Goal: Task Accomplishment & Management: Use online tool/utility

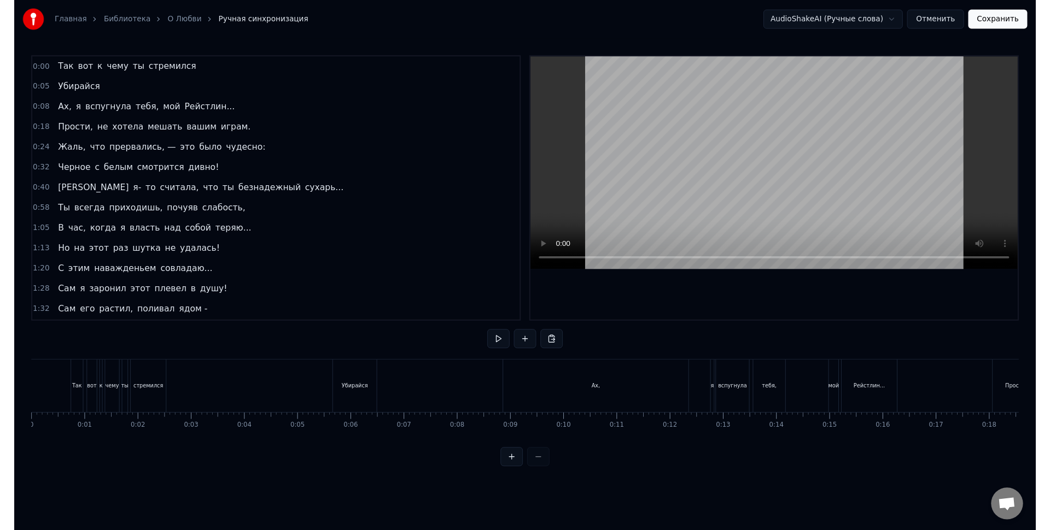
scroll to position [0, 4697]
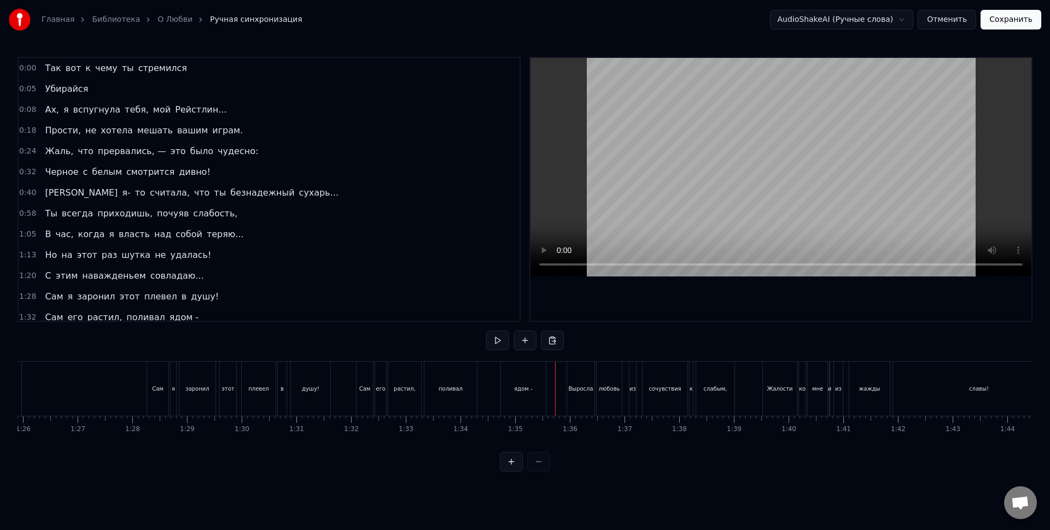
click at [369, 398] on div "Сам" at bounding box center [365, 389] width 16 height 54
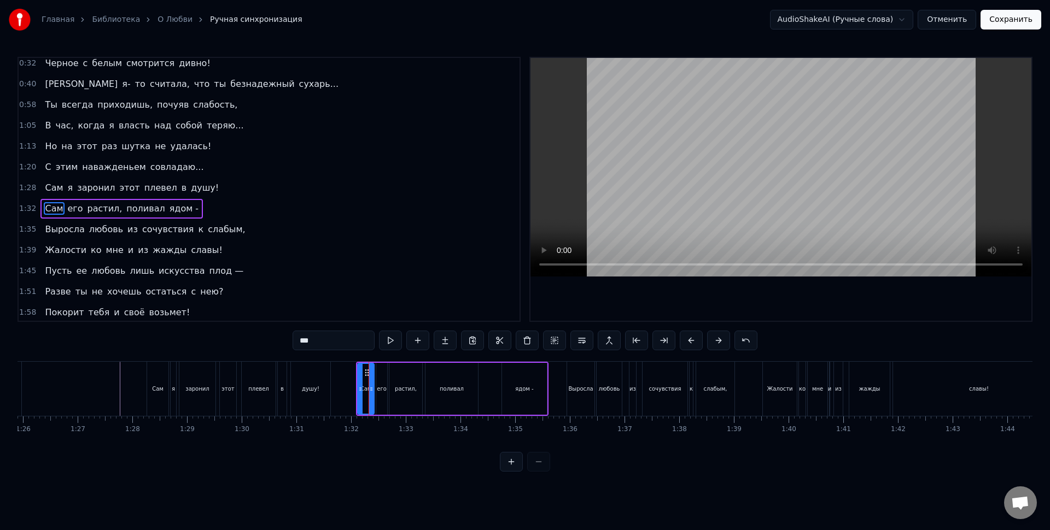
scroll to position [128, 0]
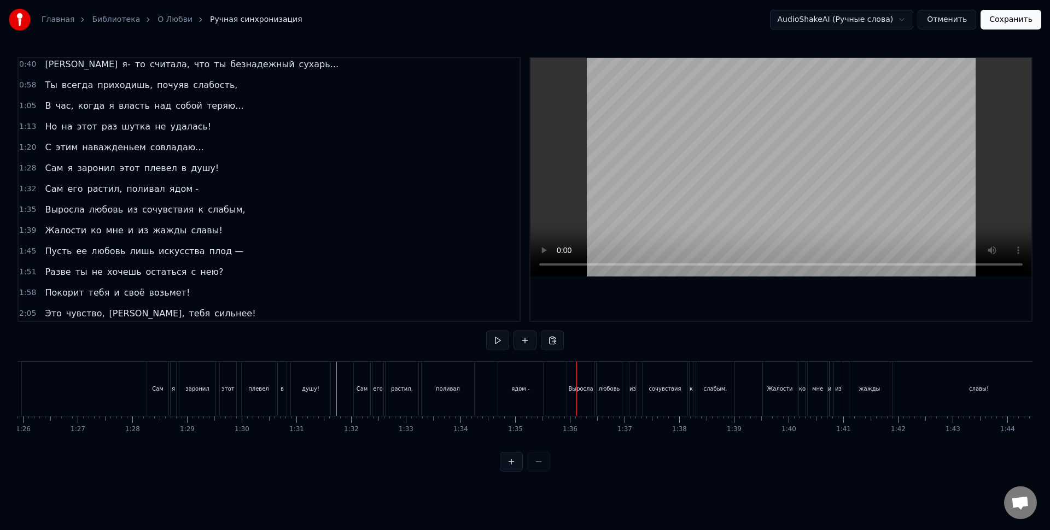
click at [580, 402] on div "Выросла" at bounding box center [580, 389] width 27 height 54
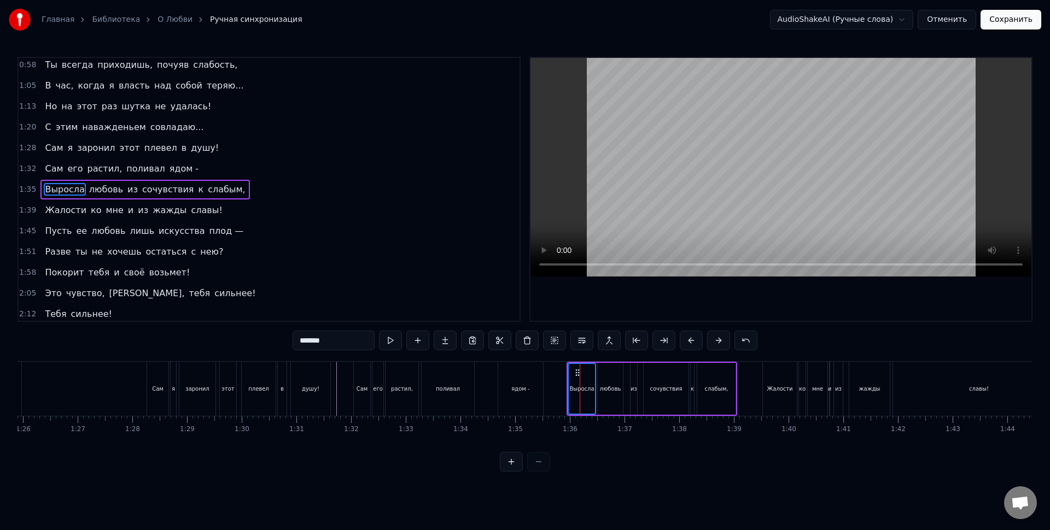
scroll to position [149, 0]
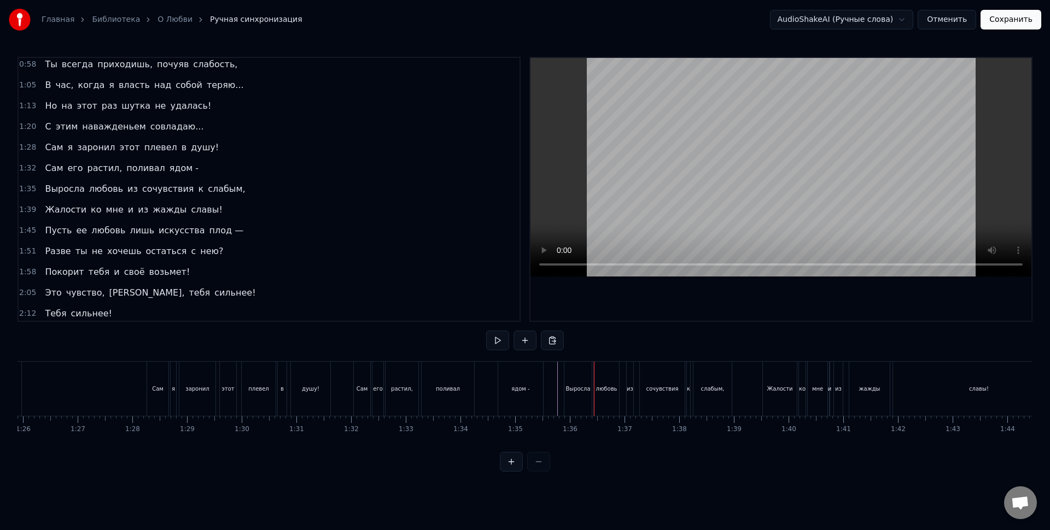
click at [575, 387] on div "Выросла" at bounding box center [577, 389] width 25 height 8
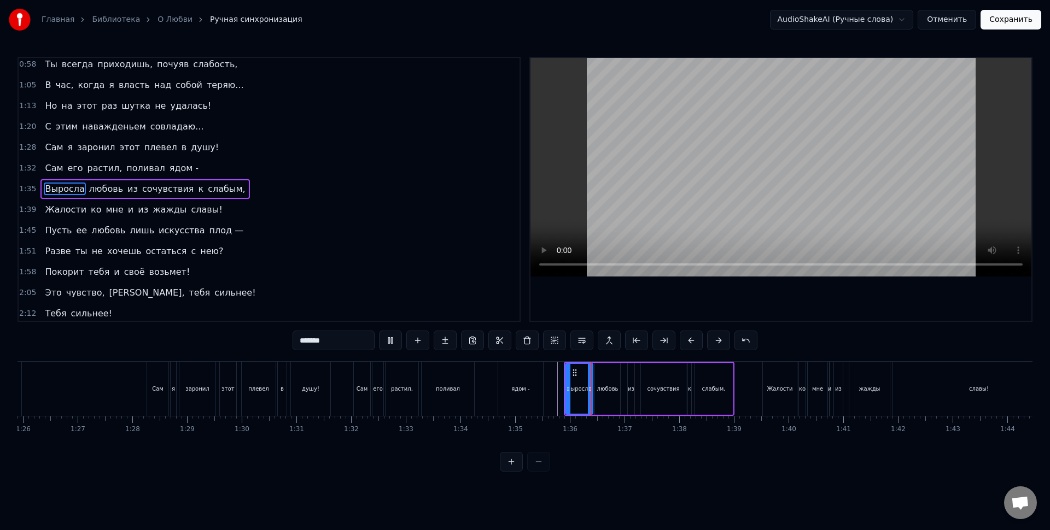
click at [565, 377] on div "Выросла" at bounding box center [579, 389] width 28 height 52
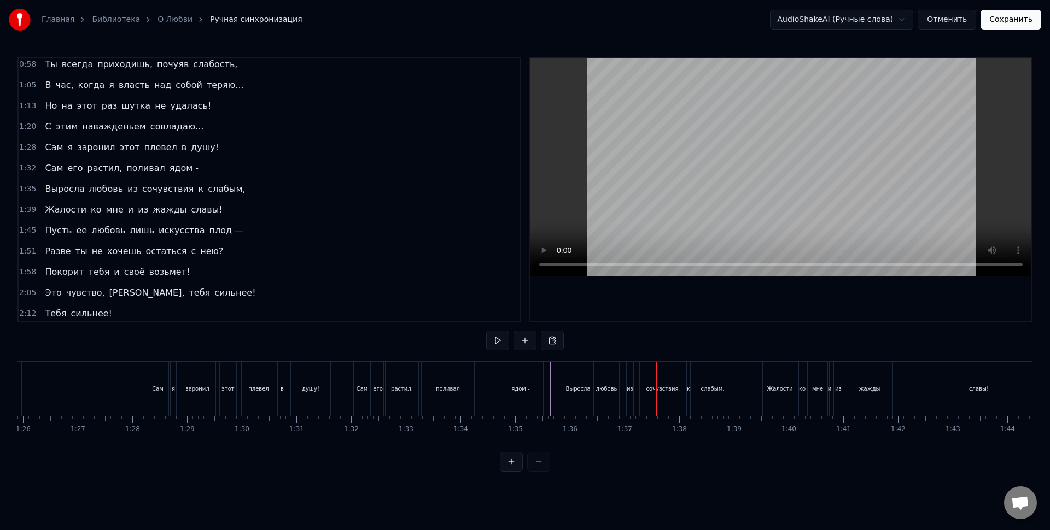
click at [609, 391] on div "любовь" at bounding box center [606, 389] width 21 height 8
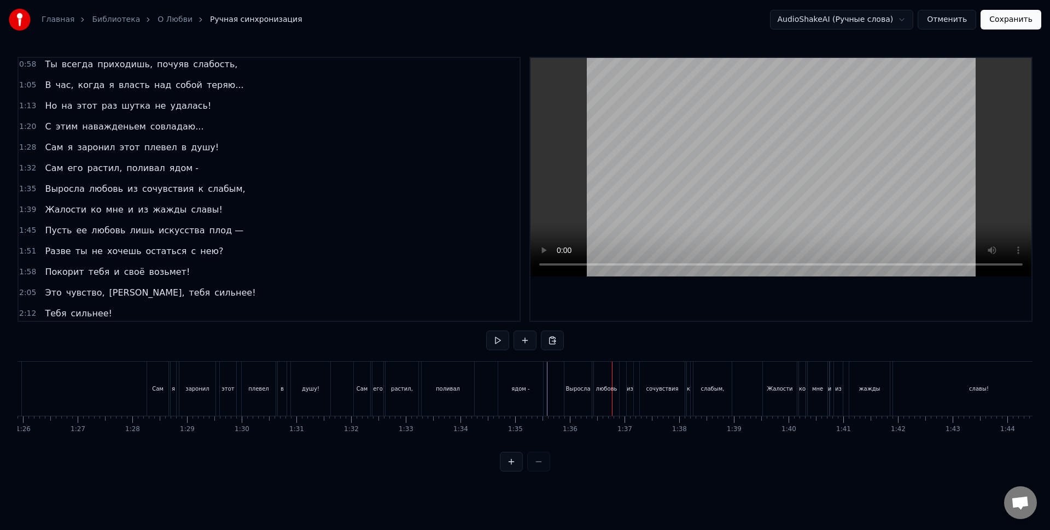
click at [608, 393] on div "любовь" at bounding box center [606, 389] width 25 height 54
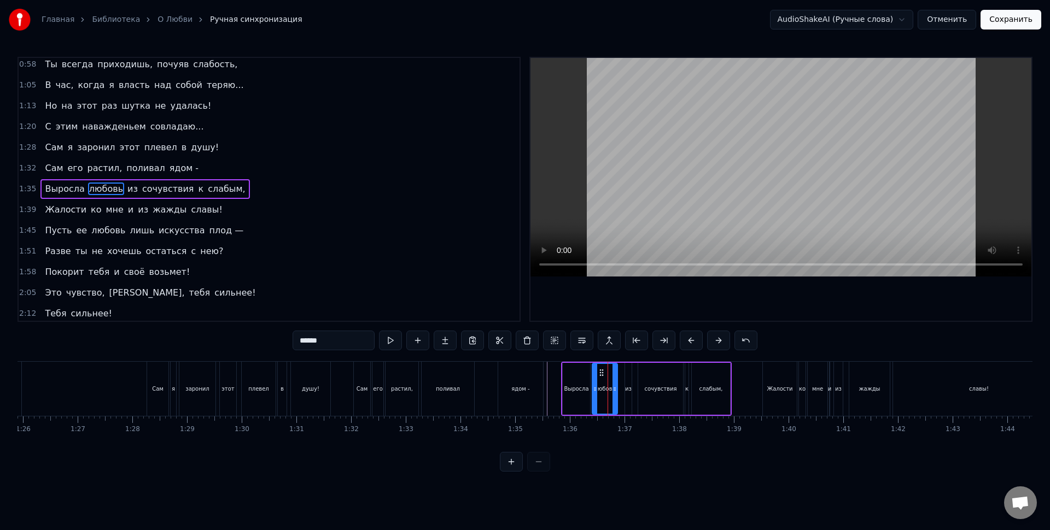
click at [545, 365] on div "Сам его растил, поливал ядом -" at bounding box center [449, 389] width 192 height 54
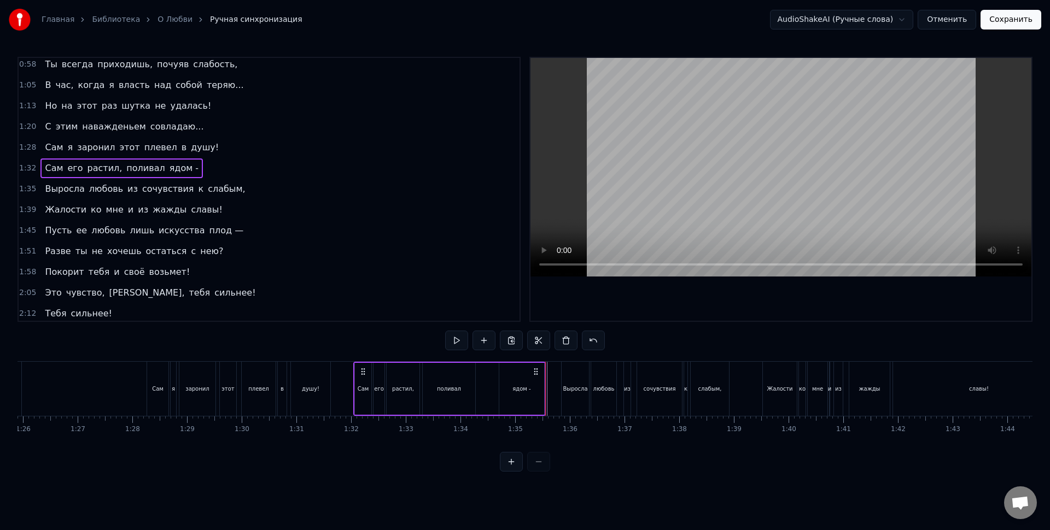
click at [599, 373] on div "любовь" at bounding box center [603, 389] width 25 height 54
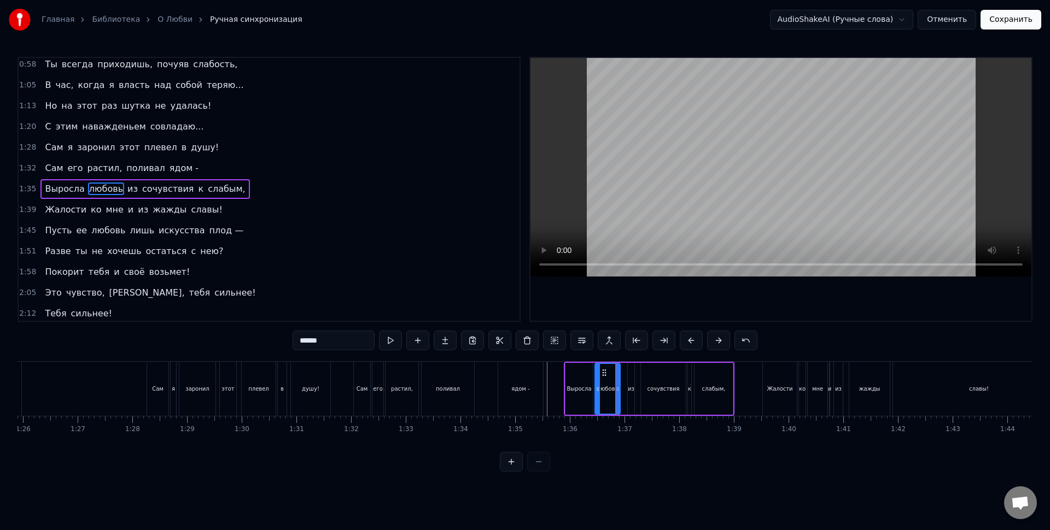
click at [604, 385] on div "любовь" at bounding box center [607, 389] width 21 height 8
click at [660, 385] on div "сочувствия" at bounding box center [663, 389] width 32 height 8
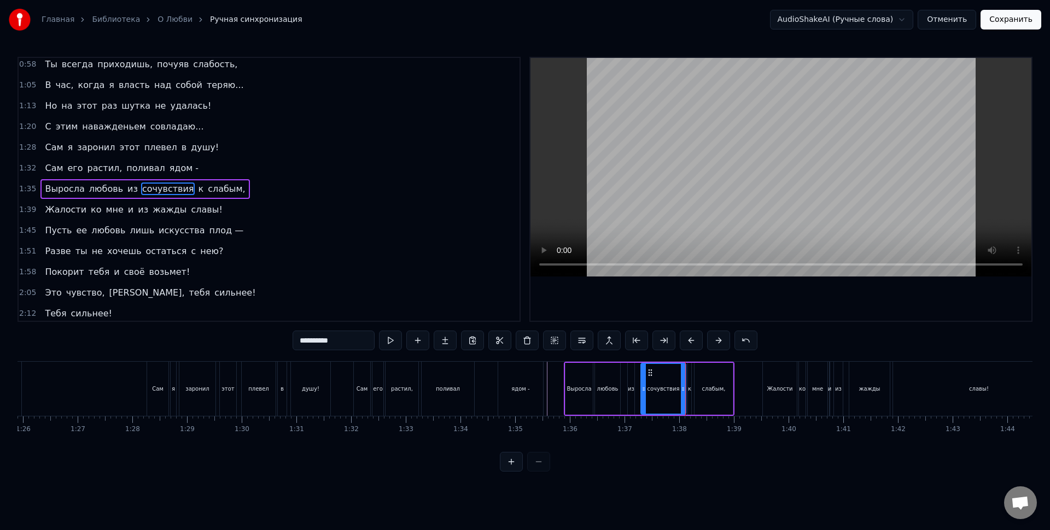
click at [709, 394] on div "слабым," at bounding box center [713, 389] width 38 height 52
type input "*******"
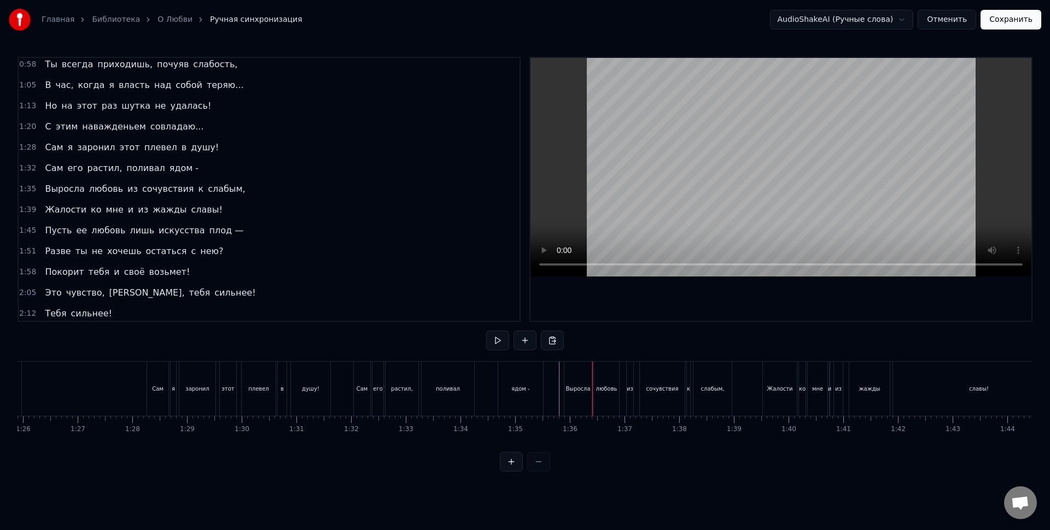
click at [568, 389] on div "Выросла" at bounding box center [577, 389] width 25 height 8
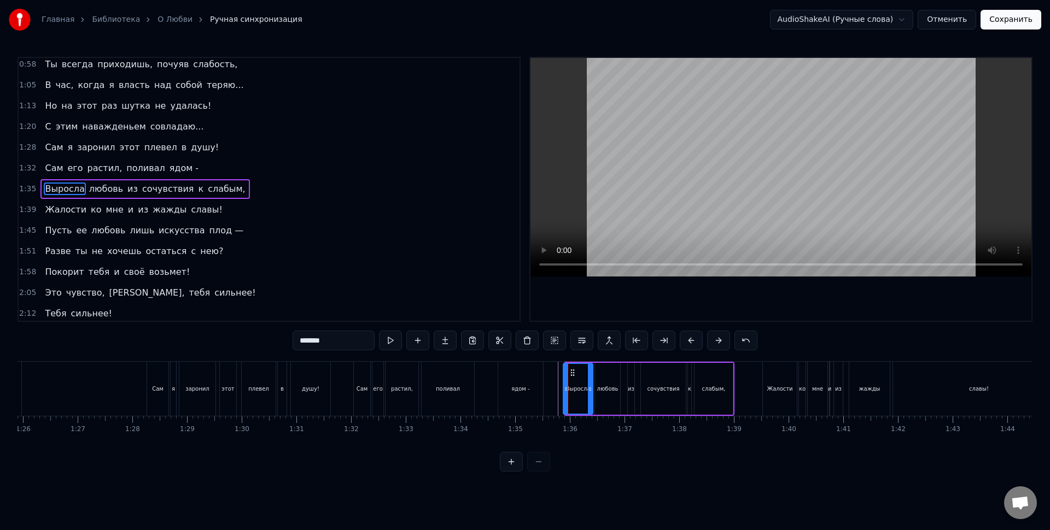
click at [565, 388] on icon at bounding box center [566, 389] width 4 height 9
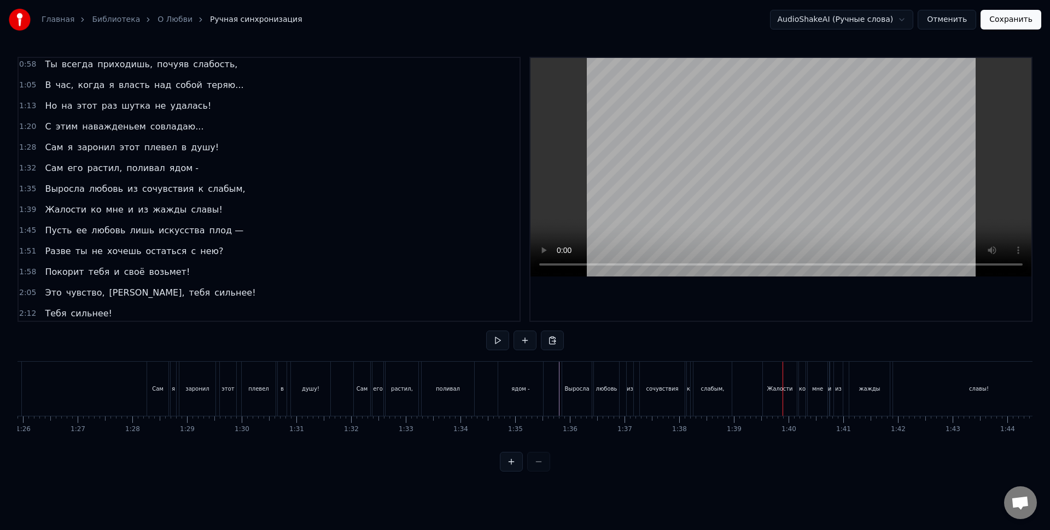
click at [800, 395] on div "ко" at bounding box center [802, 389] width 7 height 54
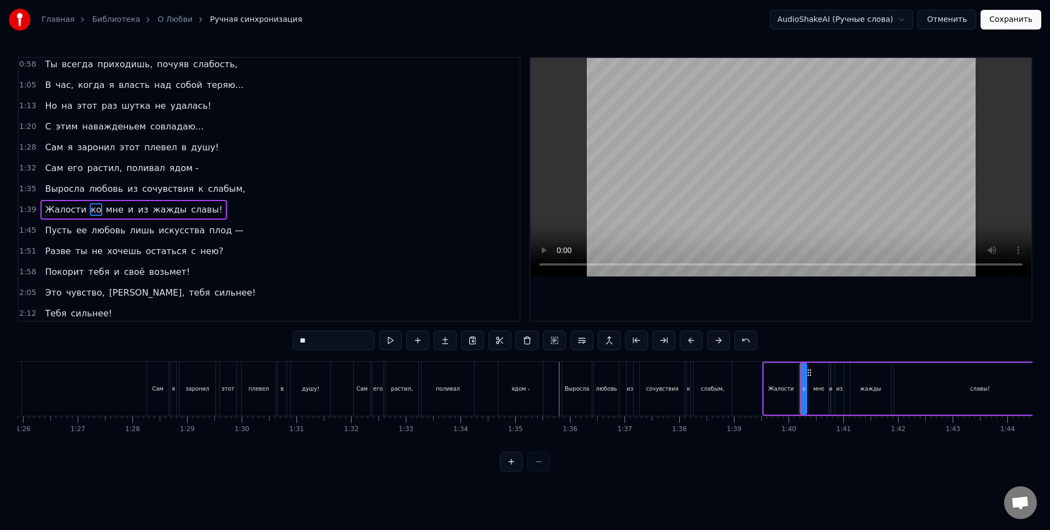
scroll to position [170, 0]
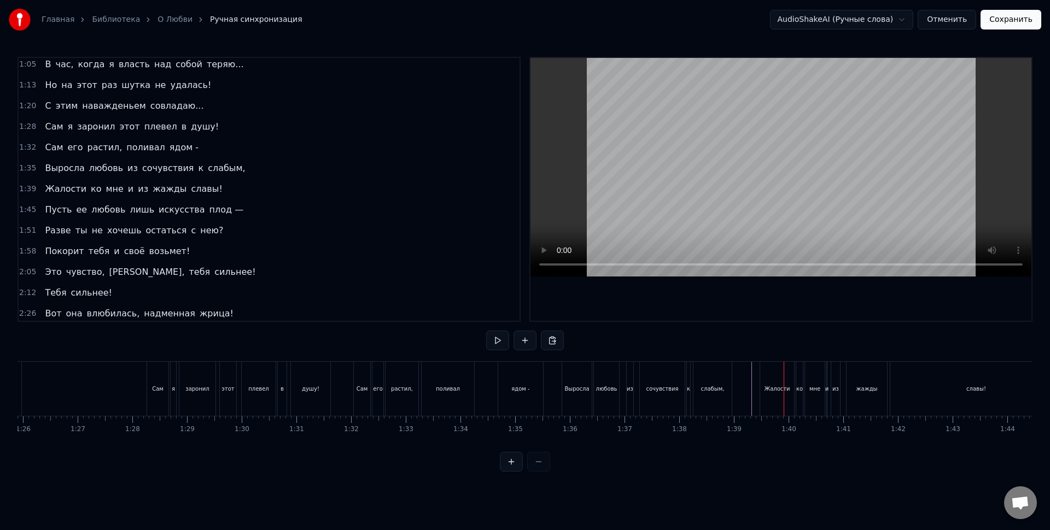
click at [786, 382] on div "Жалости" at bounding box center [777, 389] width 34 height 54
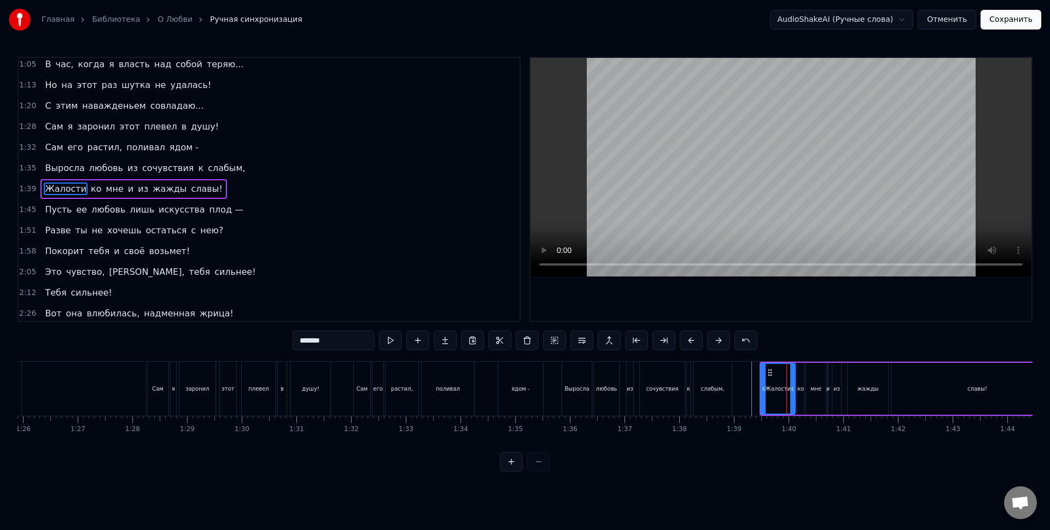
click at [761, 383] on div at bounding box center [763, 389] width 4 height 50
click at [870, 387] on div "жажды" at bounding box center [867, 389] width 21 height 8
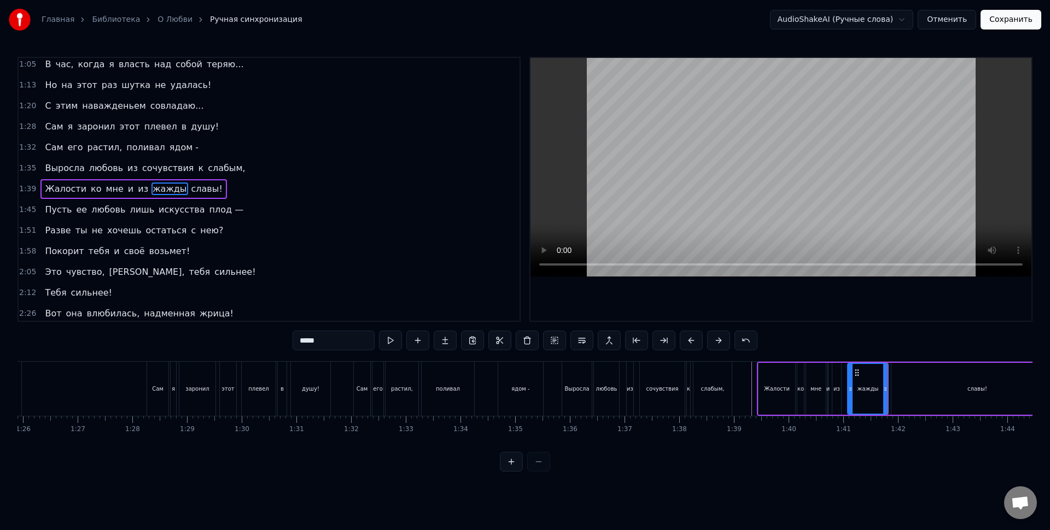
click at [925, 395] on div "славы!" at bounding box center [977, 389] width 172 height 52
type input "******"
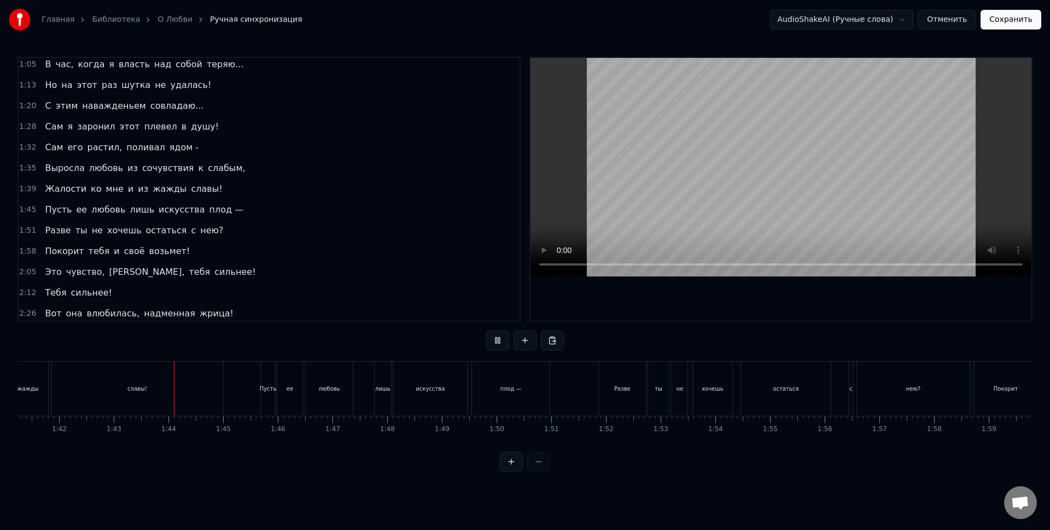
scroll to position [0, 5607]
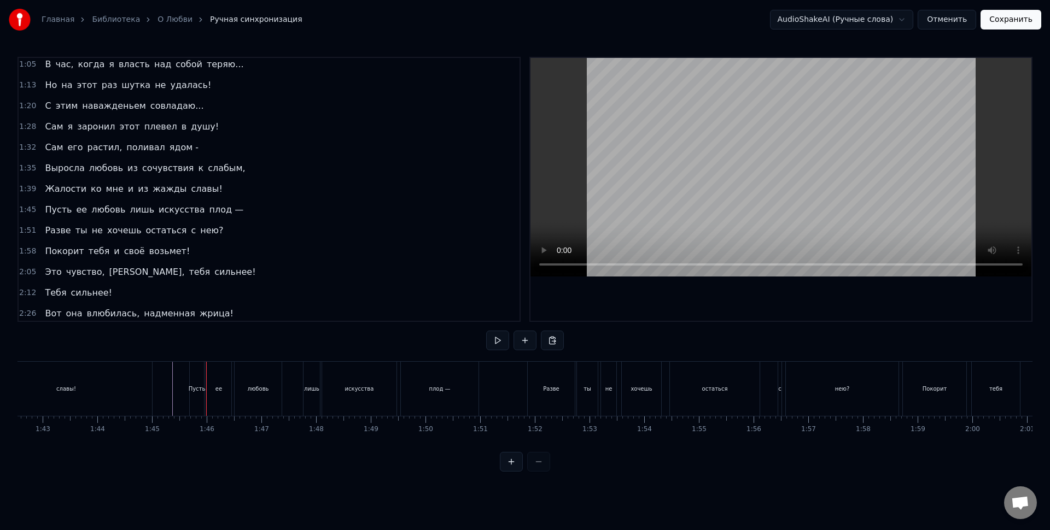
click at [204, 373] on div "Пусть" at bounding box center [196, 389] width 15 height 54
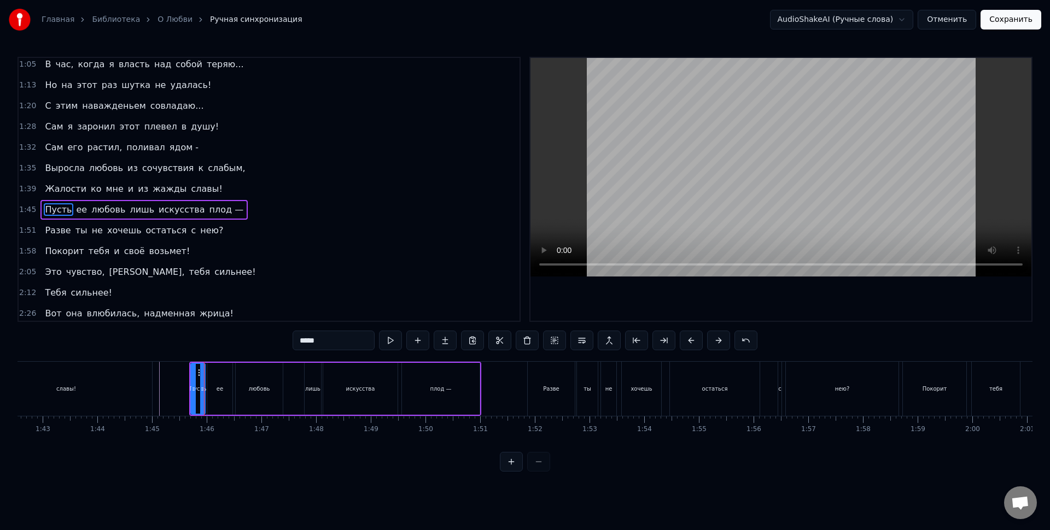
scroll to position [191, 0]
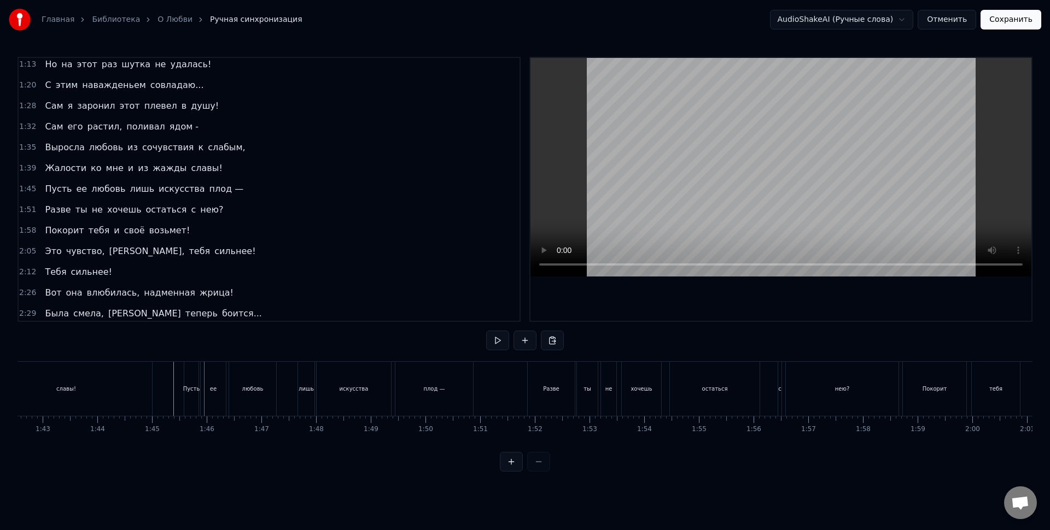
click at [194, 372] on div "Пусть" at bounding box center [191, 389] width 14 height 54
click at [312, 375] on div "лишь" at bounding box center [309, 389] width 16 height 54
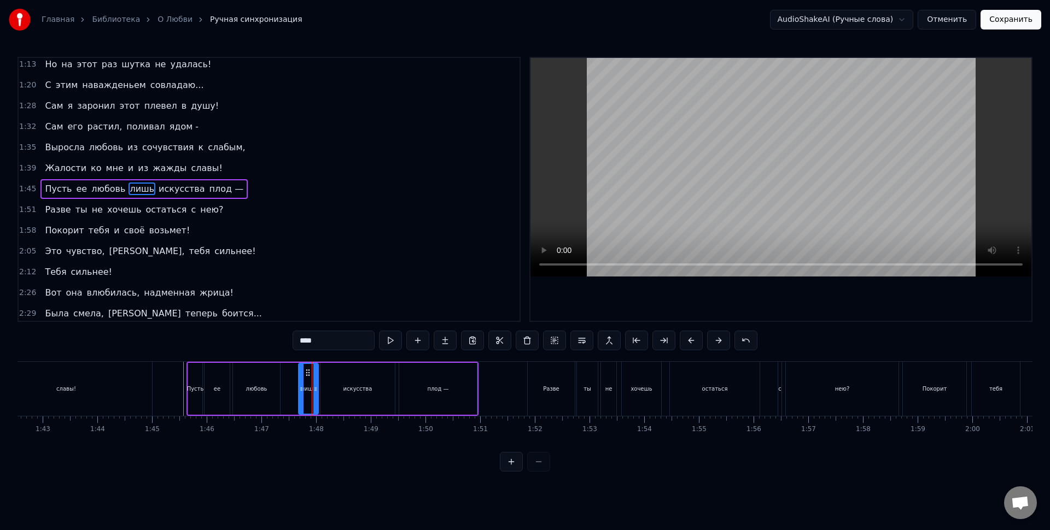
click at [299, 389] on icon at bounding box center [301, 389] width 4 height 9
click at [313, 389] on div "лишь" at bounding box center [307, 389] width 15 height 8
click at [312, 392] on icon at bounding box center [314, 389] width 4 height 9
click at [334, 389] on div "искусства" at bounding box center [357, 389] width 74 height 52
click at [320, 388] on icon at bounding box center [319, 389] width 4 height 9
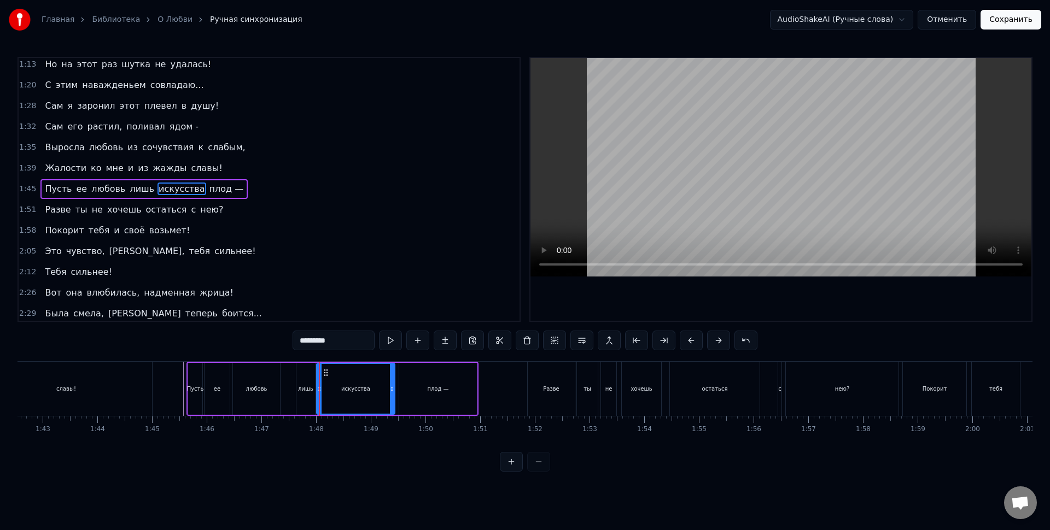
click at [327, 387] on div "искусства" at bounding box center [355, 389] width 77 height 50
click at [387, 393] on icon at bounding box center [389, 389] width 4 height 9
click at [407, 392] on div "плод —" at bounding box center [438, 389] width 78 height 52
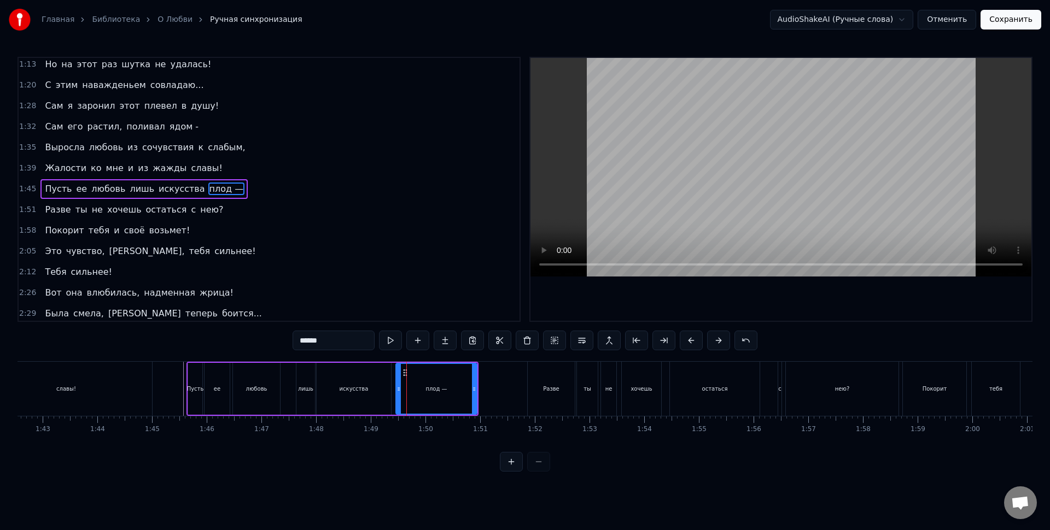
click at [400, 392] on icon at bounding box center [398, 389] width 4 height 9
click at [407, 391] on div "плод —" at bounding box center [436, 389] width 80 height 50
click at [378, 394] on div "искусства" at bounding box center [354, 389] width 74 height 52
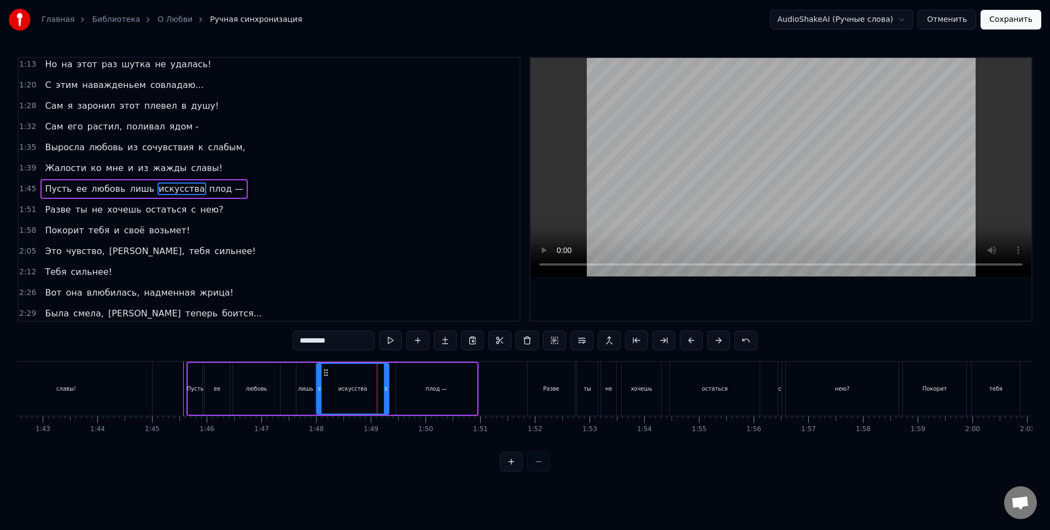
click at [385, 392] on icon at bounding box center [386, 389] width 4 height 9
click at [389, 392] on icon at bounding box center [388, 389] width 4 height 9
click at [407, 390] on div "плод —" at bounding box center [436, 389] width 81 height 52
type input "******"
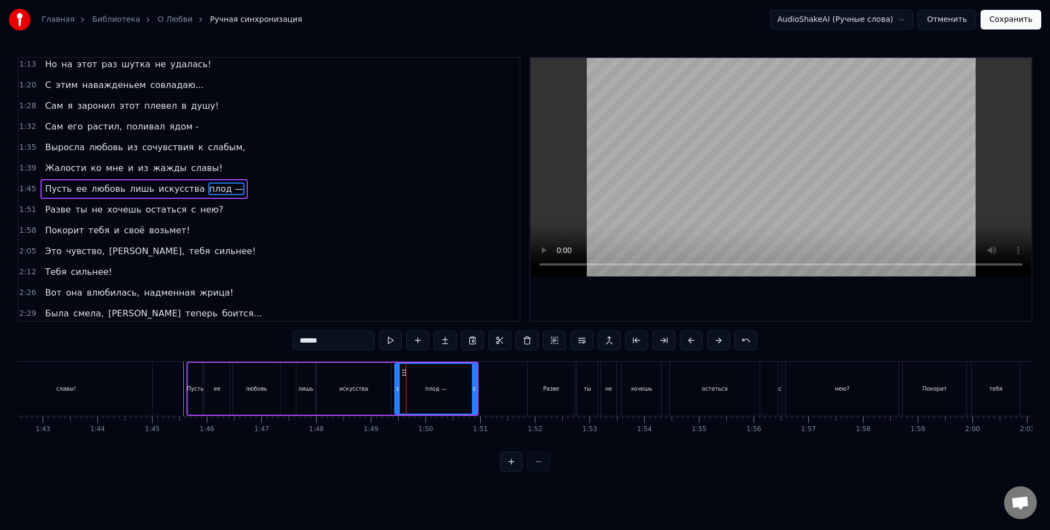
click at [398, 389] on circle at bounding box center [398, 389] width 1 height 1
click at [188, 363] on div "Пусть ее любовь лишь искусства плод —" at bounding box center [332, 389] width 292 height 54
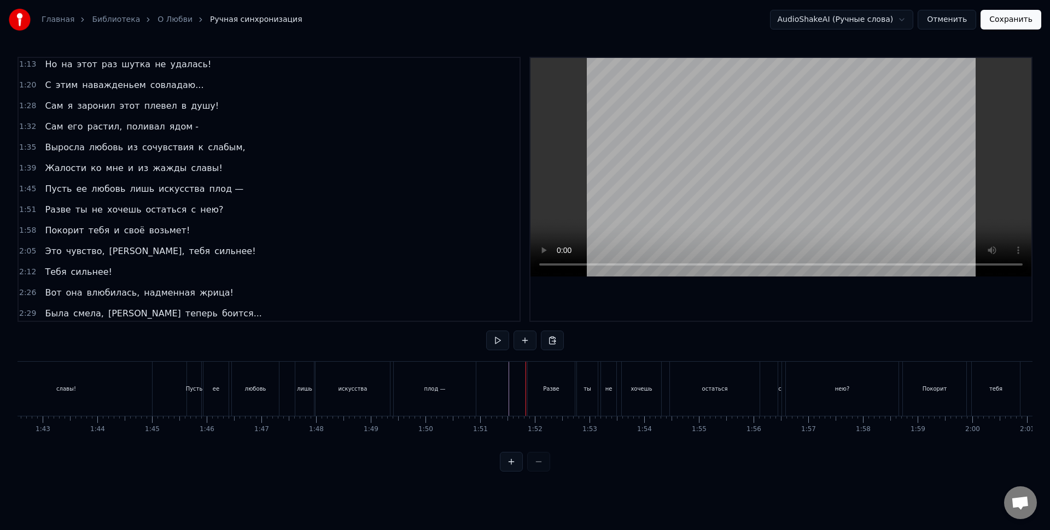
click at [544, 402] on div "Разве" at bounding box center [551, 389] width 47 height 54
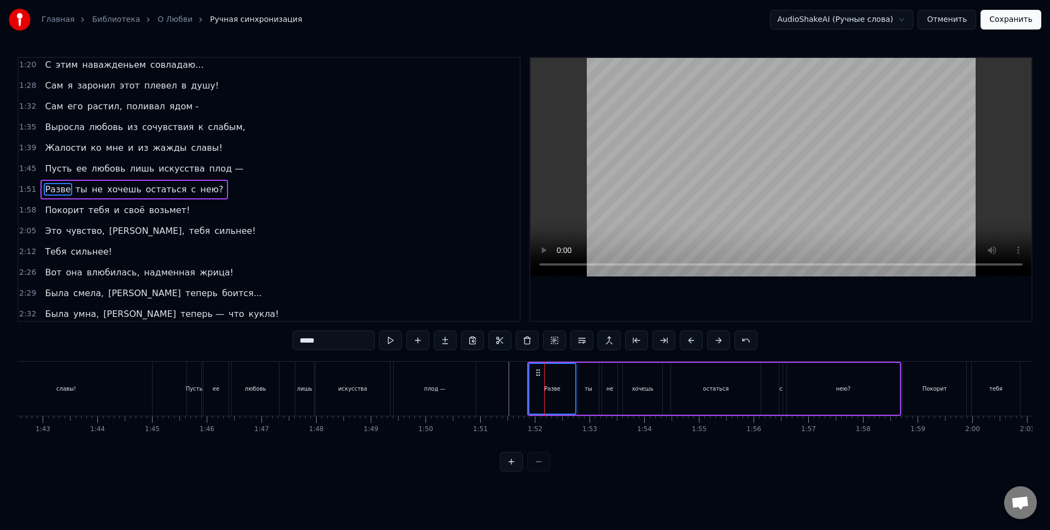
scroll to position [212, 0]
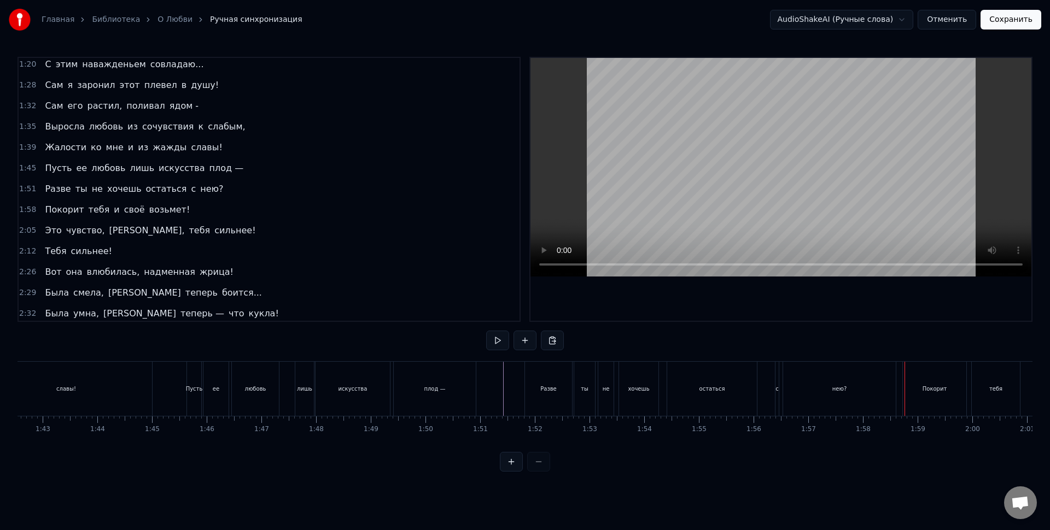
click at [913, 386] on div "Покорит" at bounding box center [934, 389] width 63 height 54
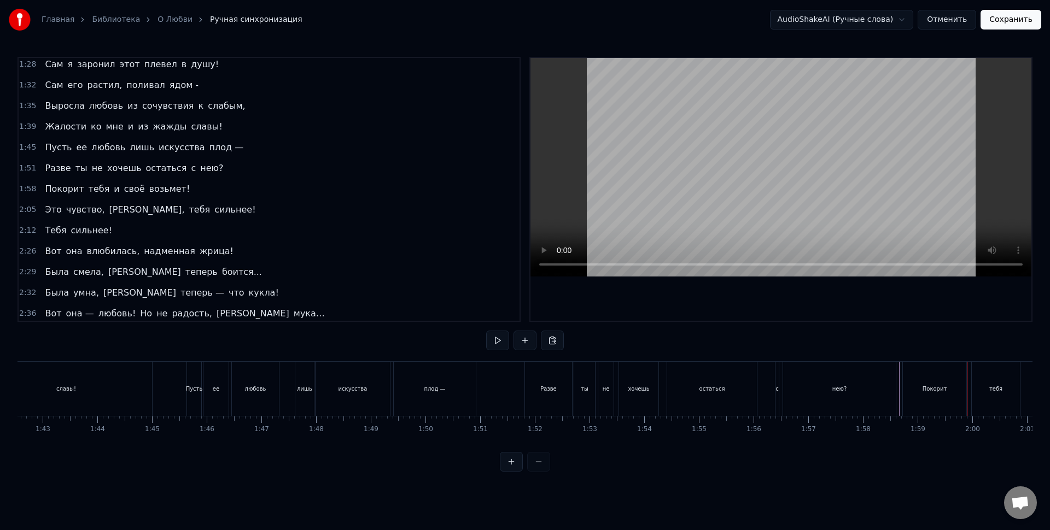
click at [896, 378] on div "Разве ты не хочешь остаться с нею?" at bounding box center [711, 389] width 374 height 54
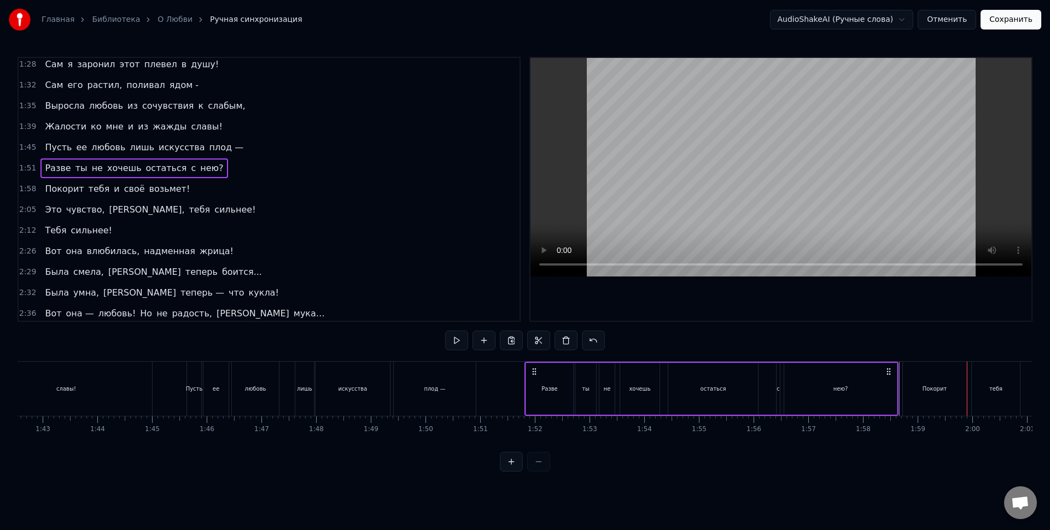
click at [898, 378] on div "Разве ты не хочешь остаться с нею?" at bounding box center [711, 389] width 374 height 54
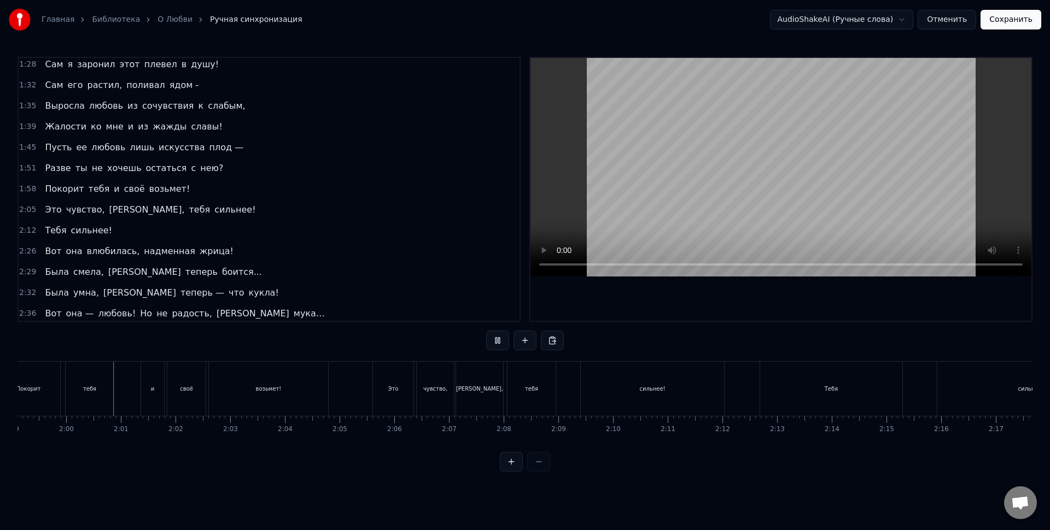
scroll to position [0, 6516]
click at [481, 406] on div "[PERSON_NAME]," at bounding box center [476, 389] width 47 height 54
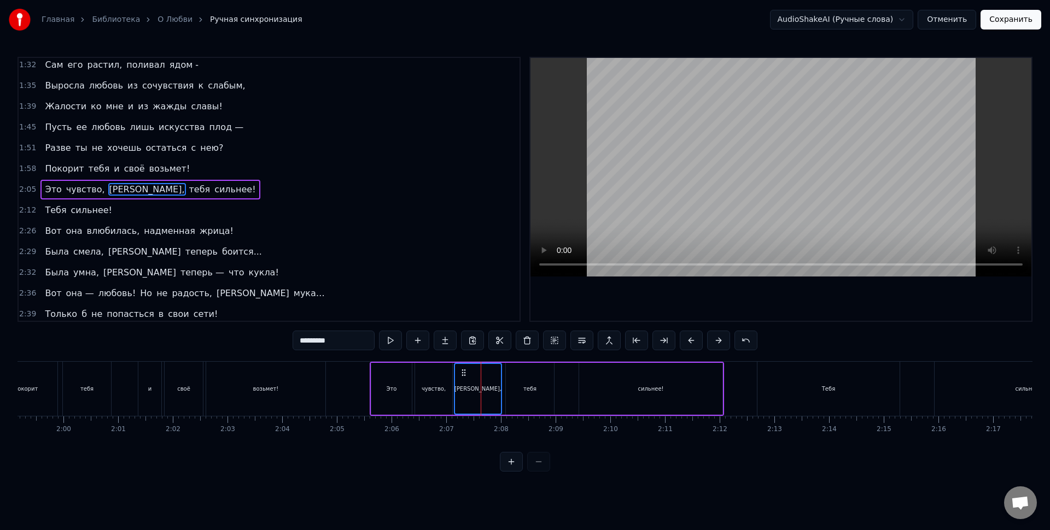
scroll to position [253, 0]
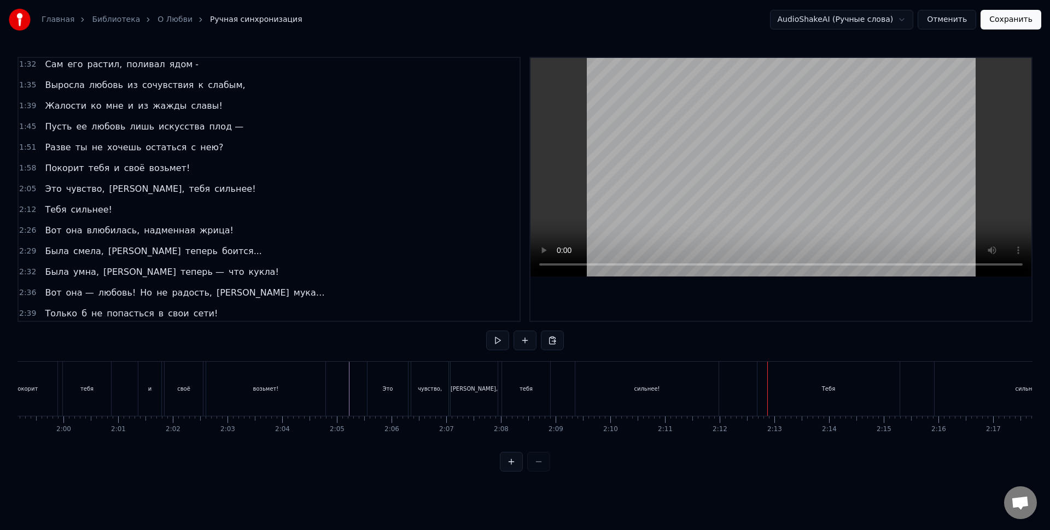
click at [786, 399] on div "Тебя" at bounding box center [828, 389] width 142 height 54
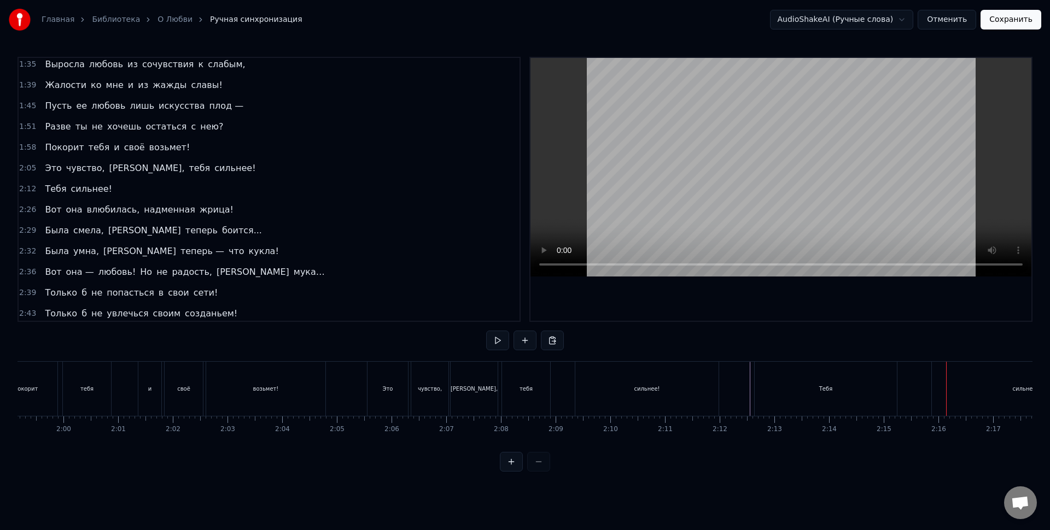
click at [997, 383] on div "сильнее!" at bounding box center [1025, 389] width 187 height 54
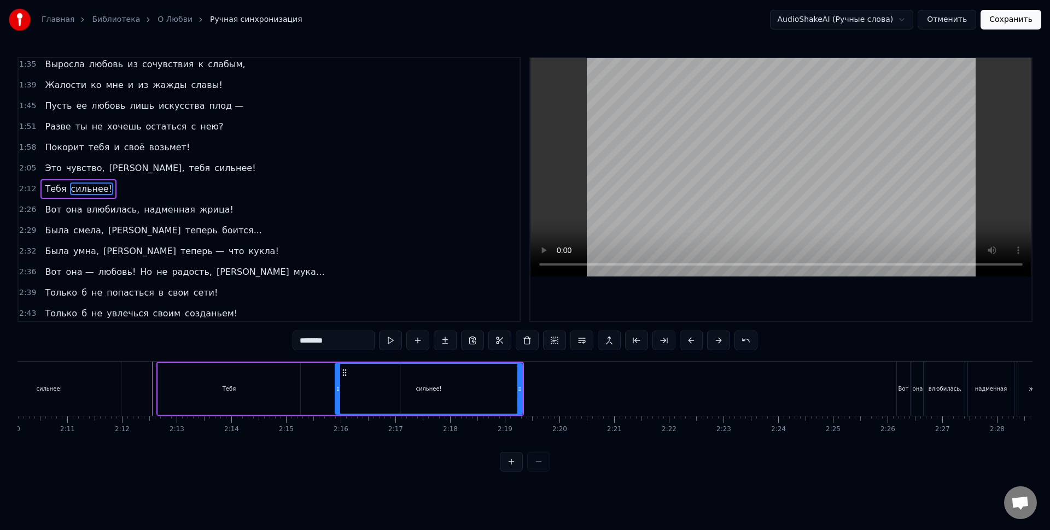
scroll to position [0, 7095]
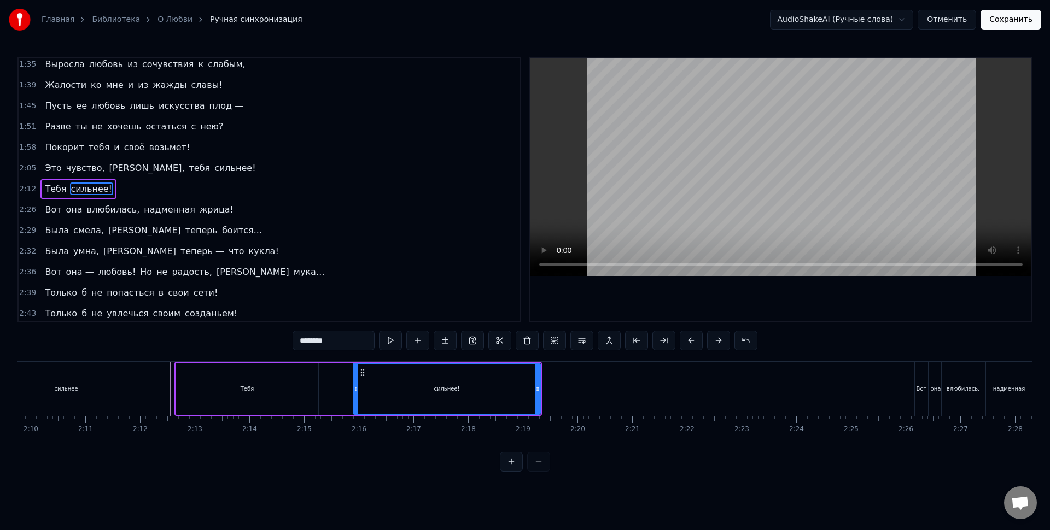
click at [336, 378] on div "Тебя сильнее!" at bounding box center [357, 389] width 367 height 54
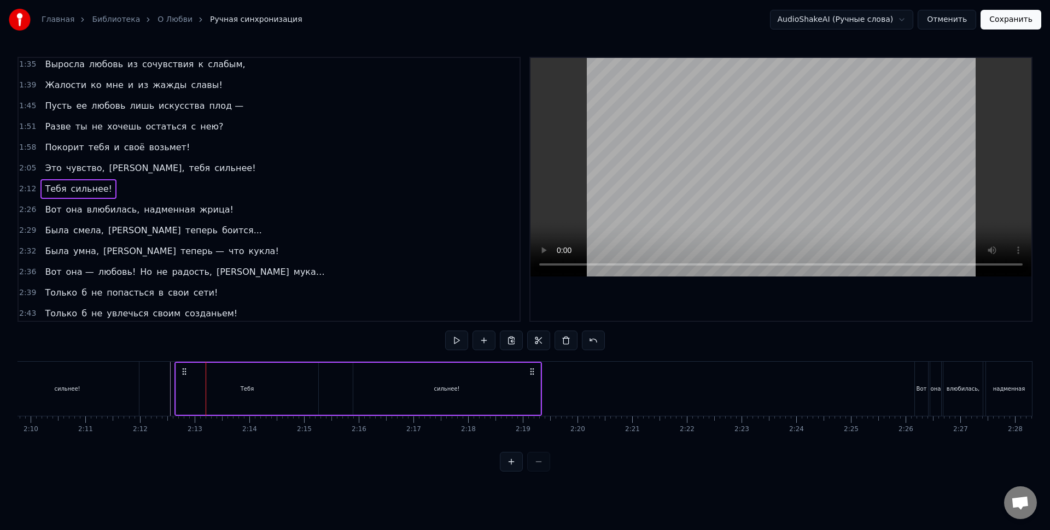
click at [341, 348] on div "0:00 Так вот к чему ты стремился 0:05 Убирайся 0:08 Ах, я вспугнула тебя, мой […" at bounding box center [524, 264] width 1015 height 415
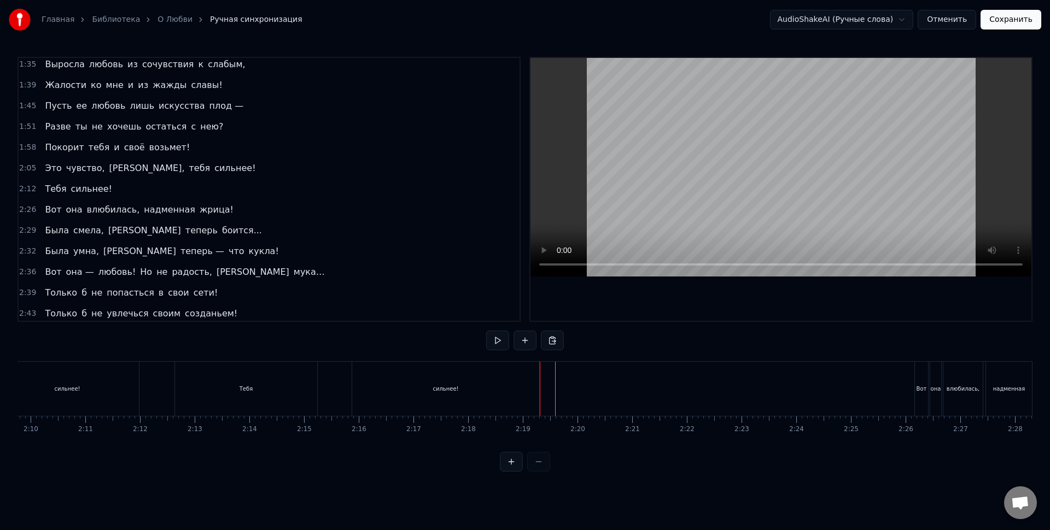
click at [331, 370] on div "Тебя сильнее!" at bounding box center [357, 389] width 367 height 54
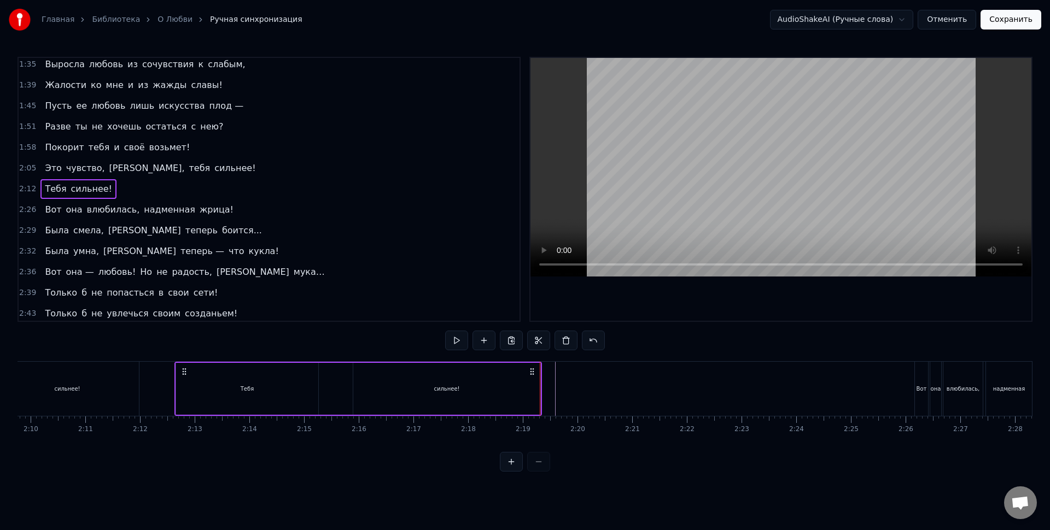
click at [340, 372] on div "Тебя сильнее!" at bounding box center [357, 389] width 367 height 54
click at [340, 372] on html "Главная Библиотека О Любви Ручная синхронизация AudioShakeAI (Ручные слова) Отм…" at bounding box center [525, 244] width 1050 height 489
click at [340, 372] on div "Тебя сильнее!" at bounding box center [357, 389] width 367 height 54
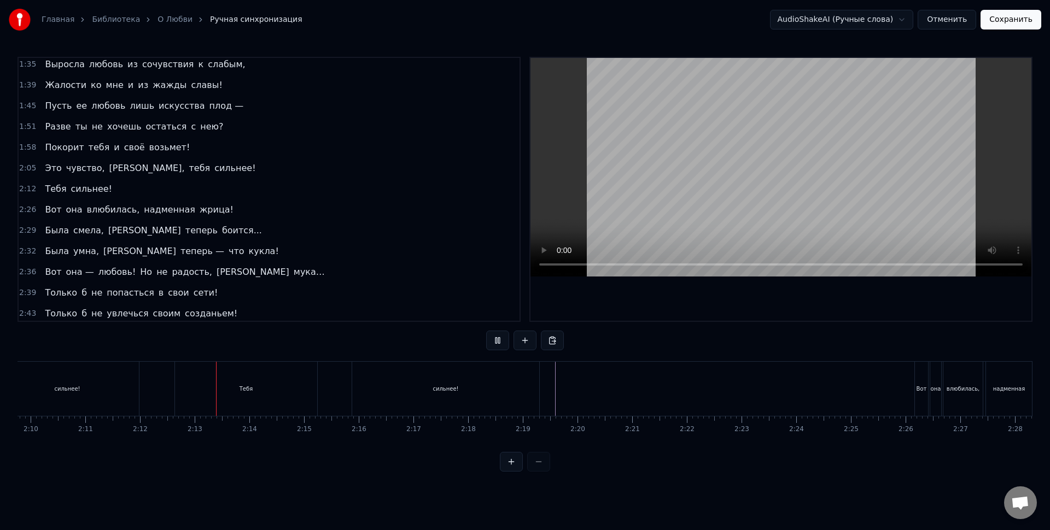
click at [340, 372] on div "Тебя сильнее!" at bounding box center [357, 389] width 367 height 54
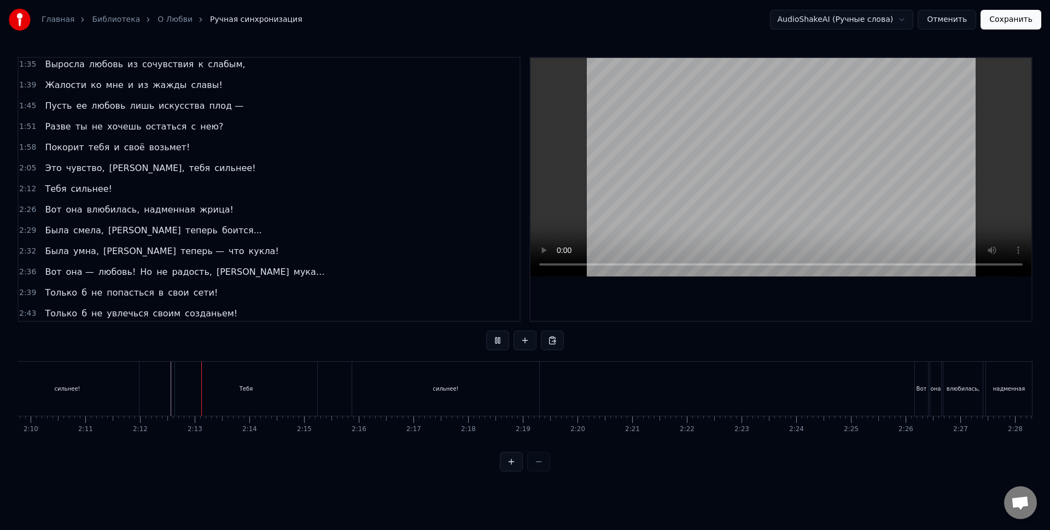
click at [397, 378] on div "сильнее!" at bounding box center [445, 389] width 187 height 54
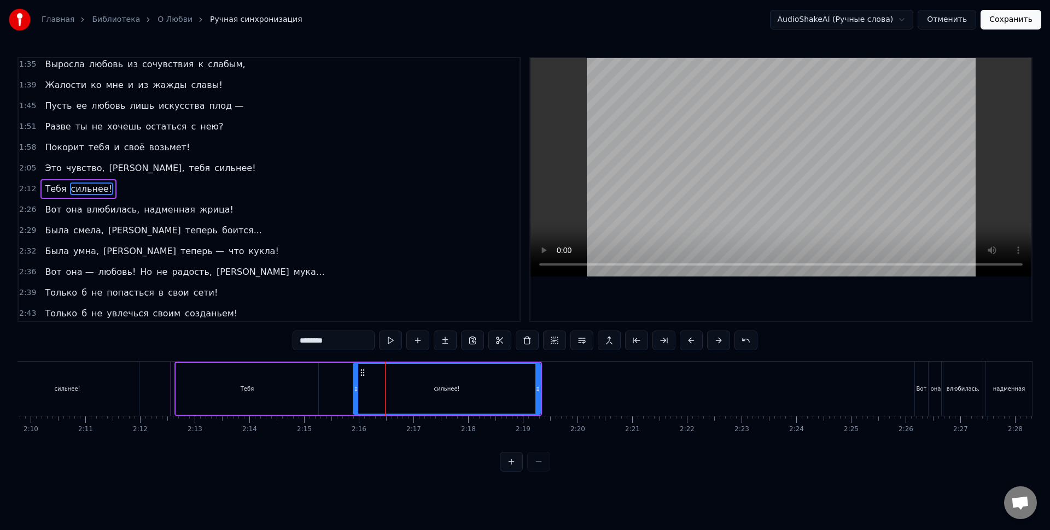
click at [359, 389] on div "сильнее!" at bounding box center [447, 389] width 186 height 50
click at [350, 386] on icon at bounding box center [351, 389] width 4 height 9
click at [365, 389] on div "сильнее!" at bounding box center [444, 389] width 190 height 50
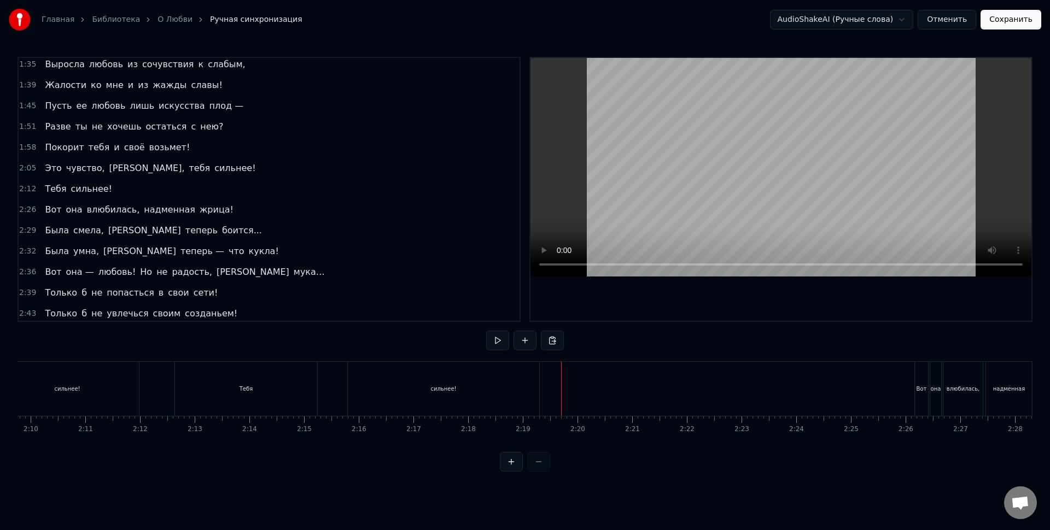
click at [538, 387] on div "сильнее!" at bounding box center [443, 389] width 191 height 54
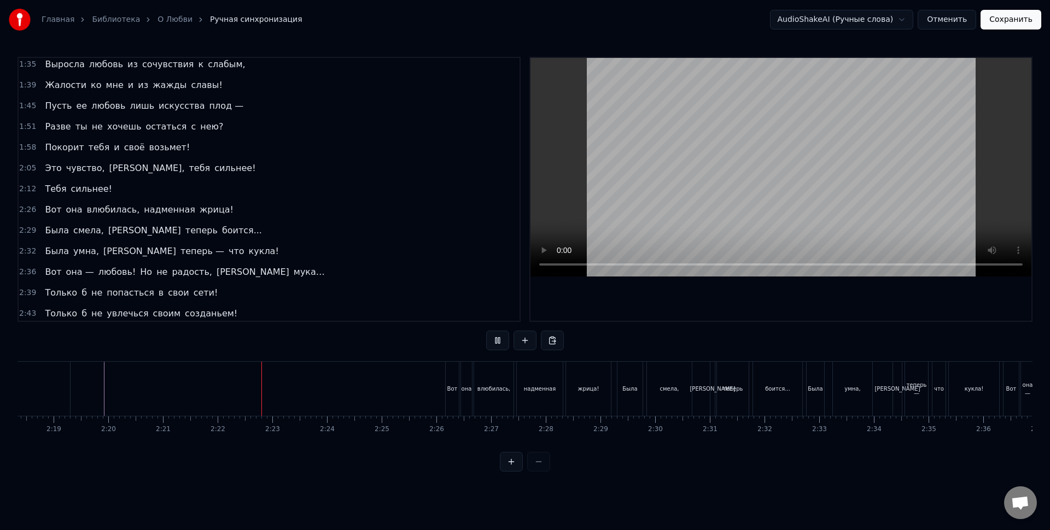
scroll to position [0, 7555]
click at [442, 391] on div at bounding box center [691, 389] width 16459 height 54
click at [459, 390] on div "Вот" at bounding box center [462, 389] width 10 height 8
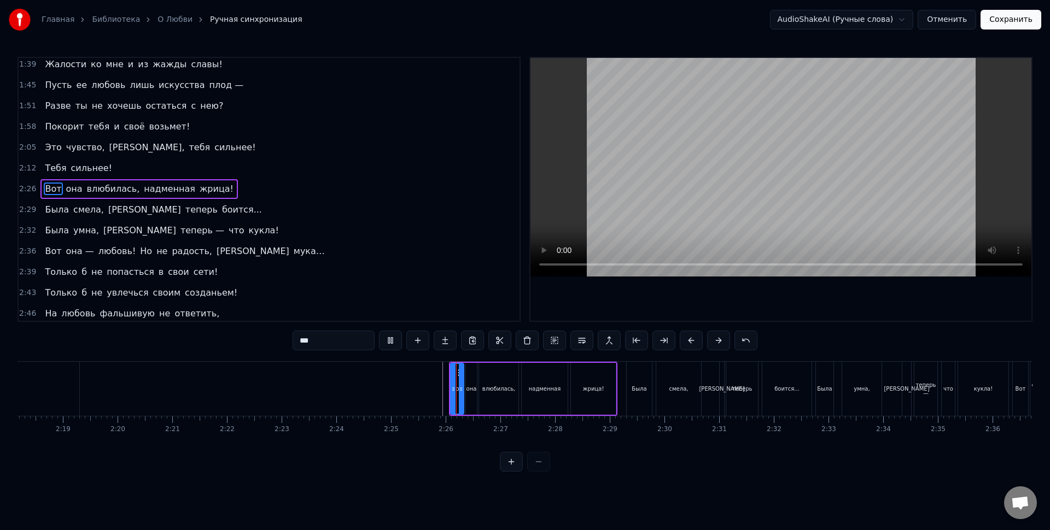
click at [474, 392] on div "она" at bounding box center [471, 389] width 10 height 8
click at [494, 393] on div "влюбилась," at bounding box center [498, 389] width 39 height 52
click at [553, 387] on div "надменная" at bounding box center [545, 389] width 32 height 8
click at [594, 398] on div "жрица!" at bounding box center [593, 389] width 45 height 52
type input "******"
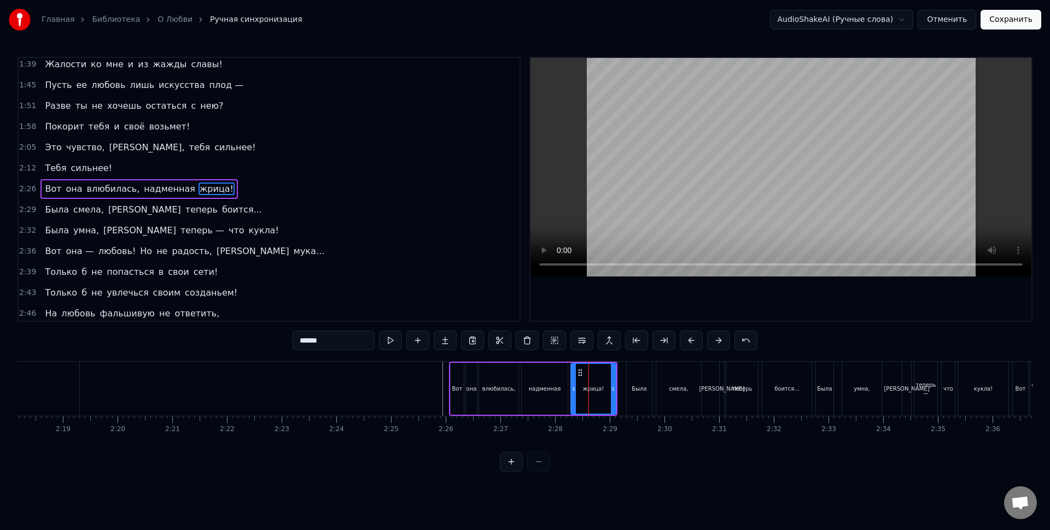
click at [413, 382] on div at bounding box center [691, 389] width 16459 height 54
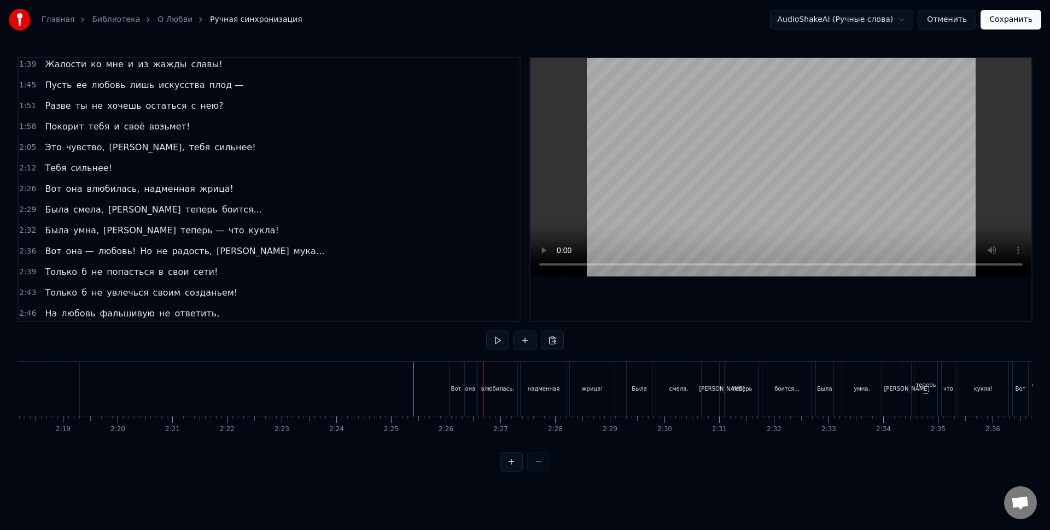
click at [454, 389] on div "Вот" at bounding box center [456, 389] width 10 height 8
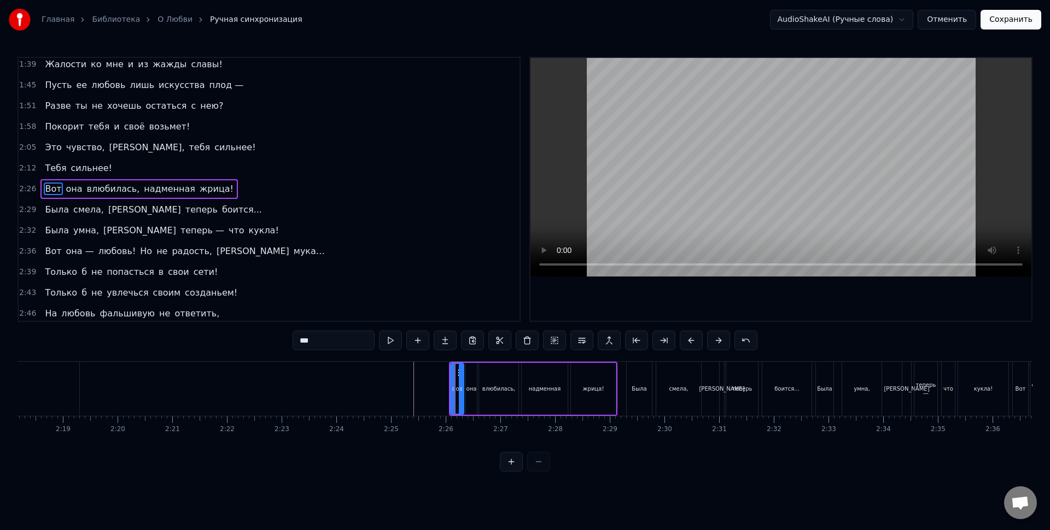
click at [449, 389] on div "Вот она влюбилась, надменная жрица!" at bounding box center [533, 389] width 168 height 54
click at [455, 389] on div "Вот" at bounding box center [457, 389] width 10 height 8
drag, startPoint x: 452, startPoint y: 389, endPoint x: 446, endPoint y: 388, distance: 6.6
click at [446, 388] on icon at bounding box center [447, 389] width 4 height 9
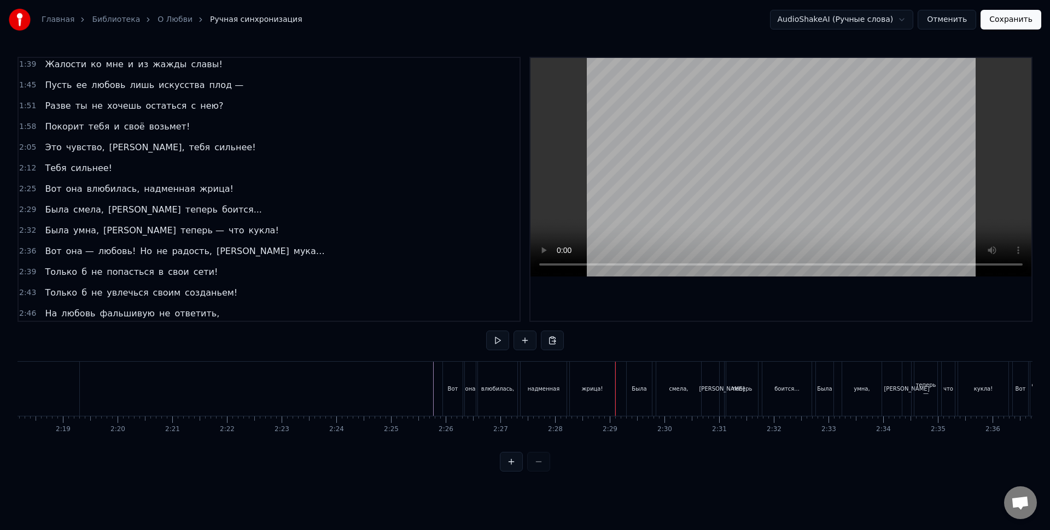
click at [642, 400] on div "Была" at bounding box center [639, 389] width 25 height 54
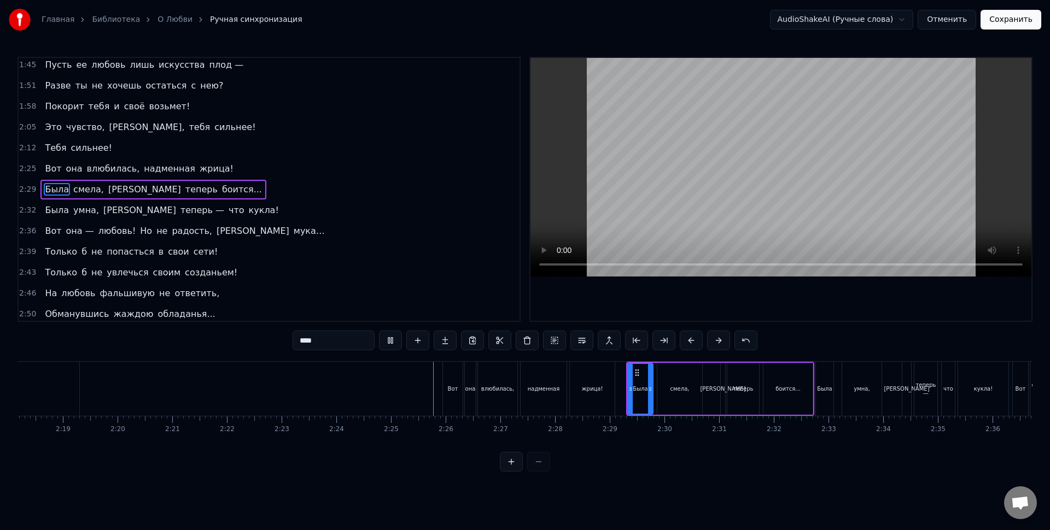
scroll to position [316, 0]
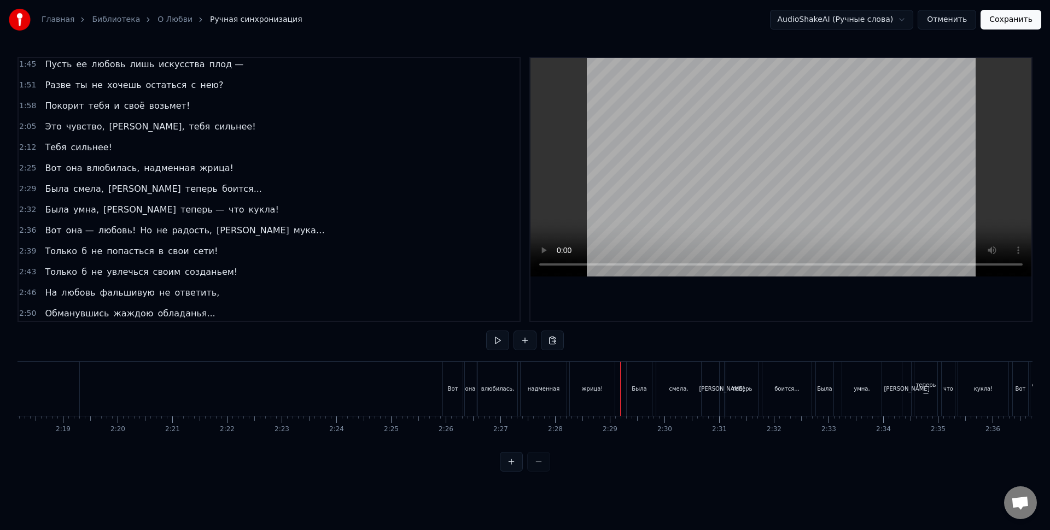
click at [602, 394] on div "жрица!" at bounding box center [592, 389] width 45 height 54
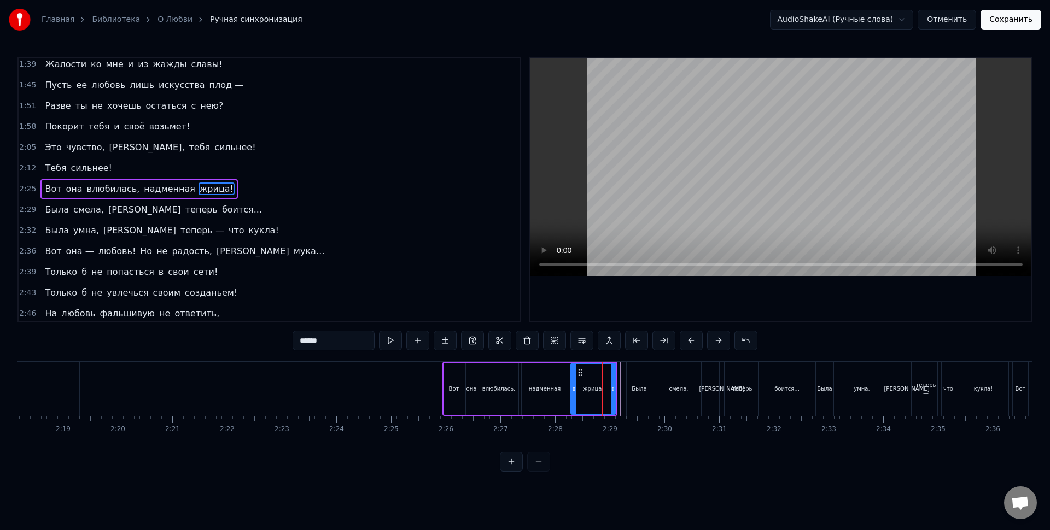
click at [384, 384] on div at bounding box center [691, 389] width 16459 height 54
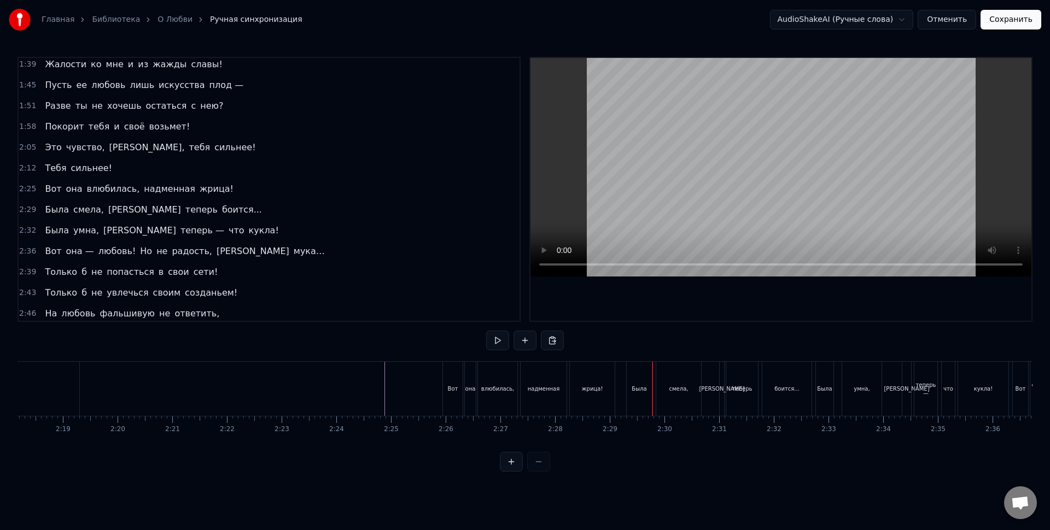
click at [639, 387] on div "Была" at bounding box center [639, 389] width 15 height 8
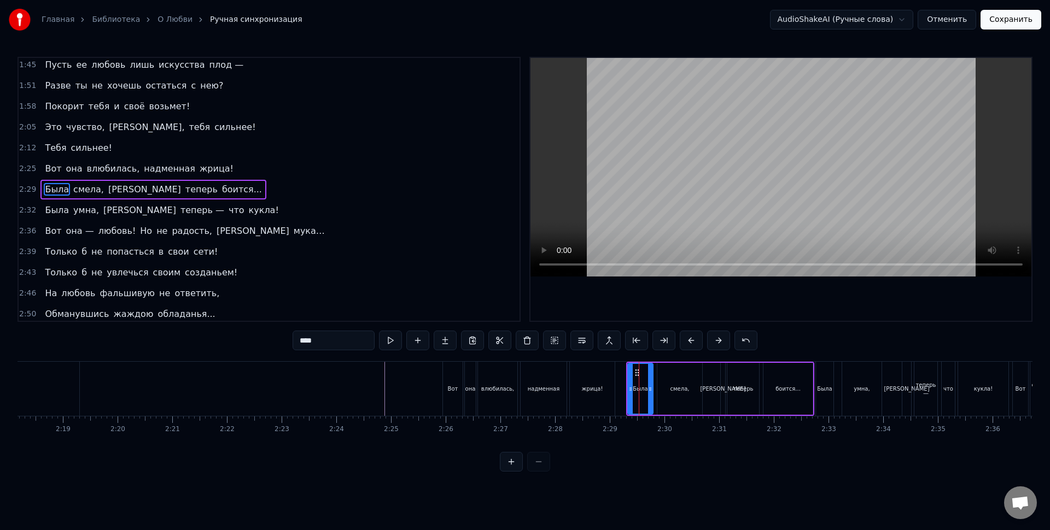
scroll to position [316, 0]
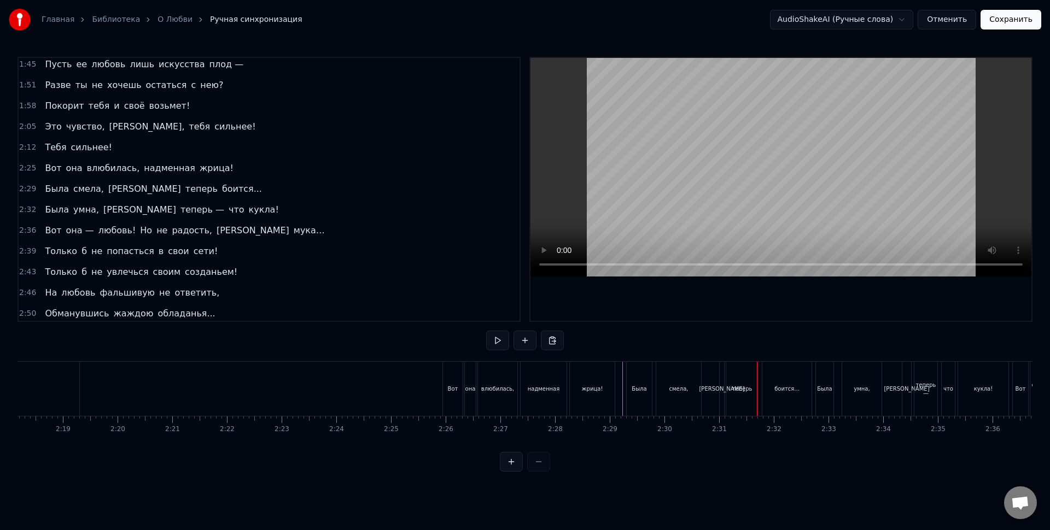
click at [721, 396] on div "[PERSON_NAME]" at bounding box center [722, 389] width 4 height 54
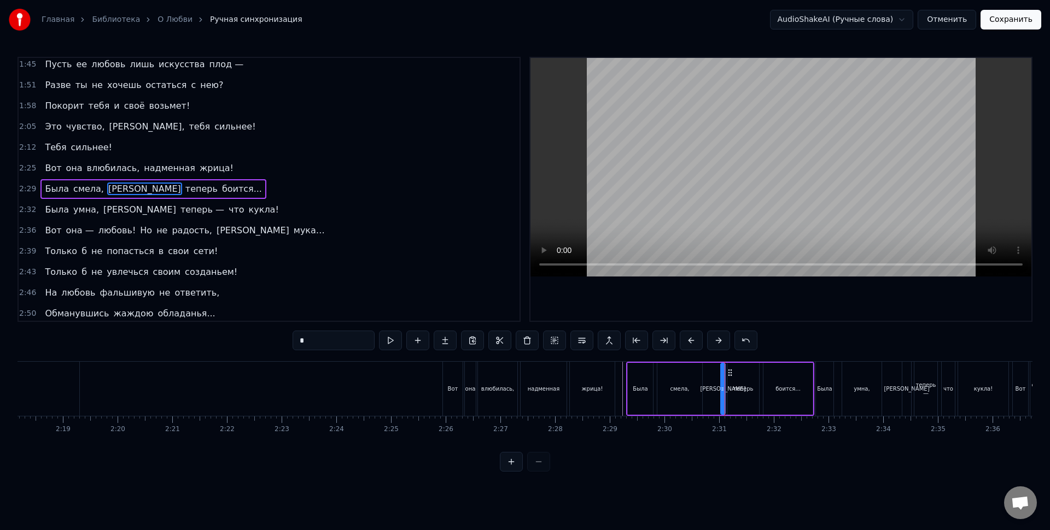
click at [723, 399] on div at bounding box center [722, 389] width 4 height 50
click at [719, 395] on div at bounding box center [721, 389] width 4 height 50
click at [743, 386] on div "теперь" at bounding box center [743, 389] width 20 height 8
click at [778, 399] on div "боится..." at bounding box center [787, 389] width 49 height 52
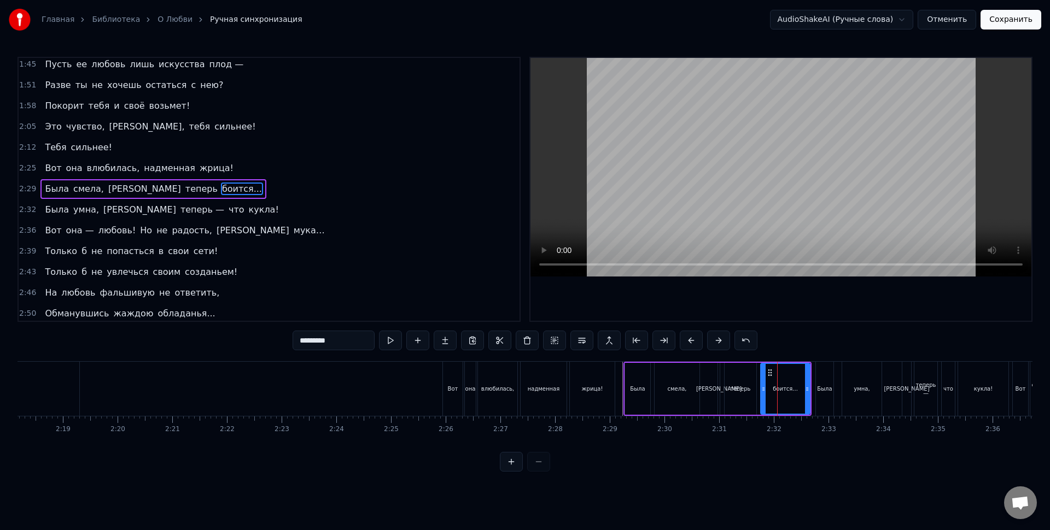
click at [645, 382] on div "Была" at bounding box center [637, 389] width 25 height 52
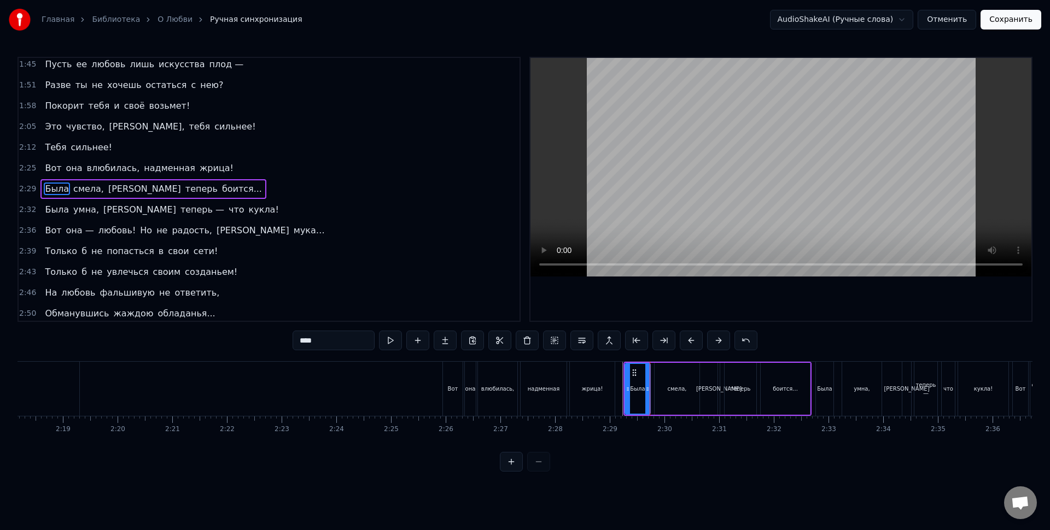
click at [664, 380] on div "смела," at bounding box center [677, 389] width 45 height 52
type input "******"
click at [717, 379] on div "Была смела, а теперь боится..." at bounding box center [717, 389] width 188 height 54
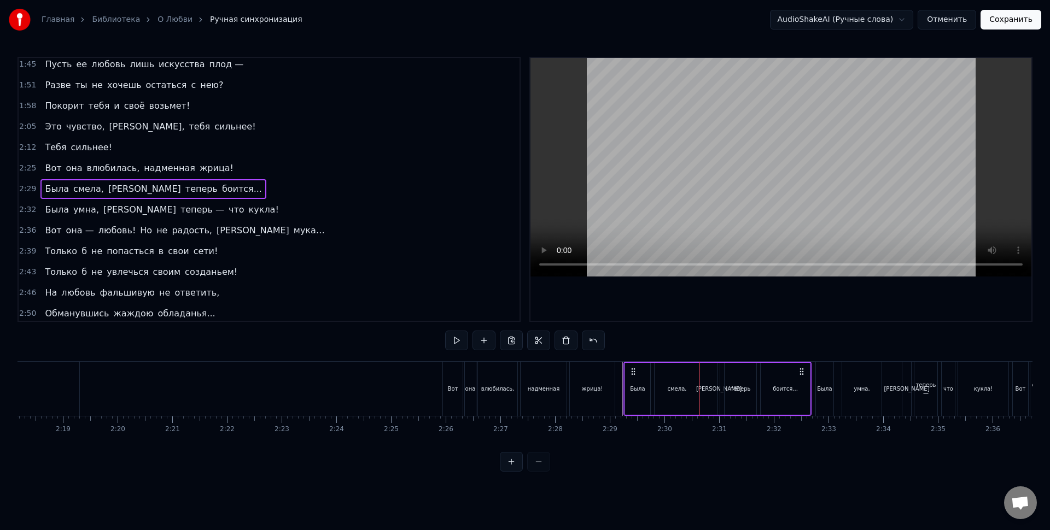
click at [710, 378] on div "Была смела, а теперь боится..." at bounding box center [717, 389] width 188 height 54
click at [819, 396] on div "Была" at bounding box center [824, 389] width 17 height 54
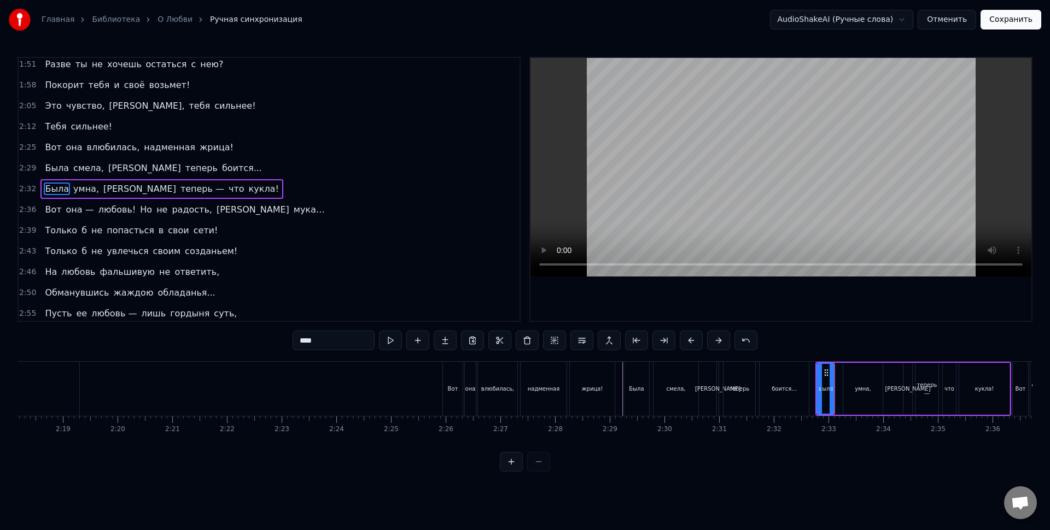
click at [853, 401] on div "умна," at bounding box center [862, 389] width 39 height 52
click at [922, 389] on div "теперь —" at bounding box center [926, 389] width 23 height 16
click at [975, 395] on div "кукла!" at bounding box center [984, 389] width 50 height 52
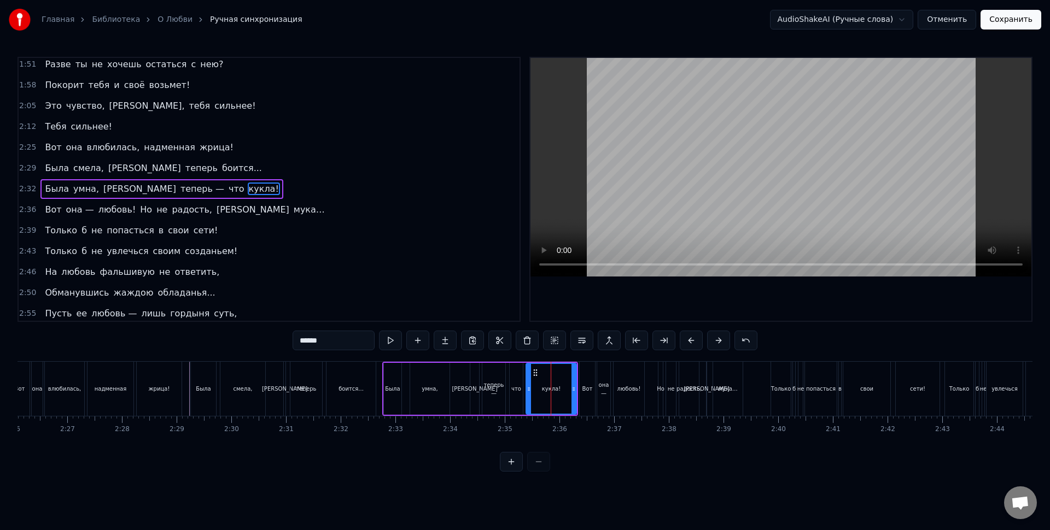
scroll to position [0, 7979]
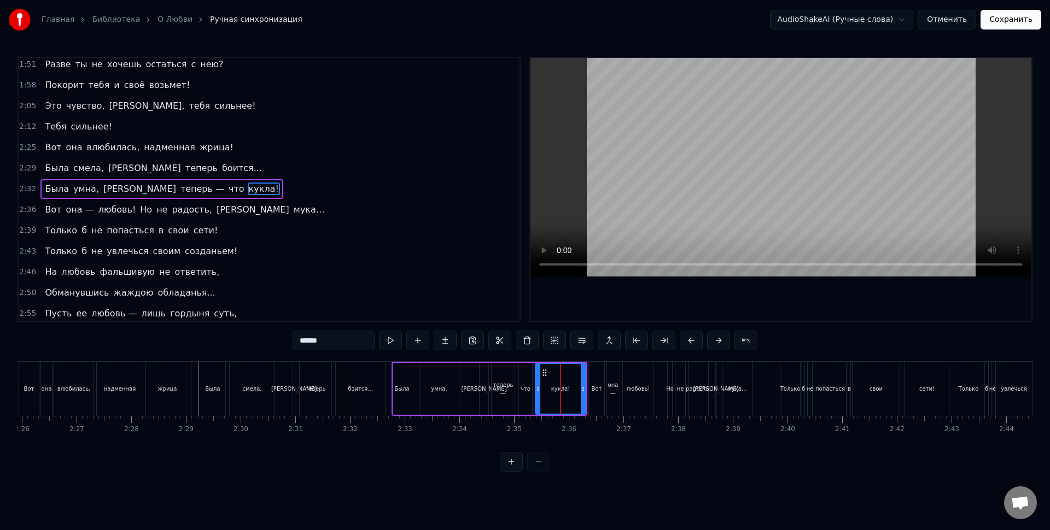
click at [513, 413] on div "теперь —" at bounding box center [503, 389] width 23 height 52
type input "********"
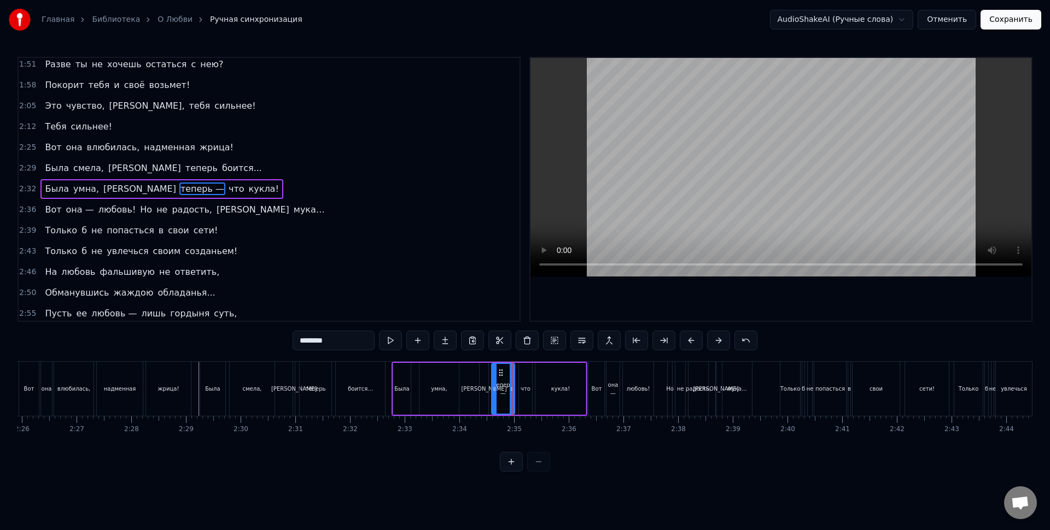
click at [518, 414] on div "Была умна, а теперь — что кукла!" at bounding box center [490, 389] width 196 height 54
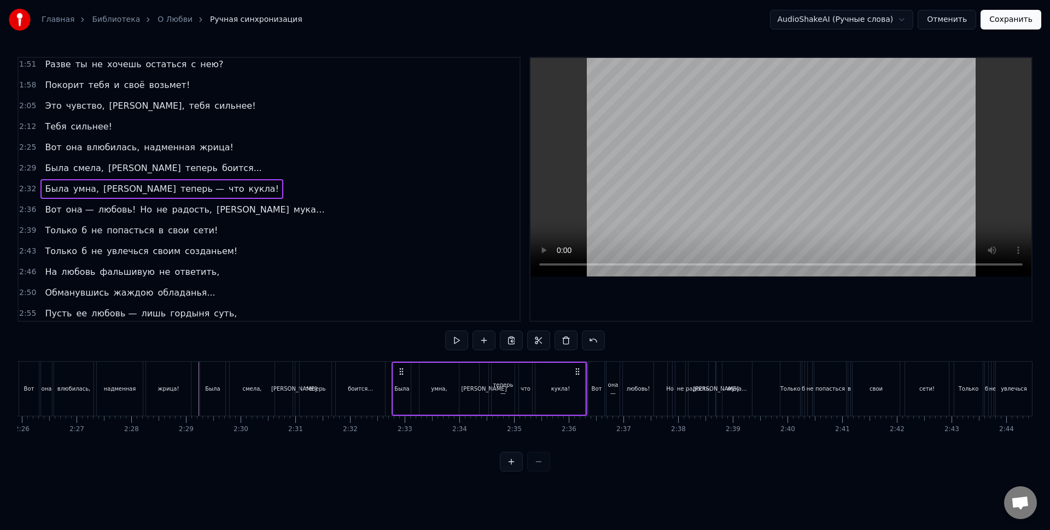
click at [598, 387] on div "Вот" at bounding box center [597, 389] width 10 height 8
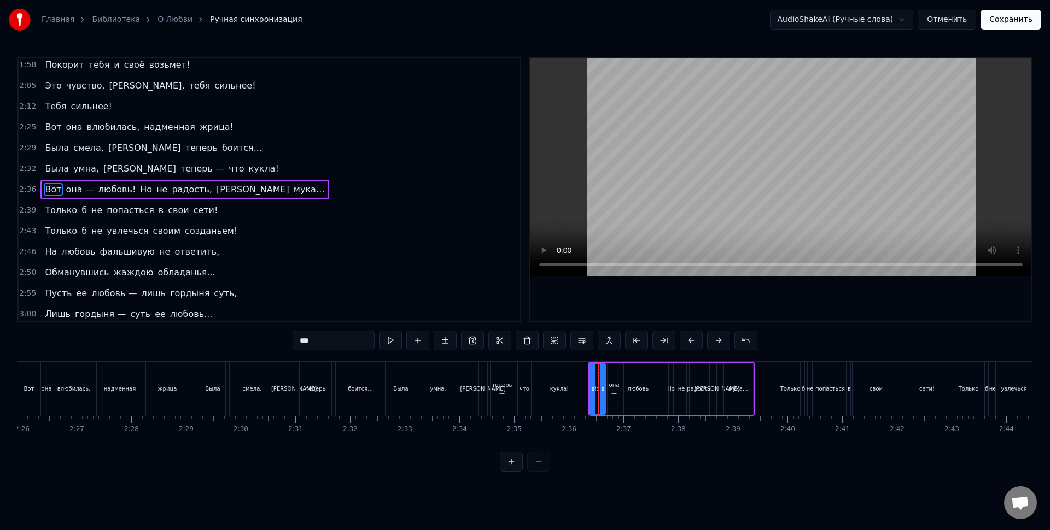
scroll to position [357, 0]
click at [517, 467] on button at bounding box center [511, 462] width 23 height 20
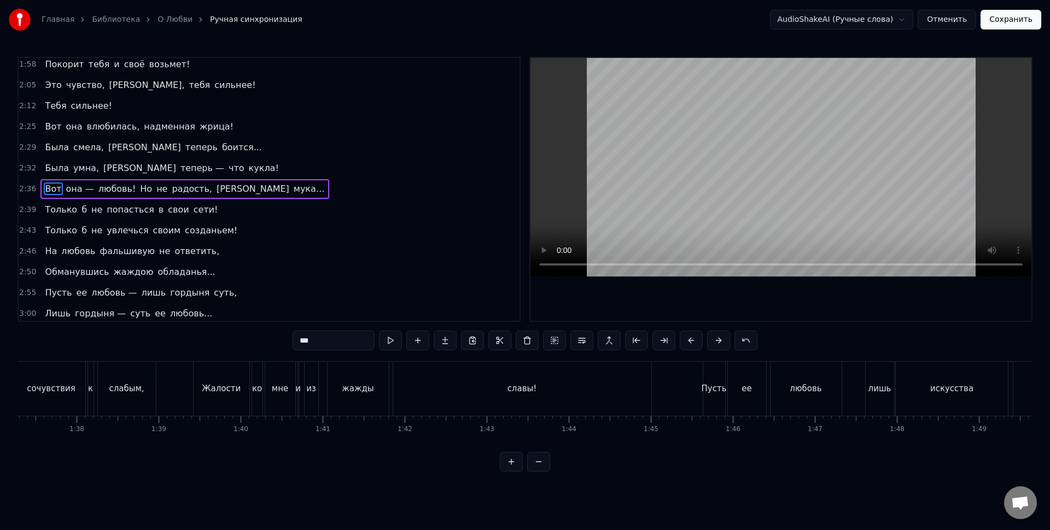
click at [517, 467] on button at bounding box center [511, 462] width 23 height 20
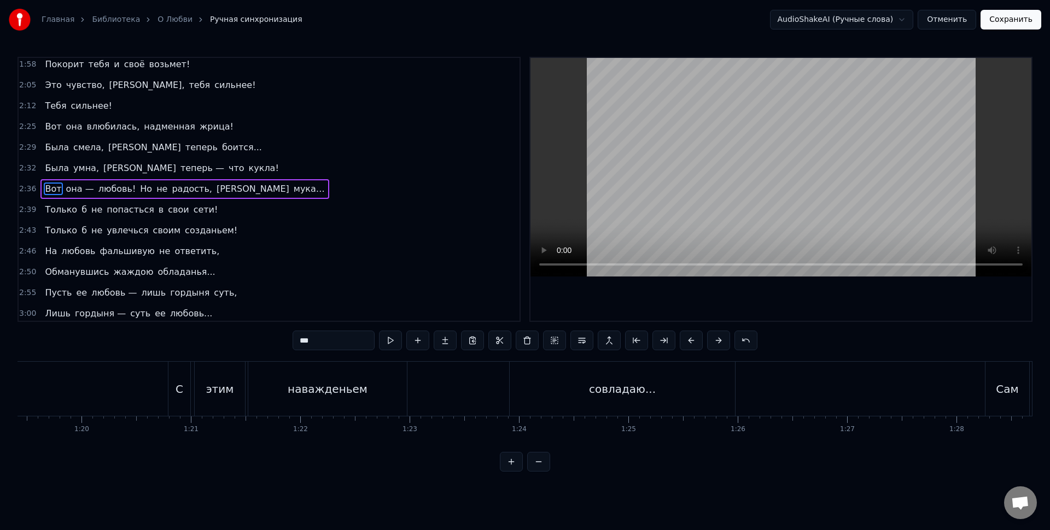
click at [517, 467] on button at bounding box center [511, 462] width 23 height 20
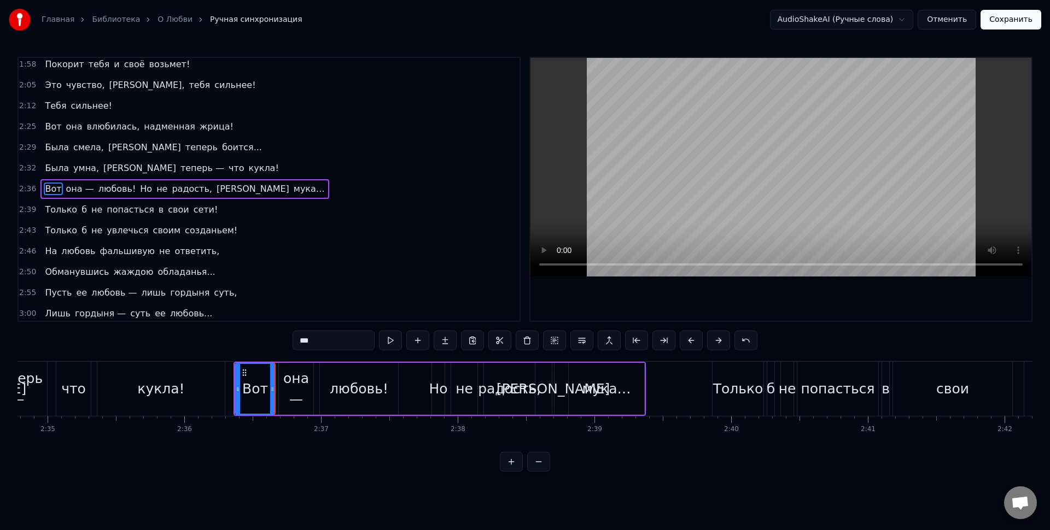
scroll to position [0, 21091]
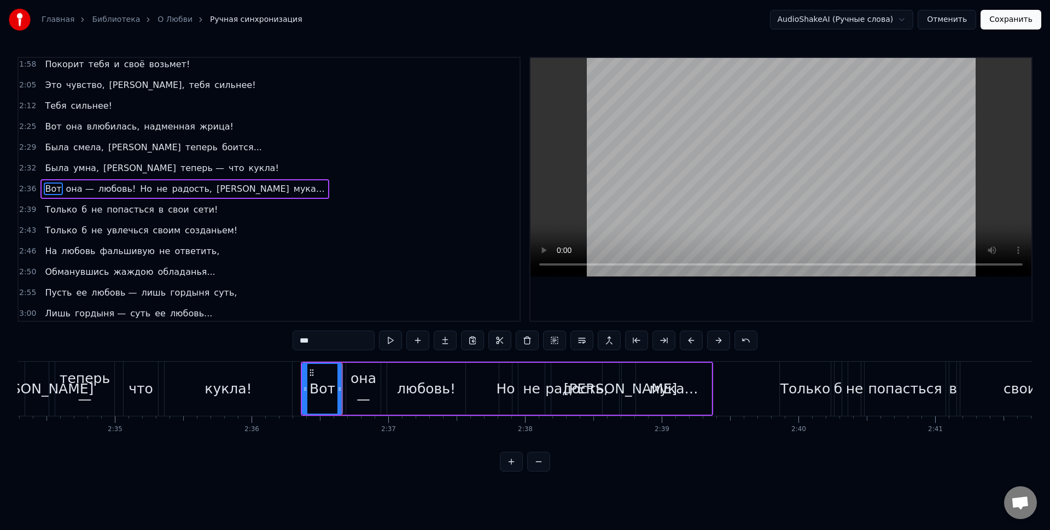
click at [329, 398] on div "Вот" at bounding box center [322, 389] width 26 height 21
click at [363, 404] on div "она —" at bounding box center [363, 389] width 34 height 41
click at [413, 403] on div "любовь!" at bounding box center [426, 389] width 78 height 52
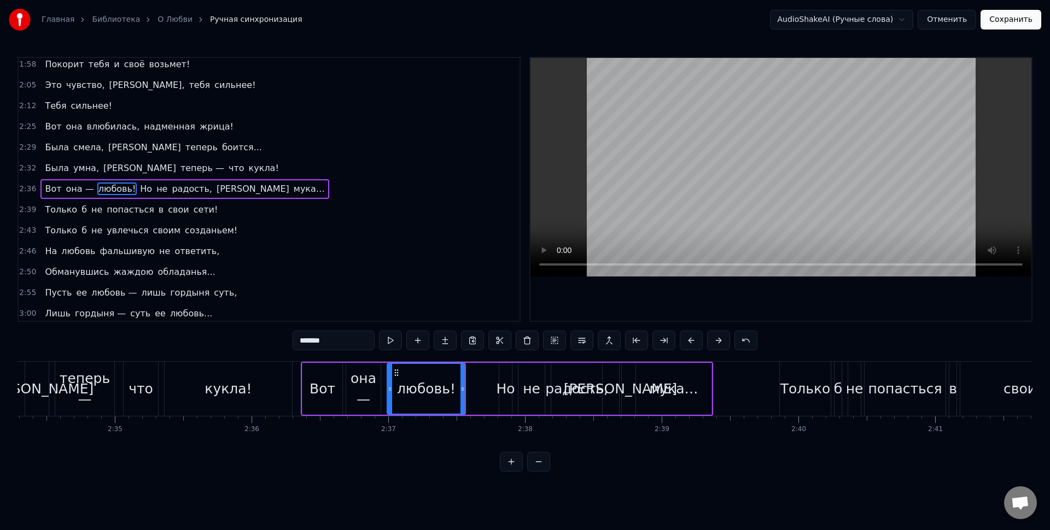
click at [323, 394] on div "Вот" at bounding box center [322, 389] width 26 height 21
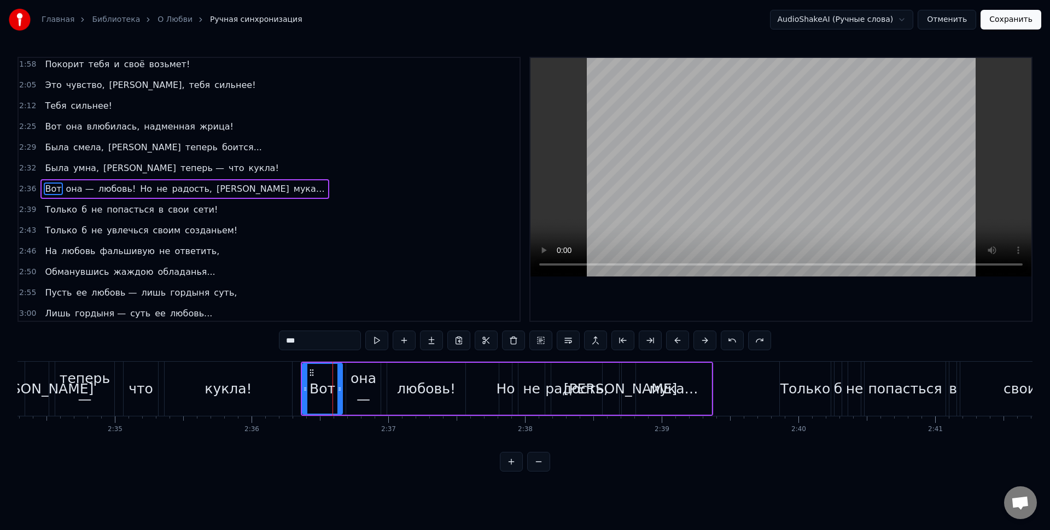
click at [500, 376] on div "Но" at bounding box center [505, 389] width 13 height 52
click at [496, 396] on div at bounding box center [497, 389] width 4 height 50
click at [504, 390] on div "Но" at bounding box center [503, 389] width 19 height 21
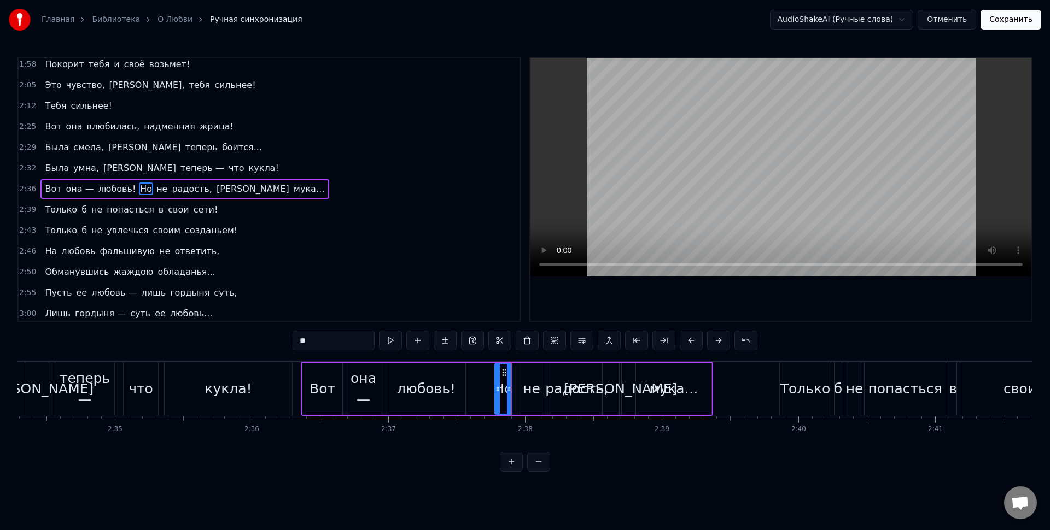
click at [535, 399] on div "не" at bounding box center [531, 389] width 17 height 21
click at [505, 387] on div "Но" at bounding box center [503, 389] width 19 height 21
click at [501, 375] on icon at bounding box center [501, 373] width 9 height 9
click at [521, 381] on div "не" at bounding box center [531, 389] width 26 height 52
drag, startPoint x: 527, startPoint y: 373, endPoint x: 521, endPoint y: 373, distance: 5.5
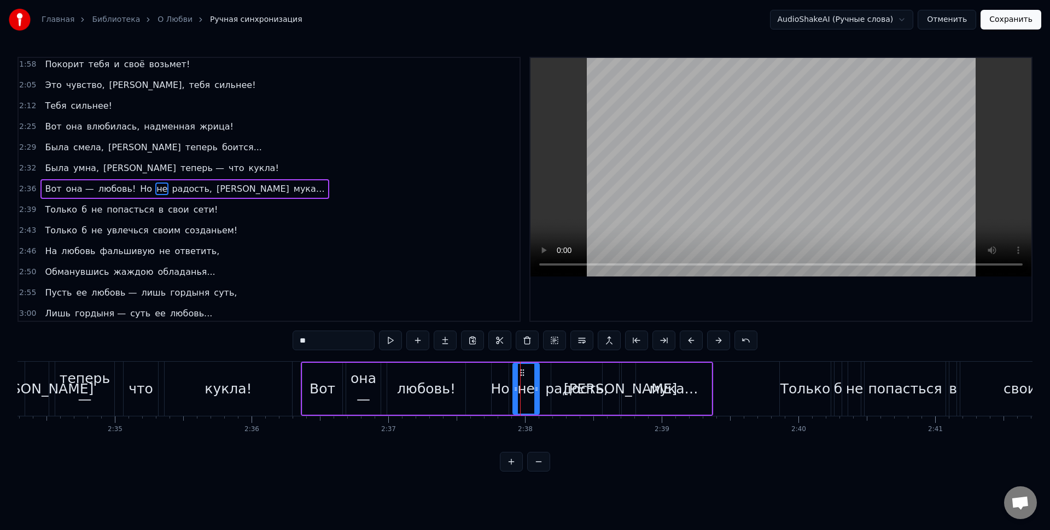
click at [521, 373] on circle at bounding box center [521, 372] width 1 height 1
click at [563, 382] on div "радость," at bounding box center [576, 389] width 63 height 21
click at [556, 375] on icon at bounding box center [555, 373] width 9 height 9
click at [563, 388] on div "радость," at bounding box center [571, 389] width 63 height 21
drag, startPoint x: 566, startPoint y: 384, endPoint x: 561, endPoint y: 381, distance: 6.4
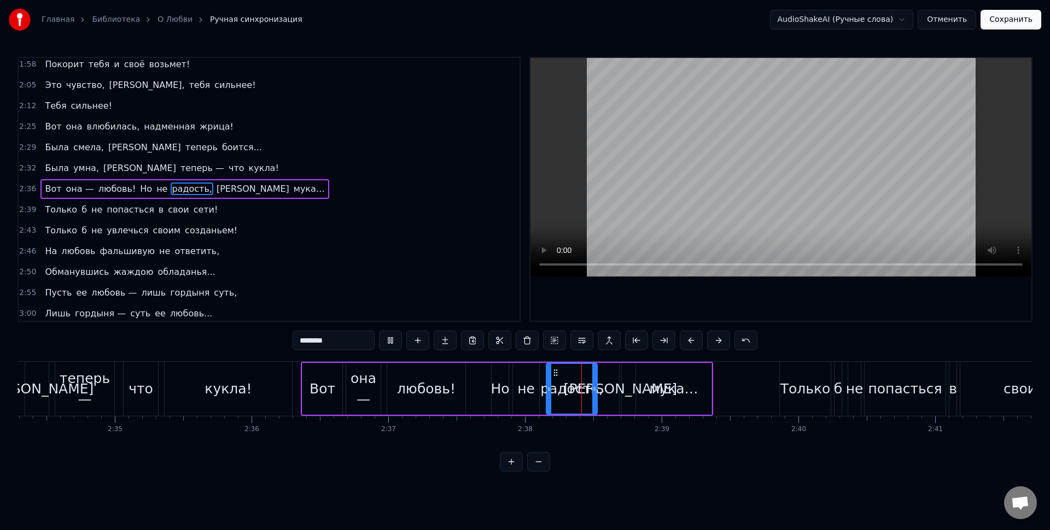
click at [564, 384] on div "радость," at bounding box center [571, 389] width 63 height 21
click at [555, 373] on icon at bounding box center [553, 373] width 9 height 9
click at [434, 387] on div "любовь!" at bounding box center [426, 389] width 59 height 21
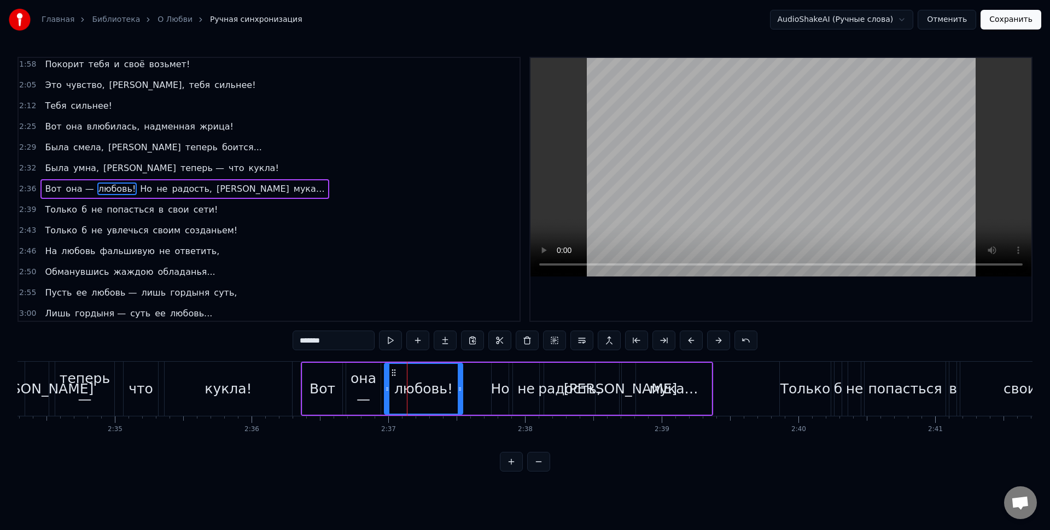
click at [395, 374] on icon at bounding box center [393, 373] width 9 height 9
click at [403, 381] on div "любовь!" at bounding box center [423, 389] width 59 height 21
click at [378, 377] on div "она —" at bounding box center [363, 389] width 34 height 41
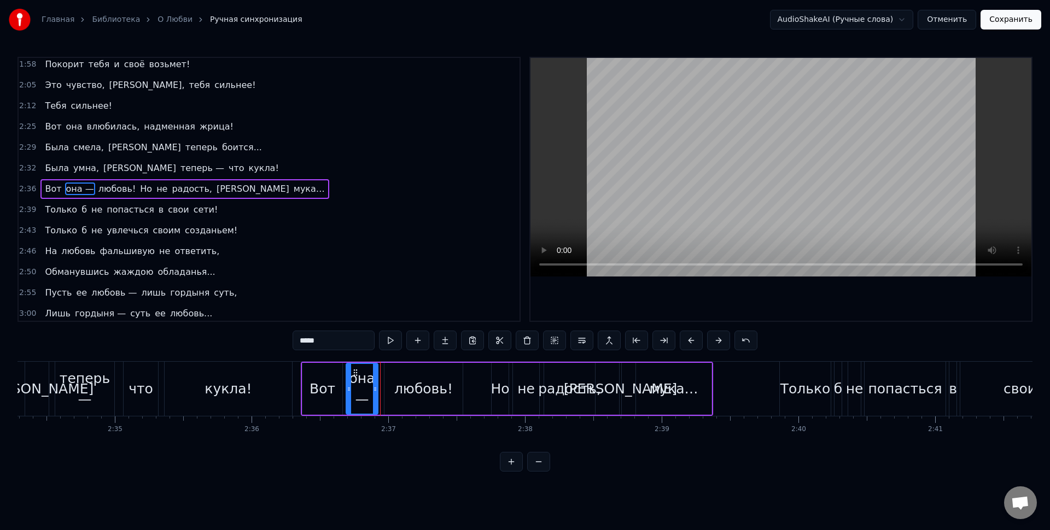
click at [373, 379] on div at bounding box center [375, 389] width 4 height 50
click at [397, 379] on div "любовь!" at bounding box center [423, 389] width 59 height 21
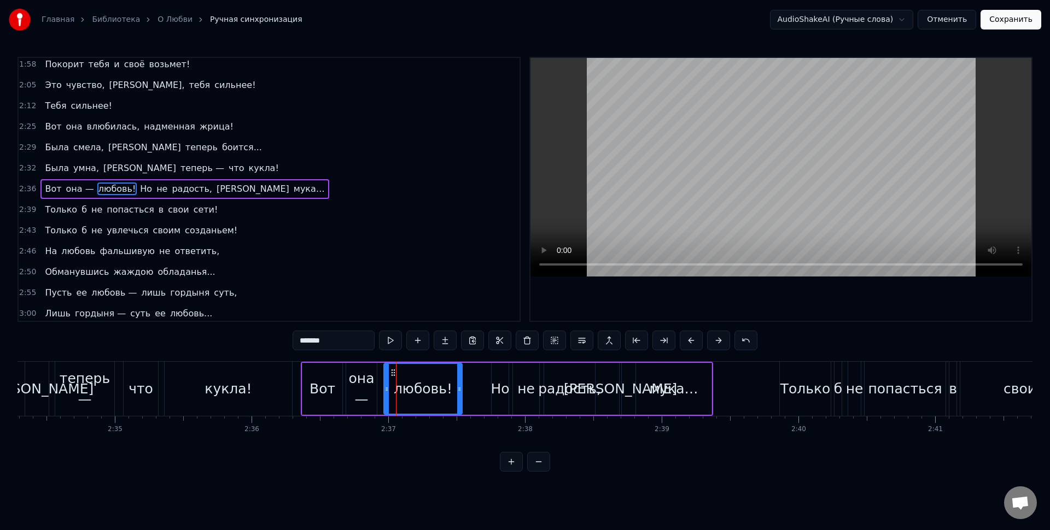
click at [393, 373] on icon at bounding box center [393, 373] width 9 height 9
click at [392, 373] on icon at bounding box center [389, 373] width 9 height 9
click at [332, 387] on div "Вот" at bounding box center [322, 389] width 26 height 21
type input "***"
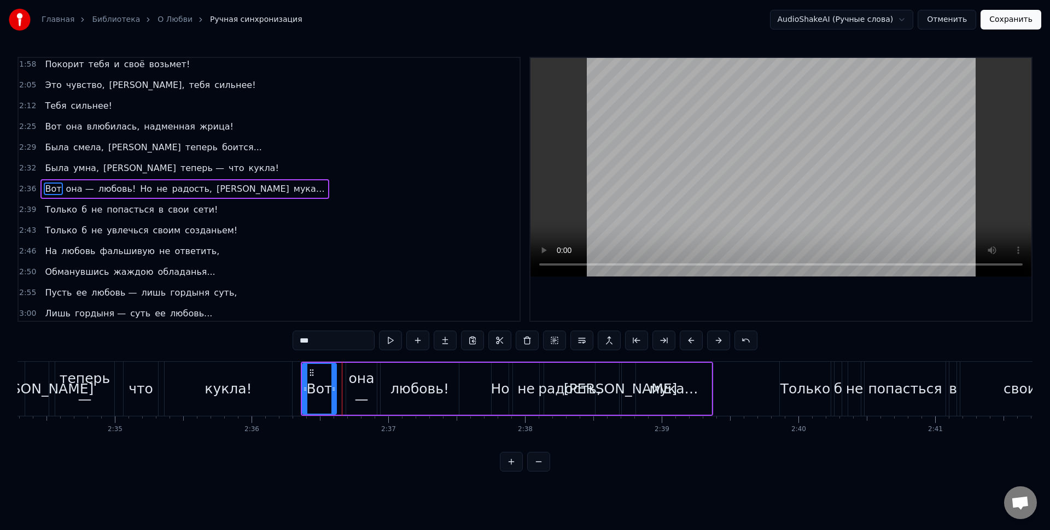
drag, startPoint x: 340, startPoint y: 381, endPoint x: 332, endPoint y: 379, distance: 7.8
click at [332, 379] on div at bounding box center [333, 389] width 4 height 50
click at [329, 378] on div "Вот" at bounding box center [318, 389] width 31 height 50
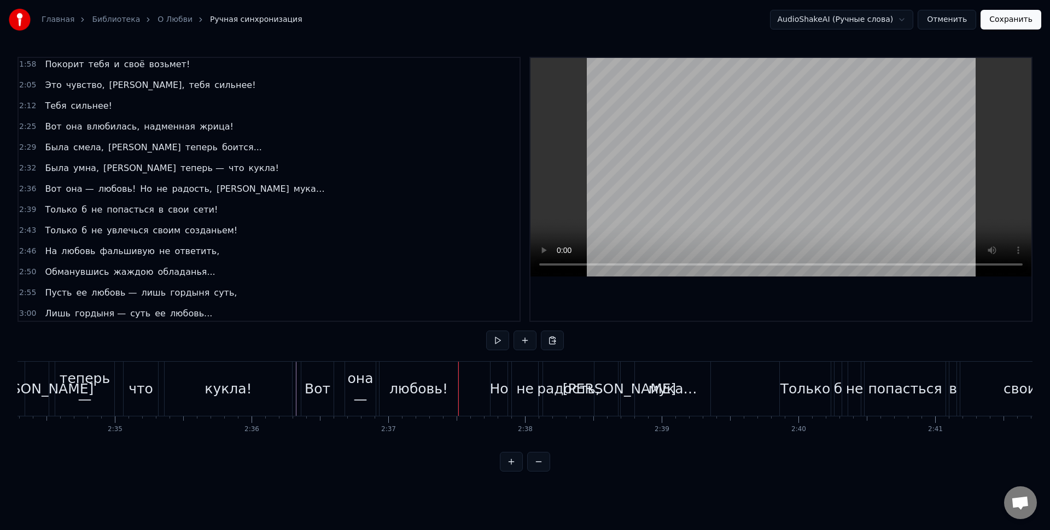
click at [475, 382] on div "Вот она — любовь! Но не радость, а мука…" at bounding box center [507, 389] width 412 height 54
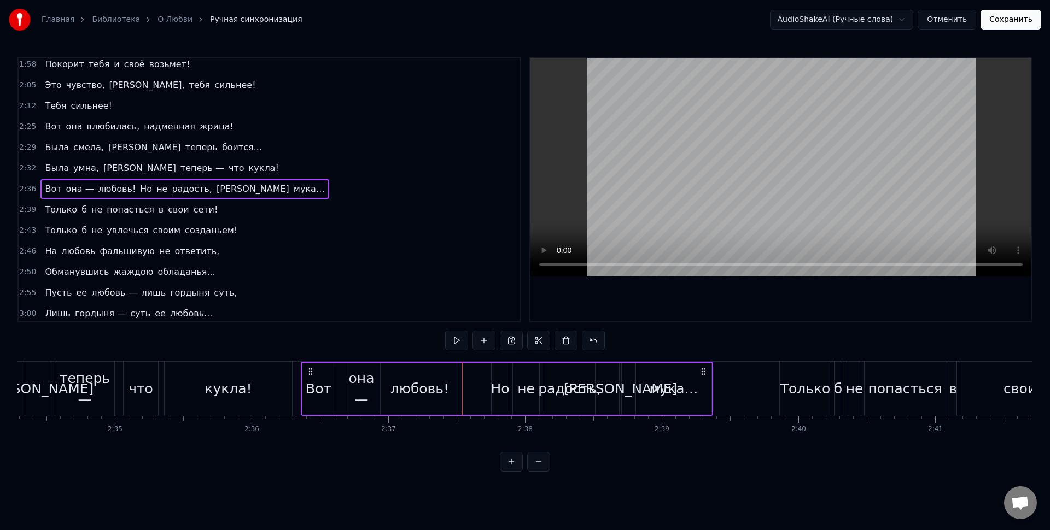
click at [504, 388] on div "Но" at bounding box center [499, 389] width 19 height 21
click at [554, 393] on div "радость," at bounding box center [569, 389] width 63 height 21
type input "********"
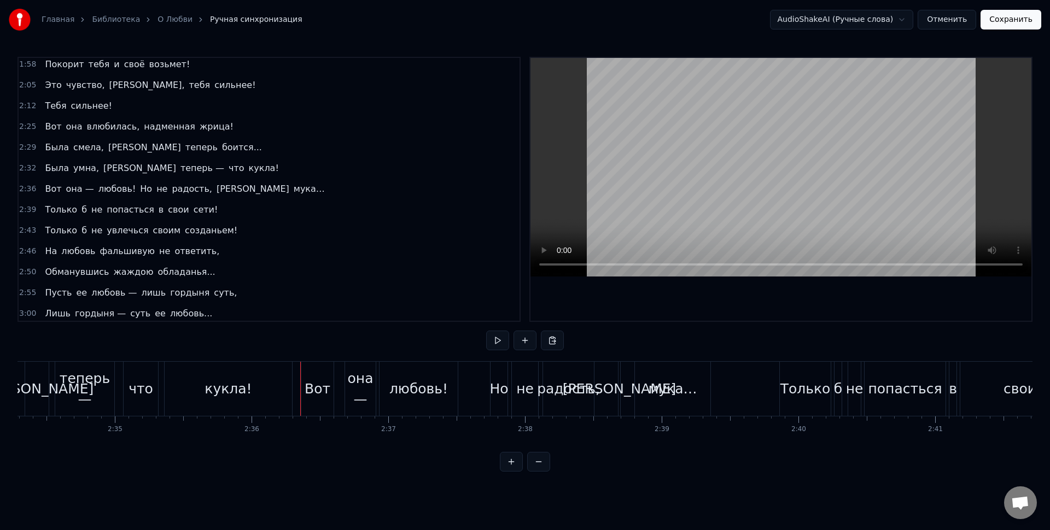
click at [300, 378] on div at bounding box center [300, 389] width 1 height 54
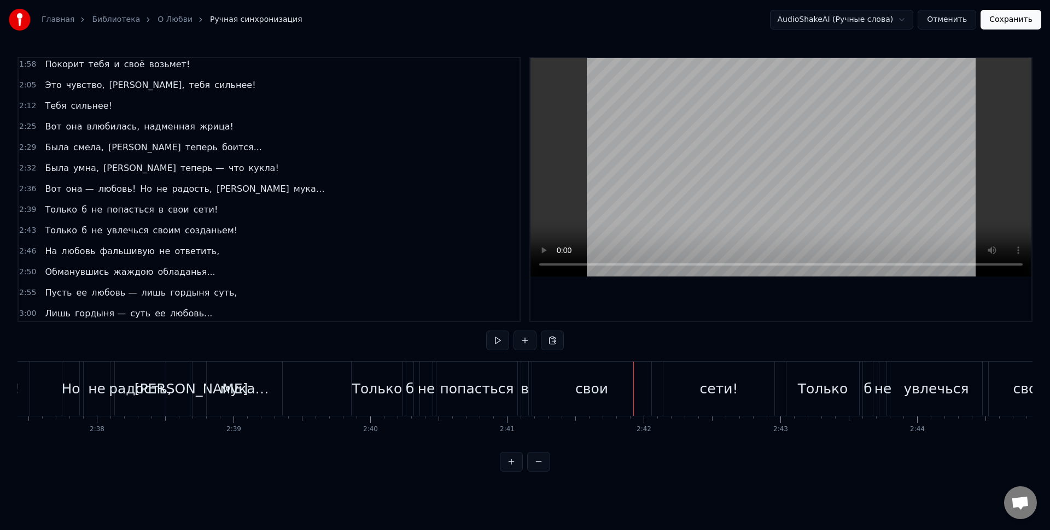
scroll to position [0, 21475]
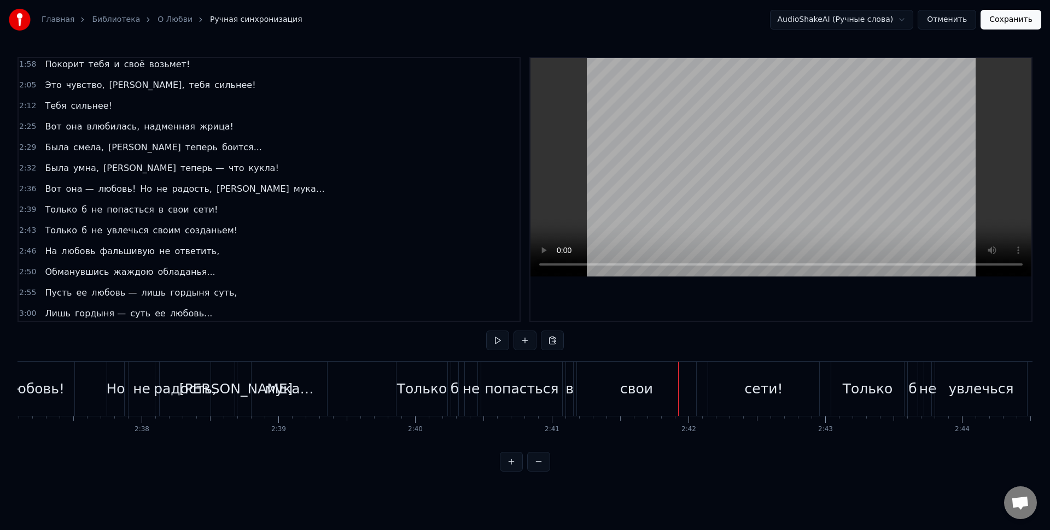
click at [415, 402] on div "Только" at bounding box center [421, 389] width 51 height 54
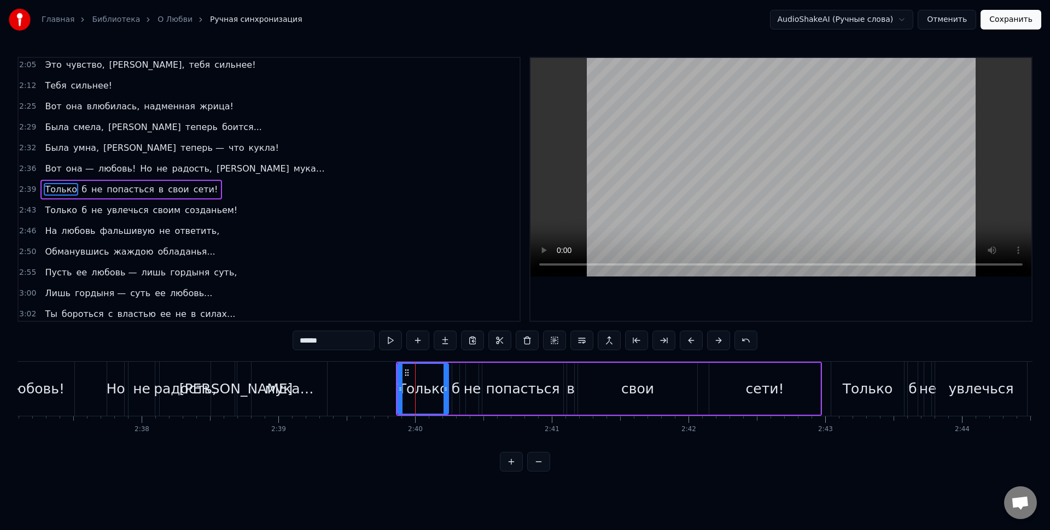
scroll to position [378, 0]
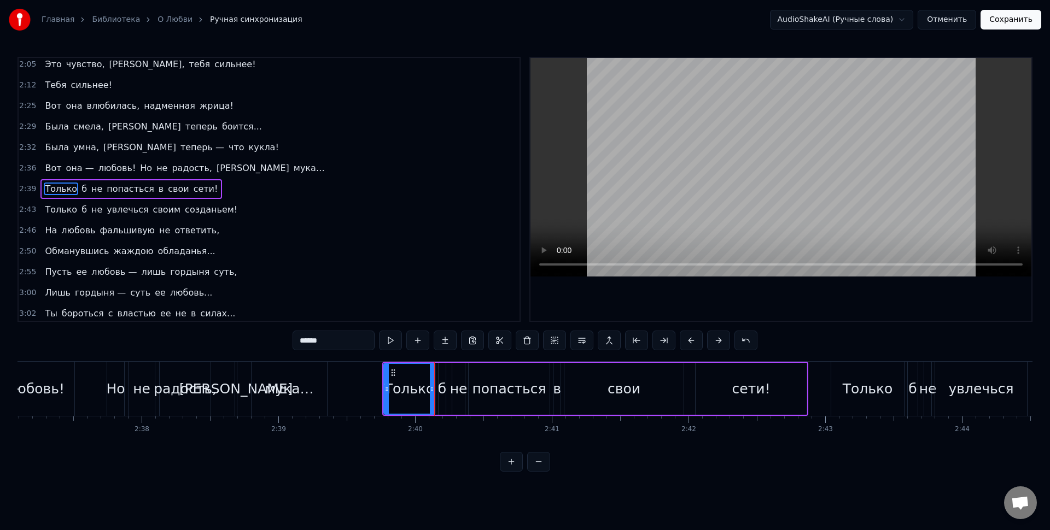
click at [510, 393] on div "попасться" at bounding box center [509, 389] width 74 height 21
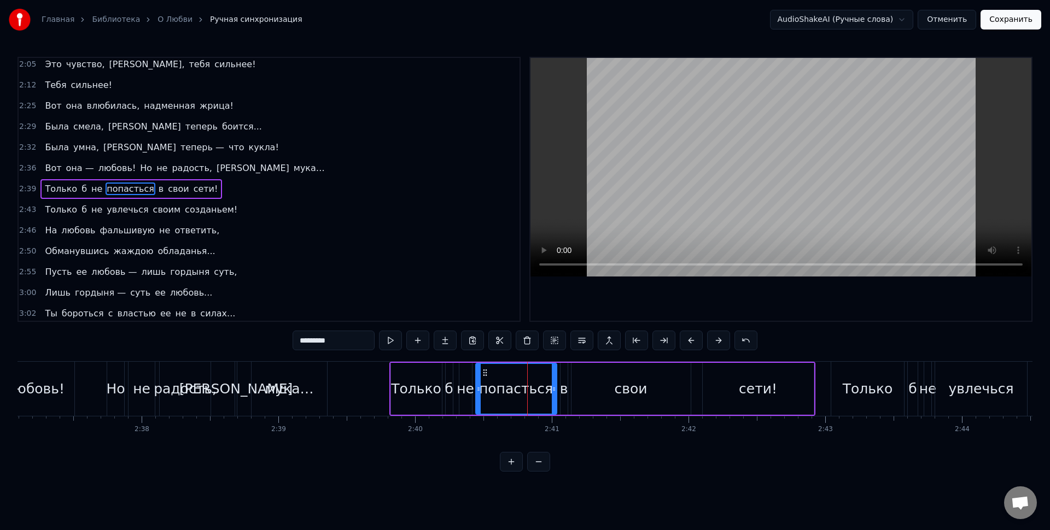
click at [437, 397] on div "Только" at bounding box center [416, 389] width 50 height 21
type input "******"
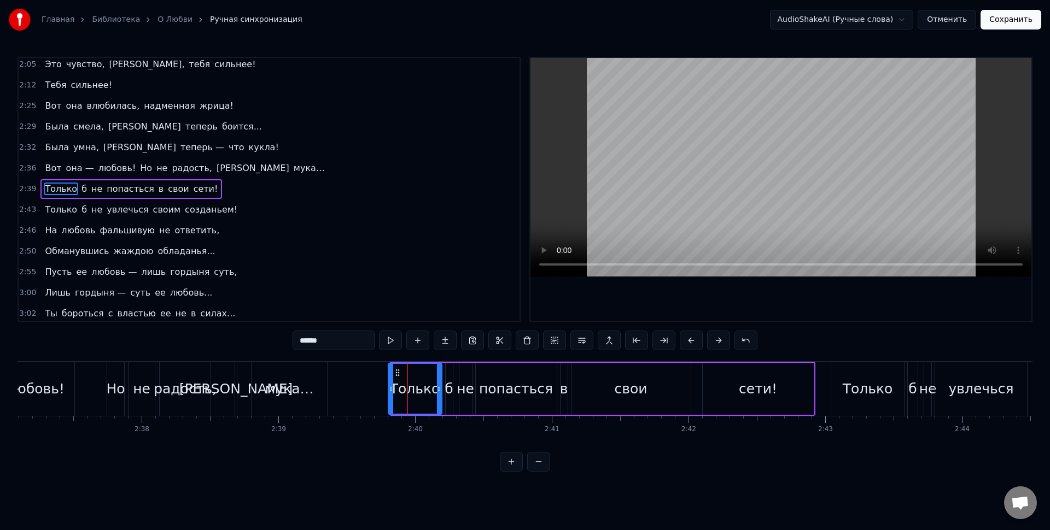
drag, startPoint x: 393, startPoint y: 387, endPoint x: 387, endPoint y: 386, distance: 6.1
click at [389, 388] on icon at bounding box center [391, 389] width 4 height 9
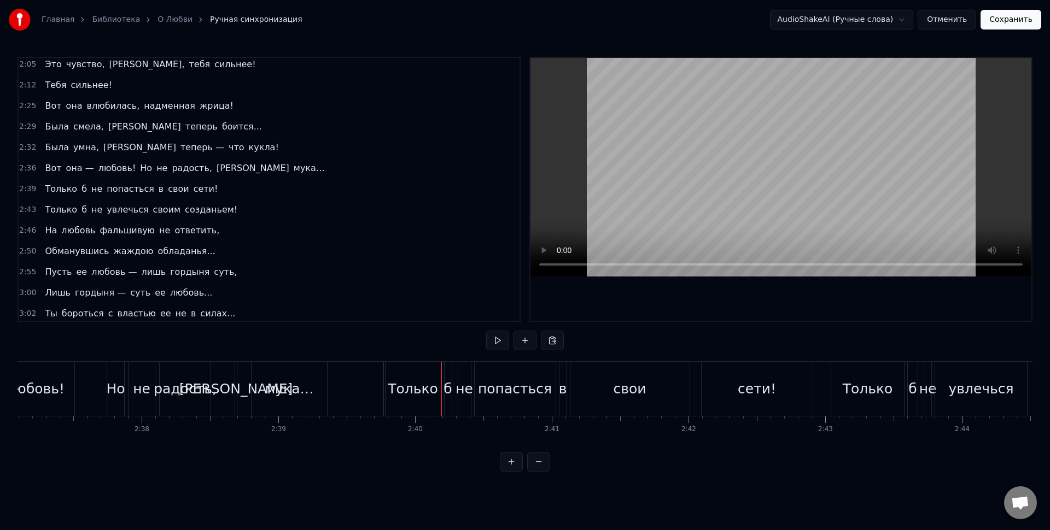
click at [446, 401] on div "б" at bounding box center [448, 389] width 7 height 54
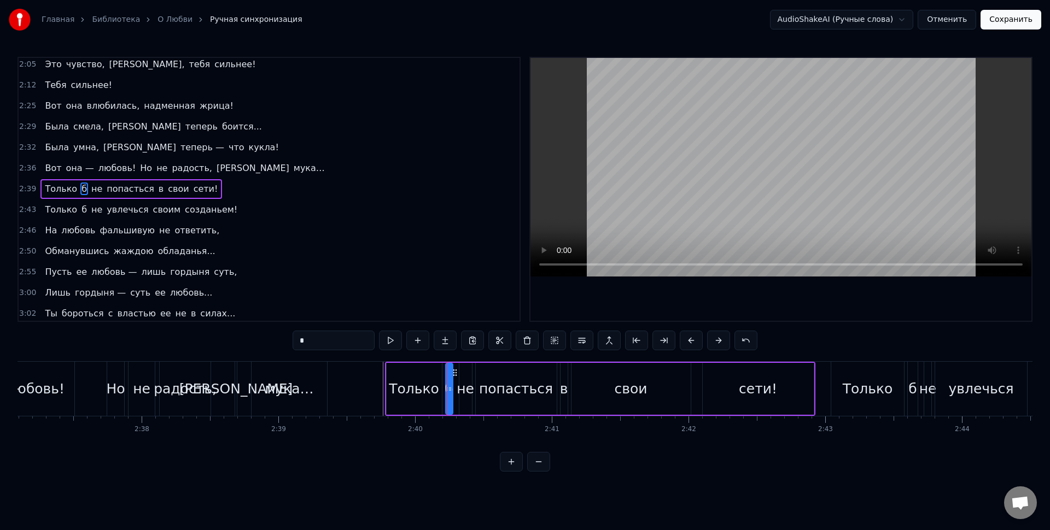
click at [433, 390] on div "Только" at bounding box center [414, 389] width 50 height 21
click at [452, 393] on div "б" at bounding box center [449, 389] width 8 height 21
click at [445, 392] on div "б" at bounding box center [449, 389] width 8 height 21
click at [436, 388] on div "Только" at bounding box center [414, 389] width 50 height 21
click at [439, 388] on icon at bounding box center [438, 389] width 4 height 9
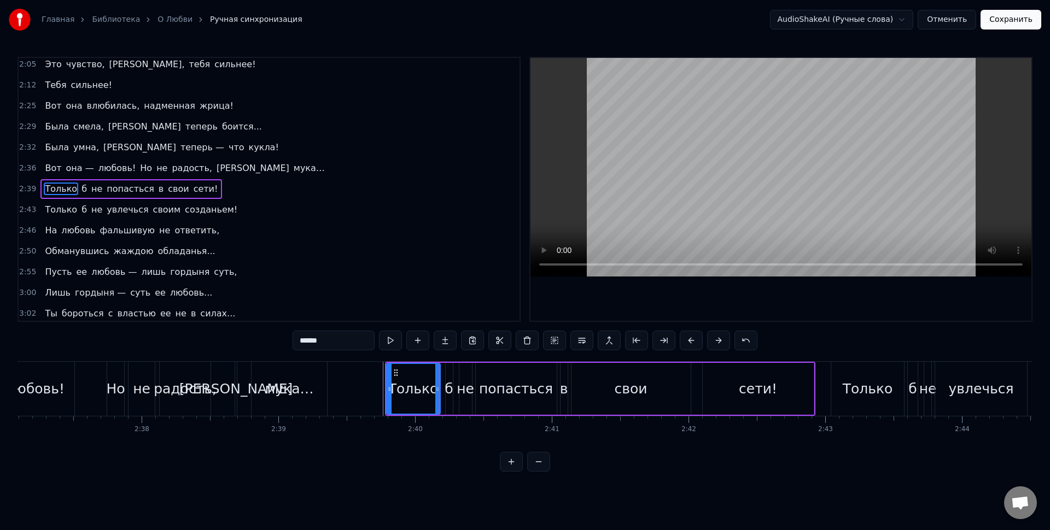
click at [447, 388] on div "б" at bounding box center [449, 389] width 8 height 21
click at [451, 391] on icon at bounding box center [453, 389] width 4 height 9
click at [445, 390] on div "б" at bounding box center [450, 389] width 11 height 52
click at [445, 390] on icon at bounding box center [447, 389] width 4 height 9
click at [467, 396] on div "не" at bounding box center [465, 389] width 17 height 21
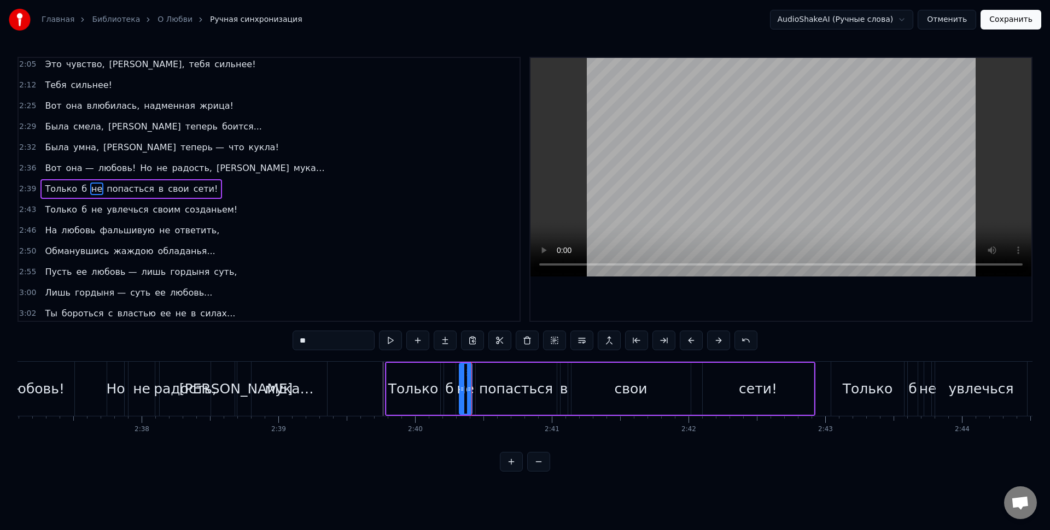
click at [504, 406] on div "попасться" at bounding box center [516, 389] width 81 height 52
click at [598, 402] on div "свои" at bounding box center [630, 389] width 119 height 52
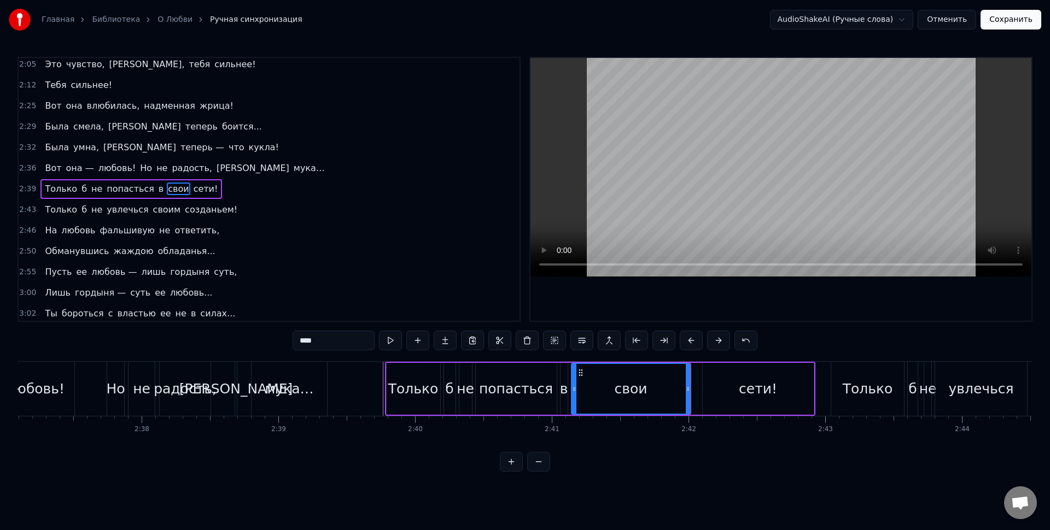
click at [732, 401] on div "сети!" at bounding box center [758, 389] width 111 height 52
type input "*****"
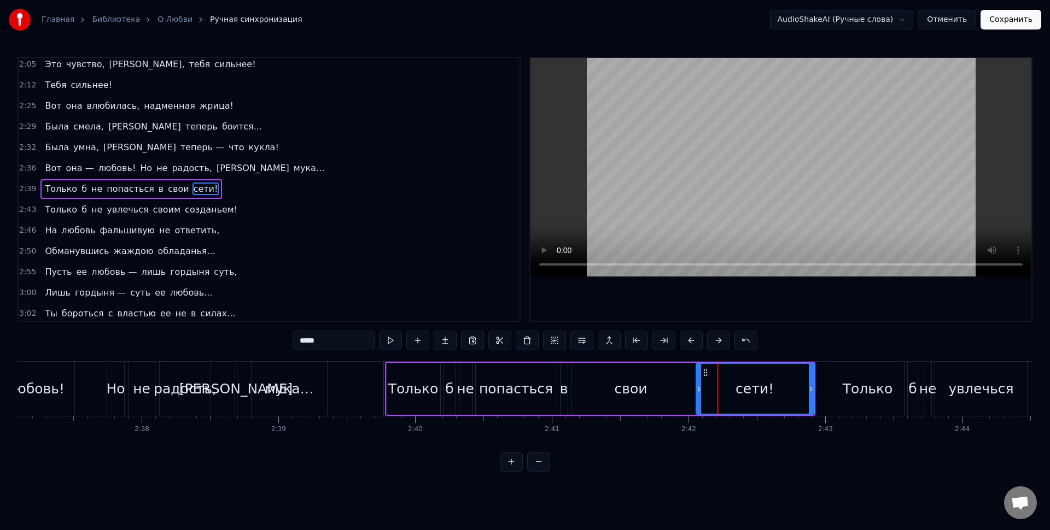
drag, startPoint x: 705, startPoint y: 392, endPoint x: 698, endPoint y: 392, distance: 6.6
click at [698, 392] on icon at bounding box center [699, 389] width 4 height 9
click at [716, 392] on div "сети!" at bounding box center [755, 389] width 116 height 50
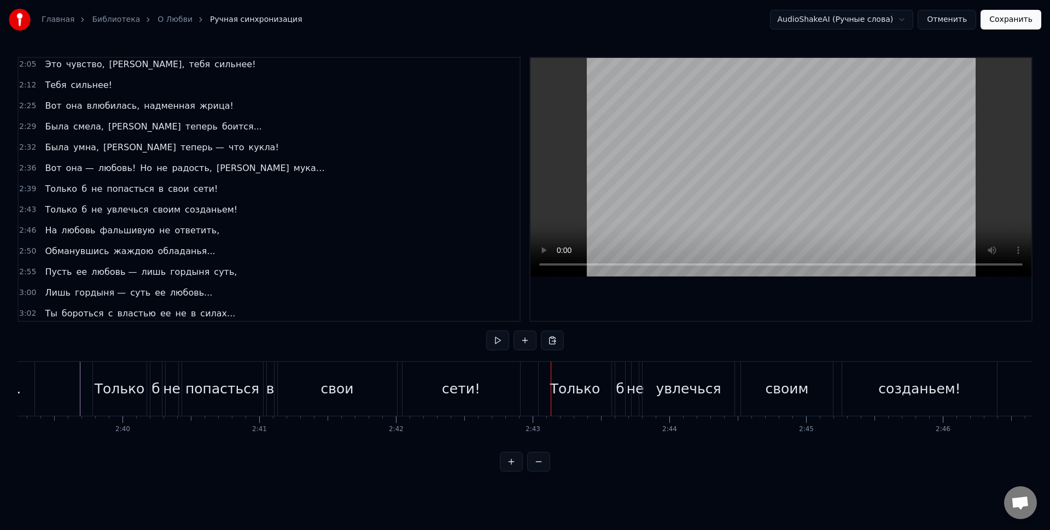
scroll to position [0, 21790]
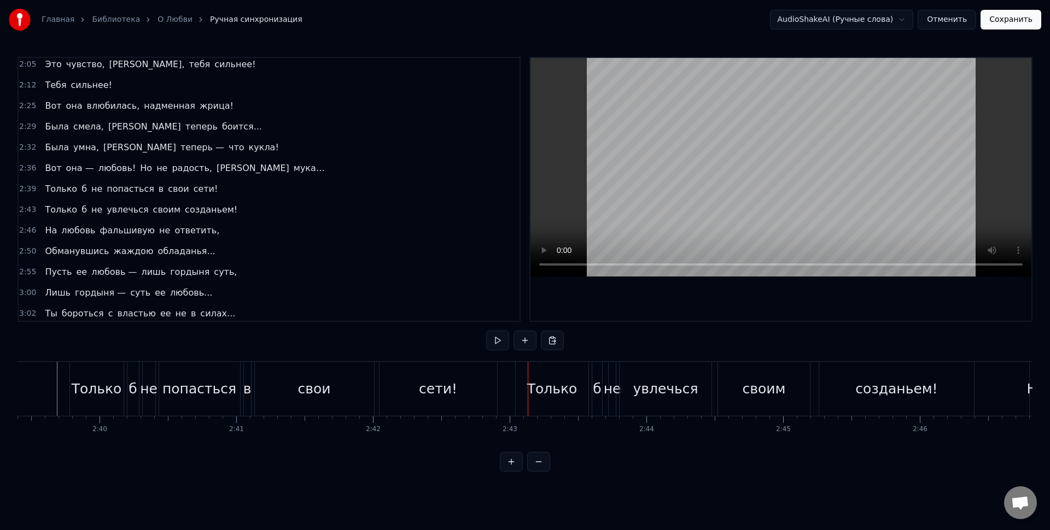
click at [557, 392] on div "Только" at bounding box center [552, 389] width 50 height 21
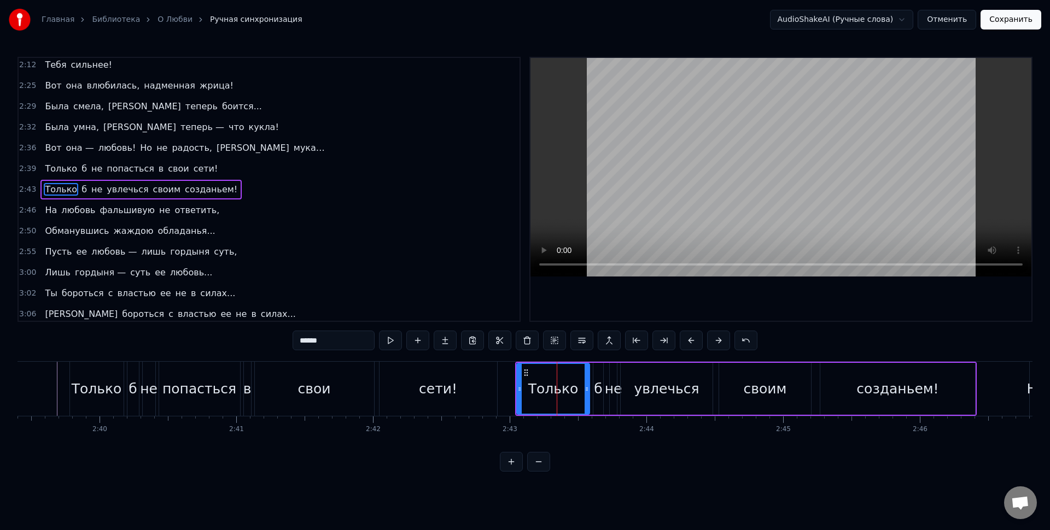
scroll to position [399, 0]
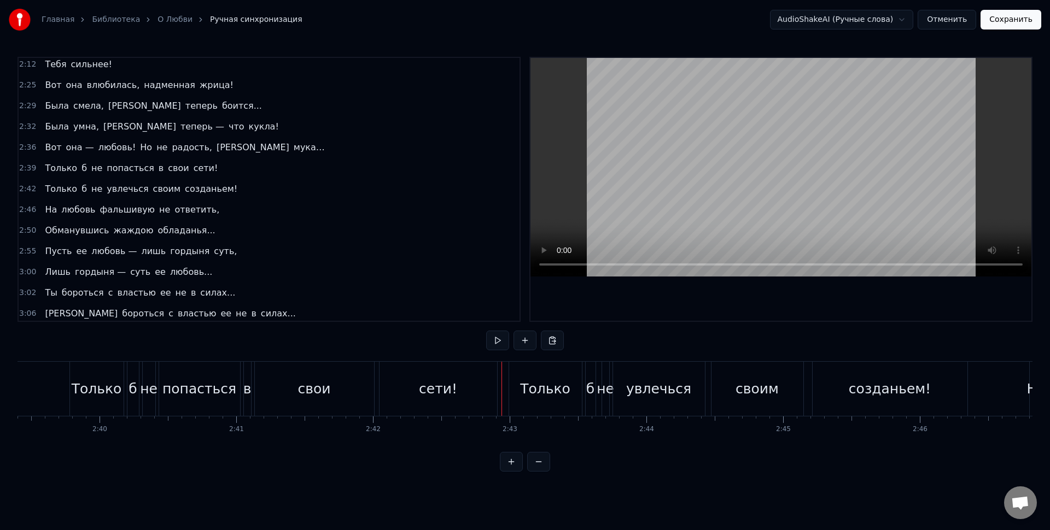
click at [501, 375] on div at bounding box center [501, 389] width 1 height 54
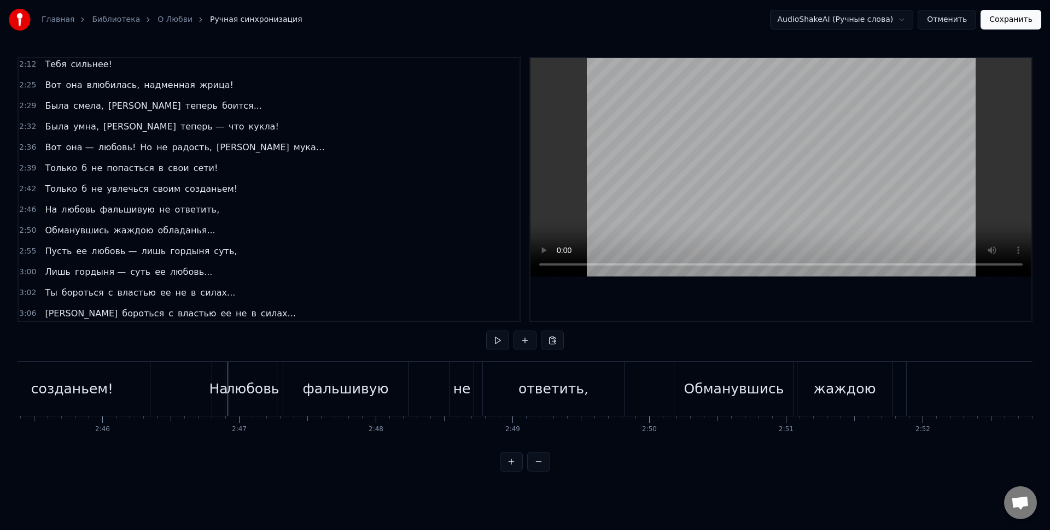
scroll to position [0, 22724]
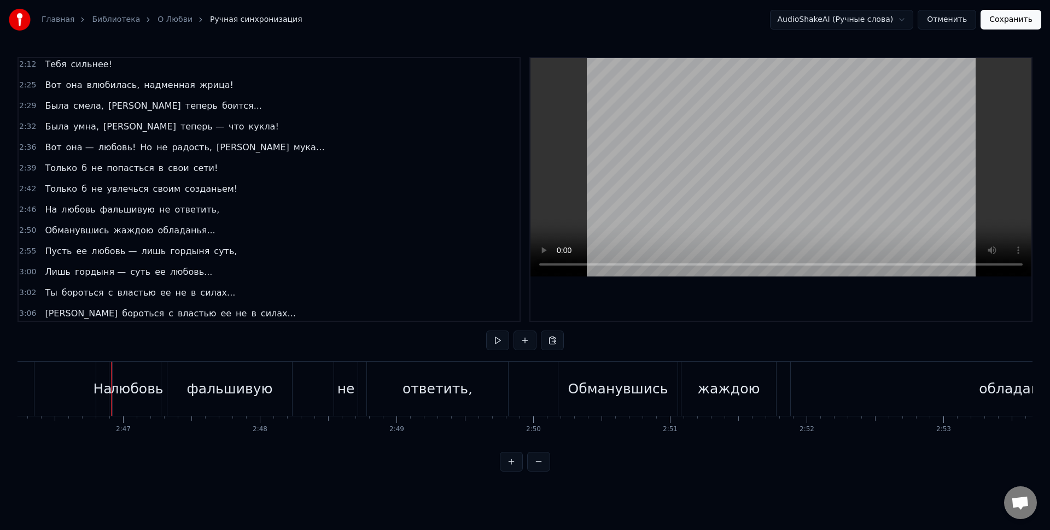
click at [240, 394] on div "фальшивую" at bounding box center [229, 389] width 86 height 21
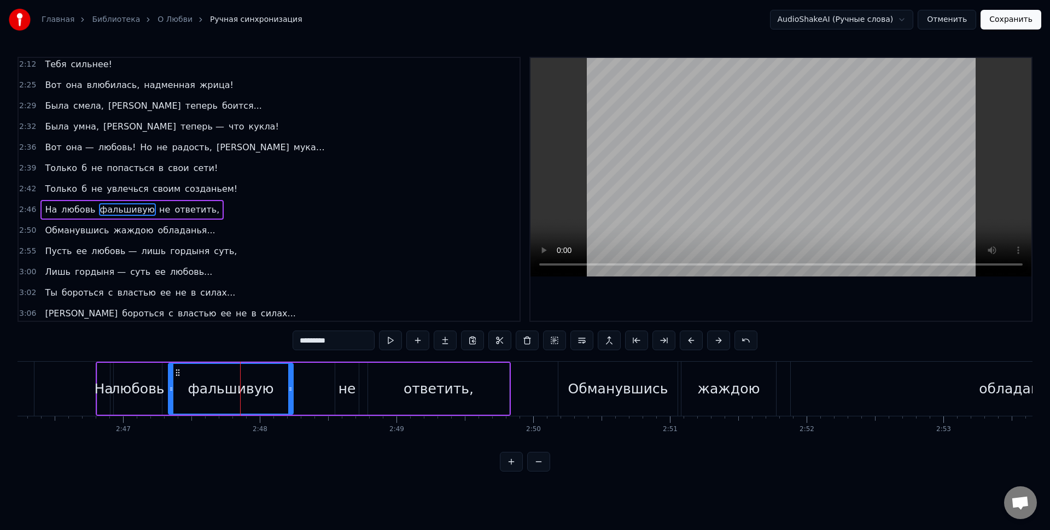
scroll to position [419, 0]
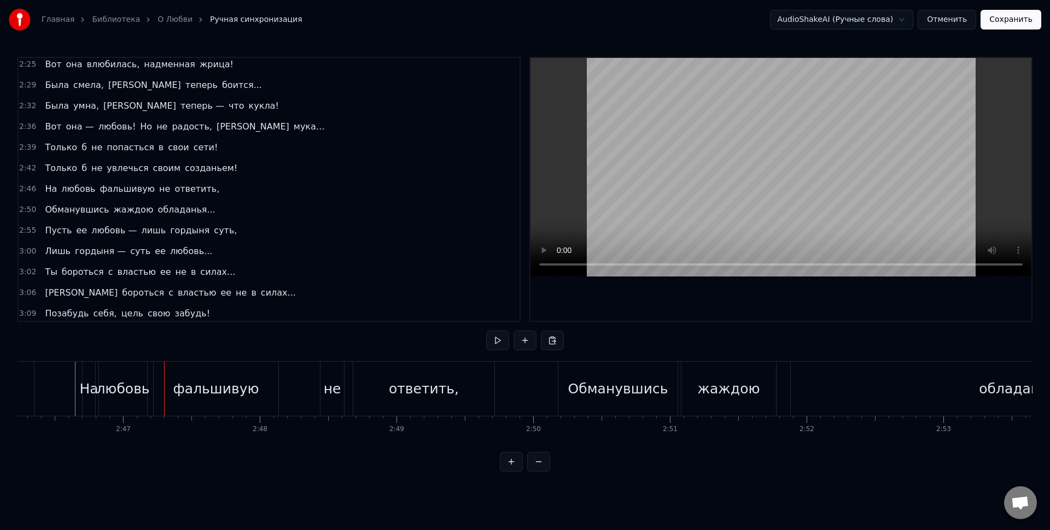
click at [117, 399] on div "любовь" at bounding box center [122, 389] width 53 height 21
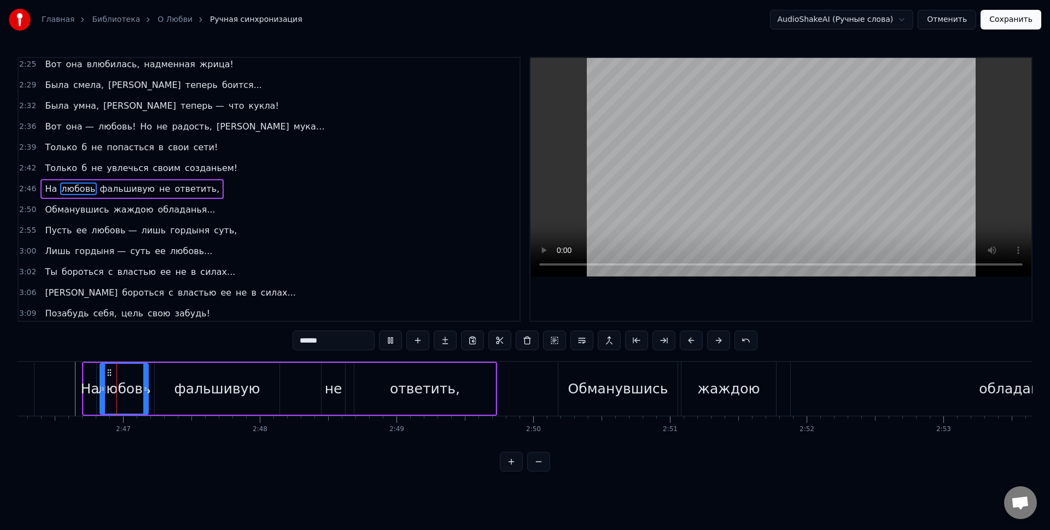
click at [188, 395] on div "фальшивую" at bounding box center [217, 389] width 86 height 21
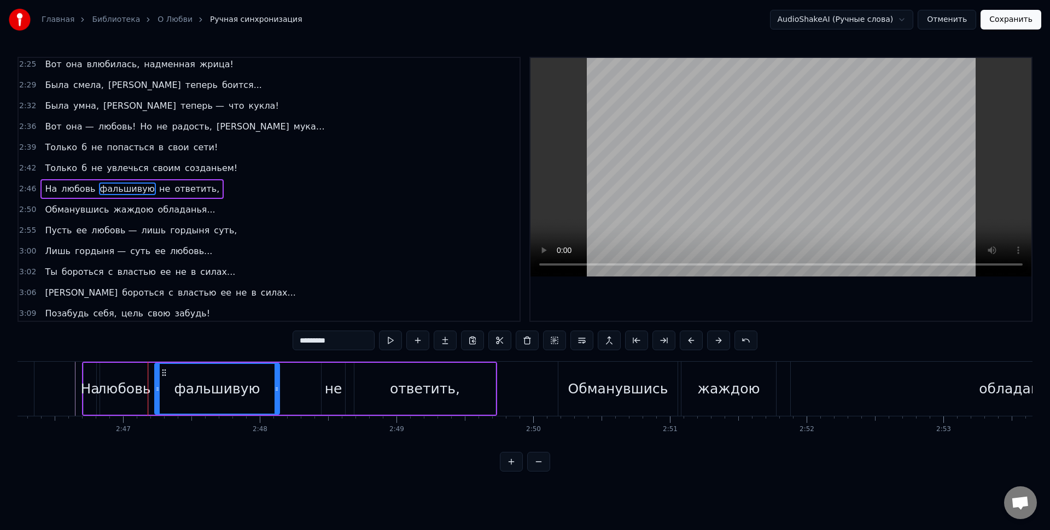
click at [132, 390] on div "любовь" at bounding box center [123, 389] width 53 height 21
type input "******"
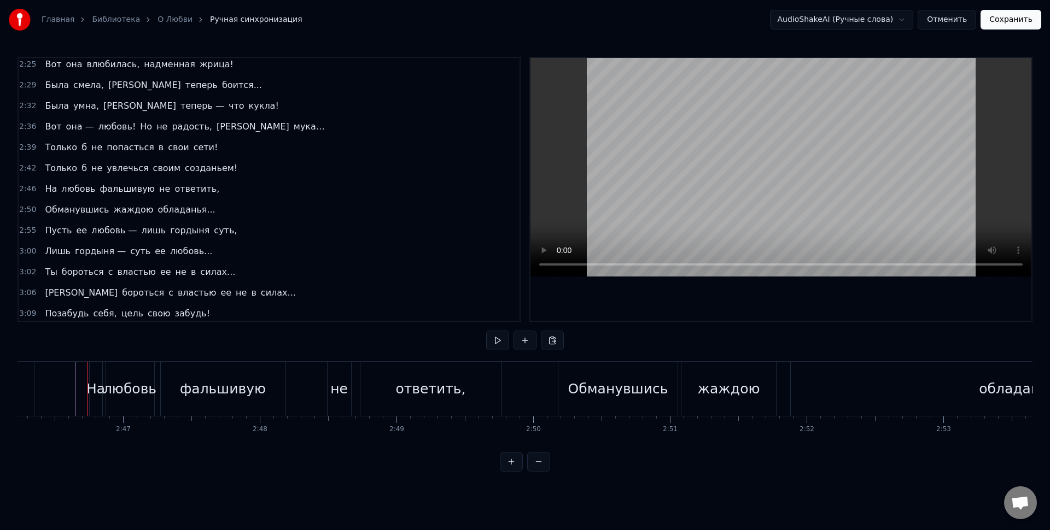
click at [101, 375] on div "На" at bounding box center [96, 389] width 13 height 54
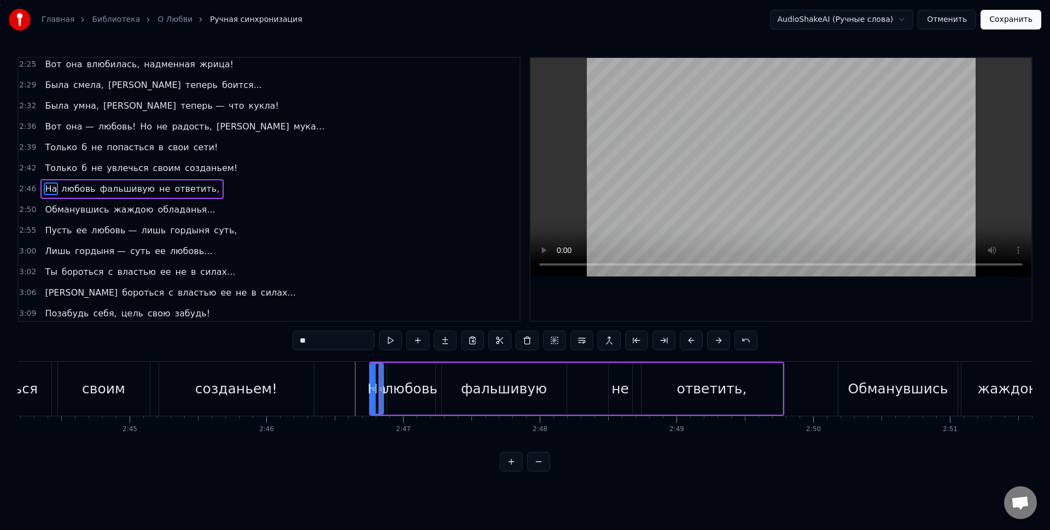
scroll to position [0, 22376]
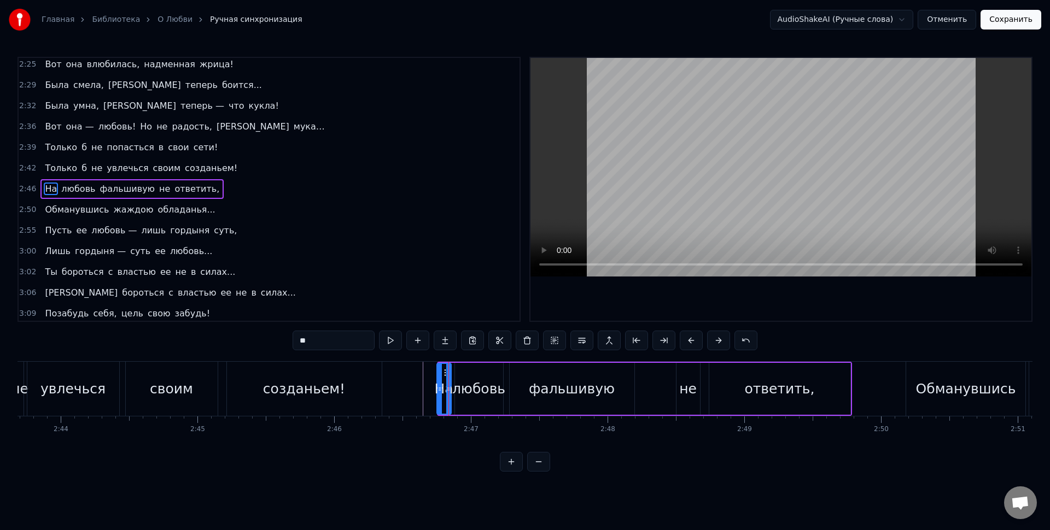
click at [439, 385] on icon at bounding box center [439, 389] width 4 height 9
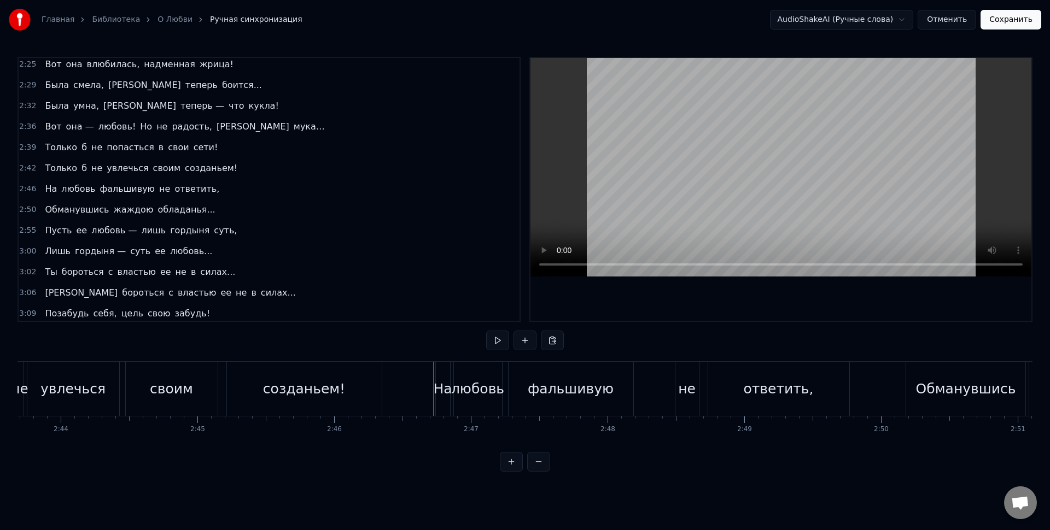
click at [439, 381] on div "На" at bounding box center [442, 389] width 19 height 21
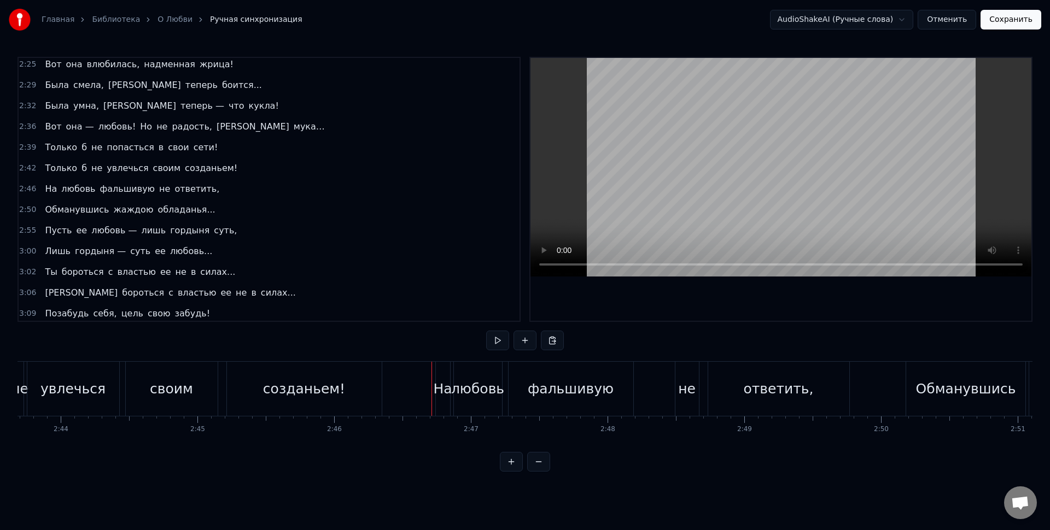
click at [441, 385] on div "На" at bounding box center [442, 389] width 19 height 21
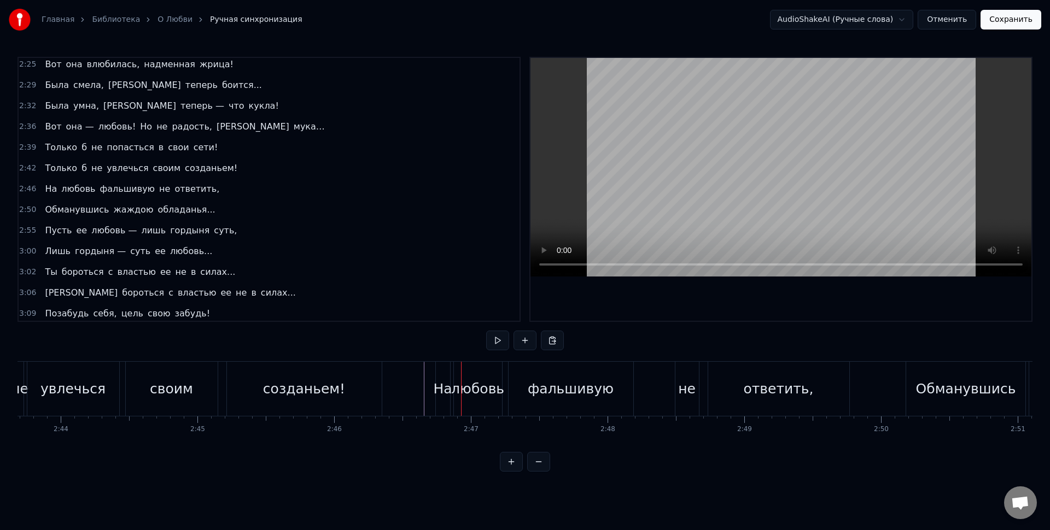
click at [438, 387] on div "На" at bounding box center [442, 389] width 19 height 21
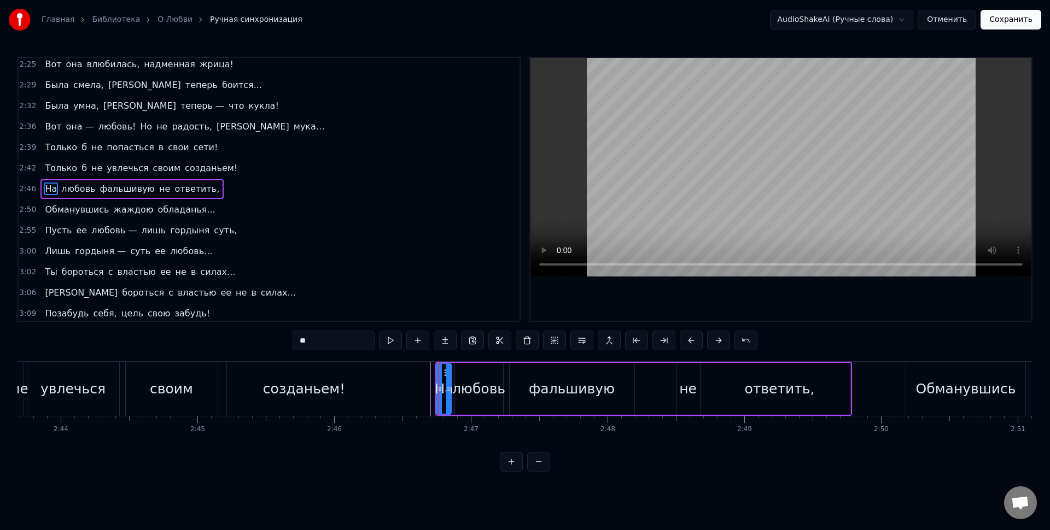
click at [466, 388] on div "любовь" at bounding box center [478, 389] width 53 height 21
type input "******"
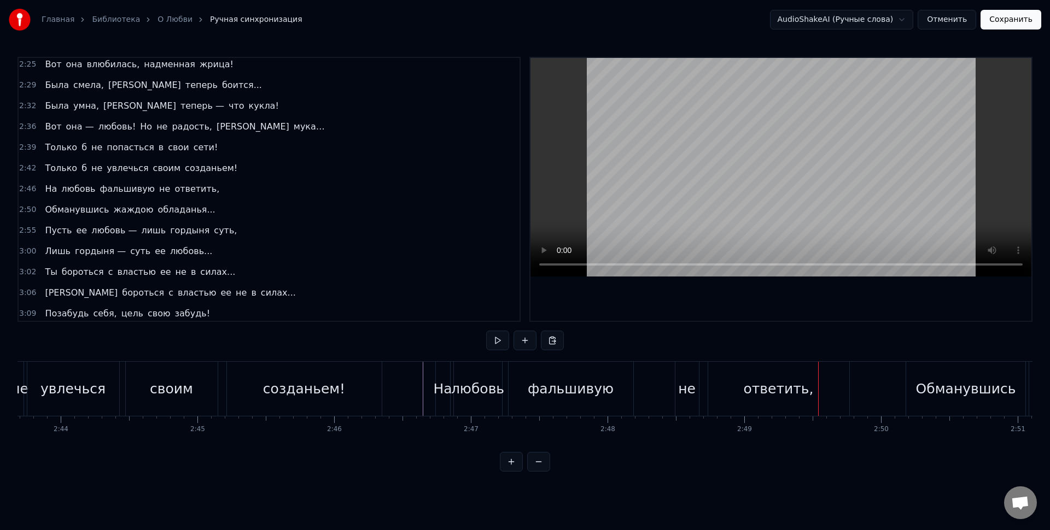
click at [674, 396] on div "На любовь фальшивую не ответить," at bounding box center [643, 389] width 417 height 54
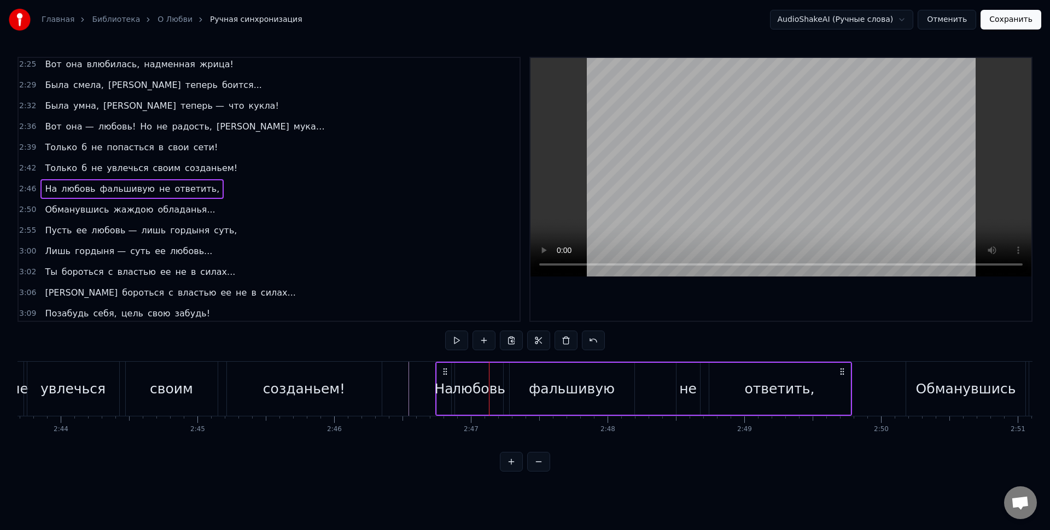
click at [681, 396] on div "не" at bounding box center [687, 389] width 17 height 21
click at [728, 402] on div "ответить," at bounding box center [779, 389] width 141 height 52
type input "*********"
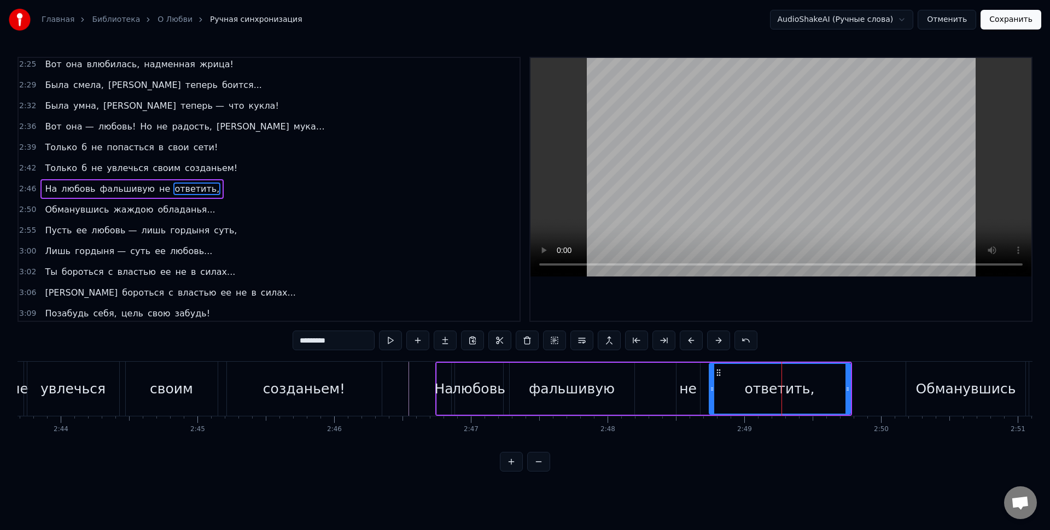
click at [719, 400] on div "ответить," at bounding box center [780, 389] width 140 height 50
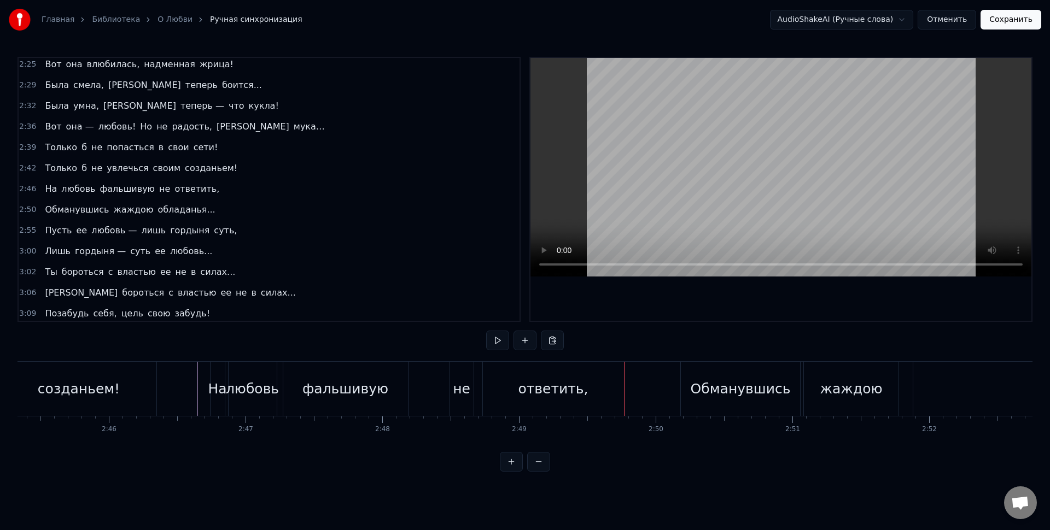
scroll to position [0, 22917]
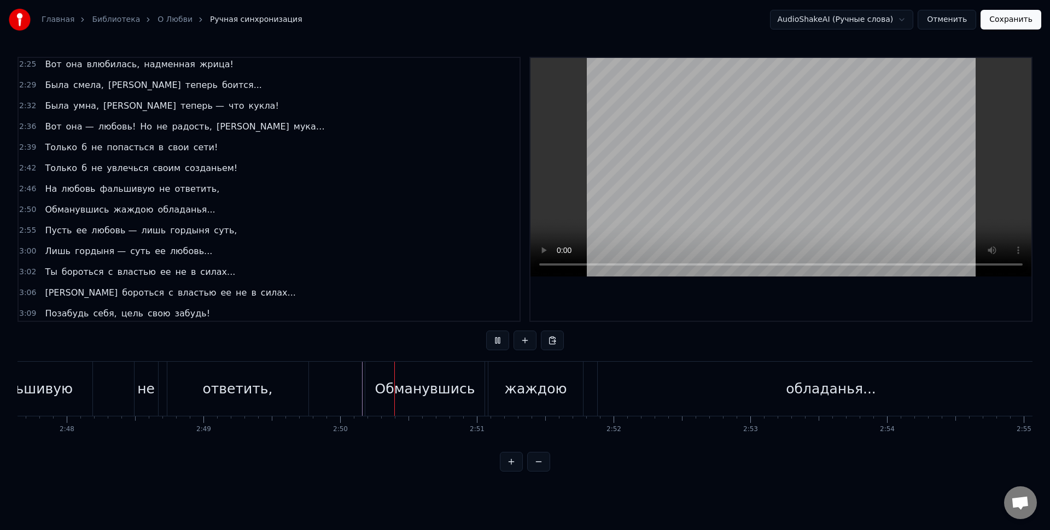
click at [369, 388] on div "Обманувшись" at bounding box center [424, 389] width 119 height 54
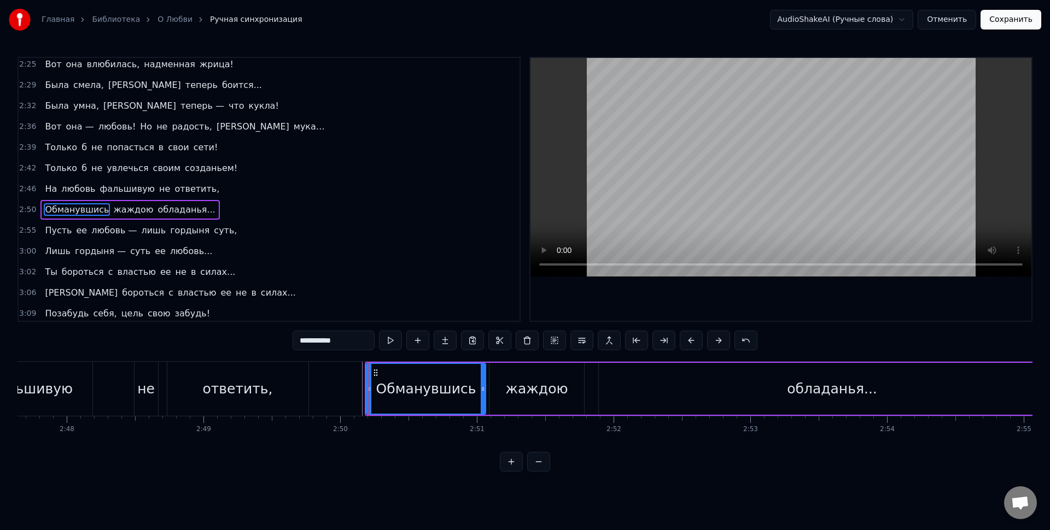
scroll to position [440, 0]
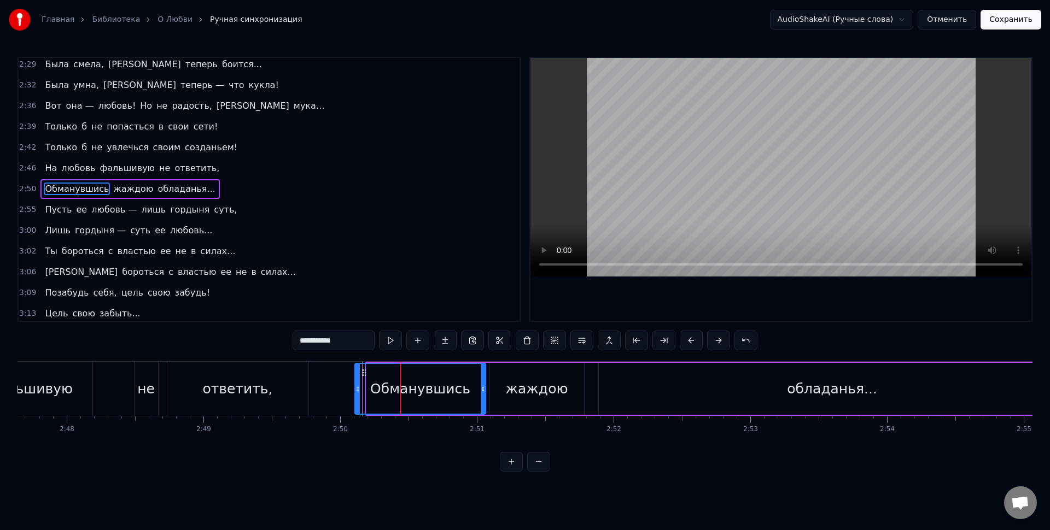
drag, startPoint x: 365, startPoint y: 389, endPoint x: 349, endPoint y: 389, distance: 15.3
click at [355, 389] on icon at bounding box center [357, 389] width 4 height 9
click at [361, 389] on div "Обманувшись" at bounding box center [416, 389] width 138 height 50
drag, startPoint x: 348, startPoint y: 389, endPoint x: 358, endPoint y: 390, distance: 9.4
click at [357, 390] on icon at bounding box center [355, 389] width 4 height 9
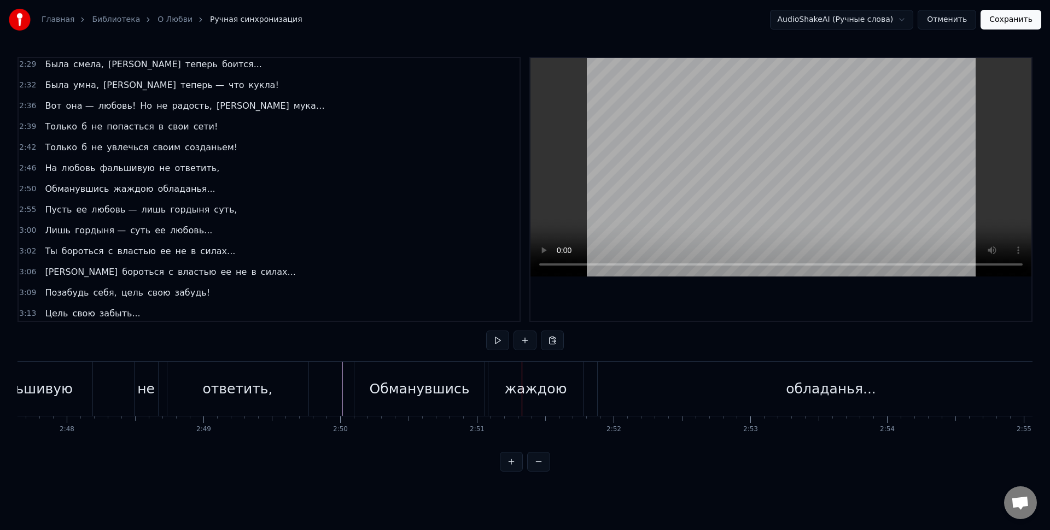
click at [461, 404] on div "Обманувшись" at bounding box center [419, 389] width 130 height 54
click at [375, 382] on div "Обманувшись" at bounding box center [418, 389] width 100 height 21
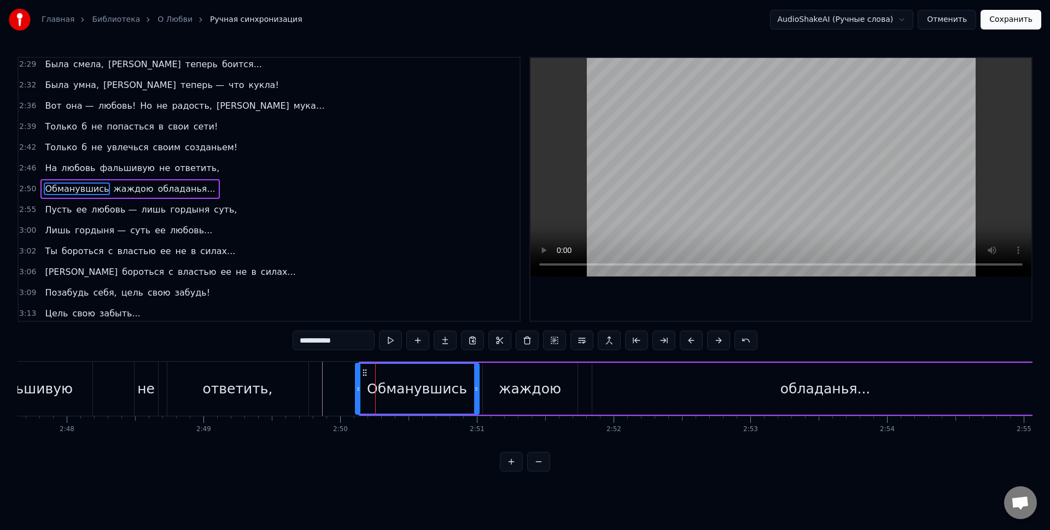
drag, startPoint x: 361, startPoint y: 384, endPoint x: 354, endPoint y: 383, distance: 7.2
click at [357, 384] on div at bounding box center [358, 389] width 4 height 50
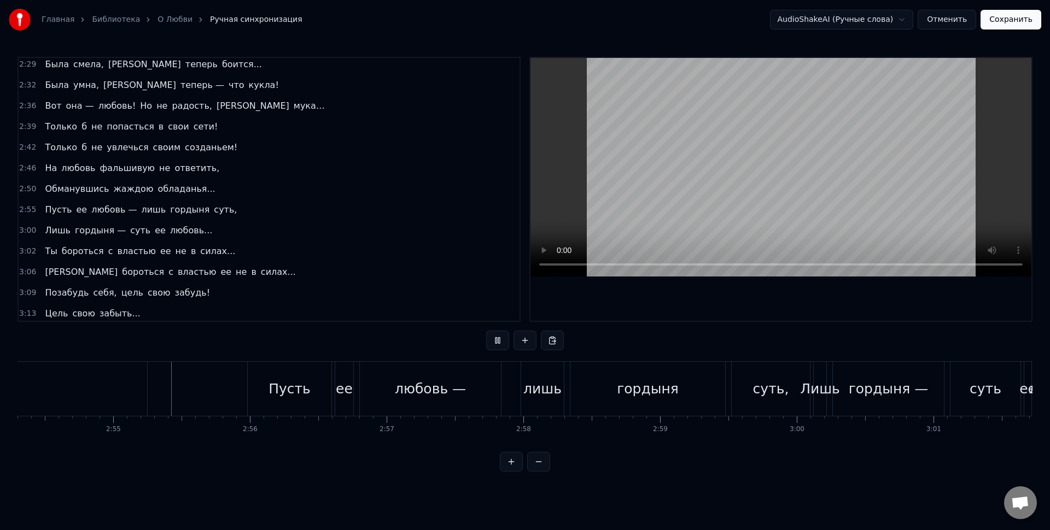
scroll to position [0, 23830]
click at [254, 392] on div "Пусть" at bounding box center [286, 389] width 84 height 54
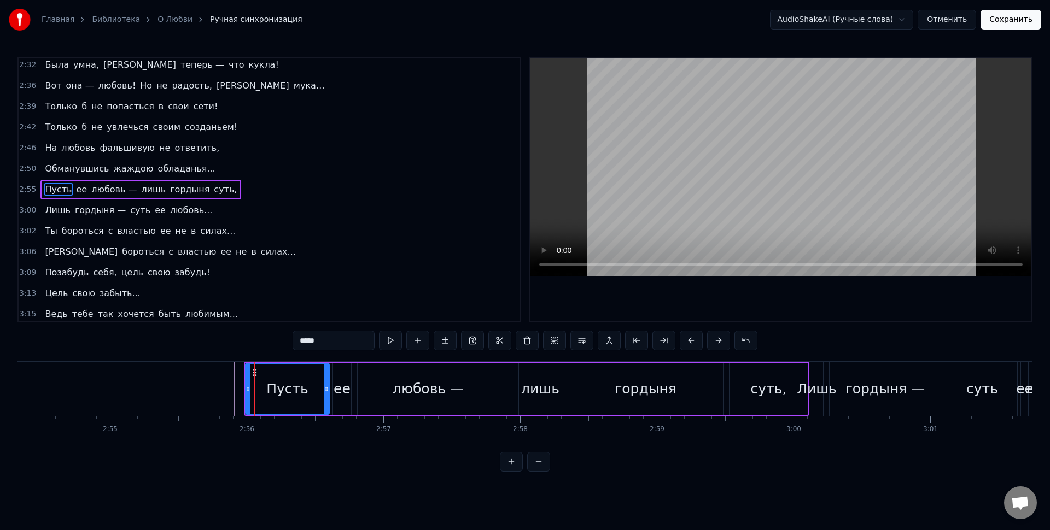
scroll to position [461, 0]
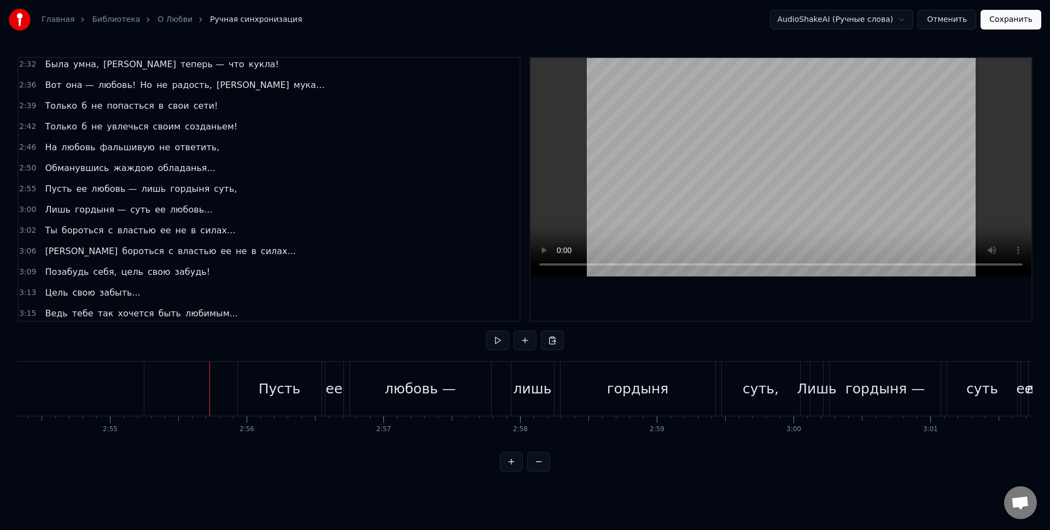
click at [290, 376] on div "Пусть" at bounding box center [280, 389] width 84 height 54
click at [516, 403] on div "лишь" at bounding box center [525, 389] width 43 height 54
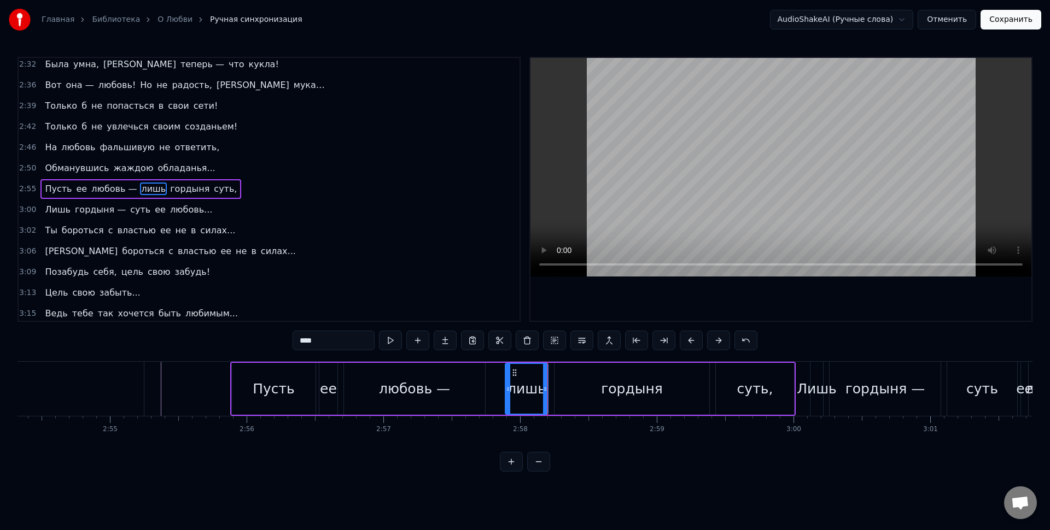
click at [580, 396] on div "гордыня" at bounding box center [631, 389] width 155 height 52
type input "*******"
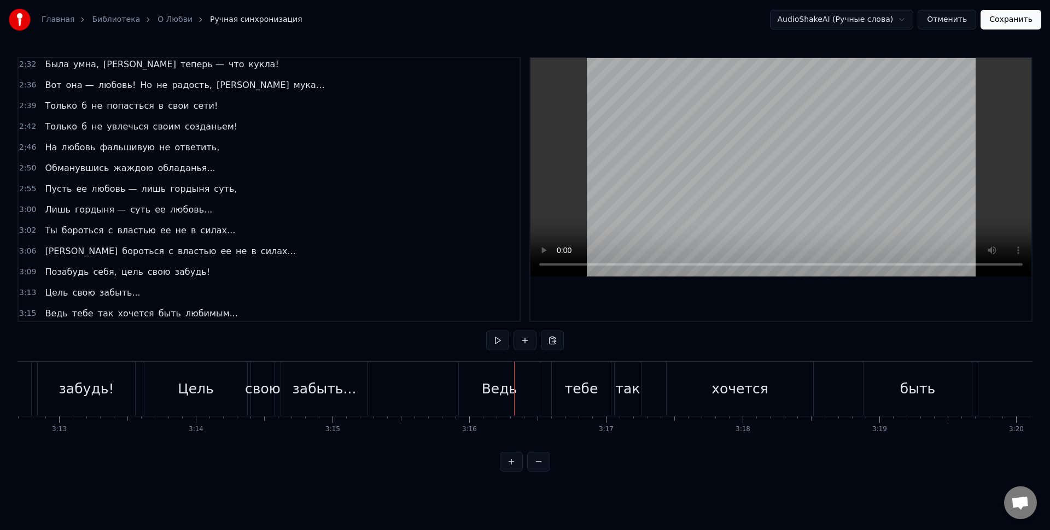
scroll to position [0, 26432]
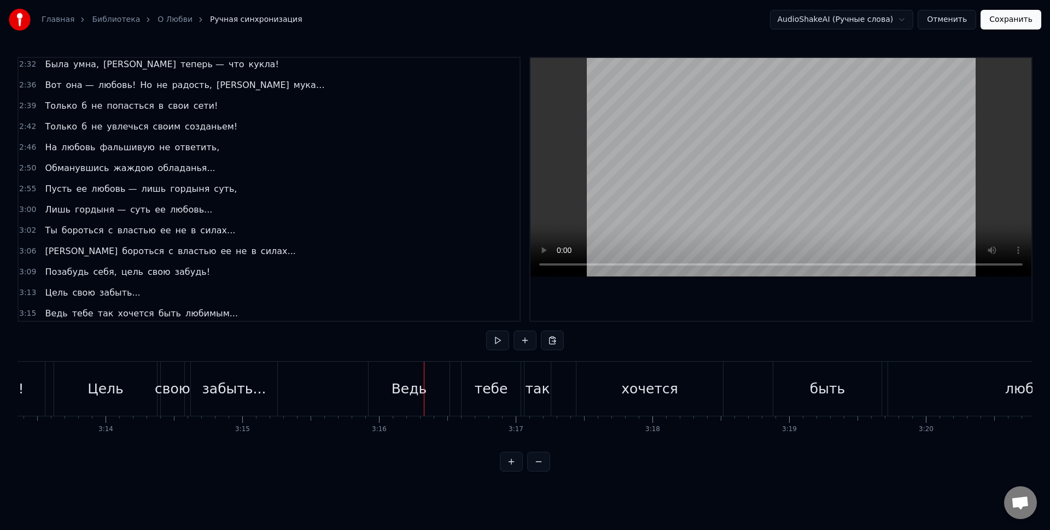
click at [394, 389] on div "Ведь" at bounding box center [410, 389] width 36 height 21
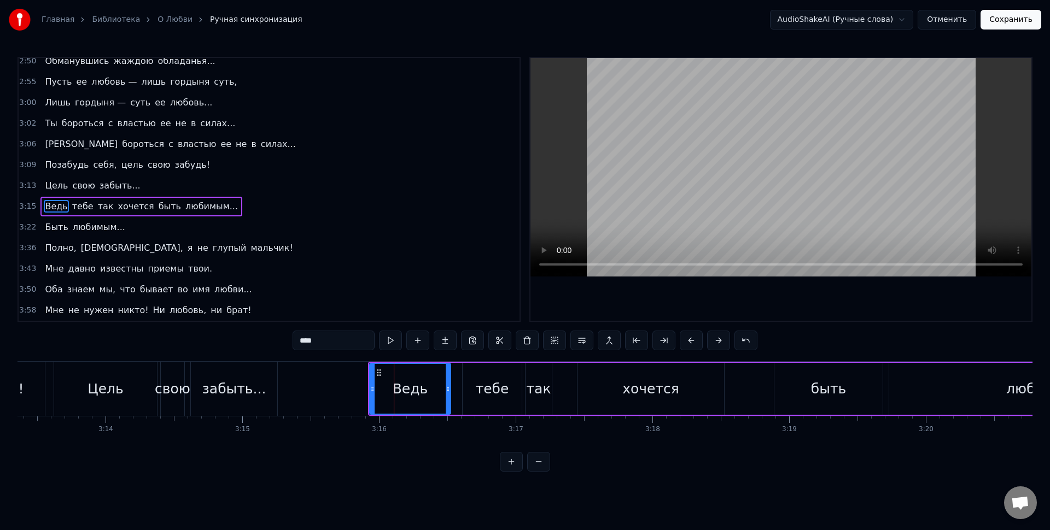
scroll to position [586, 0]
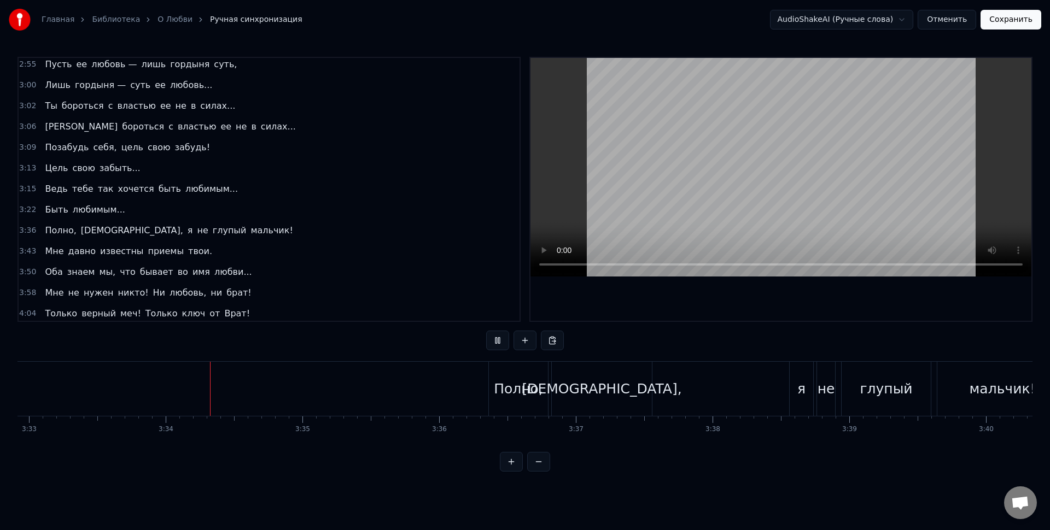
scroll to position [0, 29163]
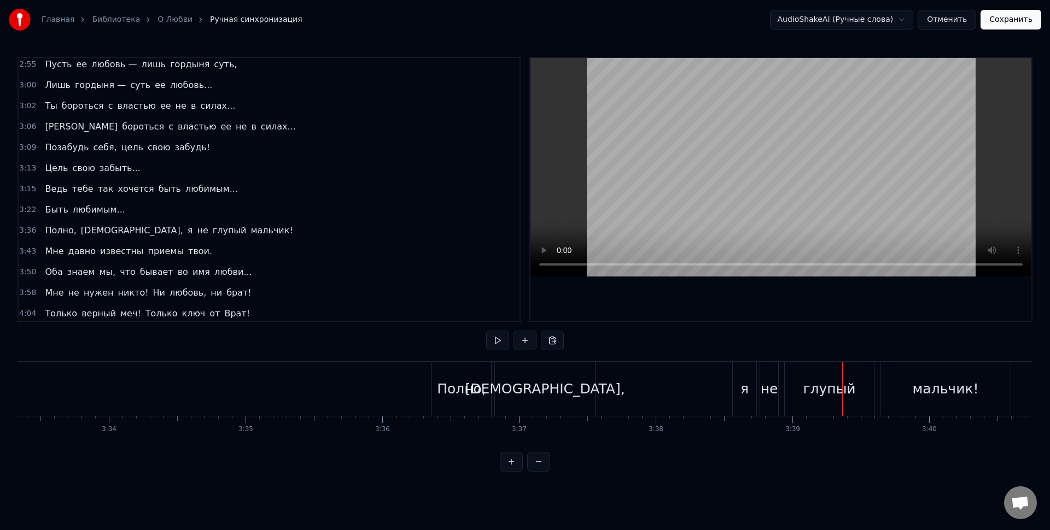
click at [760, 400] on div "не" at bounding box center [769, 389] width 19 height 54
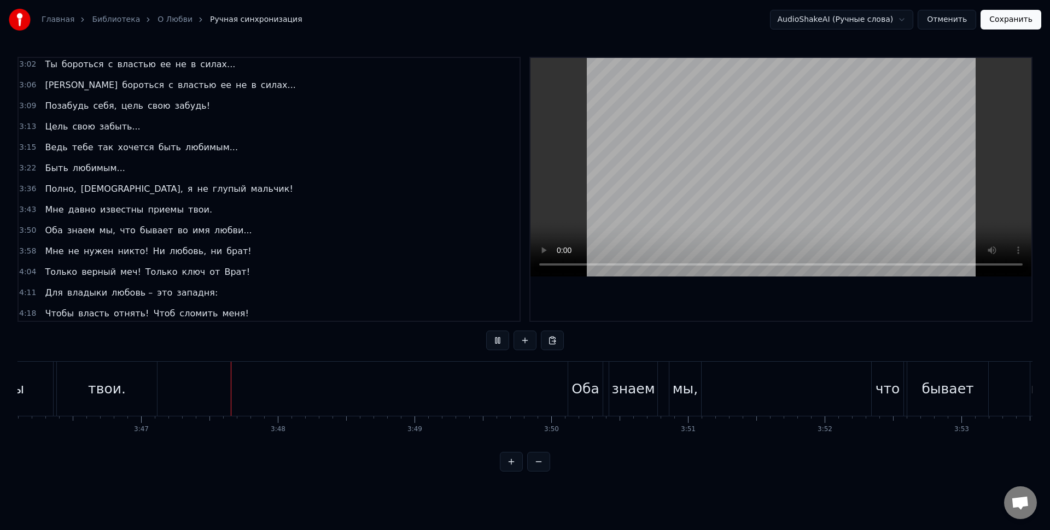
scroll to position [0, 30978]
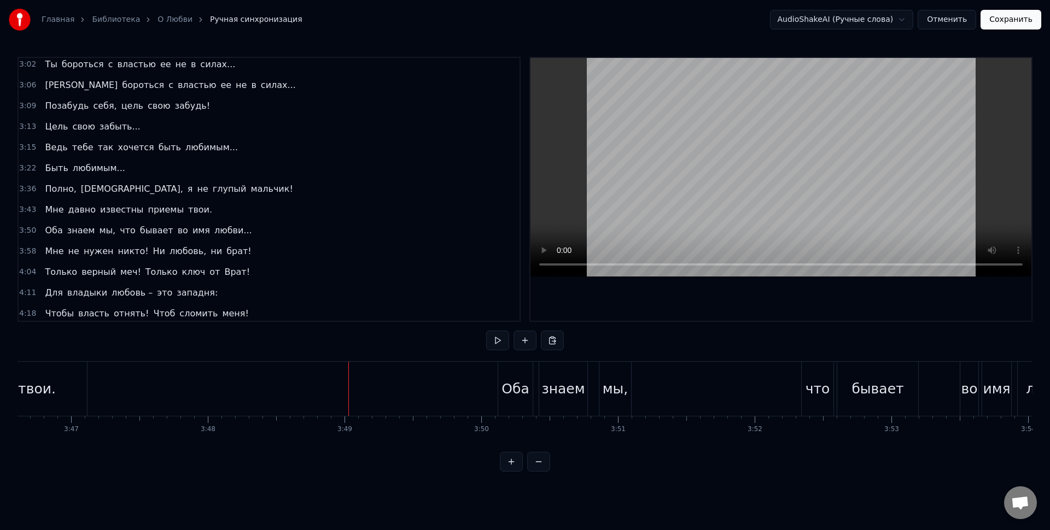
click at [597, 415] on div "Оба знаем мы, что бывает во имя любви..." at bounding box center [797, 389] width 598 height 54
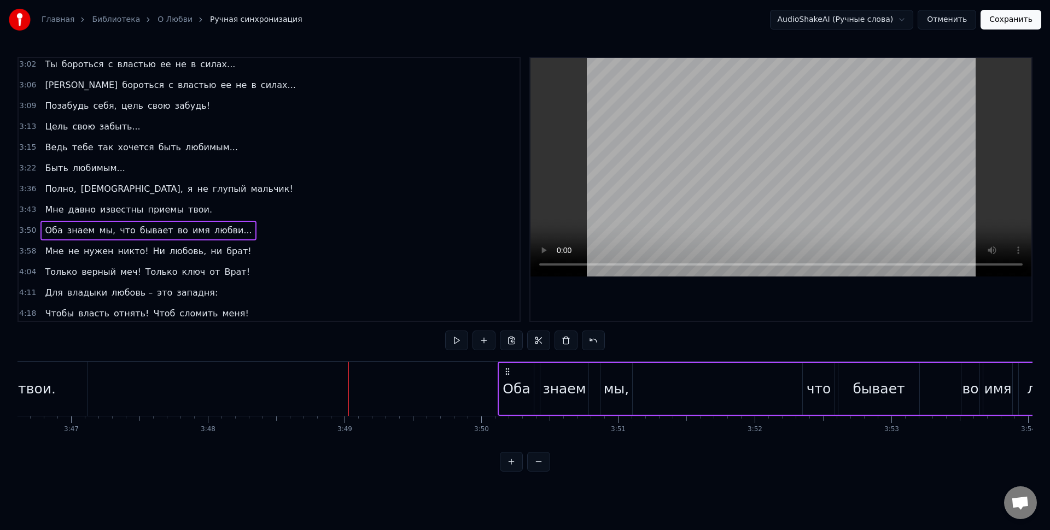
click at [587, 395] on div "знаем" at bounding box center [564, 389] width 48 height 52
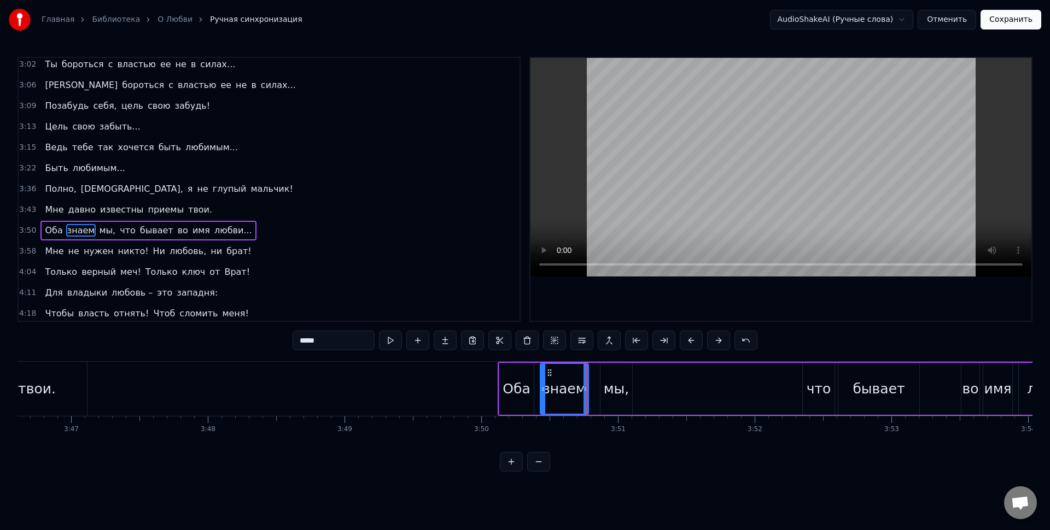
scroll to position [669, 0]
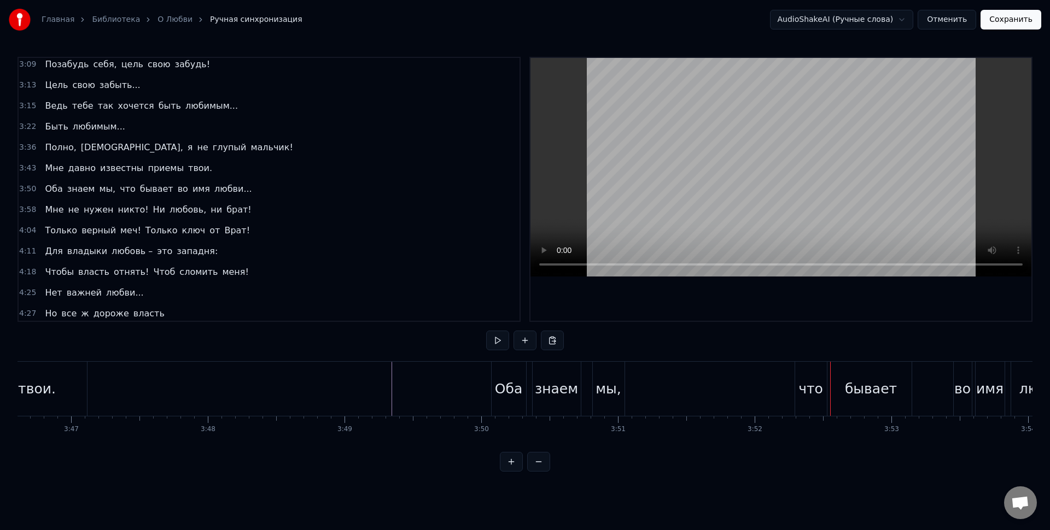
click at [800, 398] on div "что" at bounding box center [810, 389] width 25 height 21
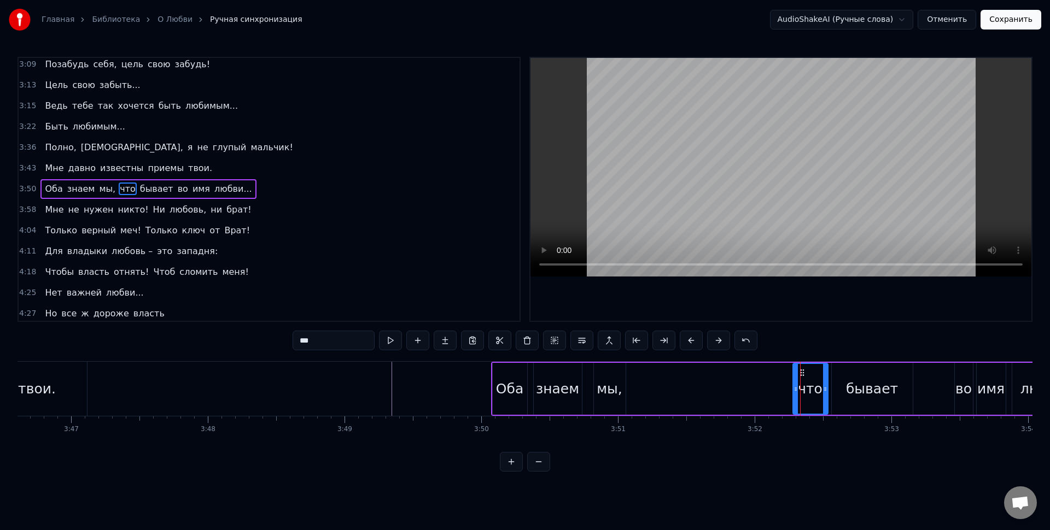
click at [795, 388] on icon at bounding box center [795, 389] width 4 height 9
click at [805, 388] on div "что" at bounding box center [810, 389] width 25 height 21
drag, startPoint x: 796, startPoint y: 389, endPoint x: 788, endPoint y: 389, distance: 7.7
click at [792, 389] on icon at bounding box center [794, 389] width 4 height 9
click at [799, 392] on div "что" at bounding box center [806, 389] width 25 height 21
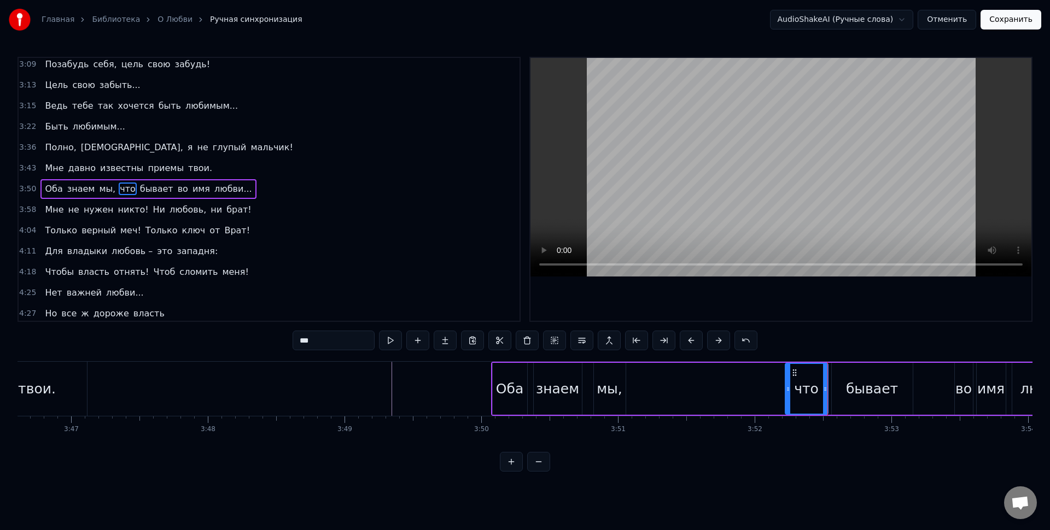
click at [850, 393] on div "бывает" at bounding box center [872, 389] width 52 height 21
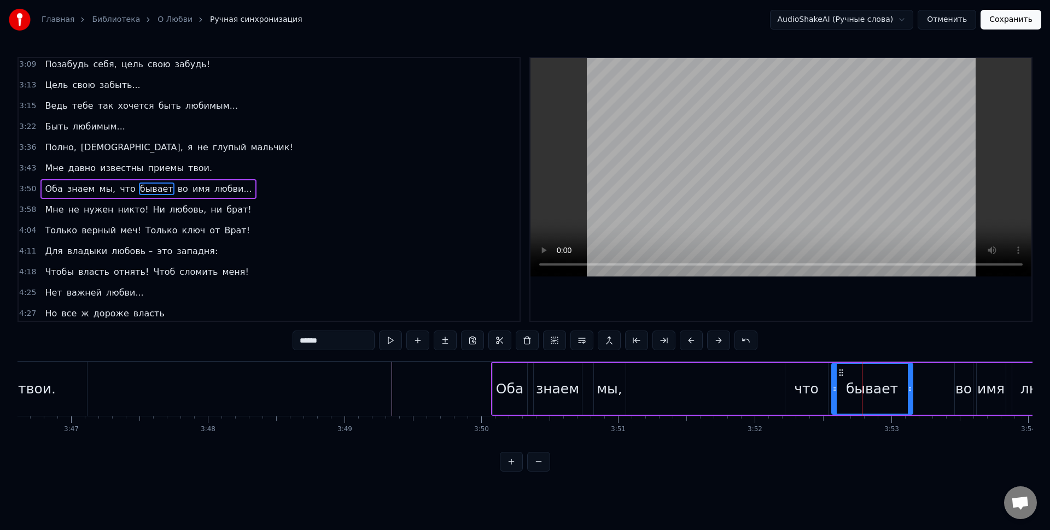
click at [816, 389] on div "что" at bounding box center [806, 389] width 25 height 21
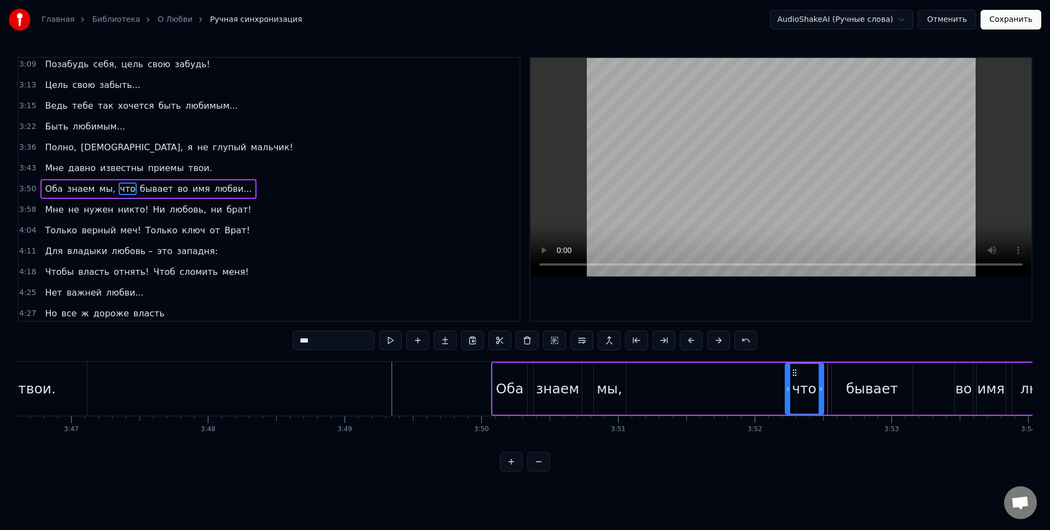
click at [820, 389] on icon at bounding box center [821, 389] width 4 height 9
click at [842, 390] on div "бывает" at bounding box center [872, 389] width 81 height 52
type input "******"
click at [832, 389] on icon at bounding box center [831, 389] width 4 height 9
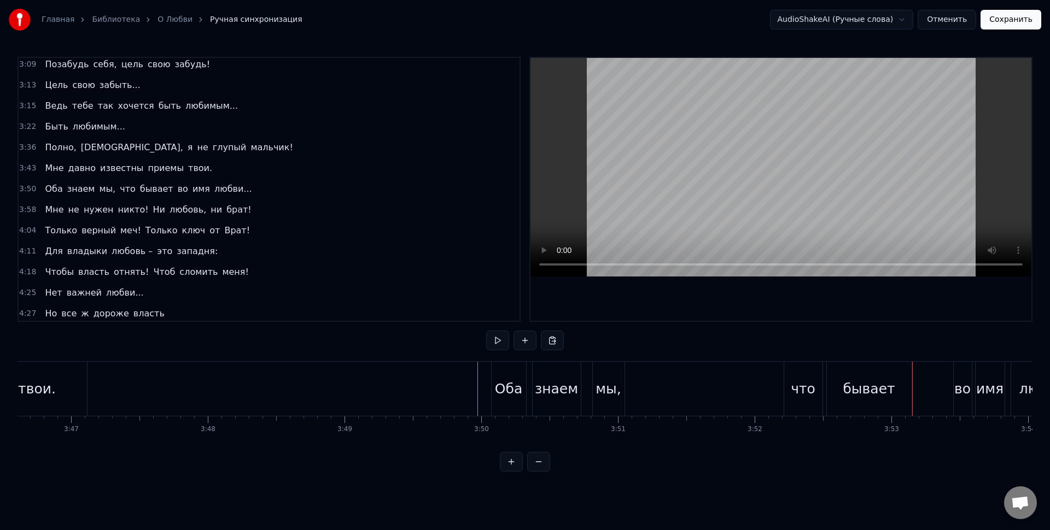
click at [797, 396] on div "что" at bounding box center [803, 389] width 25 height 21
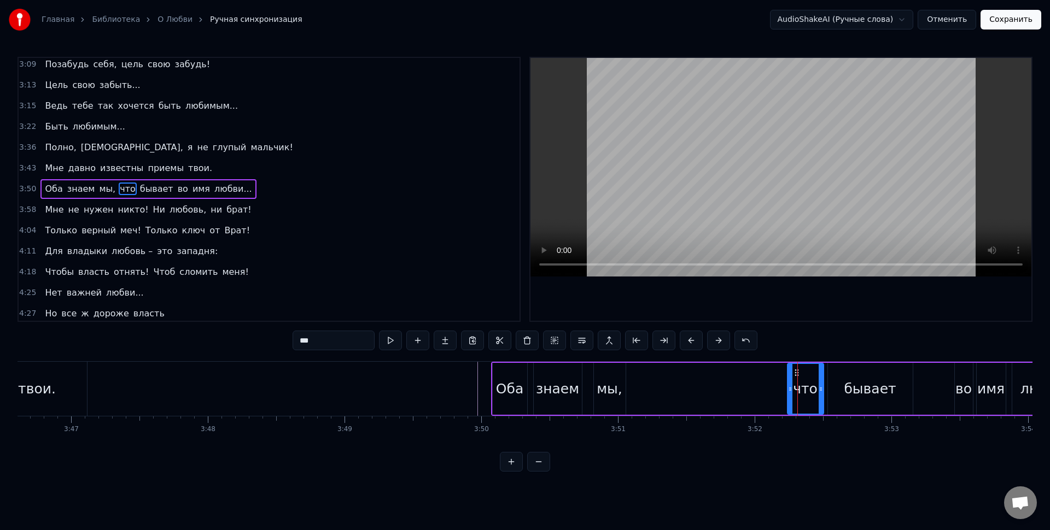
click at [791, 392] on icon at bounding box center [790, 389] width 4 height 9
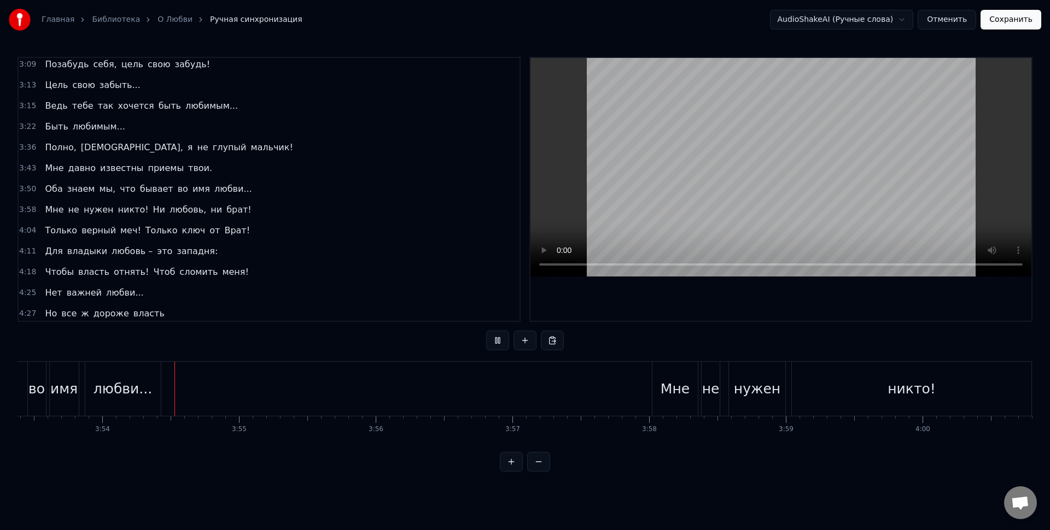
scroll to position [0, 31908]
click at [685, 392] on div "Мне" at bounding box center [669, 389] width 45 height 54
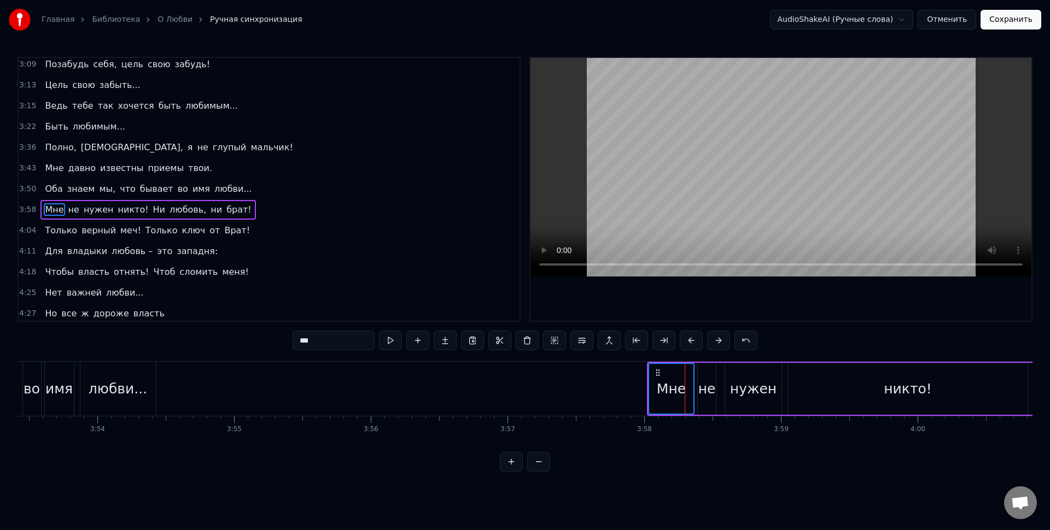
scroll to position [690, 0]
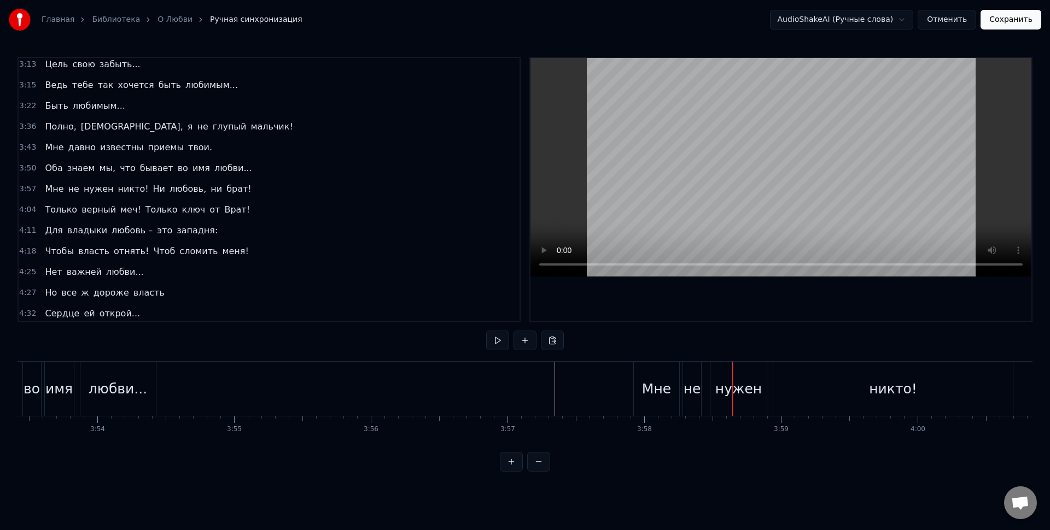
click at [721, 399] on div "нужен" at bounding box center [738, 389] width 46 height 21
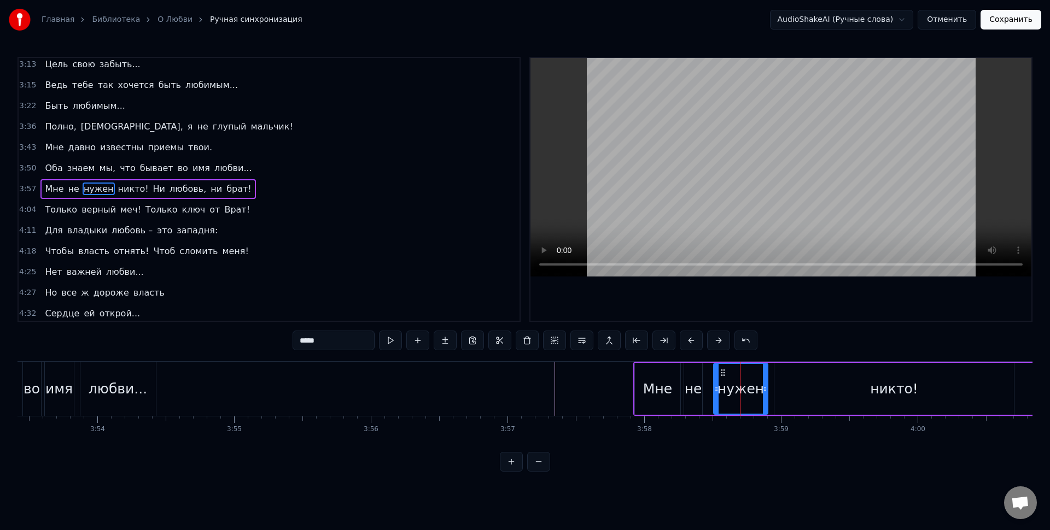
click at [717, 387] on icon at bounding box center [716, 389] width 4 height 9
click at [789, 390] on div "никто!" at bounding box center [894, 389] width 240 height 52
type input "******"
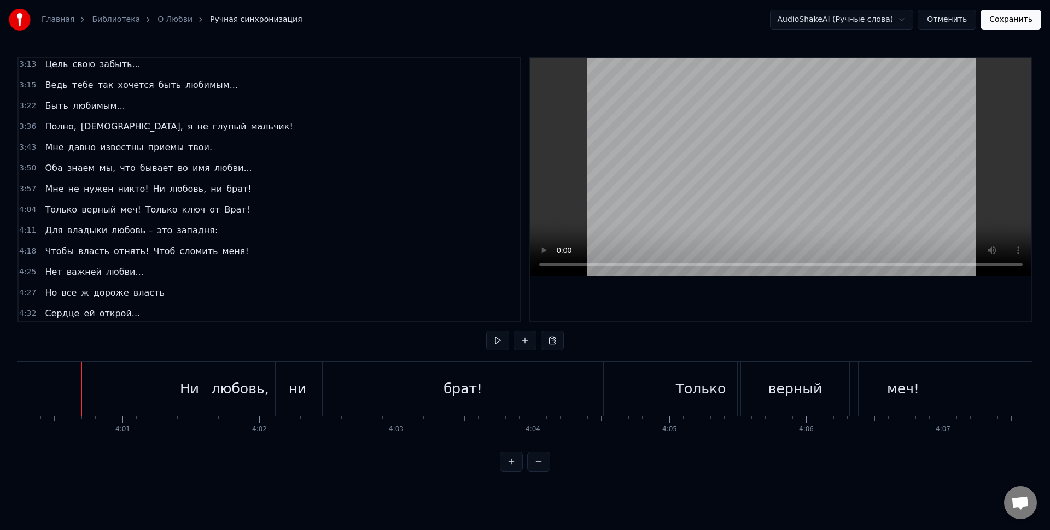
scroll to position [0, 32849]
click at [238, 406] on div "любовь," at bounding box center [231, 389] width 70 height 54
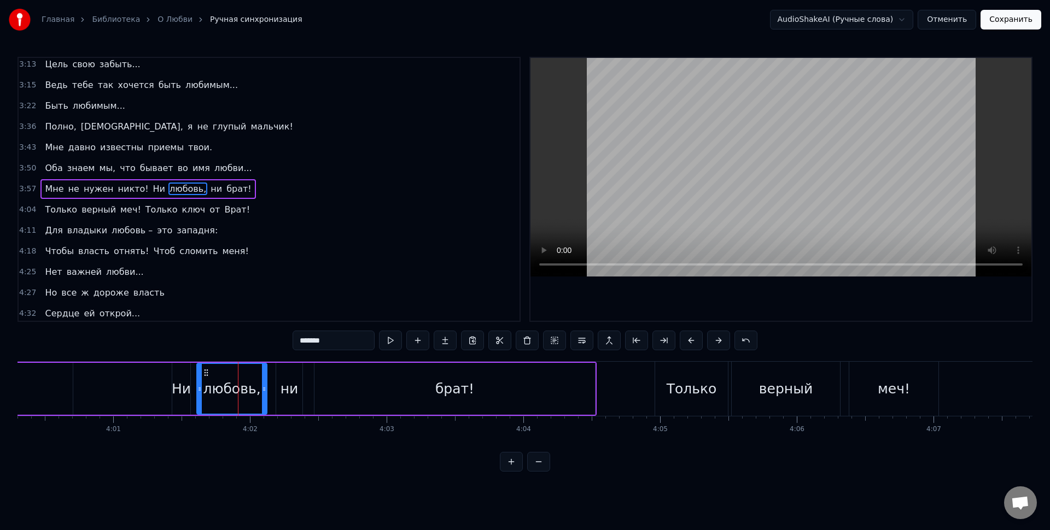
click at [158, 393] on div "Мне не нужен никто! Ни любовь, ни брат!" at bounding box center [144, 389] width 904 height 54
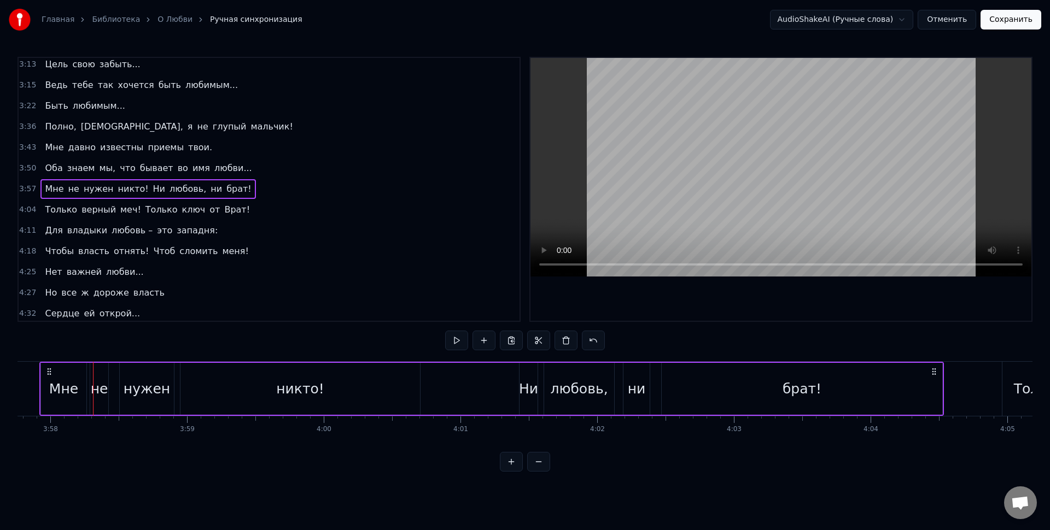
scroll to position [0, 32492]
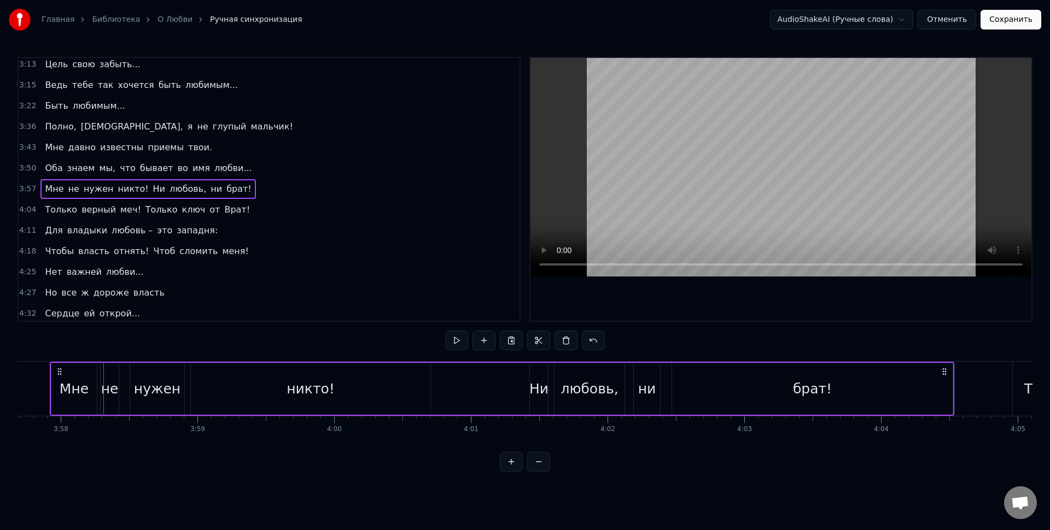
click at [470, 406] on div "Мне не нужен никто! Ни любовь, ни брат!" at bounding box center [502, 389] width 904 height 54
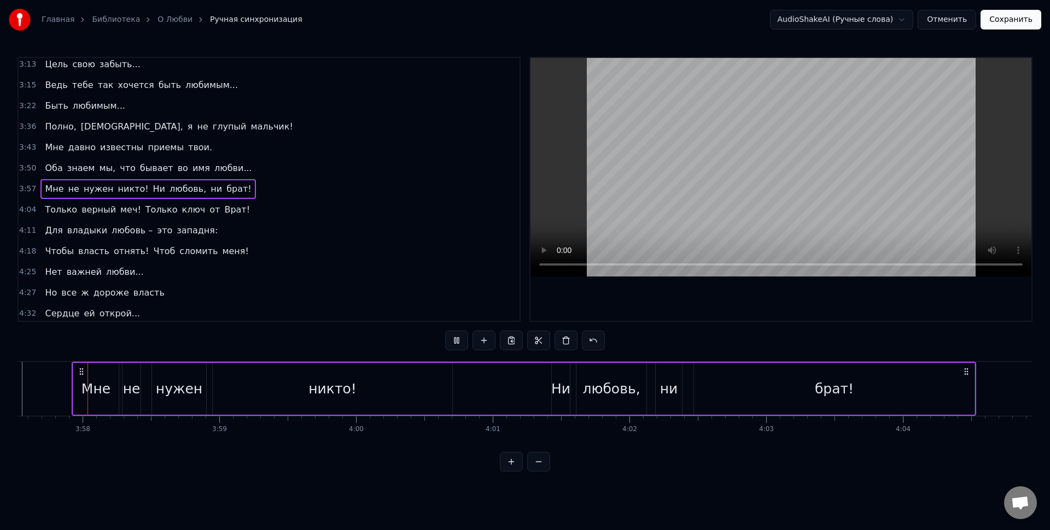
scroll to position [0, 32469]
click at [560, 391] on div "Ни" at bounding box center [561, 389] width 19 height 21
drag, startPoint x: 562, startPoint y: 374, endPoint x: 555, endPoint y: 374, distance: 7.1
click at [555, 374] on icon at bounding box center [554, 373] width 9 height 9
click at [556, 383] on div "Ни" at bounding box center [554, 389] width 19 height 21
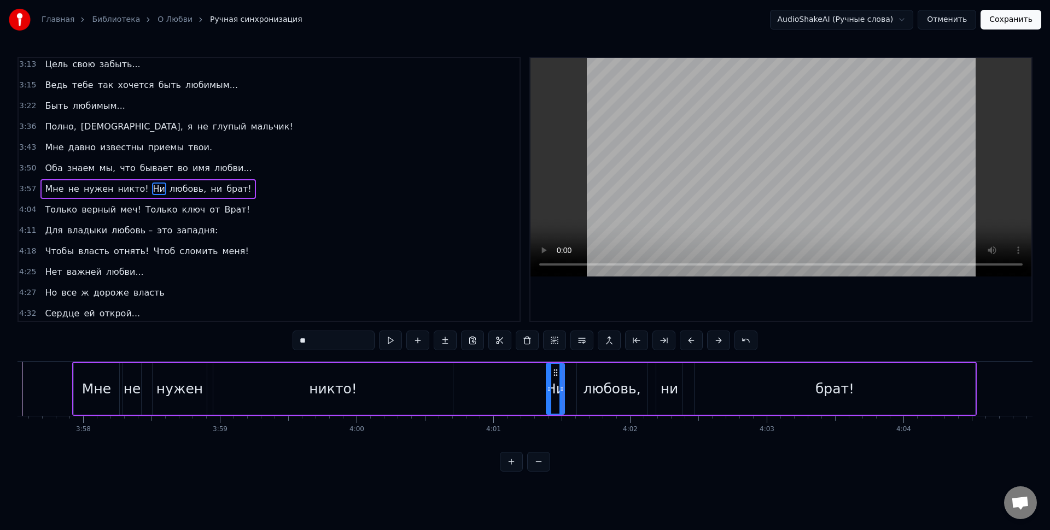
click at [556, 375] on icon at bounding box center [555, 373] width 9 height 9
click at [594, 381] on div "любовь," at bounding box center [611, 389] width 57 height 21
type input "*******"
drag, startPoint x: 587, startPoint y: 373, endPoint x: 580, endPoint y: 373, distance: 7.1
click at [580, 373] on icon at bounding box center [579, 373] width 9 height 9
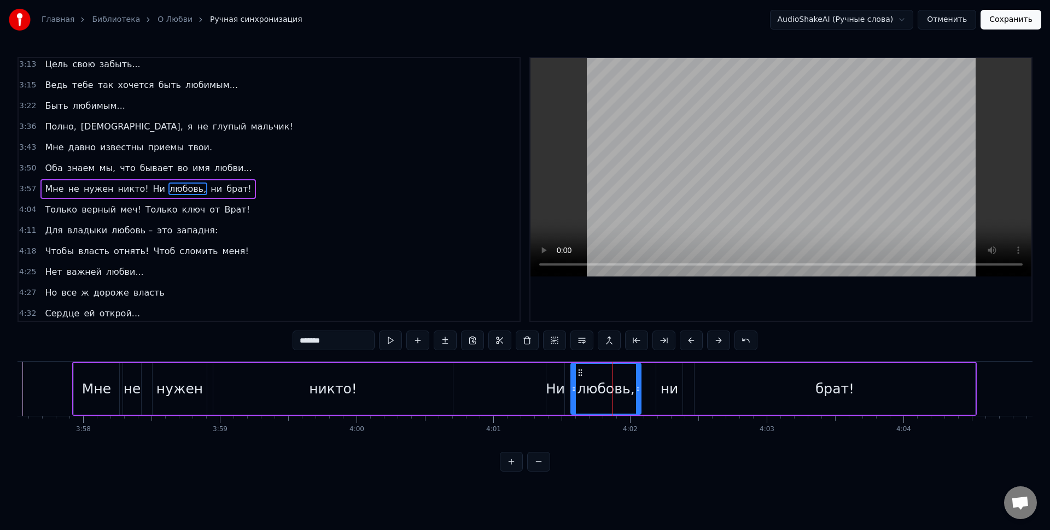
click at [581, 374] on icon at bounding box center [580, 373] width 9 height 9
click at [584, 375] on icon at bounding box center [580, 373] width 9 height 9
click at [588, 374] on div "любовь," at bounding box center [605, 389] width 69 height 50
click at [585, 373] on div "любовь," at bounding box center [605, 389] width 69 height 50
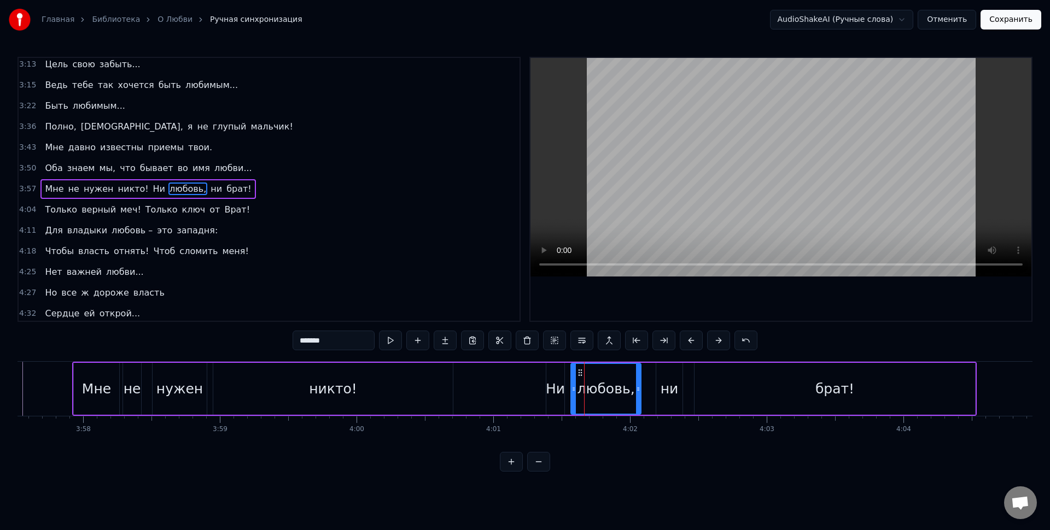
click at [590, 375] on div "любовь," at bounding box center [605, 389] width 69 height 50
click at [529, 380] on div "Мне не нужен никто! Ни любовь, ни брат!" at bounding box center [524, 389] width 904 height 54
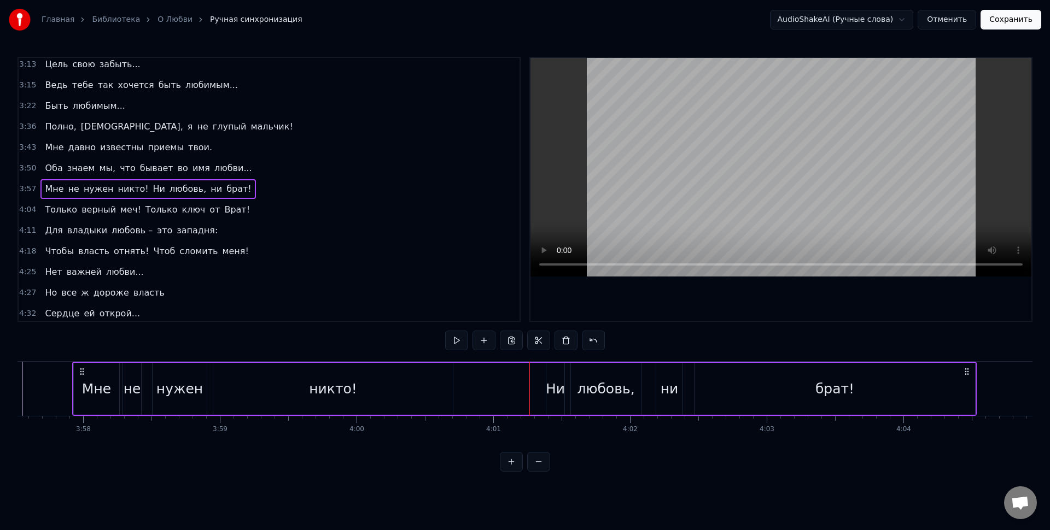
click at [580, 378] on div "любовь," at bounding box center [606, 389] width 70 height 52
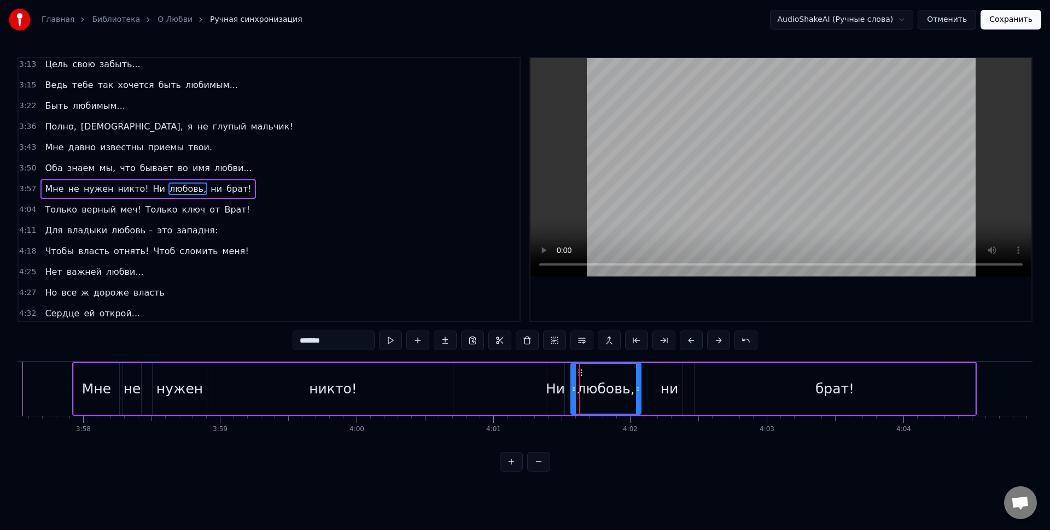
click at [586, 373] on div "любовь," at bounding box center [605, 389] width 69 height 50
click at [517, 382] on div "Мне не нужен никто! Ни любовь, ни брат!" at bounding box center [524, 389] width 904 height 54
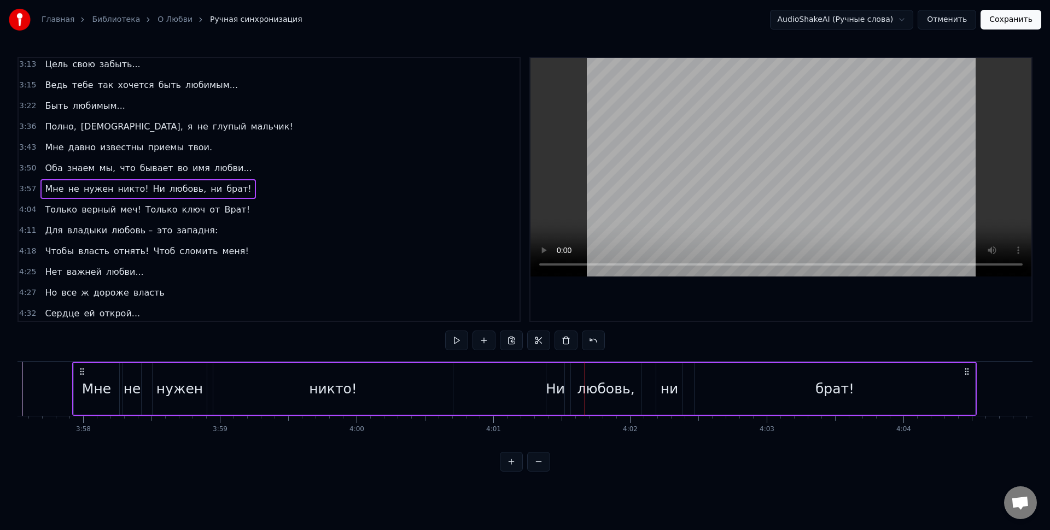
drag, startPoint x: 590, startPoint y: 375, endPoint x: 608, endPoint y: 376, distance: 17.5
click at [608, 376] on div "любовь," at bounding box center [606, 389] width 70 height 52
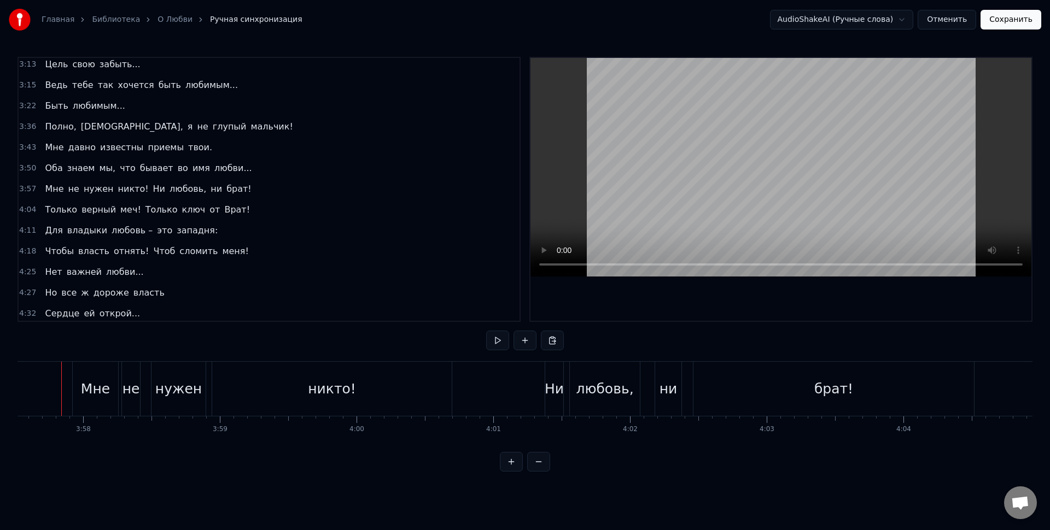
click at [61, 377] on div at bounding box center [61, 389] width 1 height 54
click at [615, 387] on div "любовь," at bounding box center [604, 389] width 57 height 21
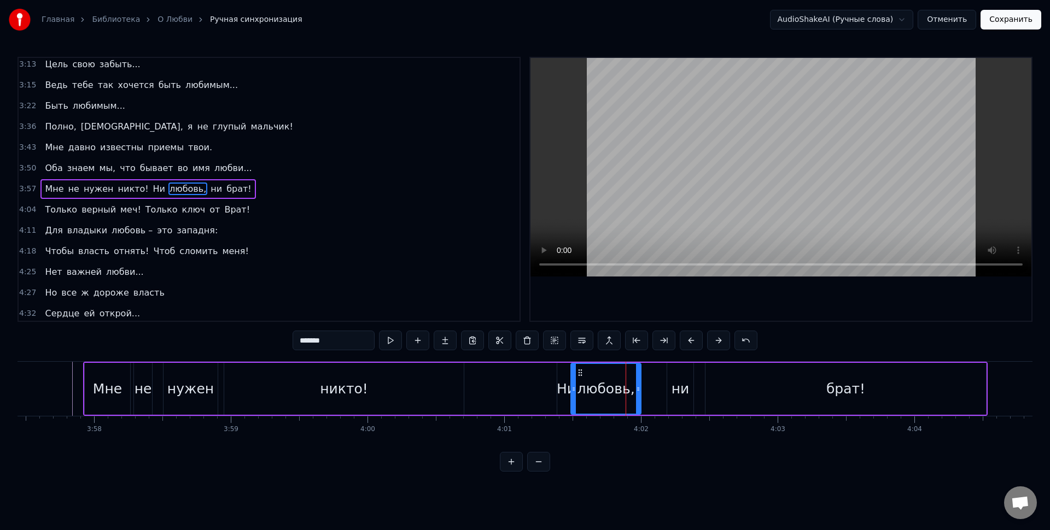
click at [586, 373] on div "любовь," at bounding box center [605, 389] width 69 height 50
click at [673, 377] on div "ни" at bounding box center [680, 389] width 26 height 52
type input "**"
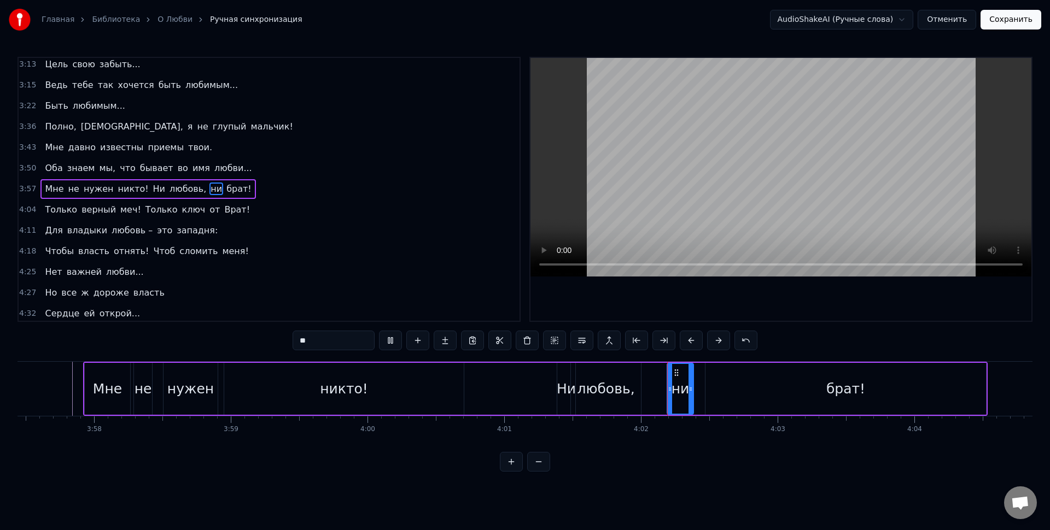
click at [664, 392] on div "Мне не нужен никто! Ни любовь, ни брат!" at bounding box center [535, 389] width 904 height 54
drag, startPoint x: 679, startPoint y: 390, endPoint x: 674, endPoint y: 377, distance: 13.7
click at [679, 389] on div "ни" at bounding box center [680, 389] width 18 height 21
click at [673, 372] on circle at bounding box center [673, 372] width 1 height 1
click at [739, 396] on div "брат!" at bounding box center [845, 389] width 281 height 52
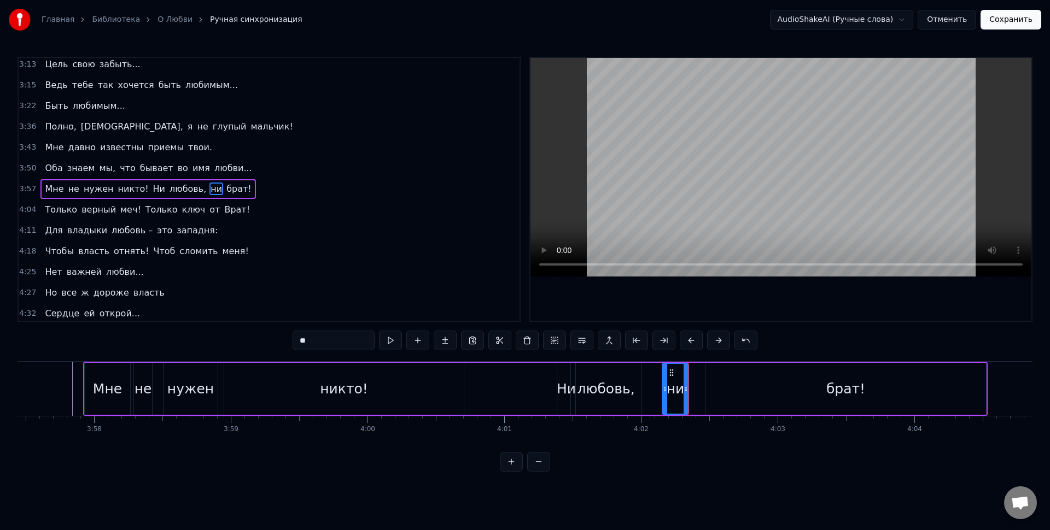
type input "*****"
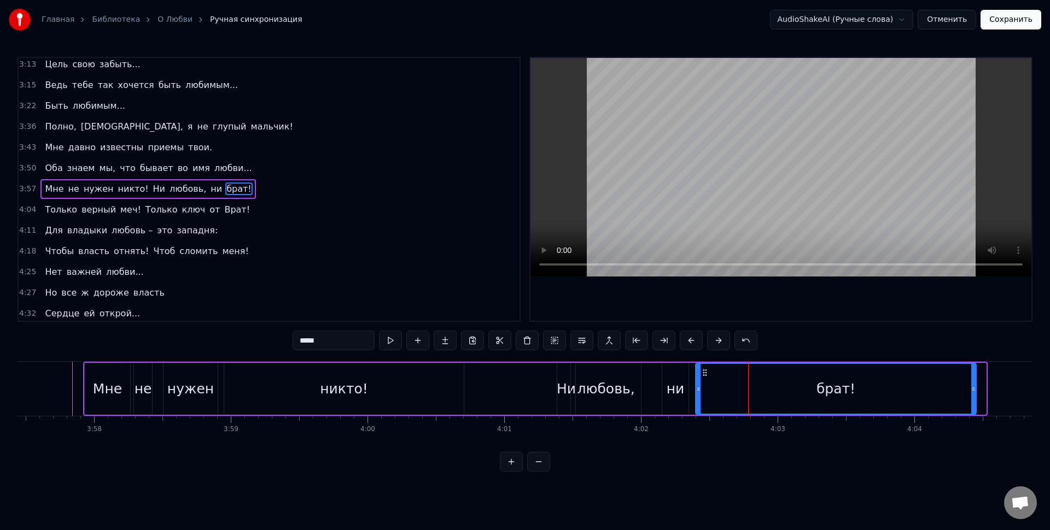
drag, startPoint x: 712, startPoint y: 373, endPoint x: 704, endPoint y: 372, distance: 8.2
click at [704, 372] on circle at bounding box center [703, 372] width 1 height 1
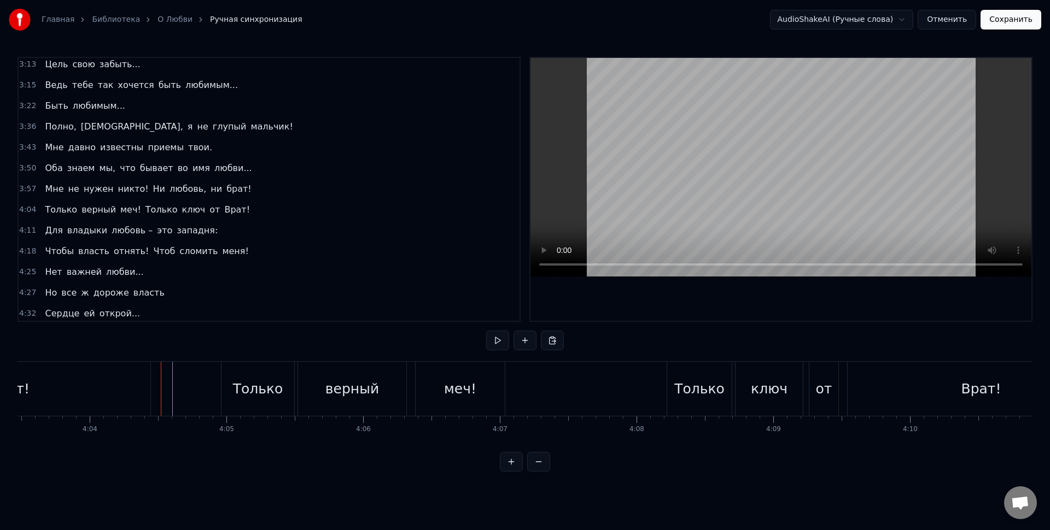
scroll to position [0, 33372]
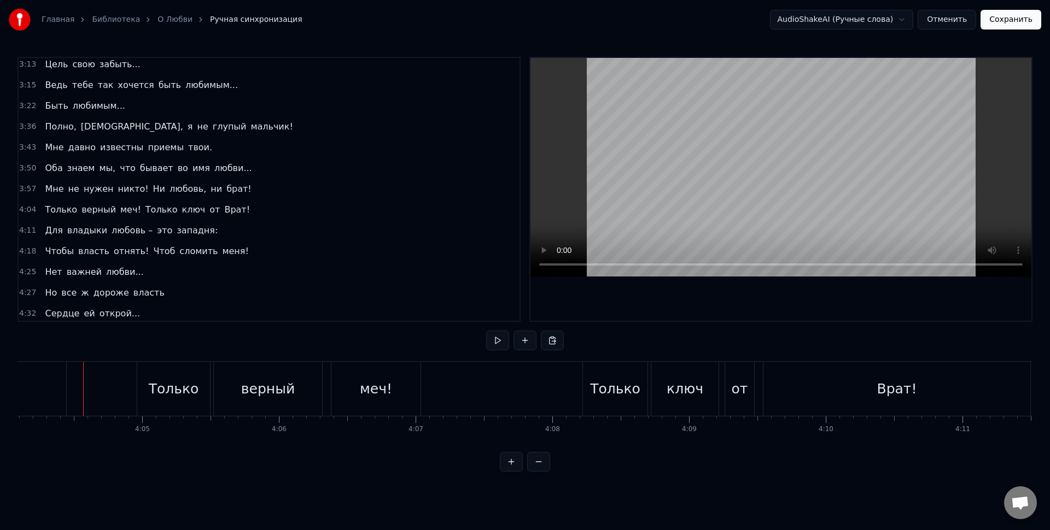
click at [261, 404] on div "верный" at bounding box center [268, 389] width 108 height 54
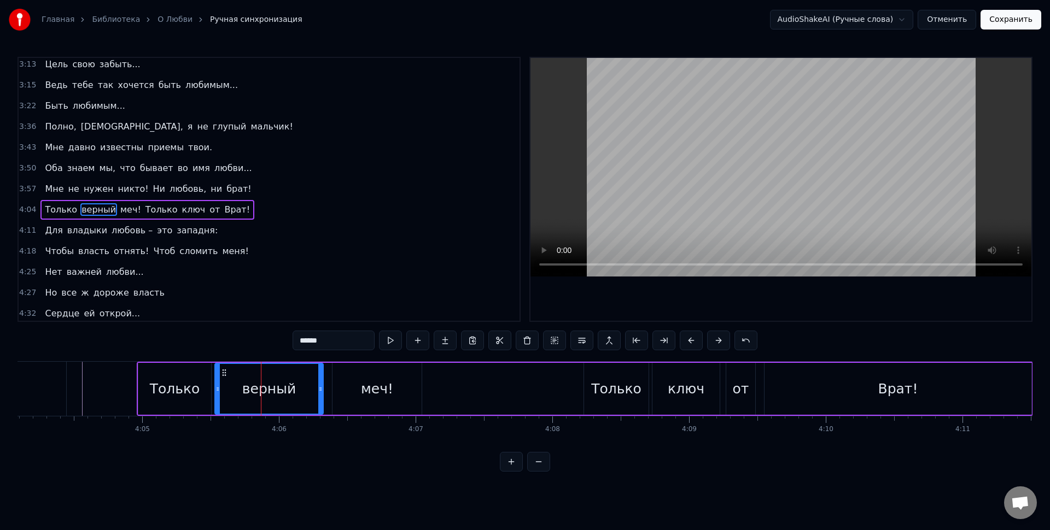
scroll to position [710, 0]
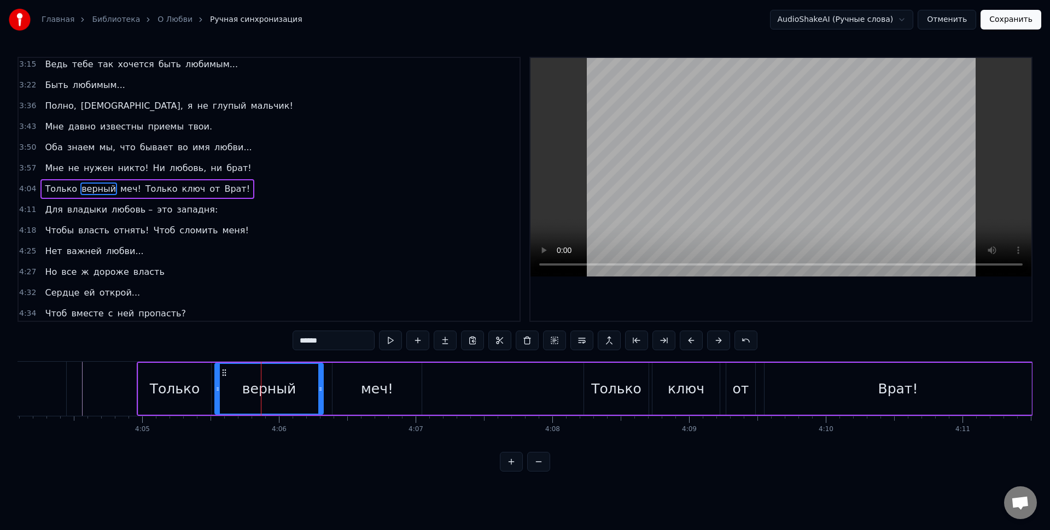
drag, startPoint x: 347, startPoint y: 341, endPoint x: 240, endPoint y: 340, distance: 106.6
click at [240, 340] on div "0:00 Так вот к чему ты стремился 0:05 Убирайся 0:08 Ах, я вспугнула тебя, мой […" at bounding box center [524, 264] width 1015 height 415
type input "****"
click at [271, 396] on div "вера" at bounding box center [268, 389] width 33 height 21
drag, startPoint x: 320, startPoint y: 391, endPoint x: 273, endPoint y: 383, distance: 47.1
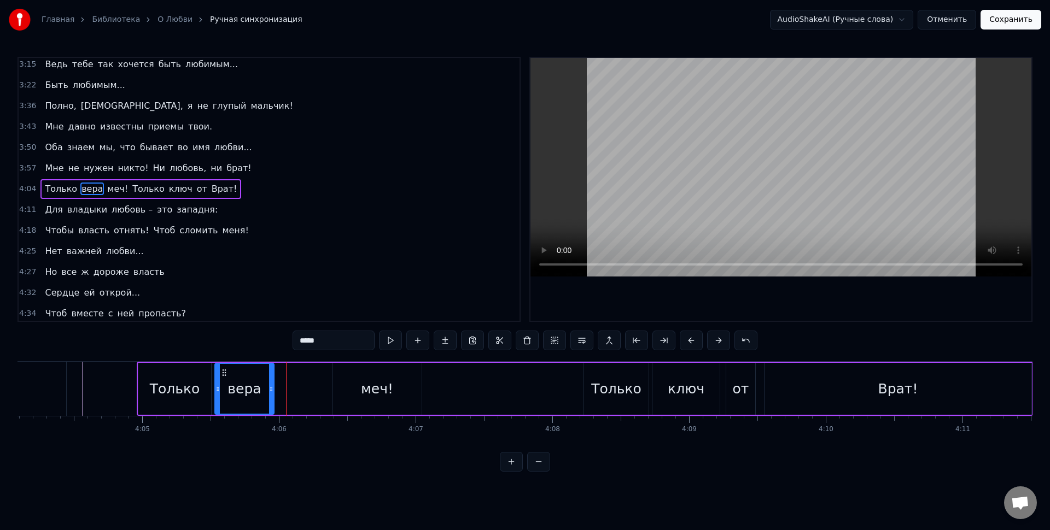
click at [271, 385] on icon at bounding box center [271, 389] width 4 height 9
click at [290, 386] on div "Только вера меч! Только ключ от Врат!" at bounding box center [585, 389] width 896 height 54
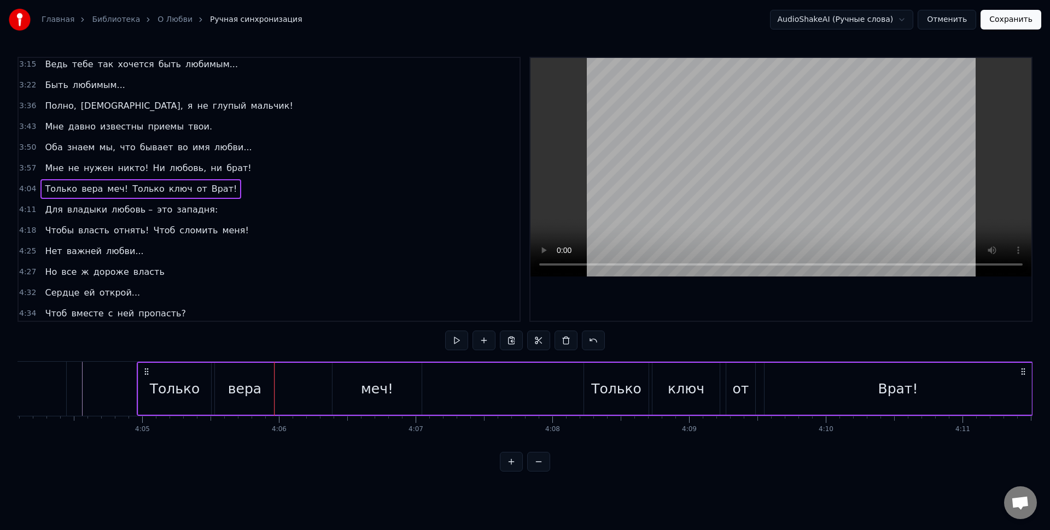
click at [318, 373] on div "Только вера меч! Только ключ от Врат!" at bounding box center [585, 389] width 896 height 54
click at [297, 373] on div "Только вера меч! Только ключ от Врат!" at bounding box center [585, 389] width 896 height 54
click at [293, 375] on div "Только вера меч! Только ключ от Врат!" at bounding box center [585, 389] width 896 height 54
click at [480, 345] on button at bounding box center [483, 341] width 23 height 20
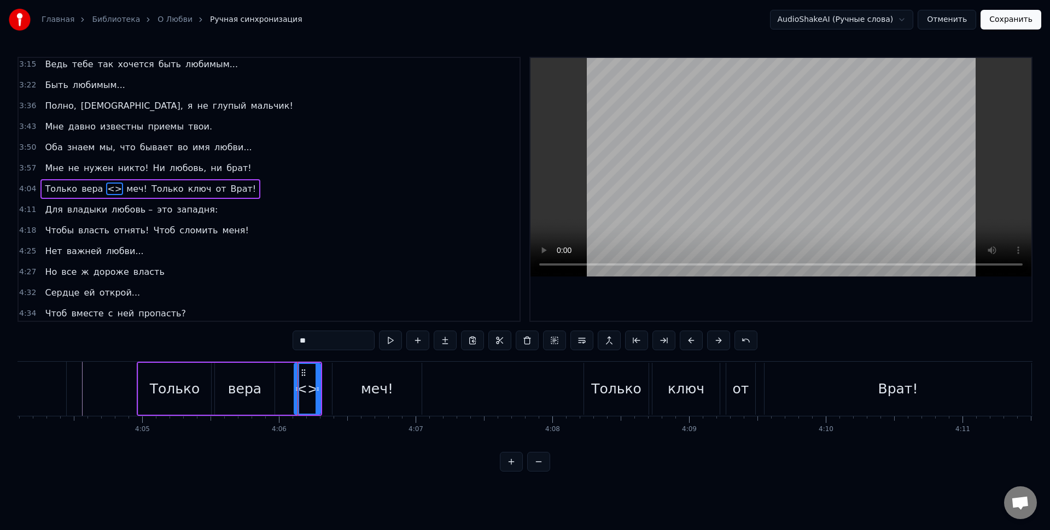
click at [304, 388] on div "<>" at bounding box center [307, 389] width 23 height 21
drag, startPoint x: 322, startPoint y: 337, endPoint x: 190, endPoint y: 319, distance: 132.9
click at [190, 319] on div "0:00 Так вот к чему ты стремился 0:05 Убирайся 0:08 Ах, я вспугнула тебя, мой […" at bounding box center [524, 264] width 1015 height 415
type input "*"
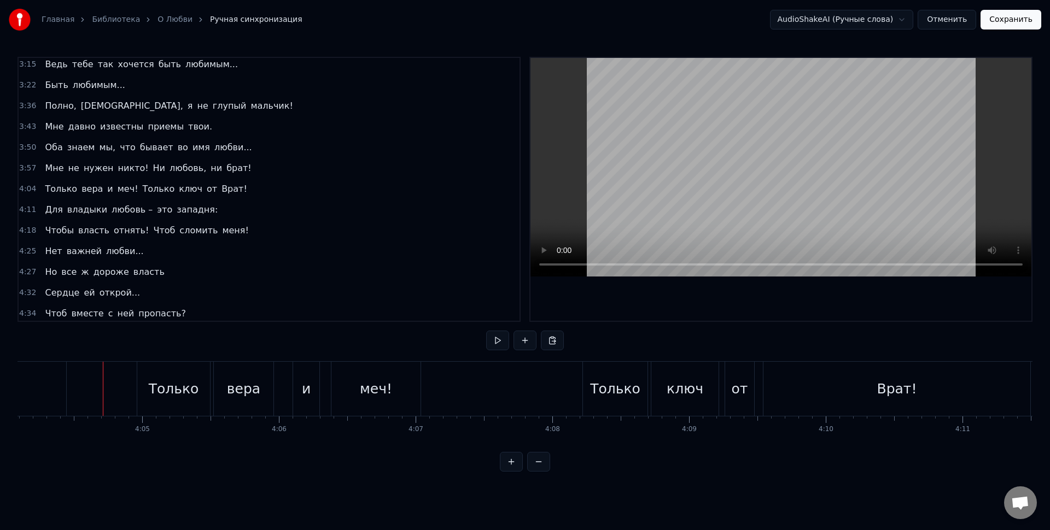
click at [305, 382] on div "и" at bounding box center [306, 389] width 9 height 21
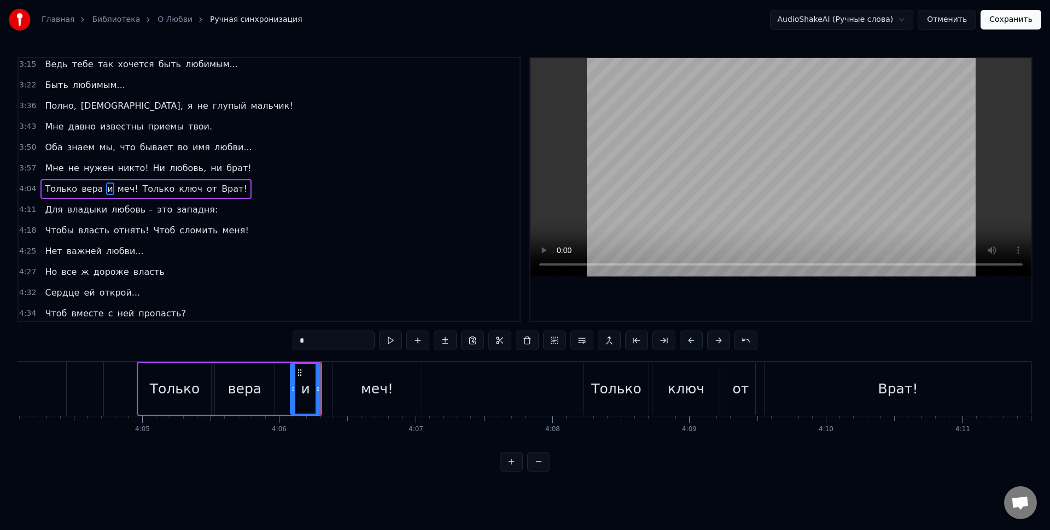
drag, startPoint x: 297, startPoint y: 388, endPoint x: 307, endPoint y: 389, distance: 10.4
click at [293, 387] on icon at bounding box center [293, 389] width 4 height 9
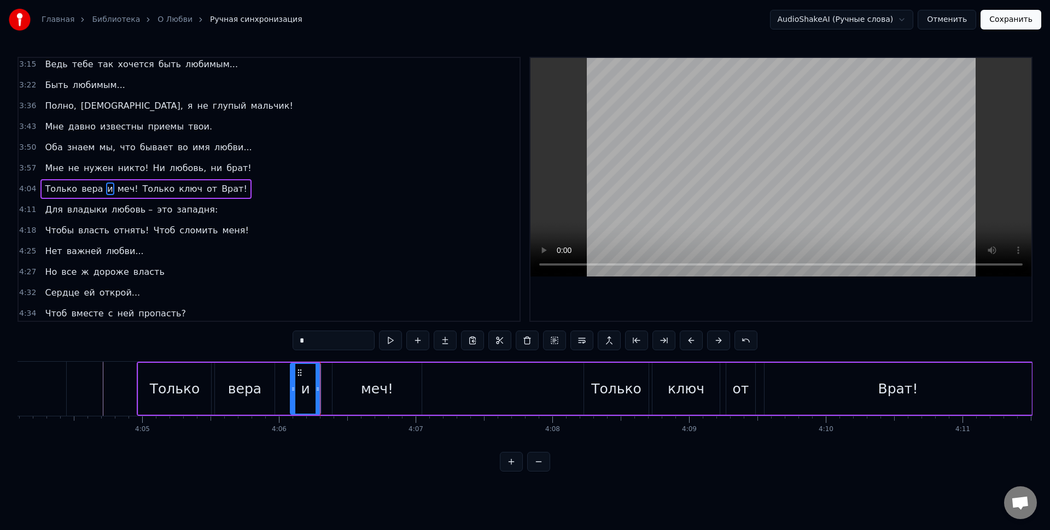
click at [340, 389] on div "меч!" at bounding box center [376, 389] width 89 height 52
drag, startPoint x: 335, startPoint y: 390, endPoint x: 323, endPoint y: 387, distance: 12.3
click at [325, 388] on icon at bounding box center [327, 389] width 4 height 9
click at [311, 384] on div "и" at bounding box center [305, 389] width 30 height 52
type input "*"
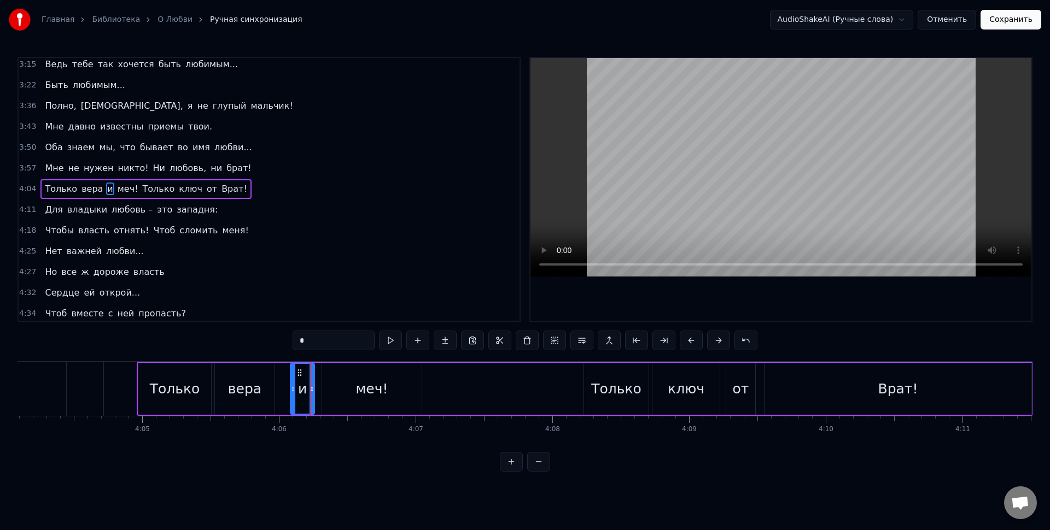
drag, startPoint x: 316, startPoint y: 387, endPoint x: 310, endPoint y: 388, distance: 6.0
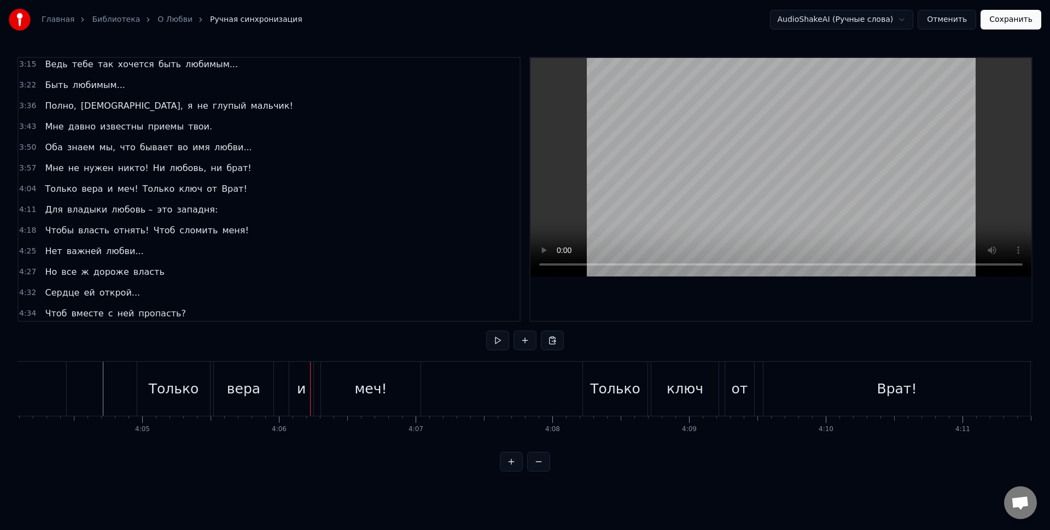
click at [268, 389] on div "вера" at bounding box center [244, 389] width 60 height 54
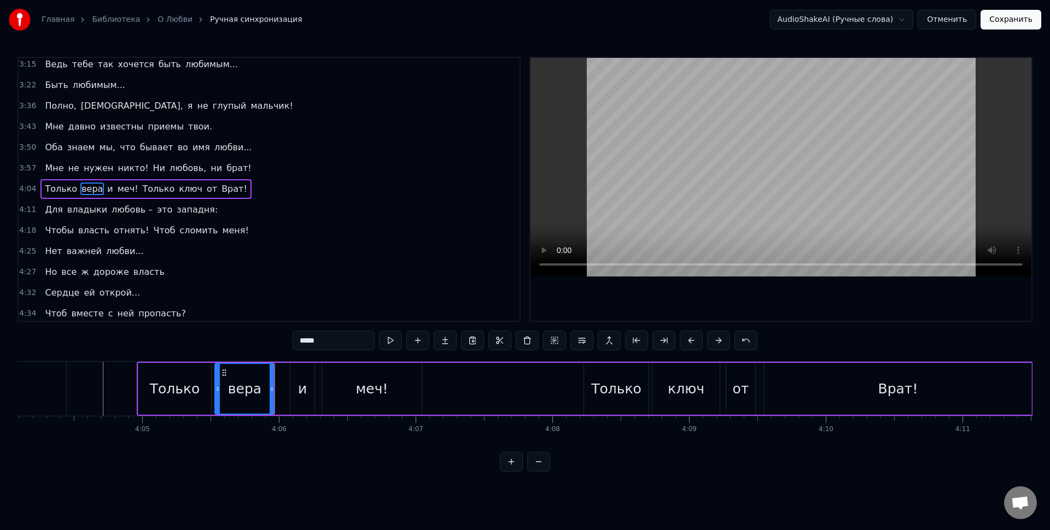
click at [277, 389] on div "Только вера и меч! Только ключ от Врат!" at bounding box center [585, 389] width 896 height 54
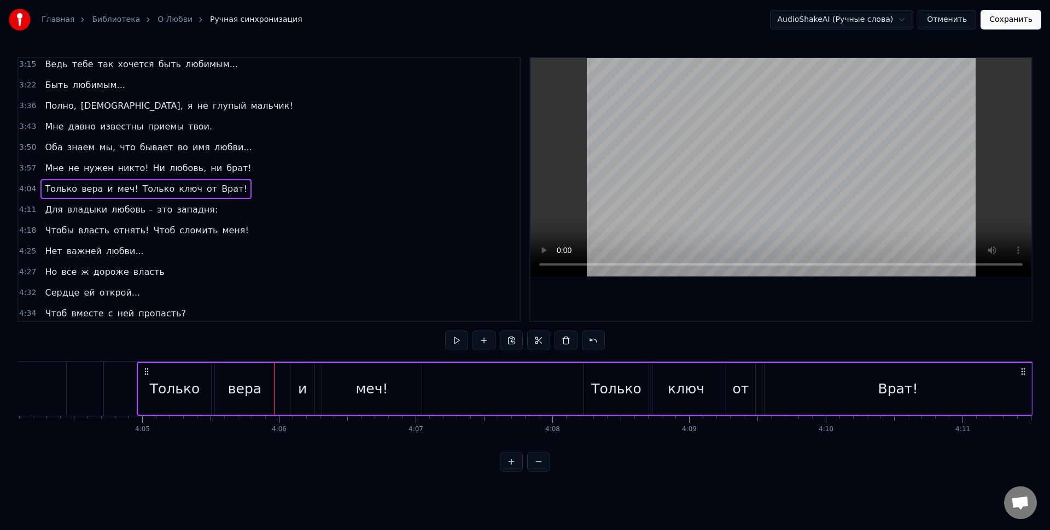
click at [252, 389] on div "вера" at bounding box center [244, 389] width 33 height 21
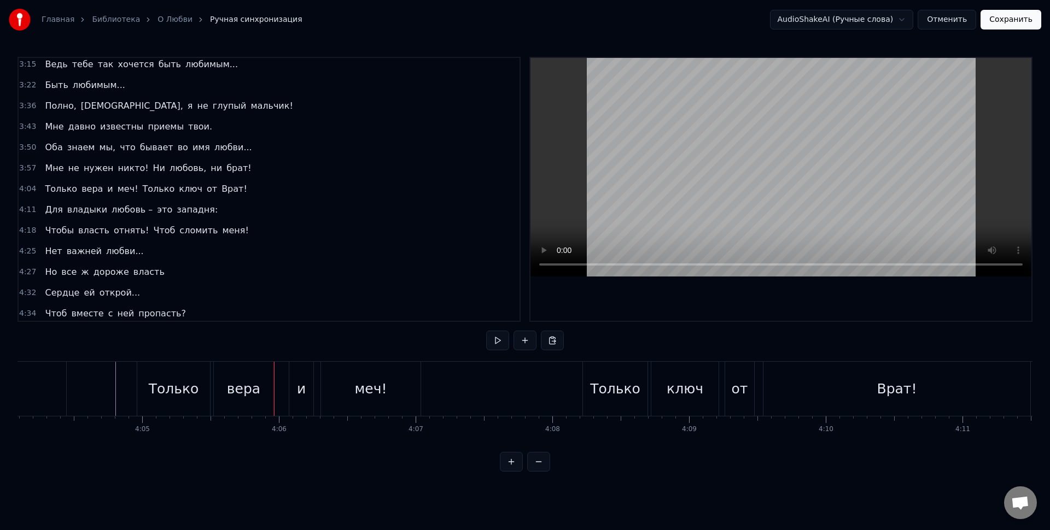
click at [297, 389] on div "и" at bounding box center [301, 389] width 9 height 21
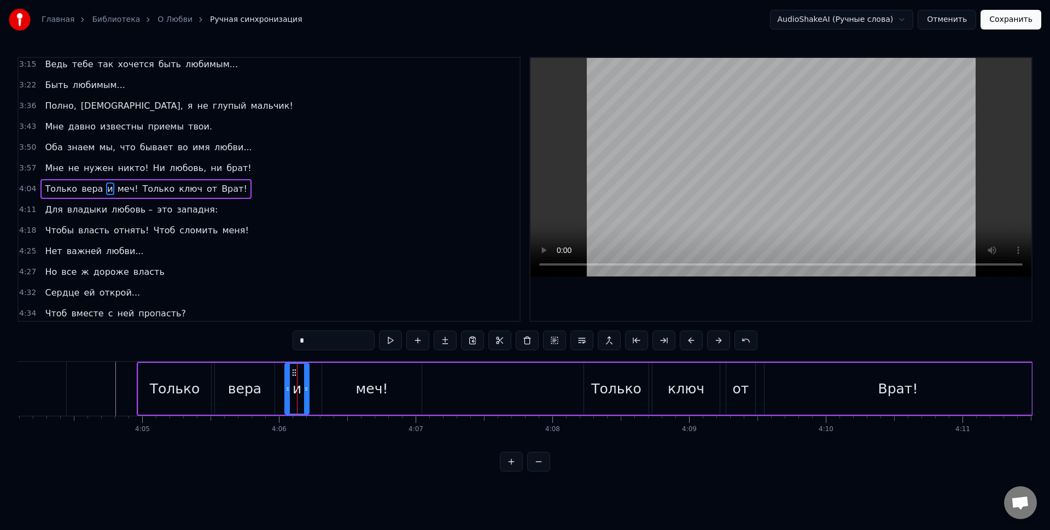
click at [293, 373] on circle at bounding box center [293, 372] width 1 height 1
click at [323, 377] on div "меч!" at bounding box center [372, 389] width 100 height 52
type input "****"
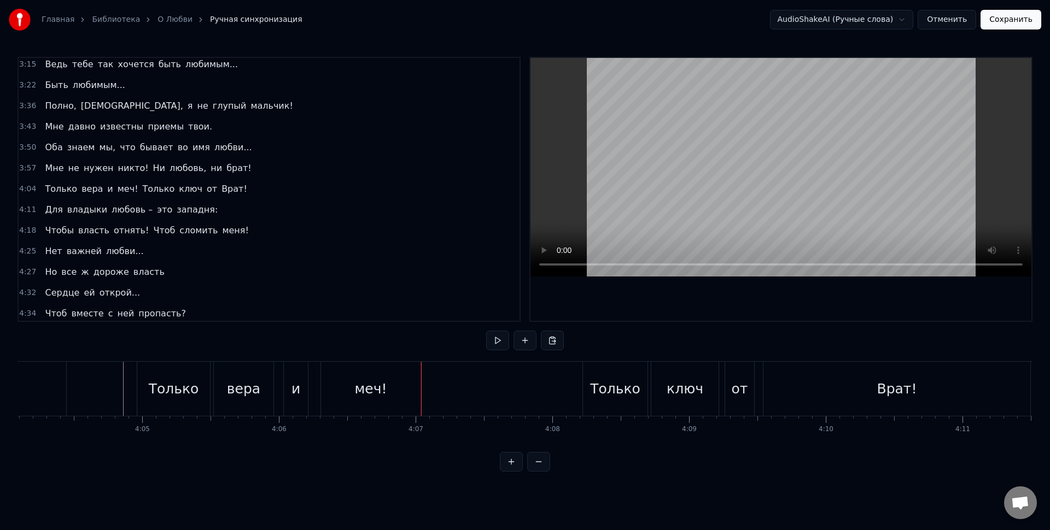
click at [444, 379] on div "Только вера и меч! Только ключ от Врат!" at bounding box center [585, 389] width 896 height 54
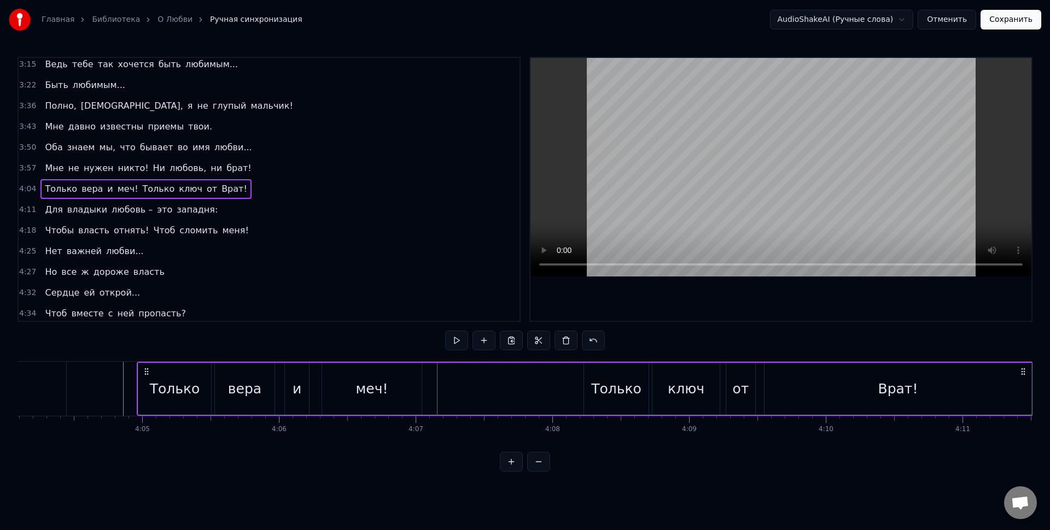
click at [261, 393] on div "вера" at bounding box center [245, 389] width 60 height 52
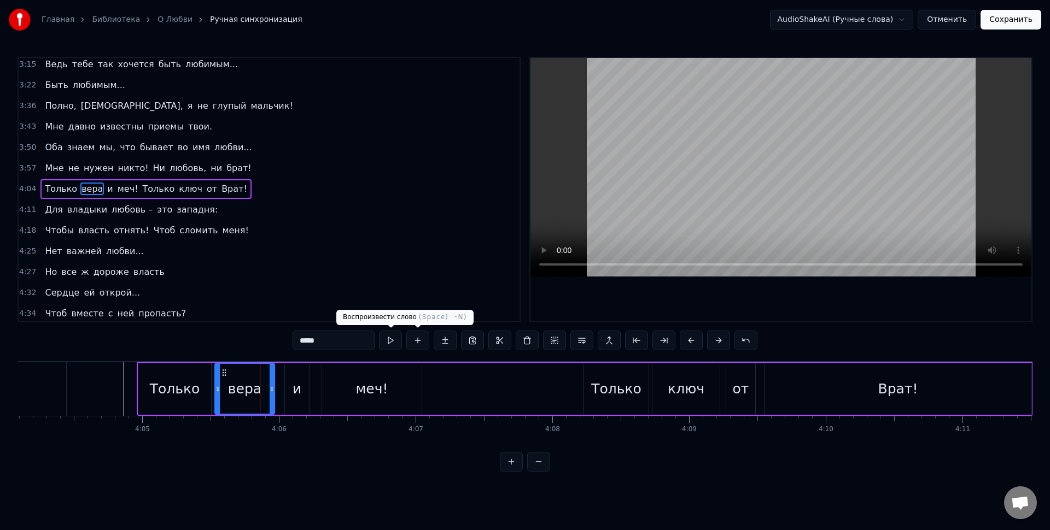
click at [359, 342] on input "****" at bounding box center [334, 341] width 82 height 20
type input "****"
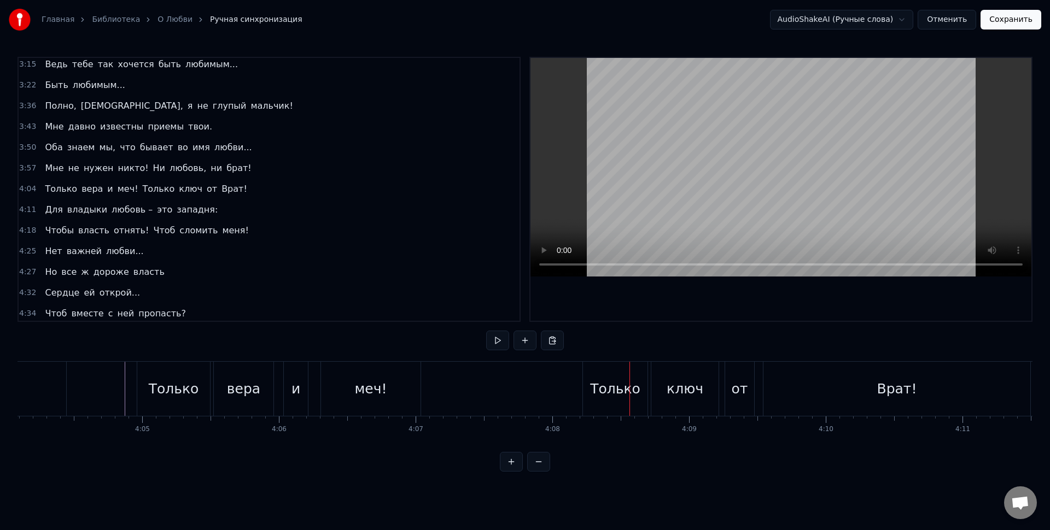
click at [613, 381] on div "Только" at bounding box center [615, 389] width 50 height 21
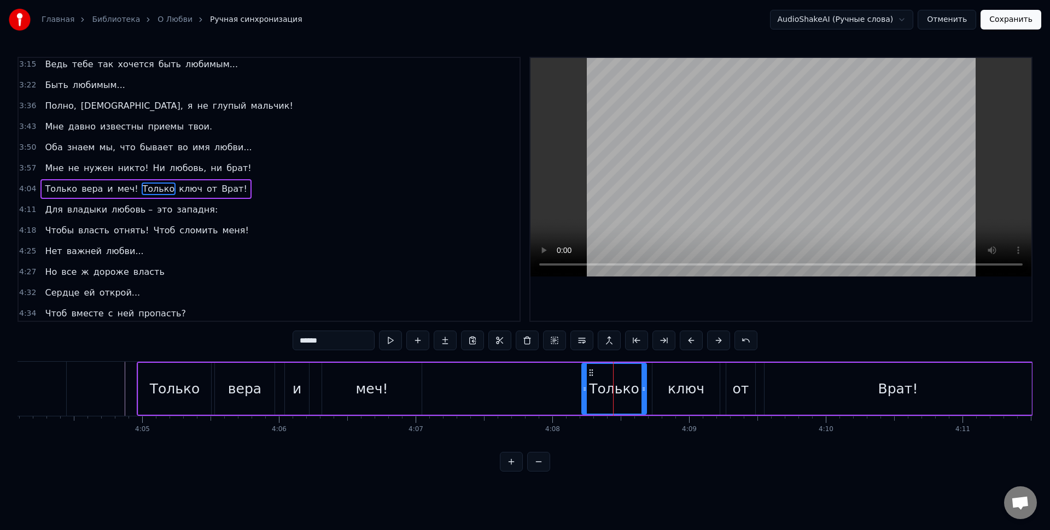
click at [590, 373] on circle at bounding box center [589, 372] width 1 height 1
click at [569, 373] on div "Только вера и меч! Только ключ от Врат!" at bounding box center [585, 389] width 896 height 54
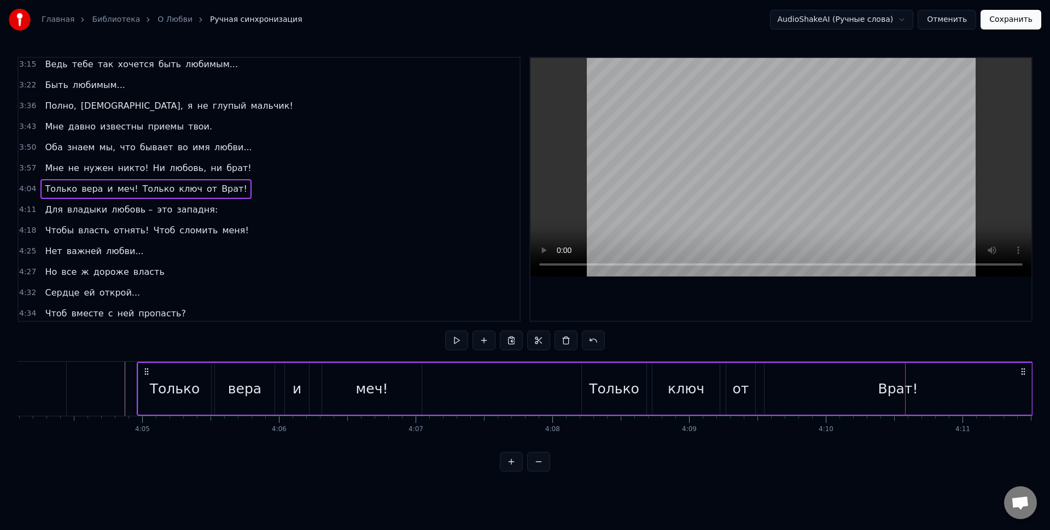
click at [796, 390] on div "Врат!" at bounding box center [897, 389] width 267 height 52
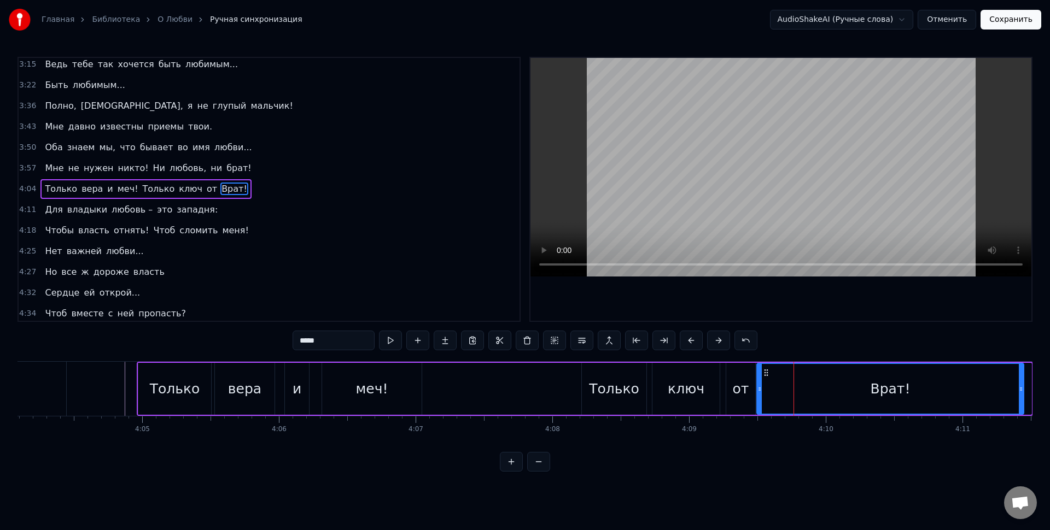
drag, startPoint x: 774, startPoint y: 374, endPoint x: 766, endPoint y: 374, distance: 7.7
click at [766, 374] on icon at bounding box center [766, 373] width 9 height 9
click at [700, 385] on div "ключ" at bounding box center [686, 389] width 37 height 21
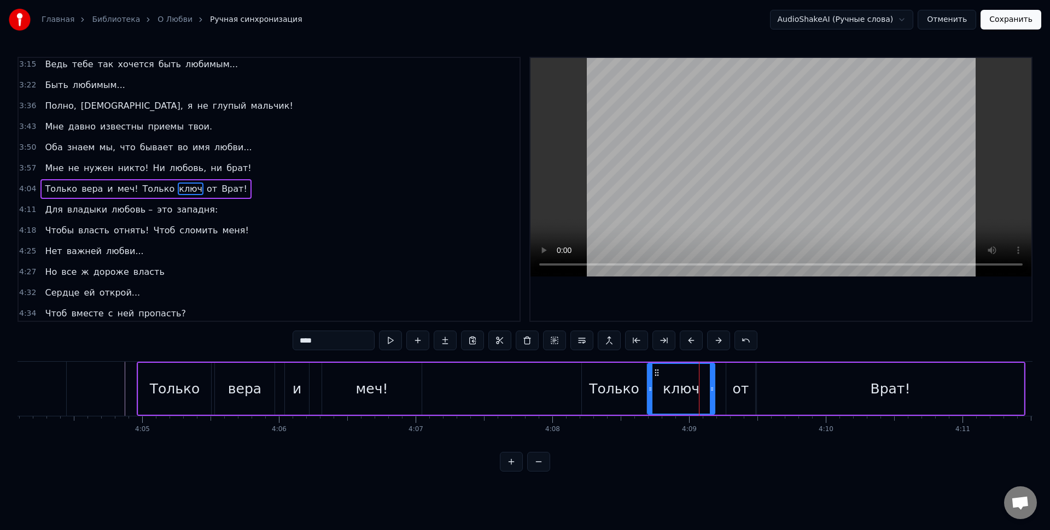
click at [655, 376] on icon at bounding box center [656, 373] width 9 height 9
click at [743, 381] on div "от" at bounding box center [741, 389] width 16 height 21
drag, startPoint x: 735, startPoint y: 373, endPoint x: 729, endPoint y: 372, distance: 6.6
click at [729, 372] on icon at bounding box center [729, 373] width 9 height 9
click at [620, 384] on div "Только" at bounding box center [614, 389] width 50 height 21
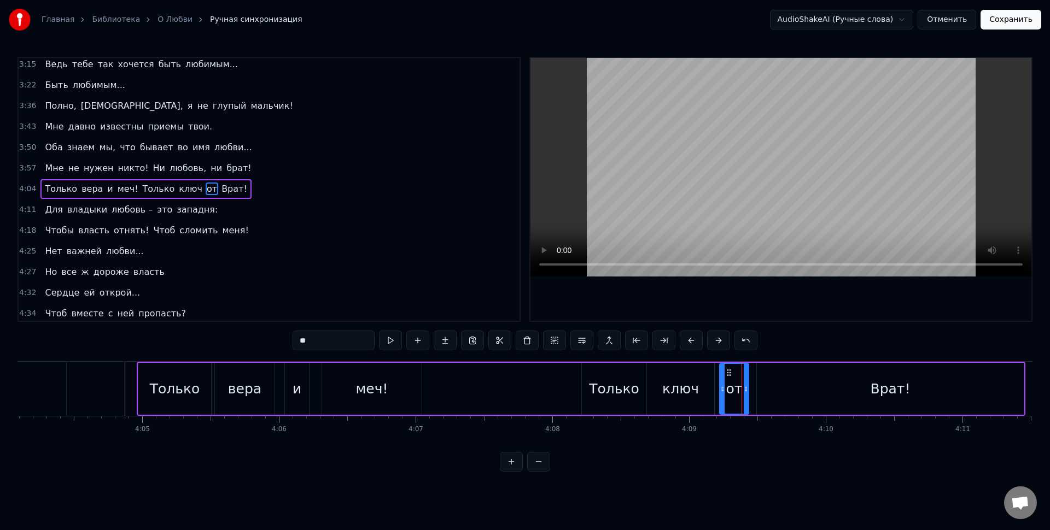
type input "******"
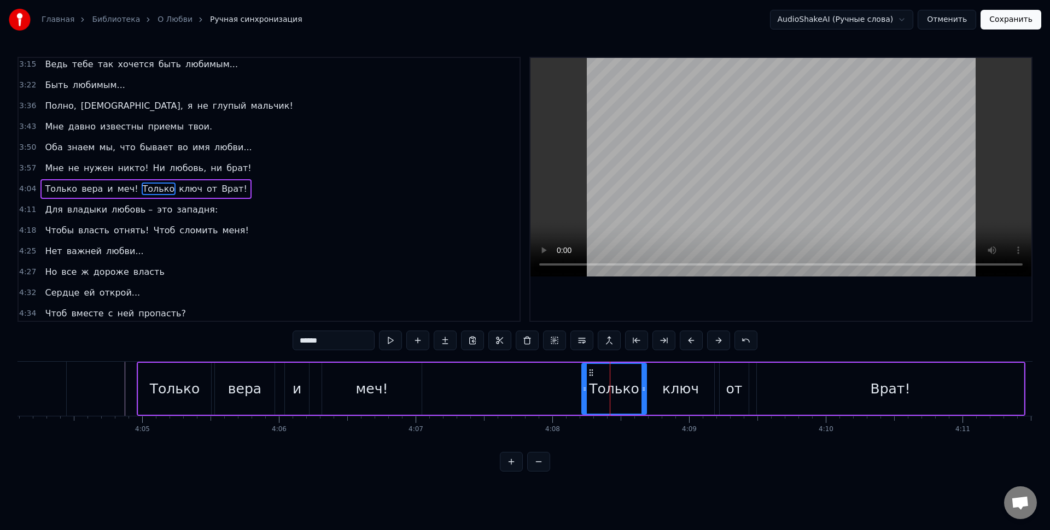
click at [570, 389] on div "Только вера и меч! Только ключ от Врат!" at bounding box center [581, 389] width 889 height 54
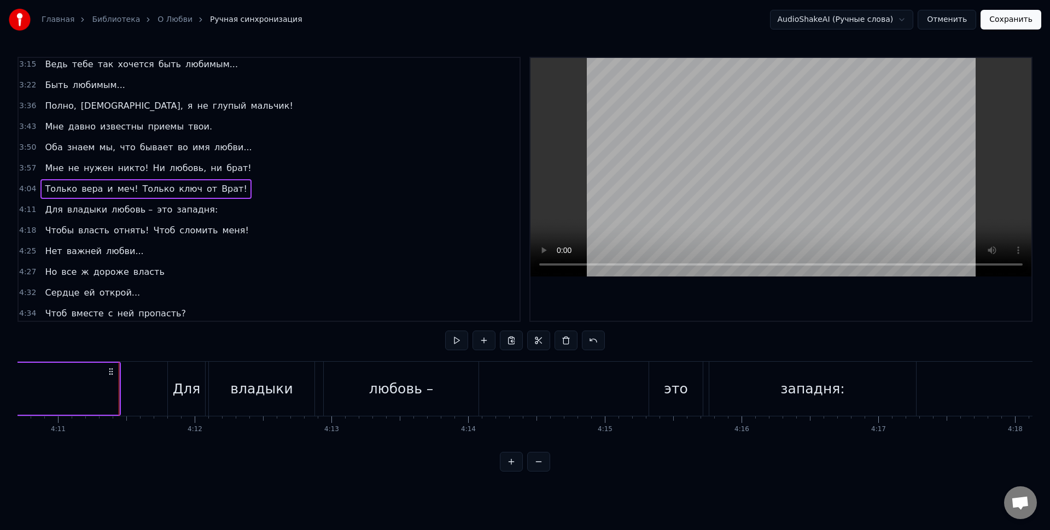
scroll to position [0, 34292]
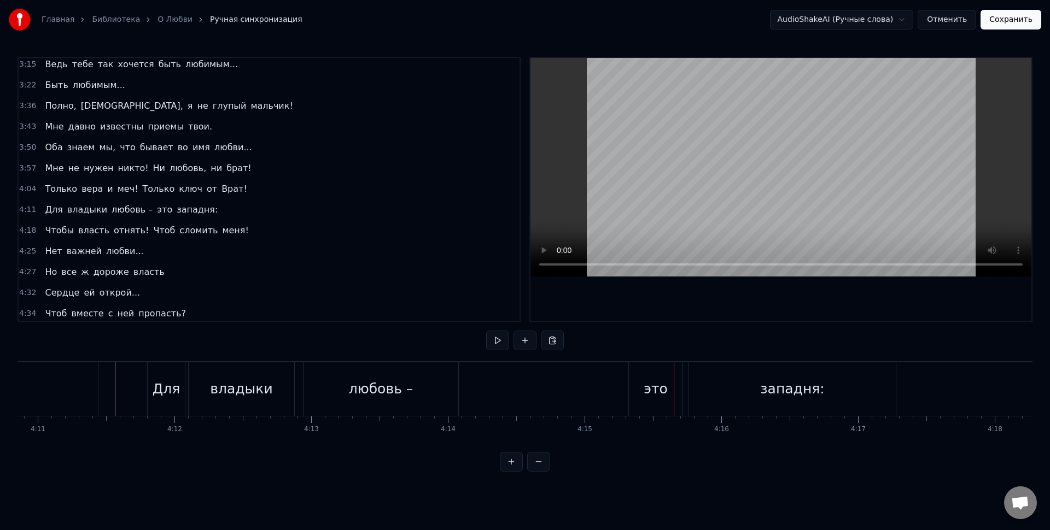
click at [651, 384] on div "это" at bounding box center [656, 389] width 24 height 21
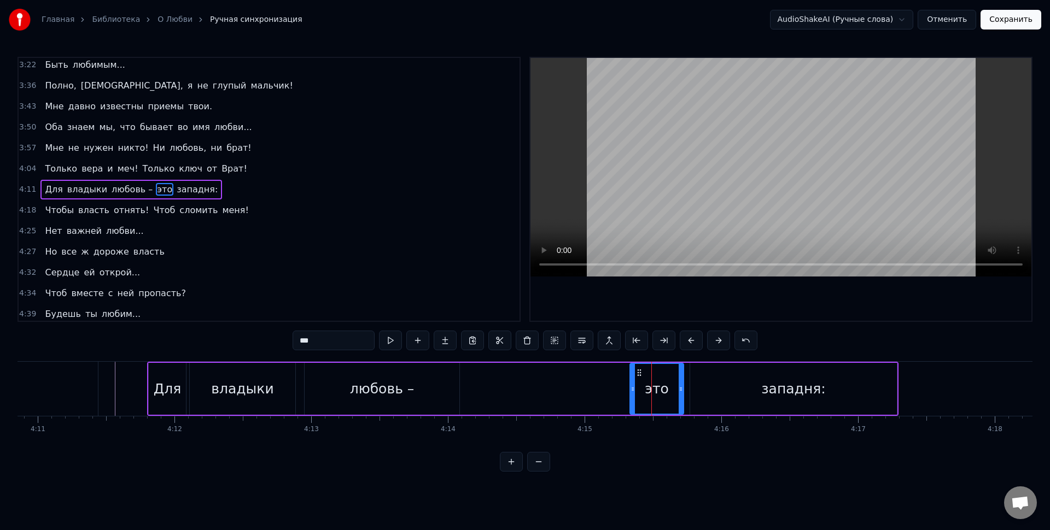
scroll to position [731, 0]
click at [632, 373] on icon at bounding box center [630, 373] width 9 height 9
click at [722, 392] on div "западня:" at bounding box center [793, 389] width 207 height 52
type input "********"
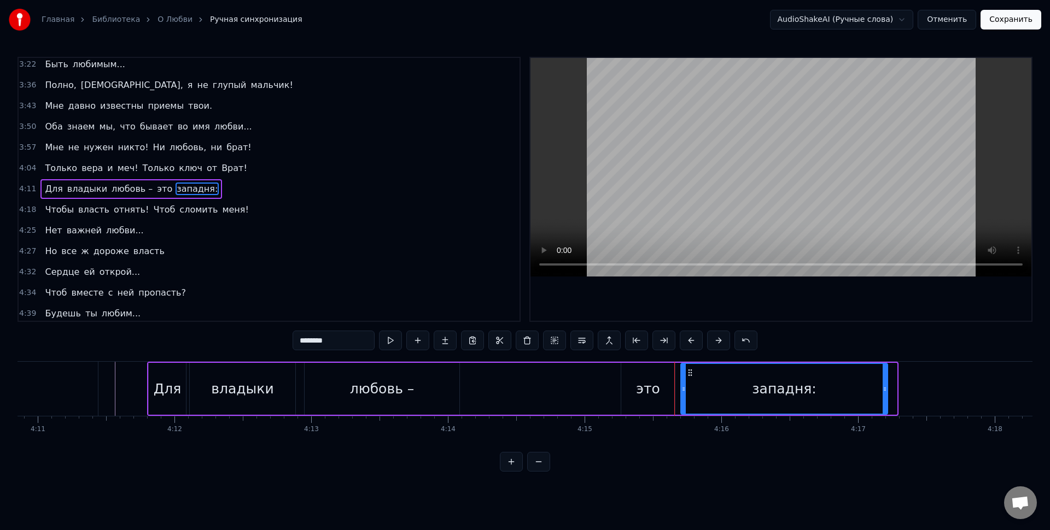
drag, startPoint x: 700, startPoint y: 372, endPoint x: 691, endPoint y: 371, distance: 9.4
click at [691, 371] on icon at bounding box center [690, 373] width 9 height 9
drag, startPoint x: 885, startPoint y: 388, endPoint x: 908, endPoint y: 389, distance: 23.0
click at [908, 389] on icon at bounding box center [906, 389] width 4 height 9
click at [902, 390] on div "западня:" at bounding box center [795, 389] width 229 height 50
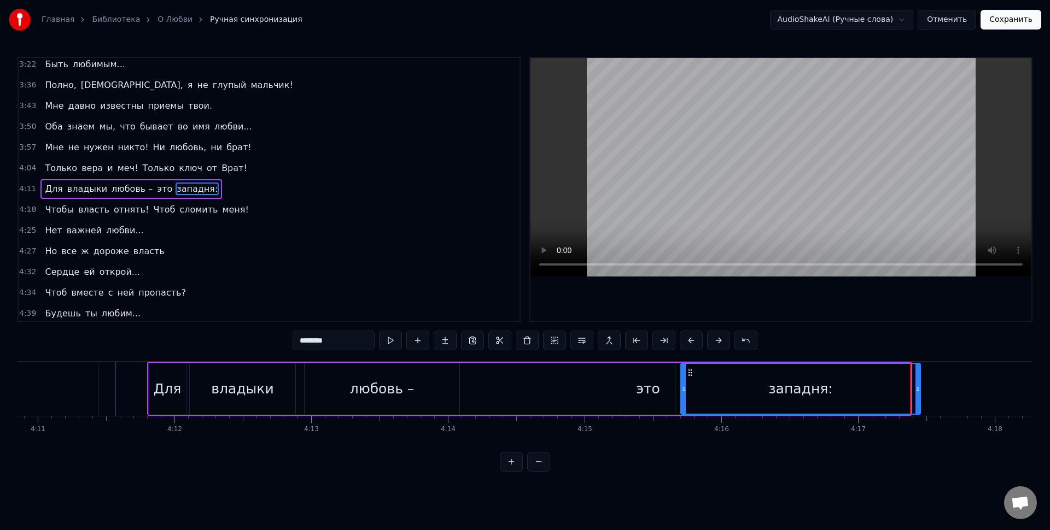
drag, startPoint x: 909, startPoint y: 388, endPoint x: 923, endPoint y: 390, distance: 14.4
click at [920, 390] on icon at bounding box center [917, 389] width 4 height 9
click at [912, 388] on div "западня:" at bounding box center [804, 389] width 246 height 50
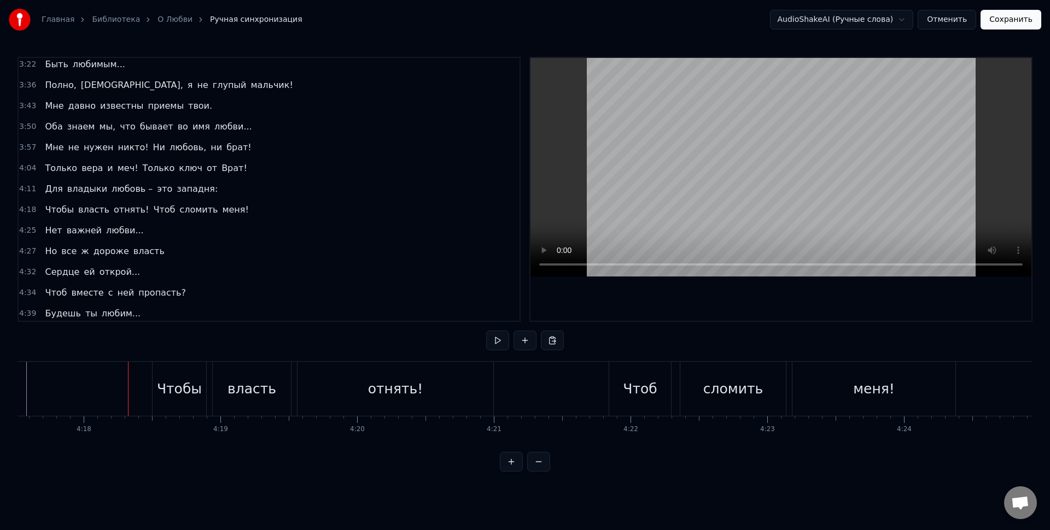
scroll to position [0, 35204]
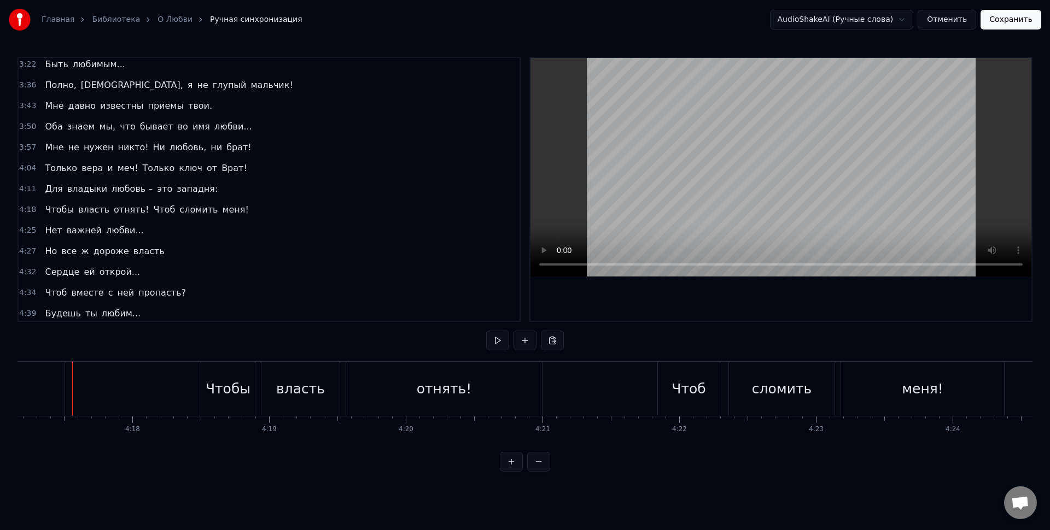
drag, startPoint x: 50, startPoint y: 385, endPoint x: 61, endPoint y: 387, distance: 11.0
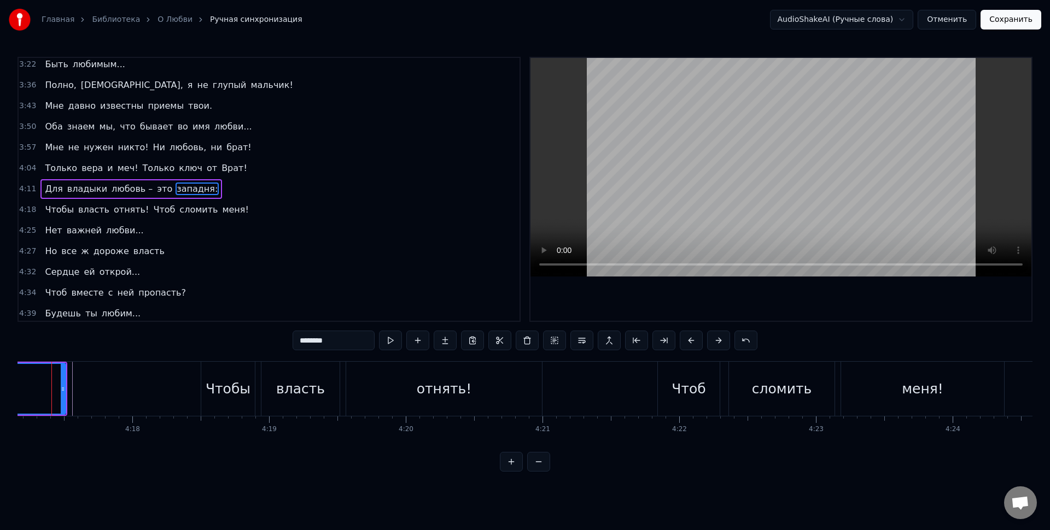
scroll to position [0, 35133]
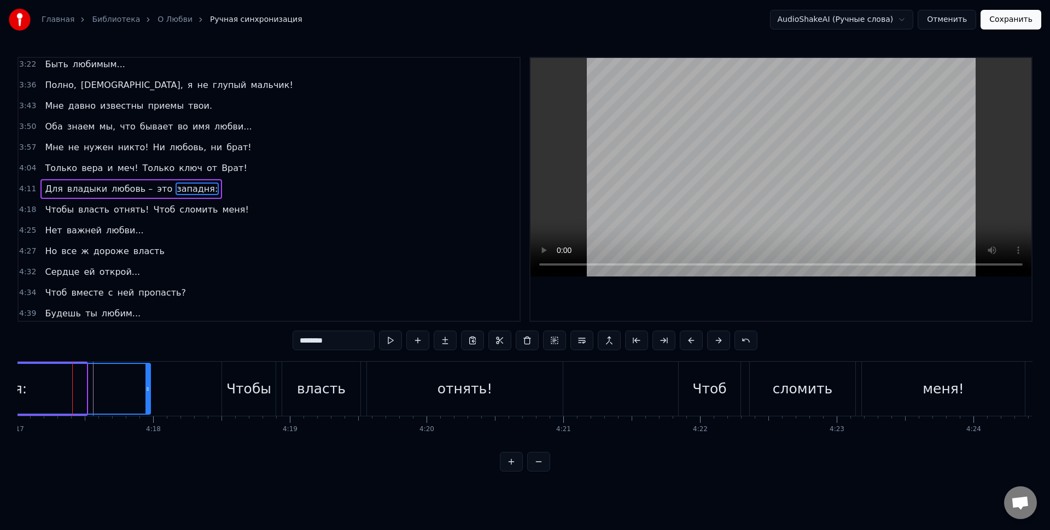
drag, startPoint x: 83, startPoint y: 388, endPoint x: 148, endPoint y: 391, distance: 65.1
click at [148, 391] on icon at bounding box center [147, 389] width 4 height 9
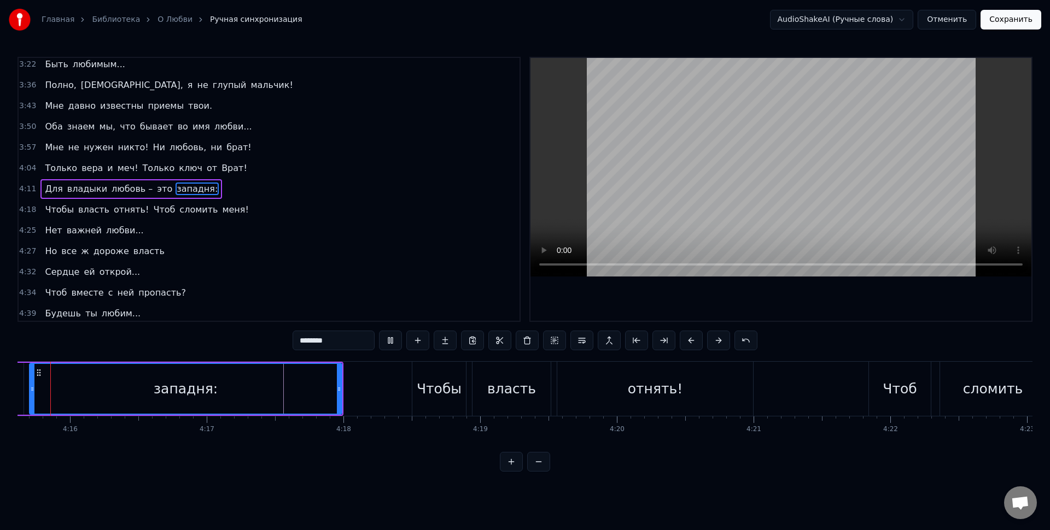
scroll to position [0, 34922]
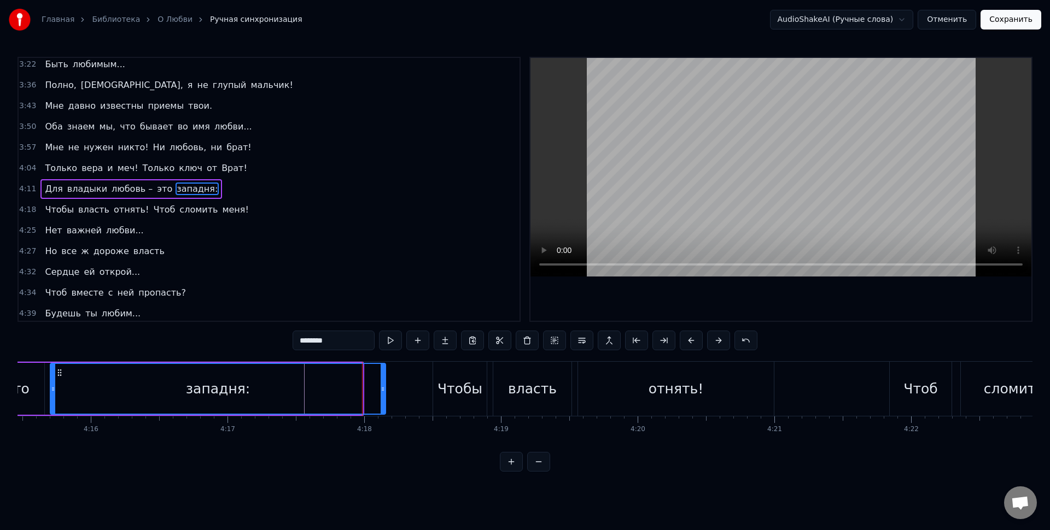
drag, startPoint x: 362, startPoint y: 393, endPoint x: 384, endPoint y: 395, distance: 22.0
click at [384, 395] on div at bounding box center [383, 389] width 4 height 50
click at [353, 390] on div "западня:" at bounding box center [218, 389] width 334 height 50
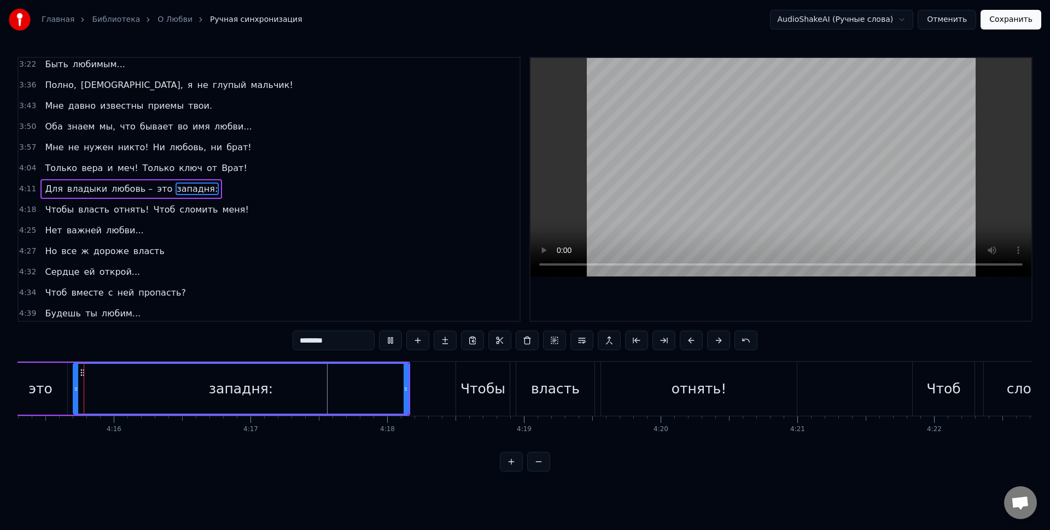
scroll to position [0, 34899]
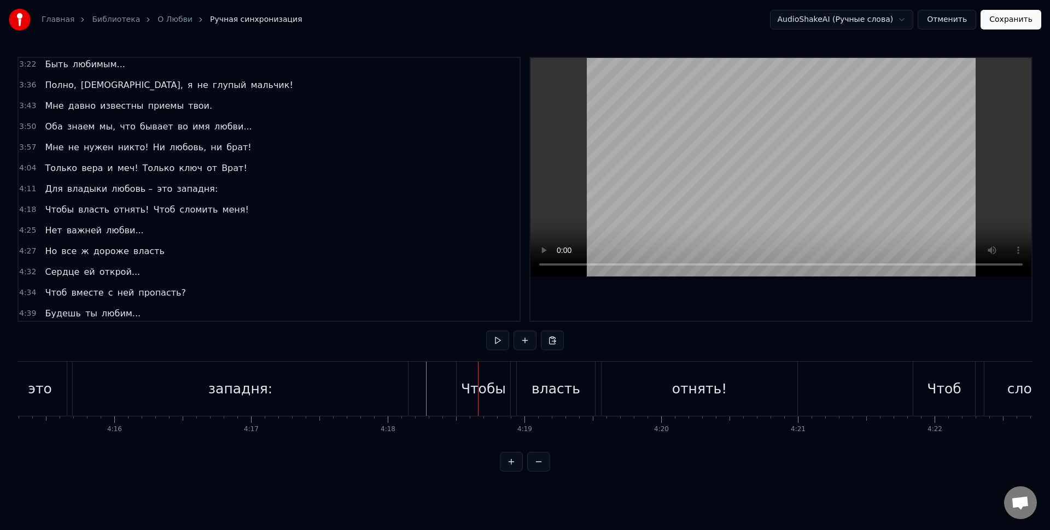
click at [406, 385] on div "западня:" at bounding box center [240, 389] width 335 height 54
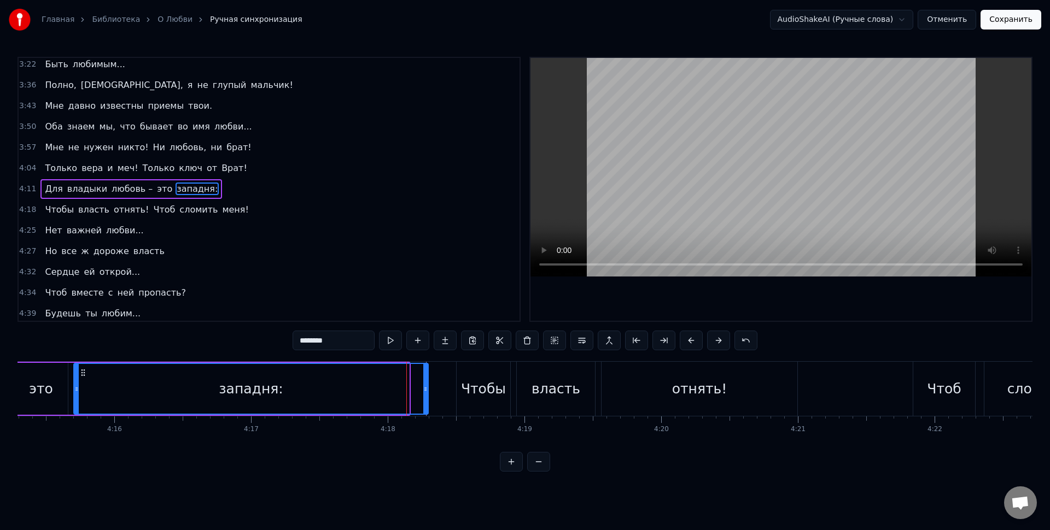
drag, startPoint x: 407, startPoint y: 387, endPoint x: 427, endPoint y: 391, distance: 19.5
click at [427, 391] on icon at bounding box center [425, 389] width 4 height 9
click at [379, 390] on div "западня:" at bounding box center [250, 389] width 353 height 50
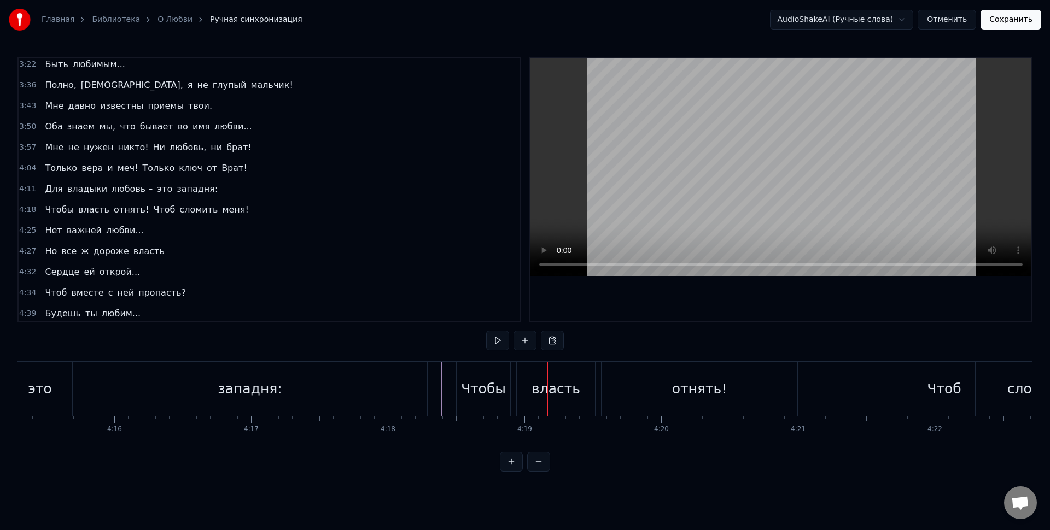
click at [492, 383] on div "Чтобы" at bounding box center [483, 389] width 45 height 21
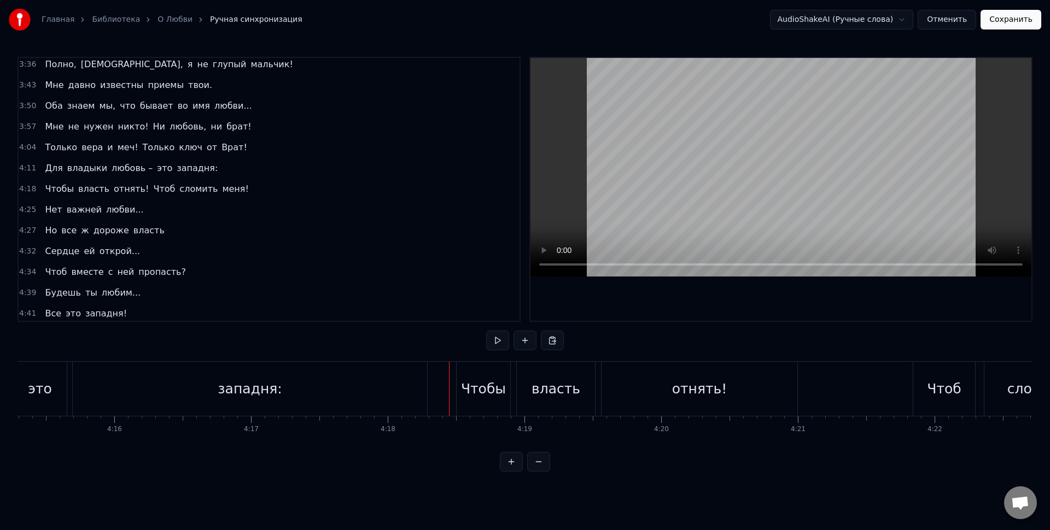
click at [468, 388] on div "Чтобы" at bounding box center [483, 389] width 45 height 21
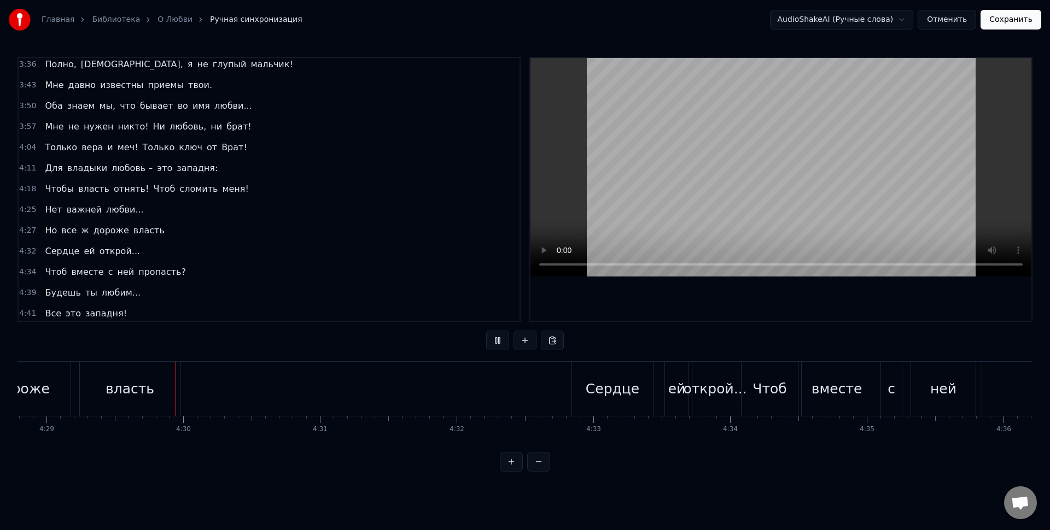
scroll to position [0, 36746]
click at [599, 403] on div "Сердце" at bounding box center [609, 389] width 81 height 54
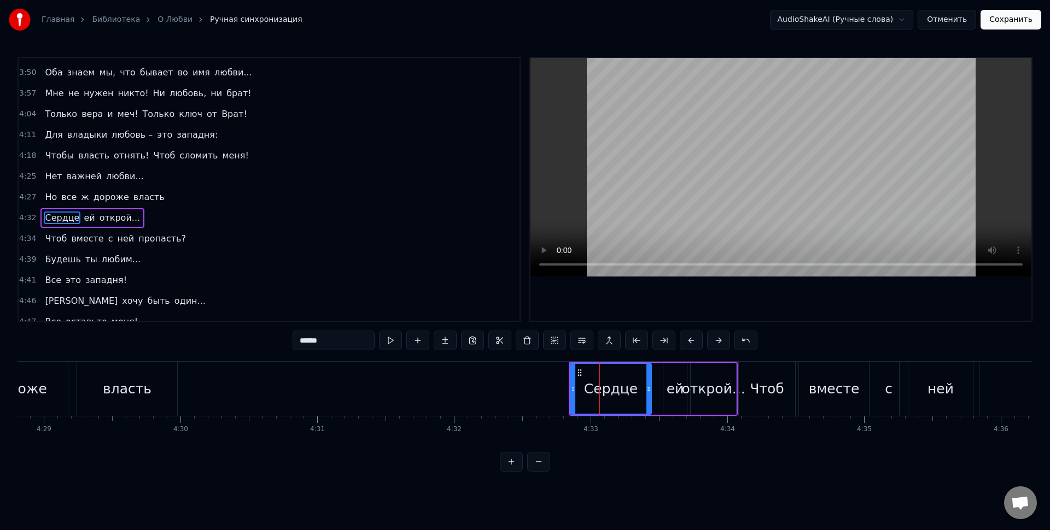
scroll to position [814, 0]
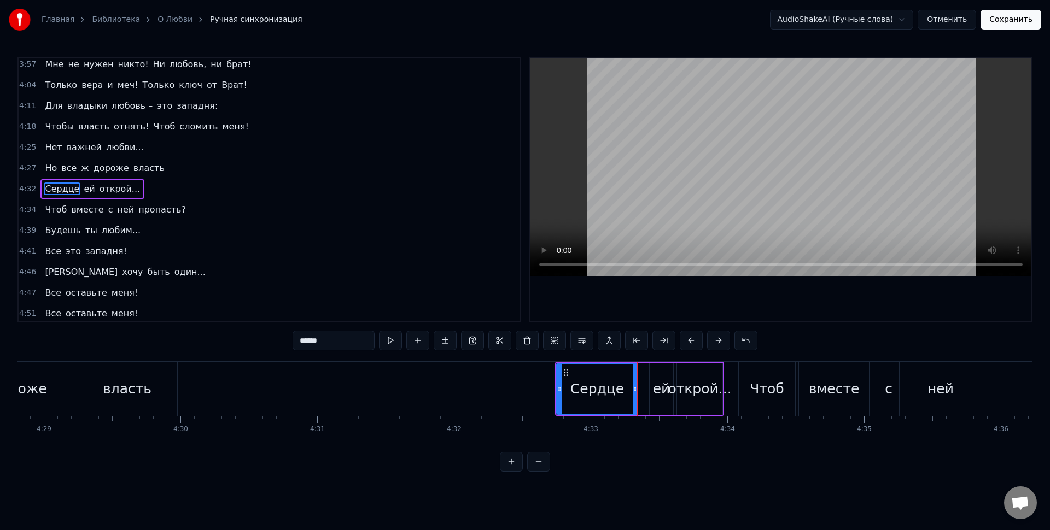
click at [665, 392] on div "ей" at bounding box center [661, 389] width 17 height 21
click at [697, 386] on div "открой..." at bounding box center [699, 389] width 63 height 21
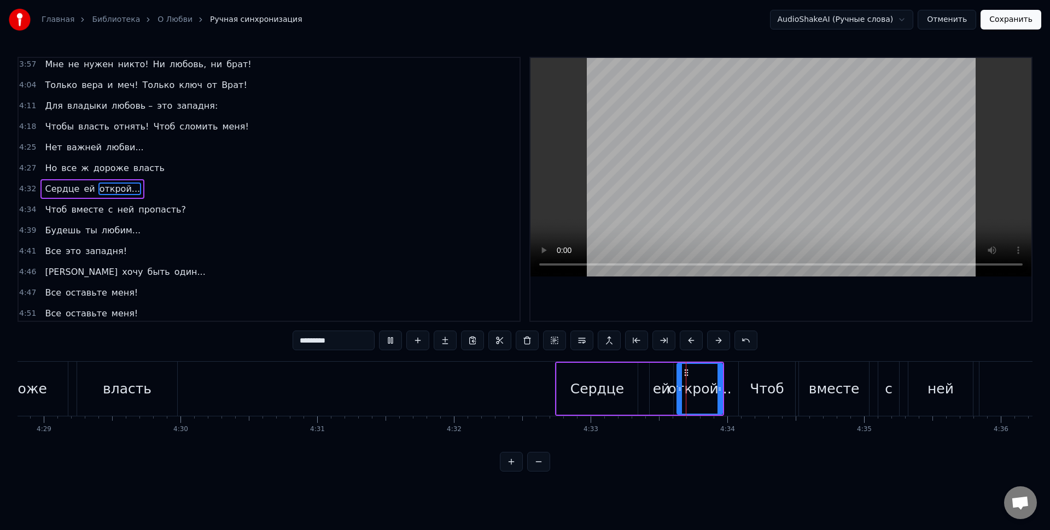
click at [616, 390] on div "Сердце" at bounding box center [597, 389] width 54 height 21
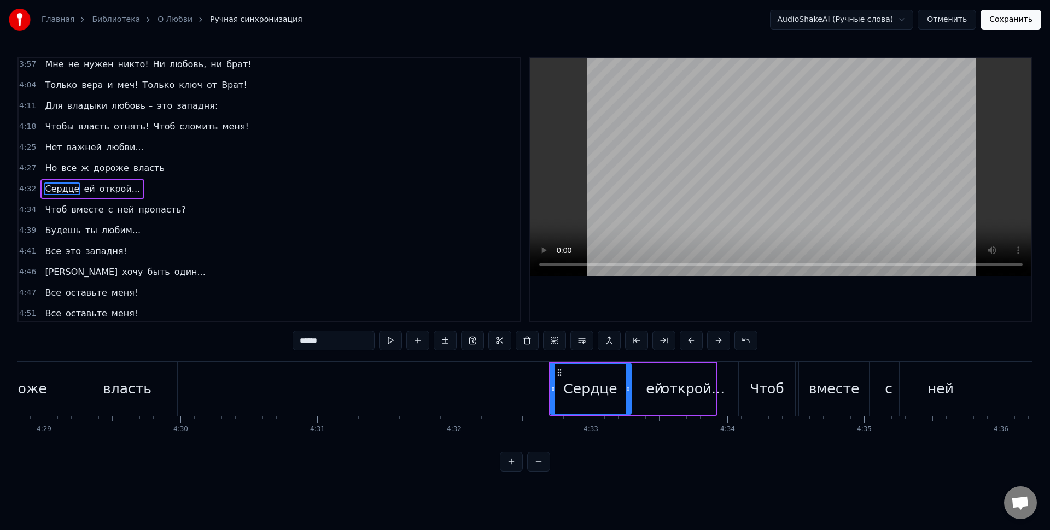
click at [696, 395] on div "открой..." at bounding box center [692, 389] width 63 height 21
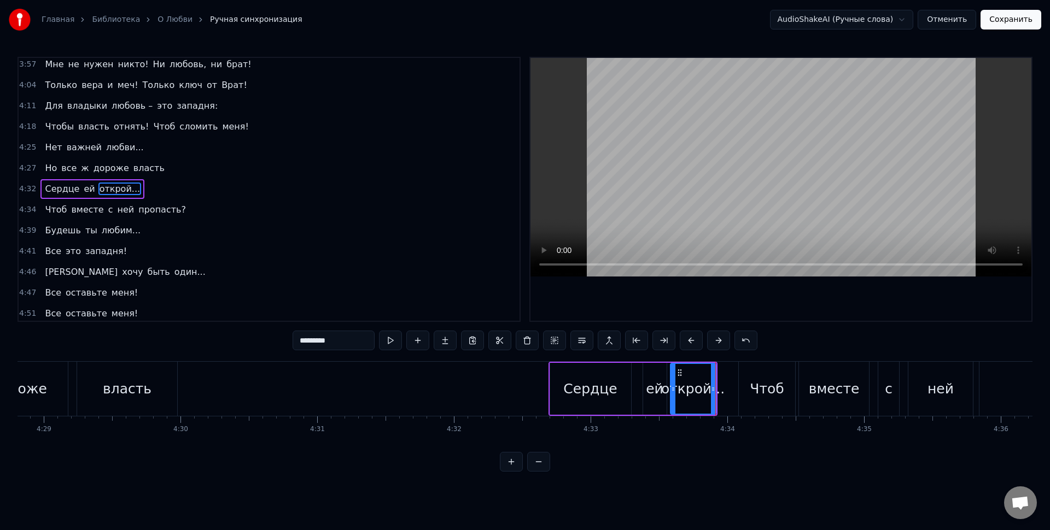
click at [706, 392] on div "открой..." at bounding box center [692, 389] width 63 height 21
click at [719, 390] on div "открой..." at bounding box center [692, 389] width 63 height 21
click at [690, 388] on div "открой..." at bounding box center [692, 389] width 63 height 21
click at [656, 386] on div "ей" at bounding box center [654, 389] width 17 height 21
click at [615, 390] on div "Сердце" at bounding box center [590, 389] width 81 height 52
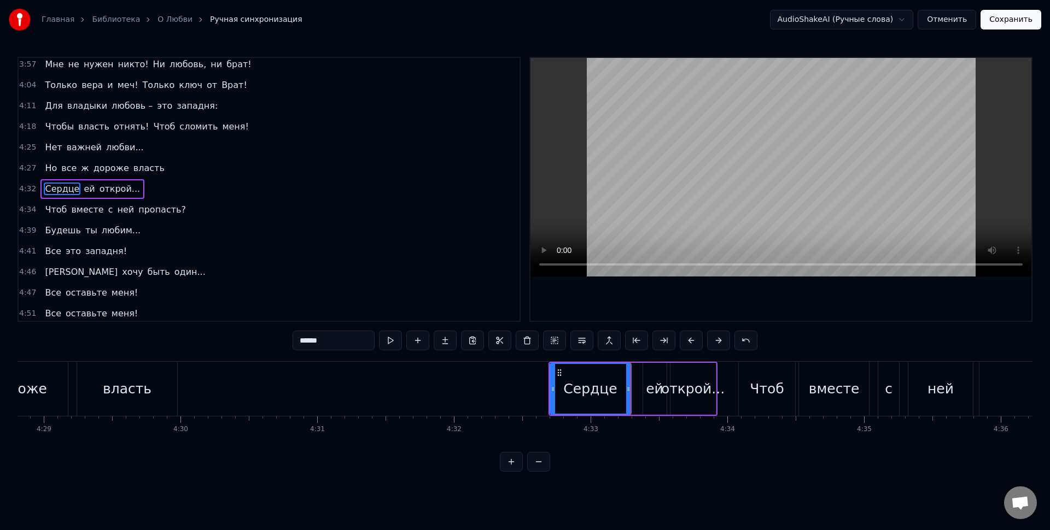
click at [643, 391] on div "ей" at bounding box center [655, 389] width 24 height 52
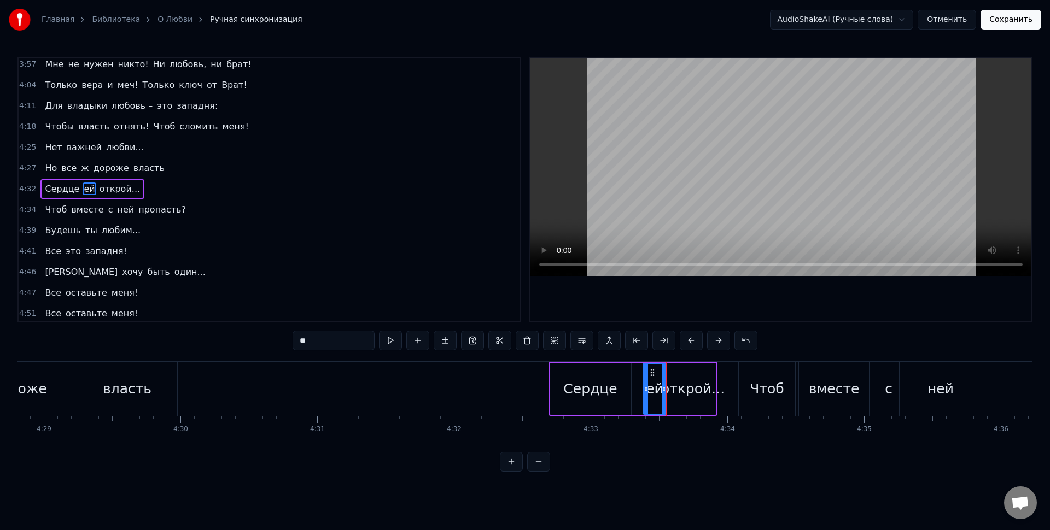
click at [683, 389] on div "открой..." at bounding box center [692, 389] width 63 height 21
type input "*********"
click at [690, 376] on circle at bounding box center [690, 375] width 1 height 1
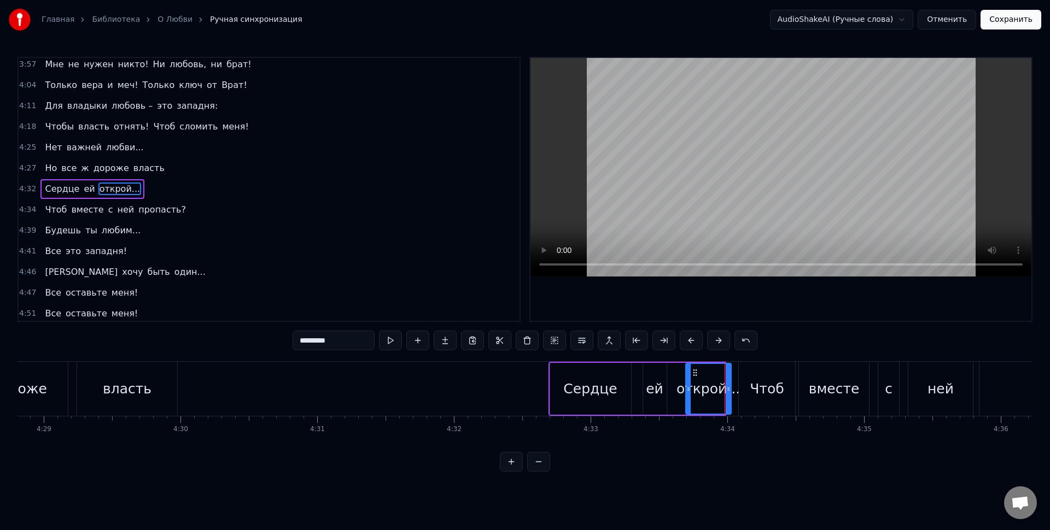
drag, startPoint x: 691, startPoint y: 373, endPoint x: 697, endPoint y: 374, distance: 6.6
click at [697, 374] on icon at bounding box center [695, 373] width 9 height 9
drag, startPoint x: 729, startPoint y: 390, endPoint x: 738, endPoint y: 390, distance: 9.3
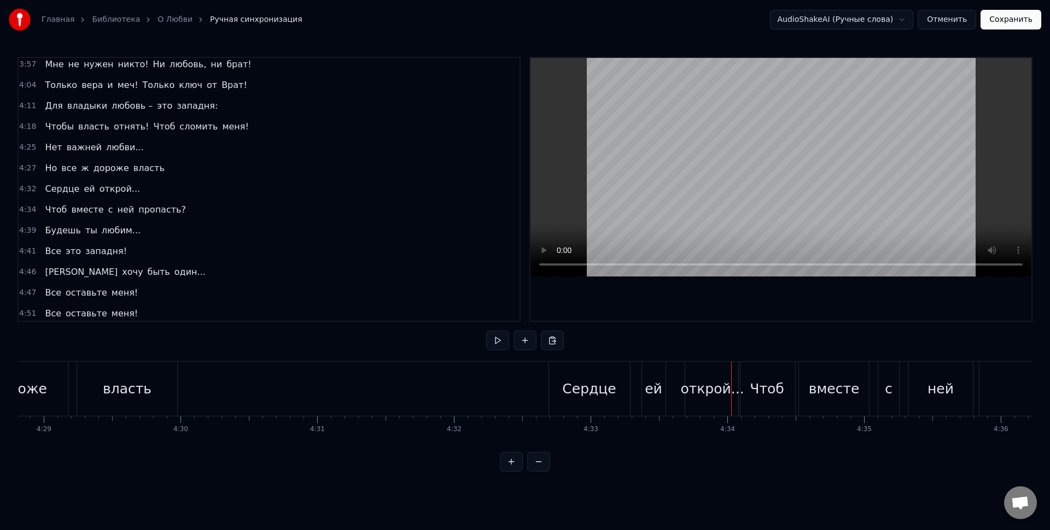
click at [714, 387] on div "открой..." at bounding box center [711, 389] width 63 height 21
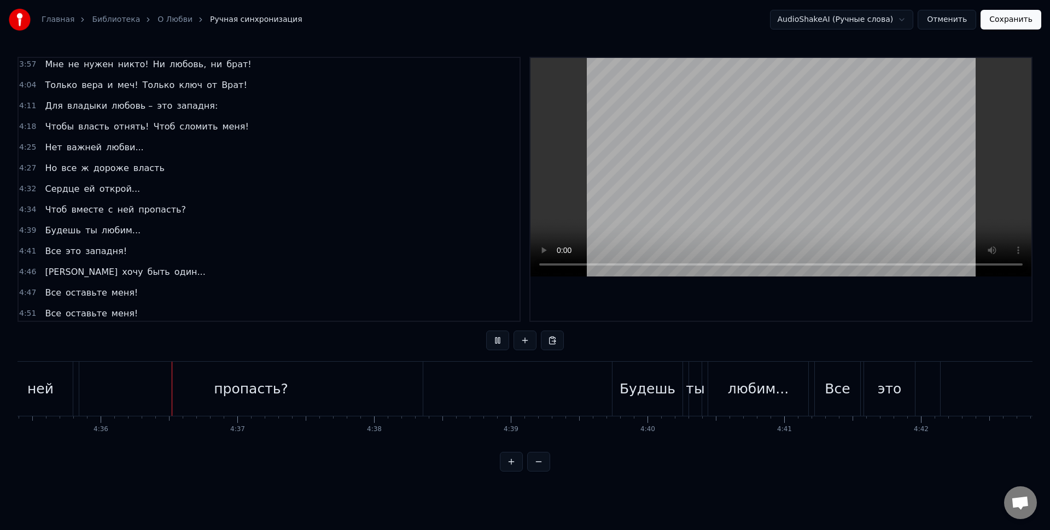
scroll to position [0, 37652]
click at [655, 410] on div "Будешь" at bounding box center [642, 389] width 70 height 54
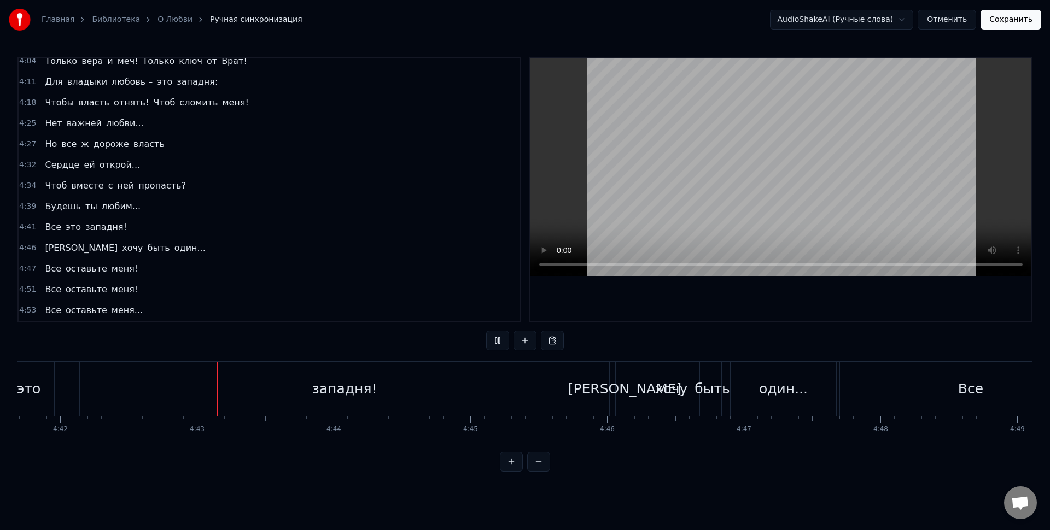
scroll to position [0, 38567]
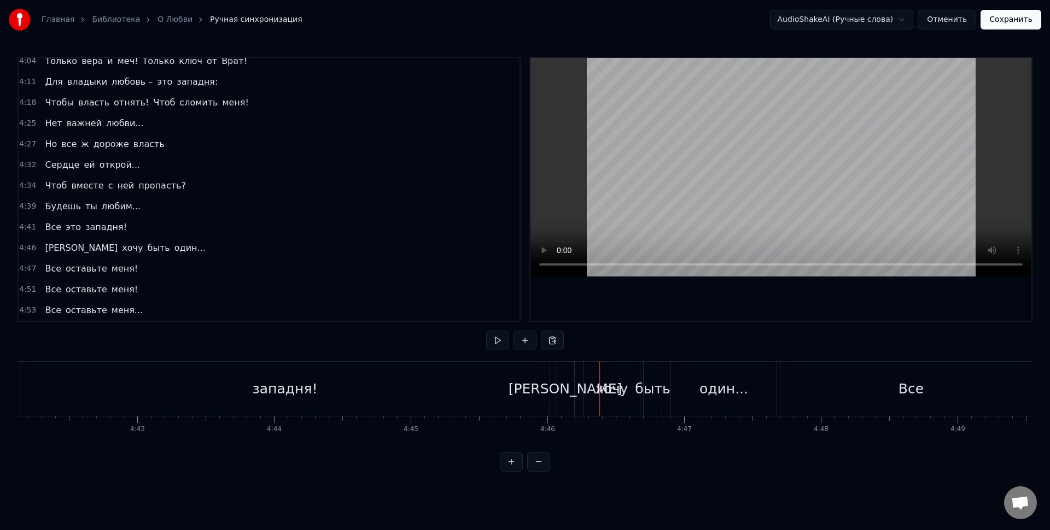
click at [515, 388] on div "западня!" at bounding box center [284, 389] width 529 height 54
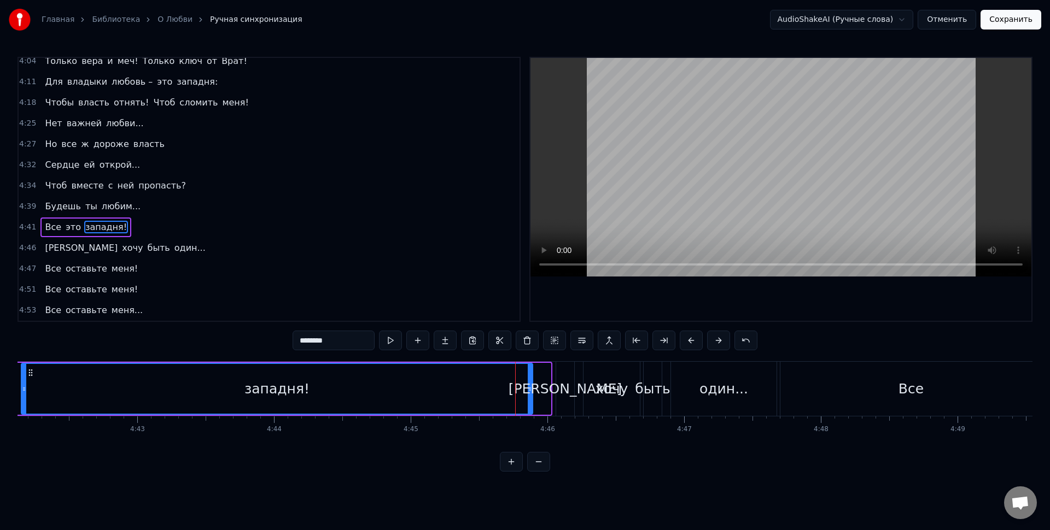
drag, startPoint x: 550, startPoint y: 398, endPoint x: 531, endPoint y: 394, distance: 19.0
click at [531, 394] on div at bounding box center [530, 389] width 4 height 50
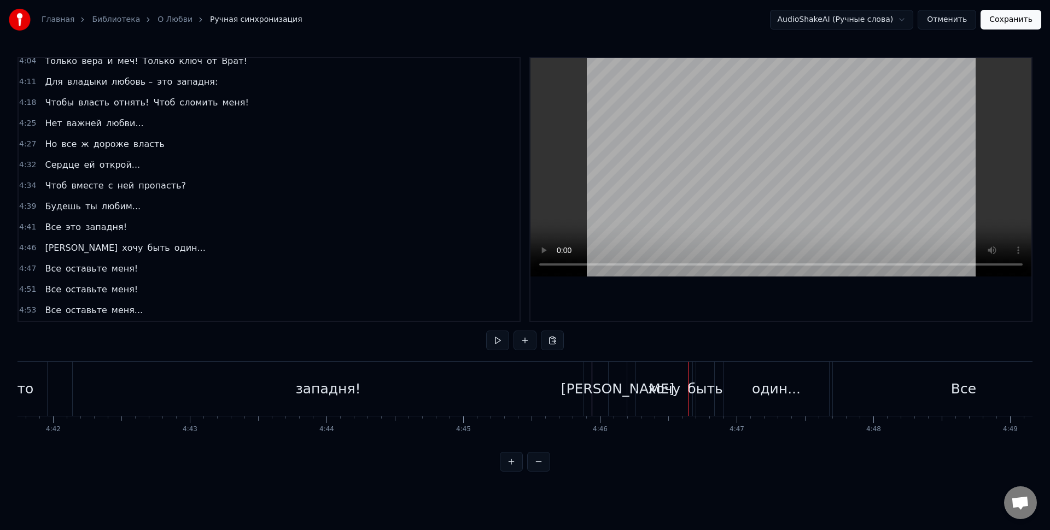
click at [620, 390] on div "[PERSON_NAME]" at bounding box center [618, 389] width 114 height 21
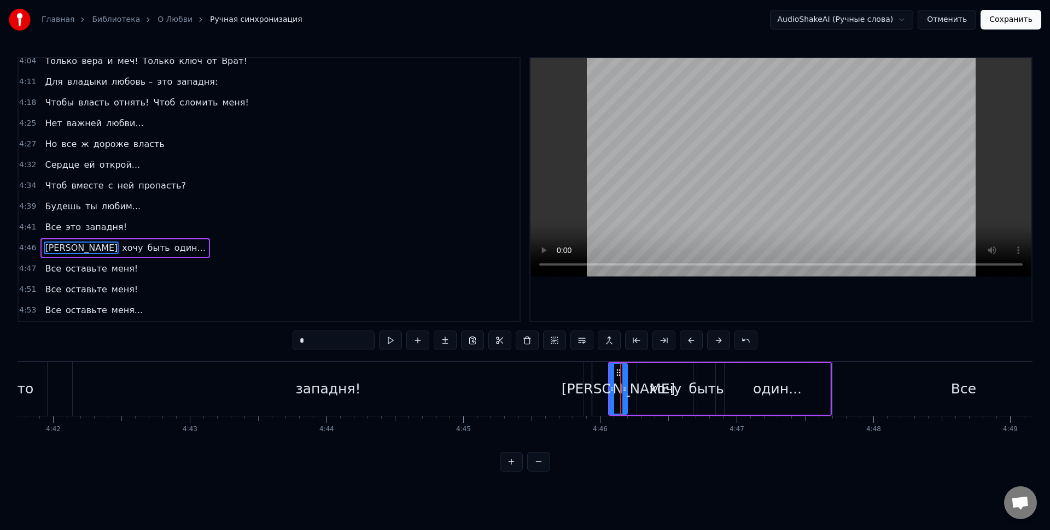
click at [617, 372] on icon at bounding box center [618, 373] width 9 height 9
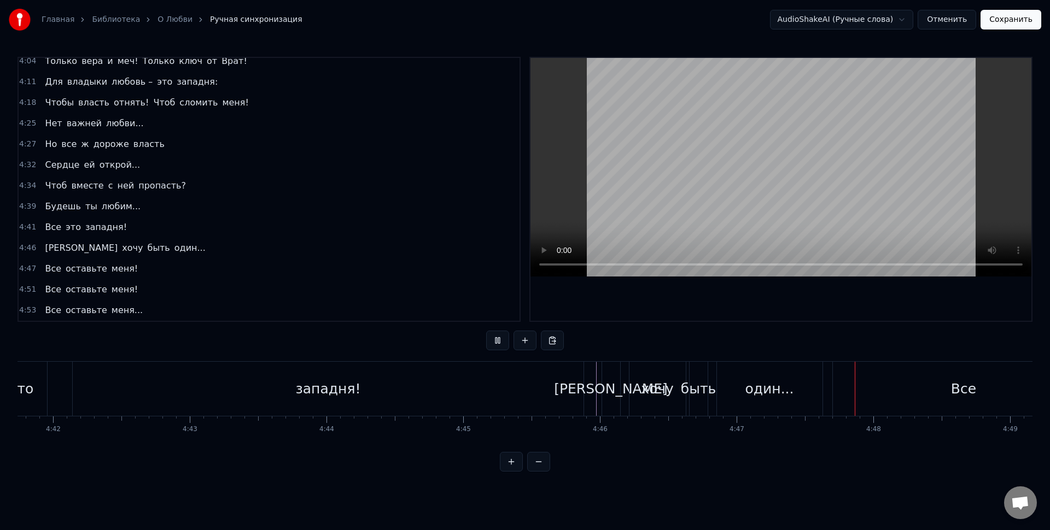
click at [624, 371] on div "Я хочу быть один..." at bounding box center [713, 389] width 224 height 54
click at [631, 378] on div "Я хочу быть один..." at bounding box center [720, 389] width 224 height 54
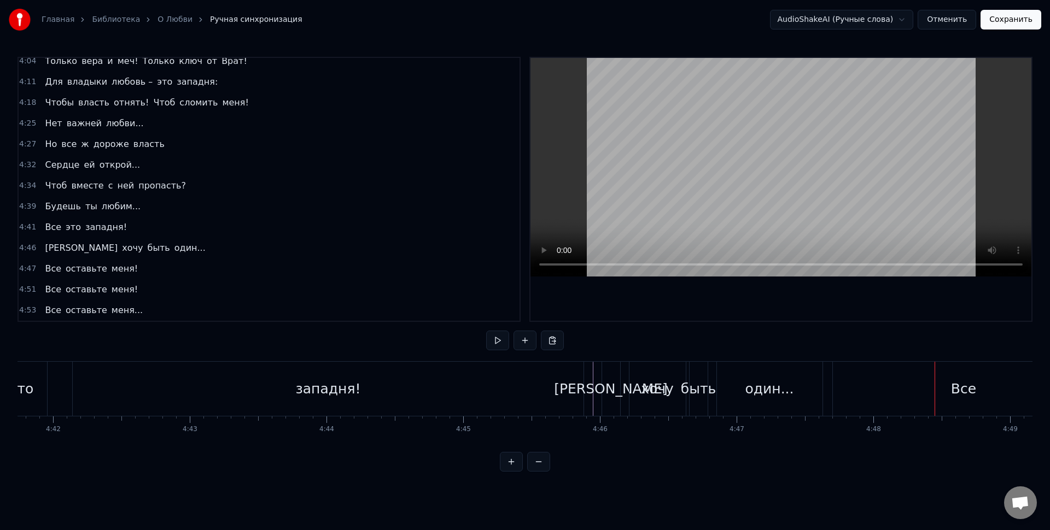
click at [865, 397] on div "Все" at bounding box center [963, 389] width 261 height 54
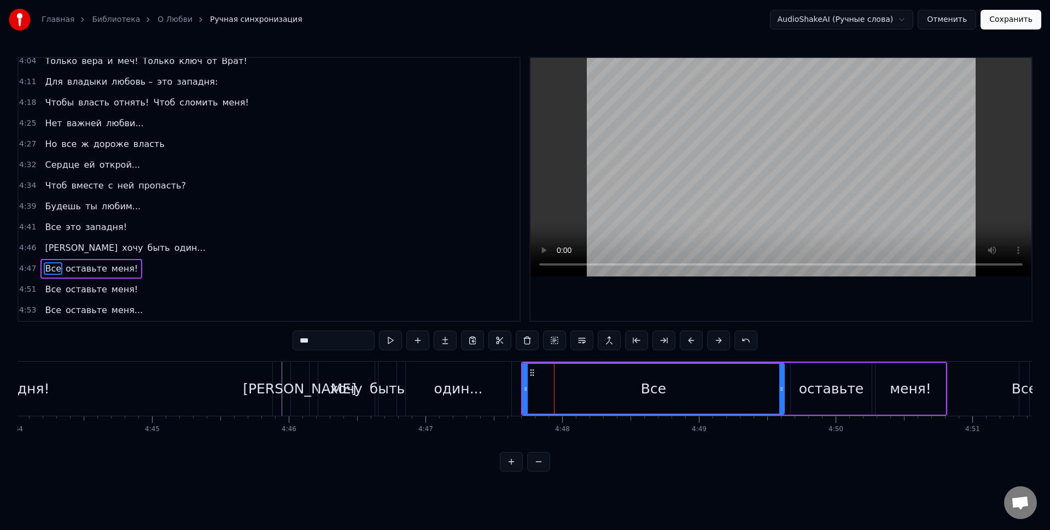
scroll to position [0, 38915]
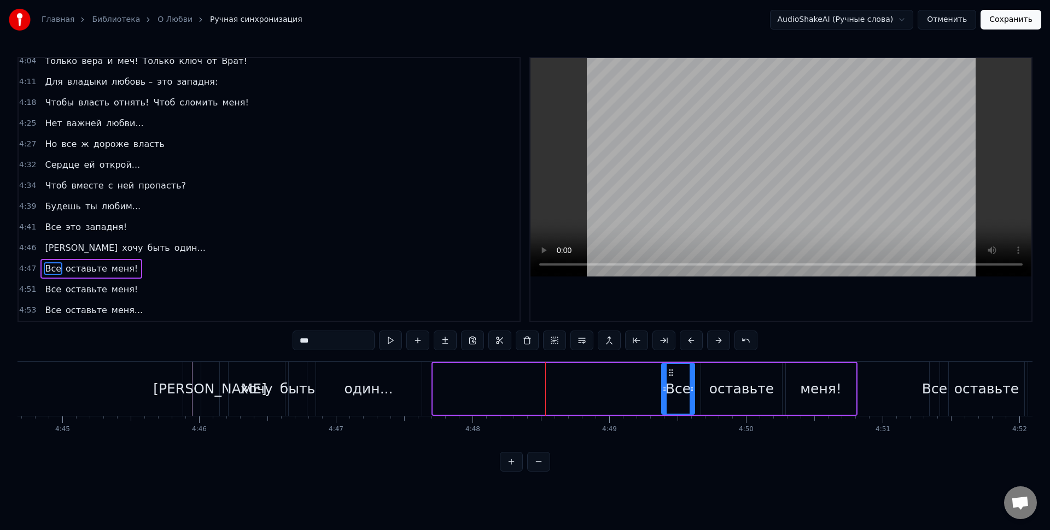
drag, startPoint x: 436, startPoint y: 389, endPoint x: 664, endPoint y: 387, distance: 228.6
click at [664, 387] on icon at bounding box center [664, 389] width 4 height 9
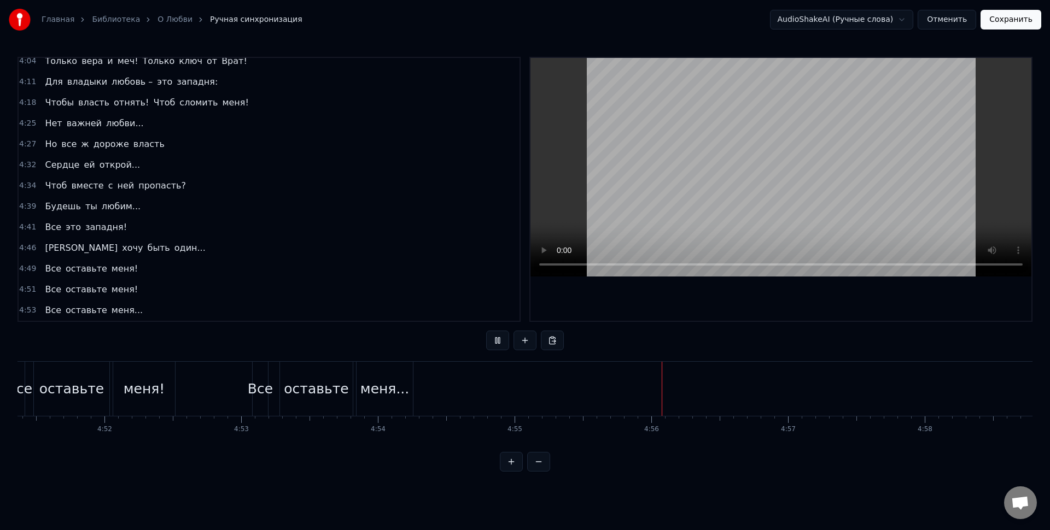
scroll to position [0, 40132]
click at [1008, 16] on button "Сохранить" at bounding box center [1010, 20] width 61 height 20
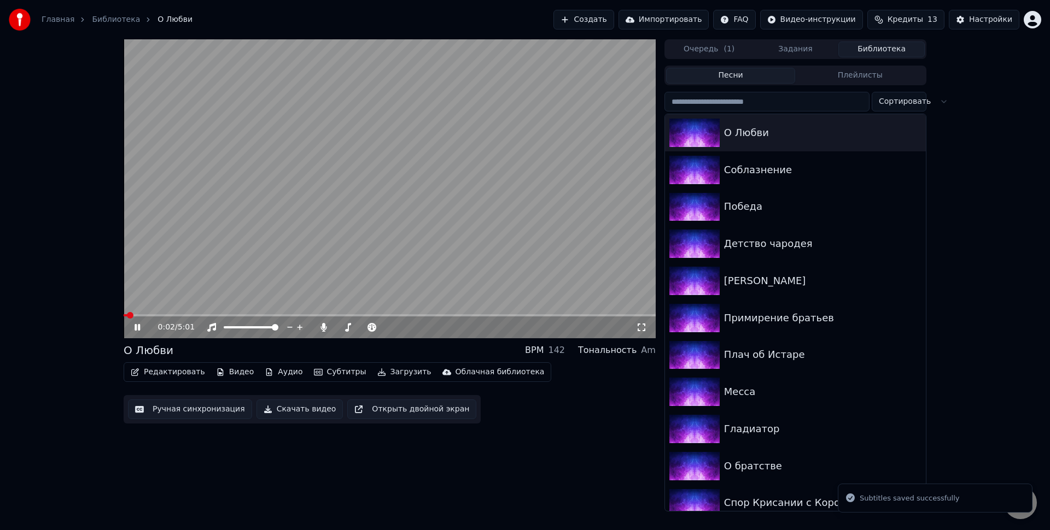
click at [607, 465] on div "0:02 / 5:01 О Любви BPM 142 Тональность Am Редактировать Видео Аудио Субтитры З…" at bounding box center [390, 275] width 532 height 472
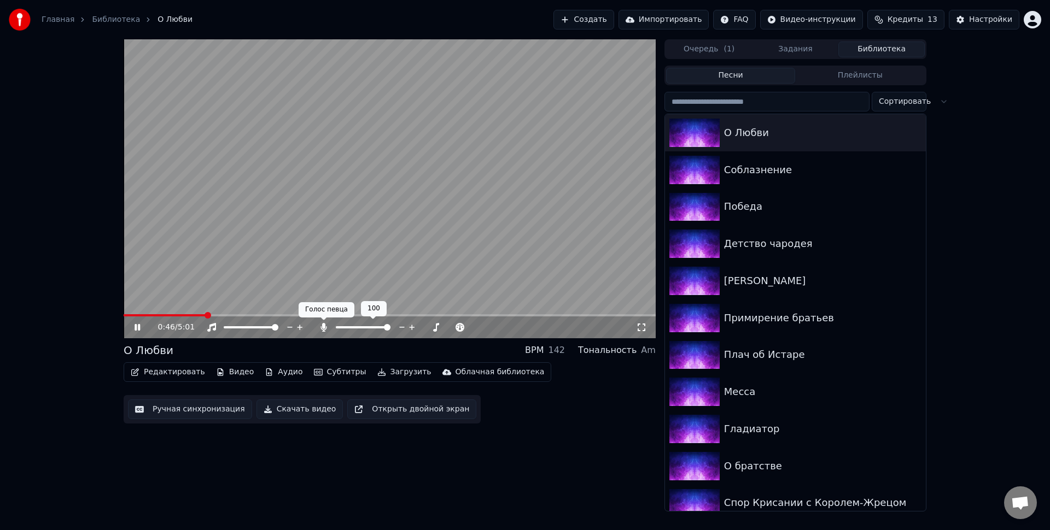
click at [321, 328] on icon at bounding box center [323, 327] width 6 height 9
click at [230, 281] on video at bounding box center [390, 188] width 532 height 299
click at [312, 328] on div "1:37 / 5:01" at bounding box center [397, 327] width 478 height 11
click at [328, 330] on icon at bounding box center [323, 327] width 11 height 9
click at [320, 329] on icon at bounding box center [323, 327] width 11 height 9
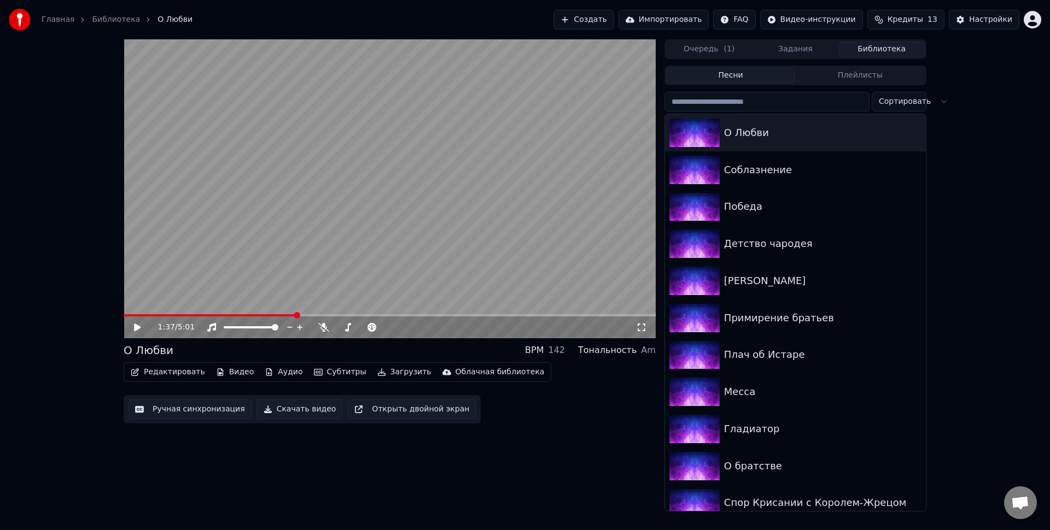
click at [316, 323] on div "1:37 / 5:01" at bounding box center [397, 327] width 478 height 11
click at [325, 326] on icon at bounding box center [323, 327] width 11 height 9
click at [322, 326] on icon at bounding box center [323, 327] width 6 height 9
click at [322, 326] on icon at bounding box center [323, 327] width 11 height 9
click at [291, 316] on span at bounding box center [210, 315] width 172 height 2
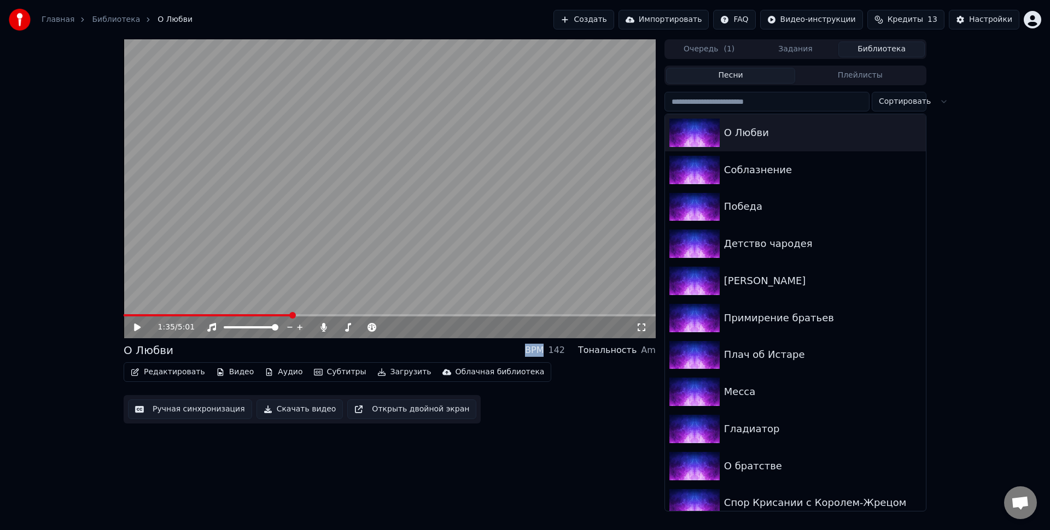
click at [284, 316] on span at bounding box center [208, 315] width 168 height 2
click at [324, 330] on icon at bounding box center [323, 327] width 6 height 9
click at [284, 314] on video at bounding box center [390, 188] width 532 height 299
click at [283, 315] on span at bounding box center [209, 315] width 171 height 2
click at [165, 375] on button "Редактировать" at bounding box center [167, 372] width 83 height 15
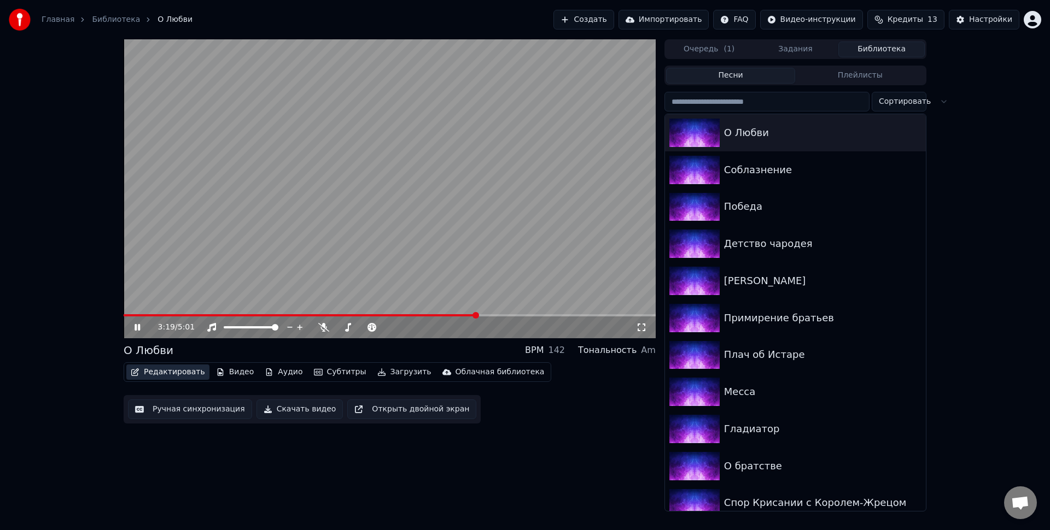
click at [174, 365] on button "Редактировать" at bounding box center [167, 372] width 83 height 15
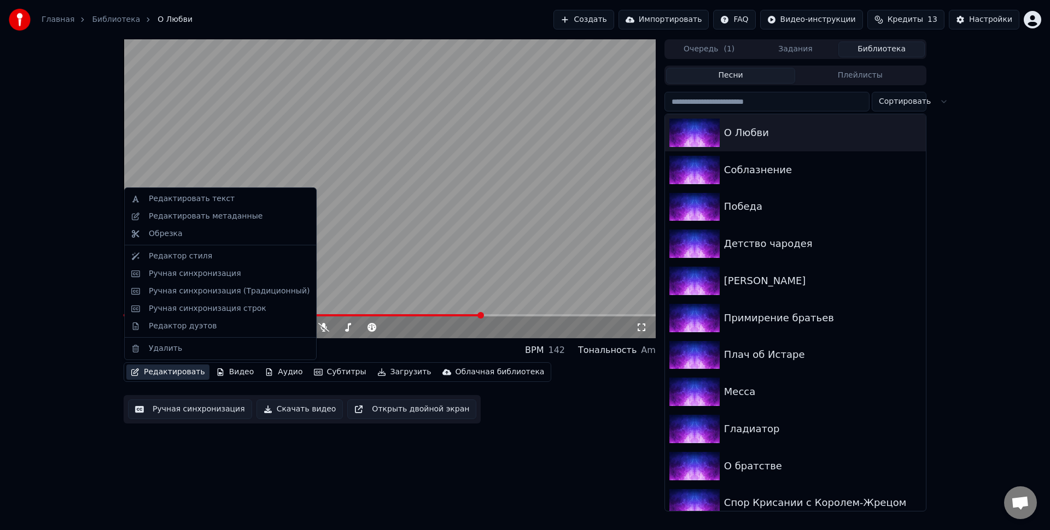
click at [45, 281] on div "3:22 / 5:01 О Любви BPM 142 Тональность Am Редактировать Видео Аудио Субтитры З…" at bounding box center [525, 275] width 1050 height 472
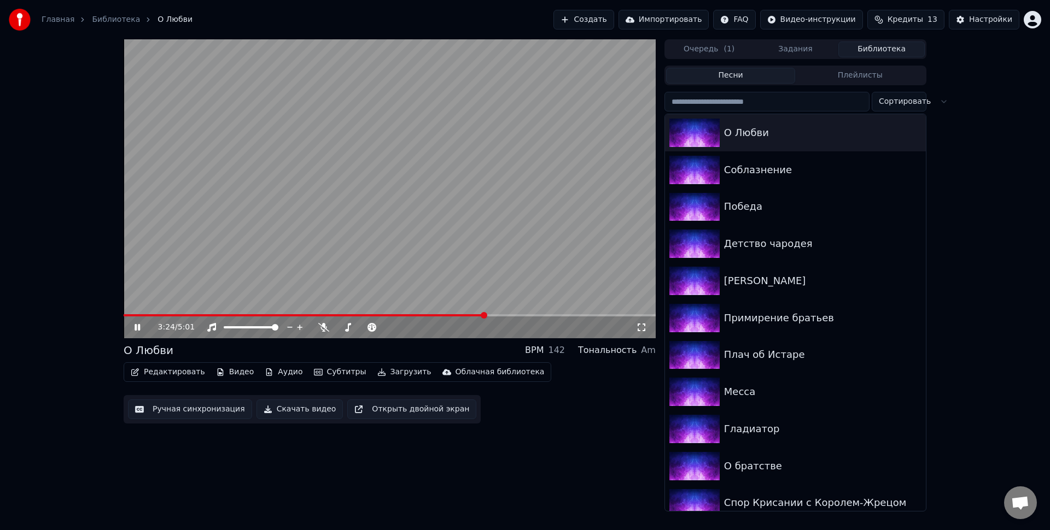
click at [165, 372] on button "Редактировать" at bounding box center [167, 372] width 83 height 15
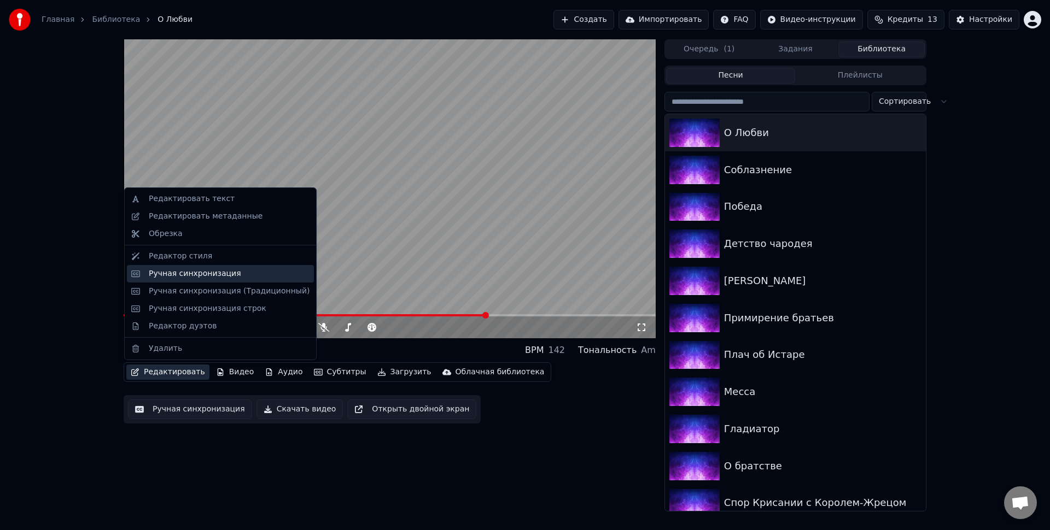
click at [221, 274] on div "Ручная синхронизация" at bounding box center [195, 273] width 92 height 11
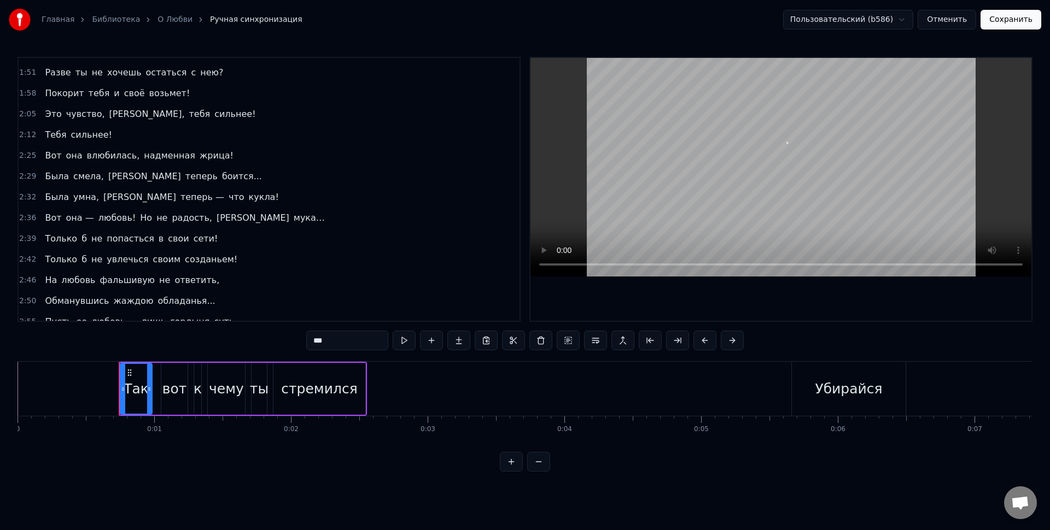
scroll to position [394, 0]
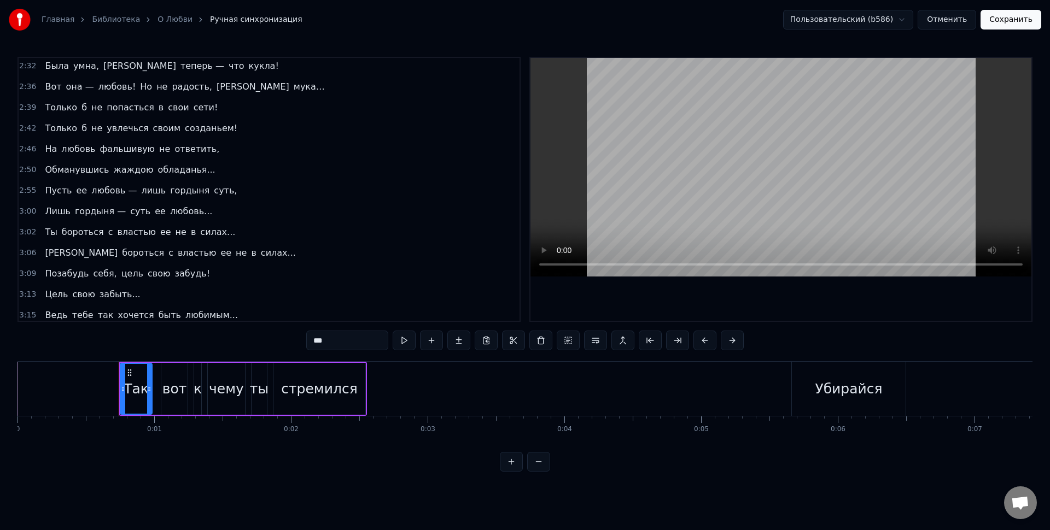
click at [50, 189] on span "Пусть" at bounding box center [58, 190] width 29 height 13
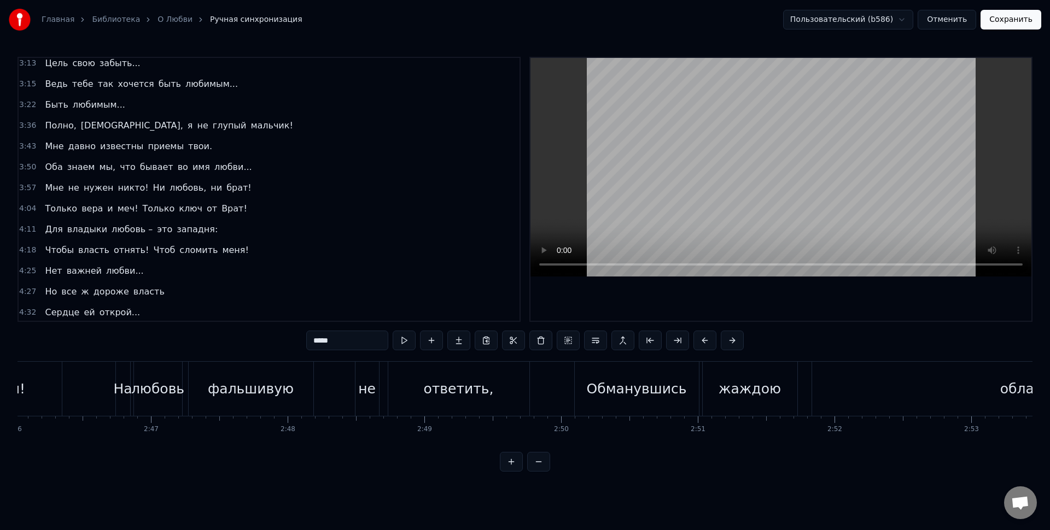
scroll to position [0, 24073]
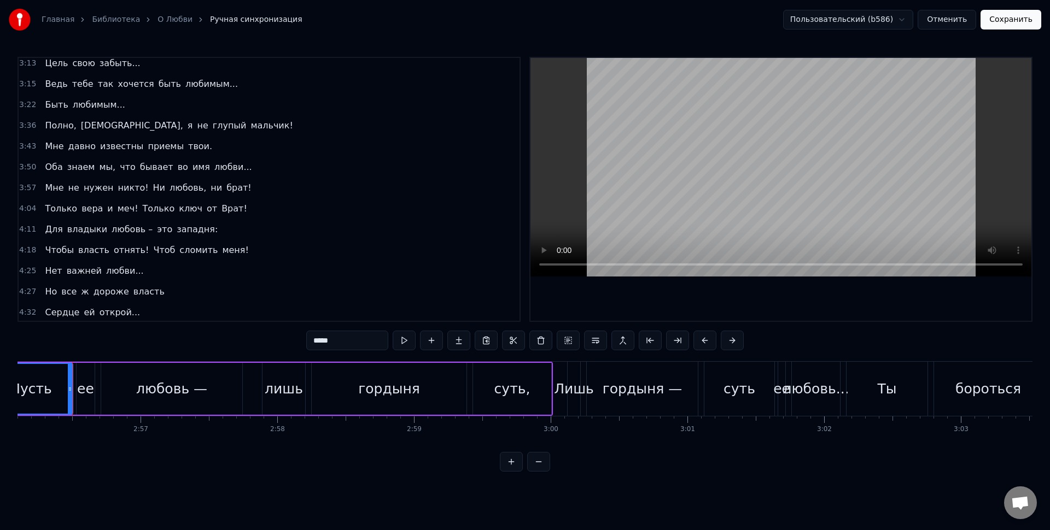
click at [569, 380] on div "Лишь" at bounding box center [574, 389] width 40 height 21
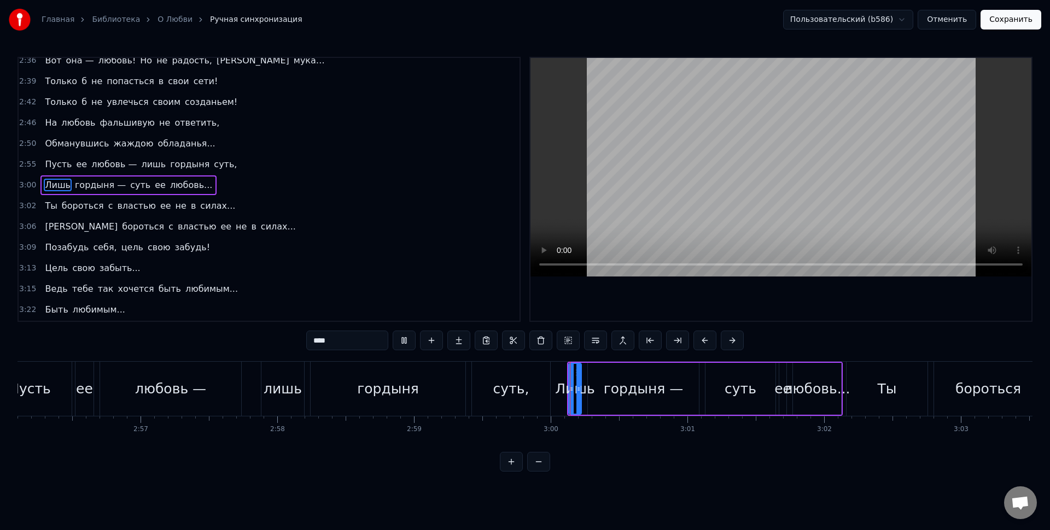
scroll to position [482, 0]
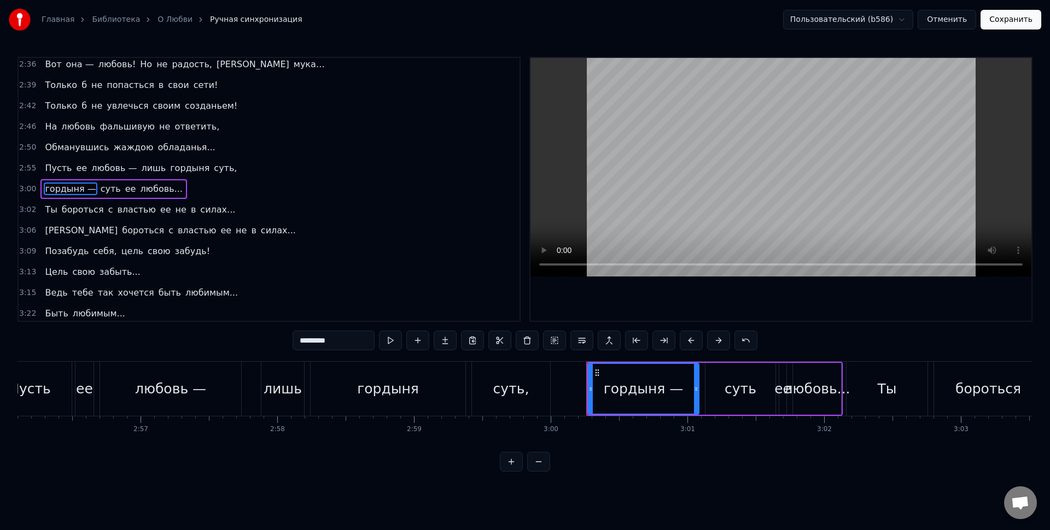
click at [606, 382] on div "гордыня —" at bounding box center [643, 389] width 110 height 50
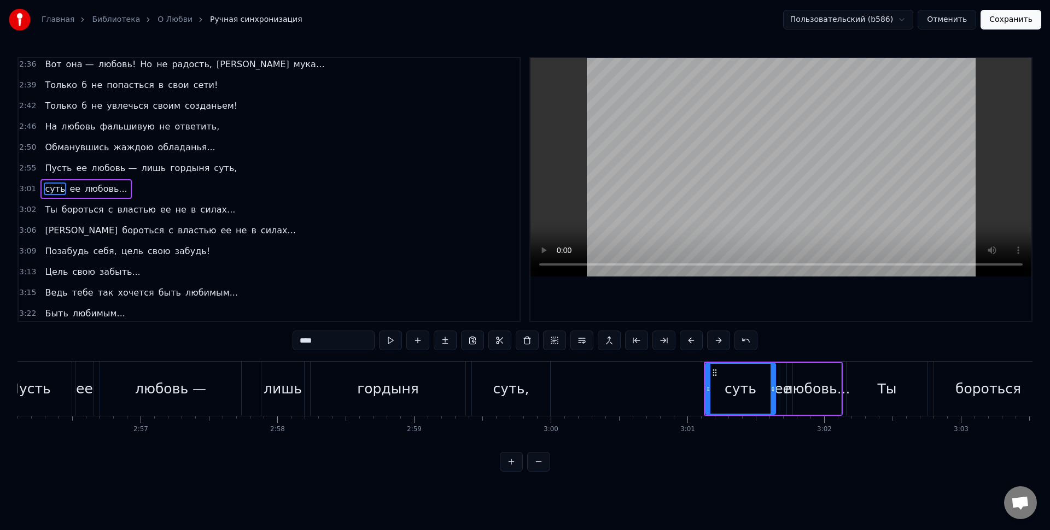
click at [728, 388] on div "суть" at bounding box center [741, 389] width 32 height 21
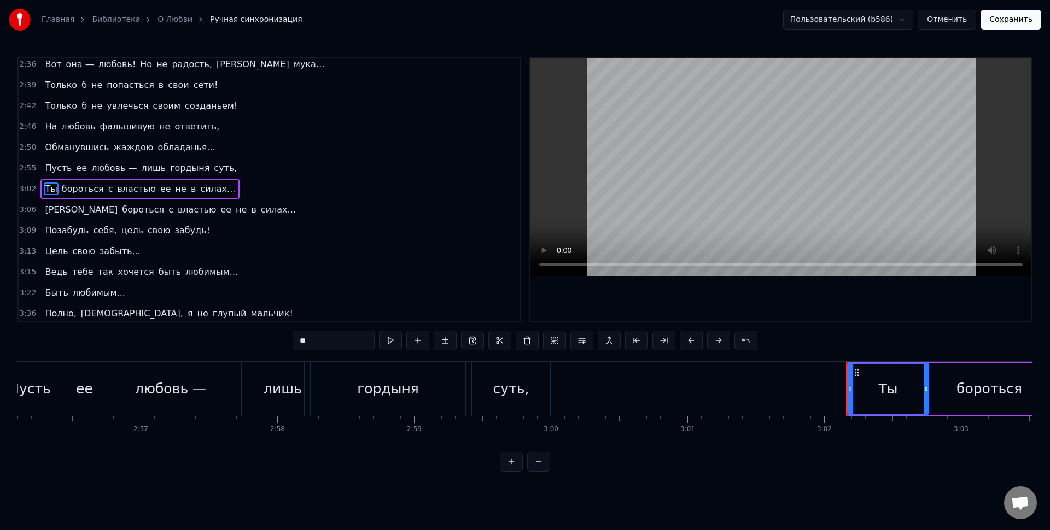
click at [517, 385] on div "суть," at bounding box center [511, 389] width 36 height 21
type input "*****"
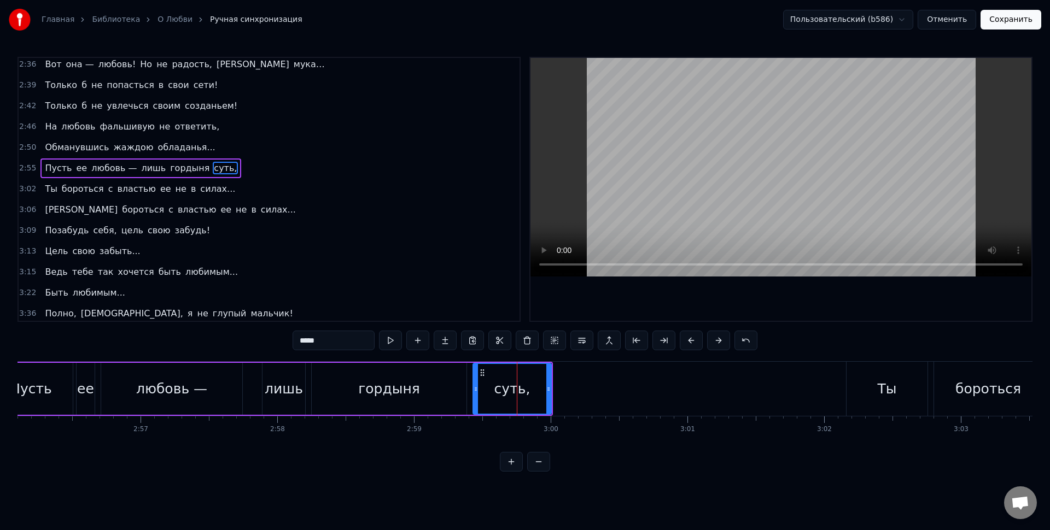
scroll to position [461, 0]
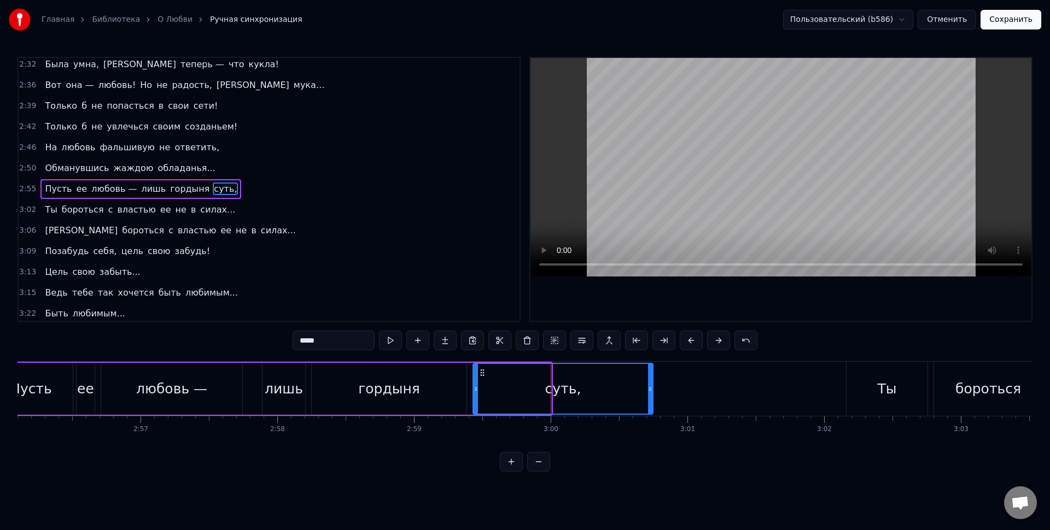
drag, startPoint x: 547, startPoint y: 389, endPoint x: 649, endPoint y: 389, distance: 101.7
click at [649, 389] on icon at bounding box center [650, 389] width 4 height 9
click at [603, 387] on div "суть," at bounding box center [563, 389] width 179 height 50
drag, startPoint x: 651, startPoint y: 393, endPoint x: 676, endPoint y: 393, distance: 25.7
click at [676, 393] on icon at bounding box center [676, 389] width 4 height 9
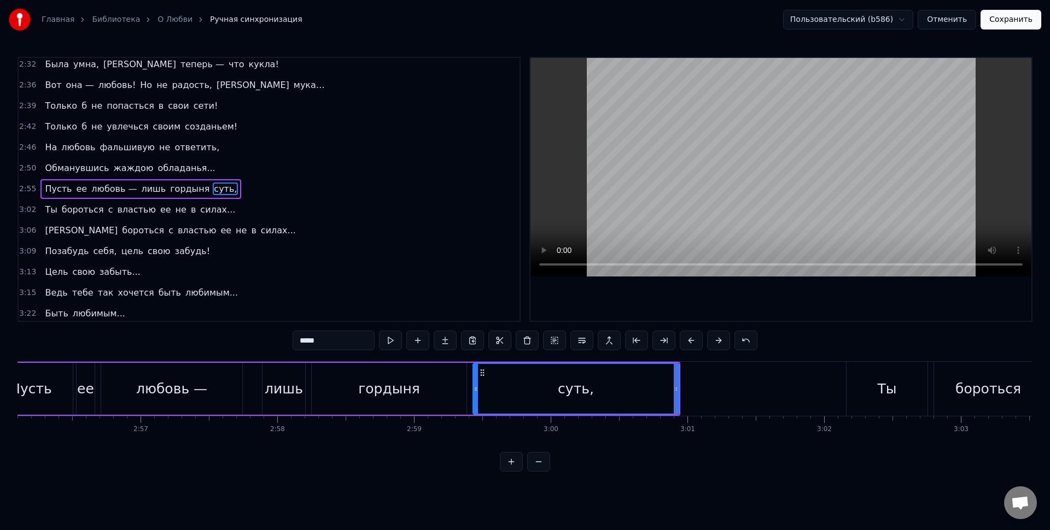
click at [633, 392] on div "суть," at bounding box center [576, 389] width 205 height 50
drag, startPoint x: 677, startPoint y: 393, endPoint x: 744, endPoint y: 392, distance: 66.7
click at [744, 392] on icon at bounding box center [742, 389] width 4 height 9
click at [685, 392] on div "суть," at bounding box center [610, 389] width 272 height 50
drag, startPoint x: 743, startPoint y: 388, endPoint x: 753, endPoint y: 389, distance: 11.0
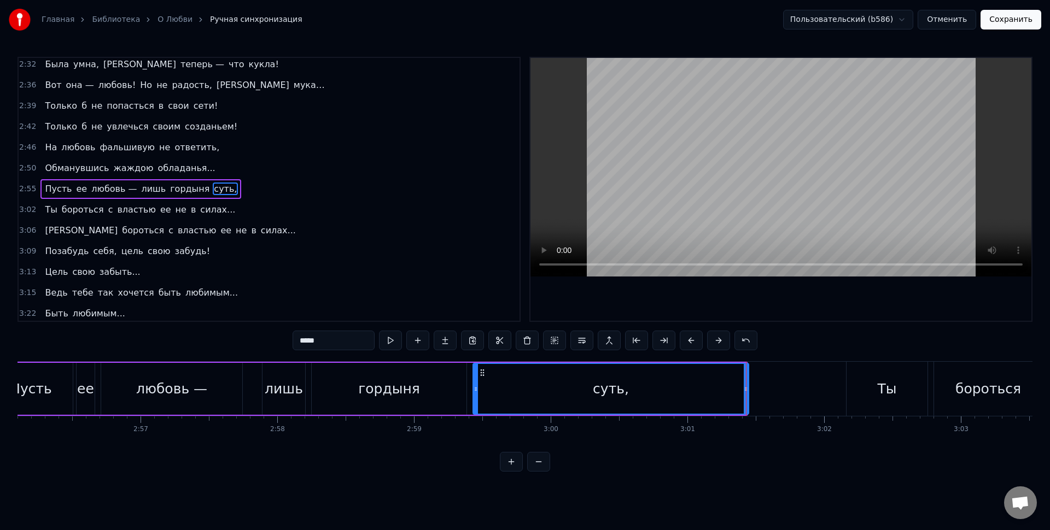
click at [748, 389] on icon at bounding box center [746, 389] width 4 height 9
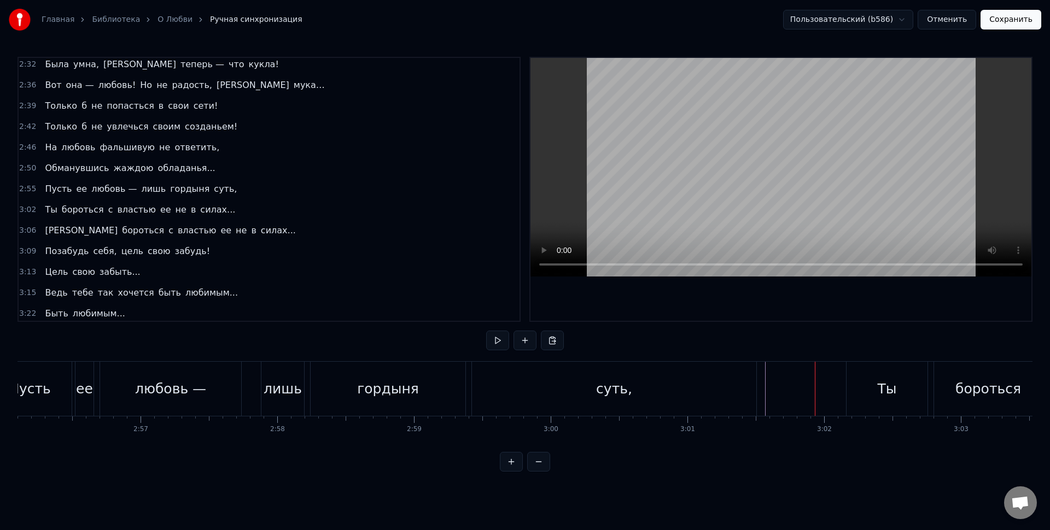
click at [754, 389] on div "суть," at bounding box center [614, 389] width 284 height 54
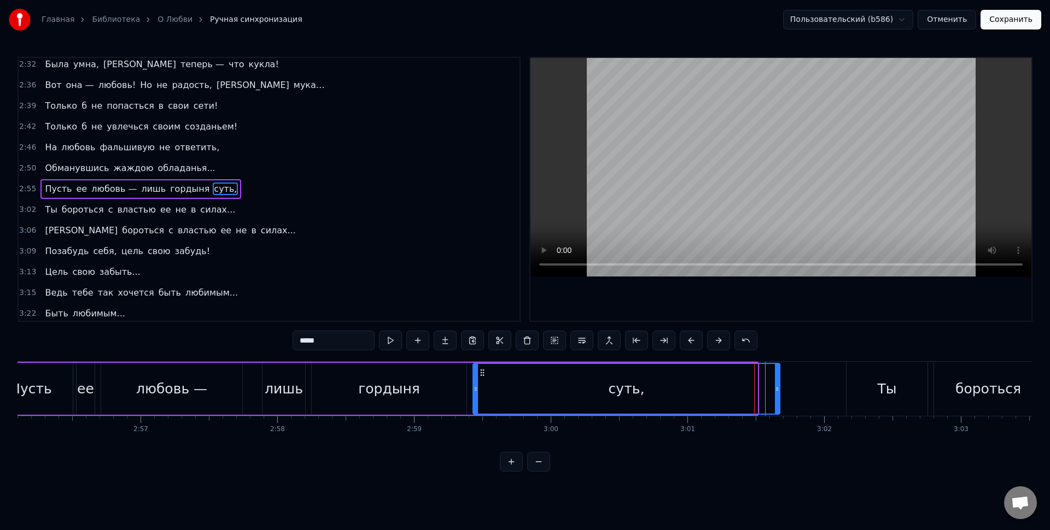
drag, startPoint x: 755, startPoint y: 389, endPoint x: 777, endPoint y: 390, distance: 22.4
click at [777, 390] on icon at bounding box center [777, 389] width 4 height 9
click at [704, 393] on div "суть," at bounding box center [627, 389] width 306 height 50
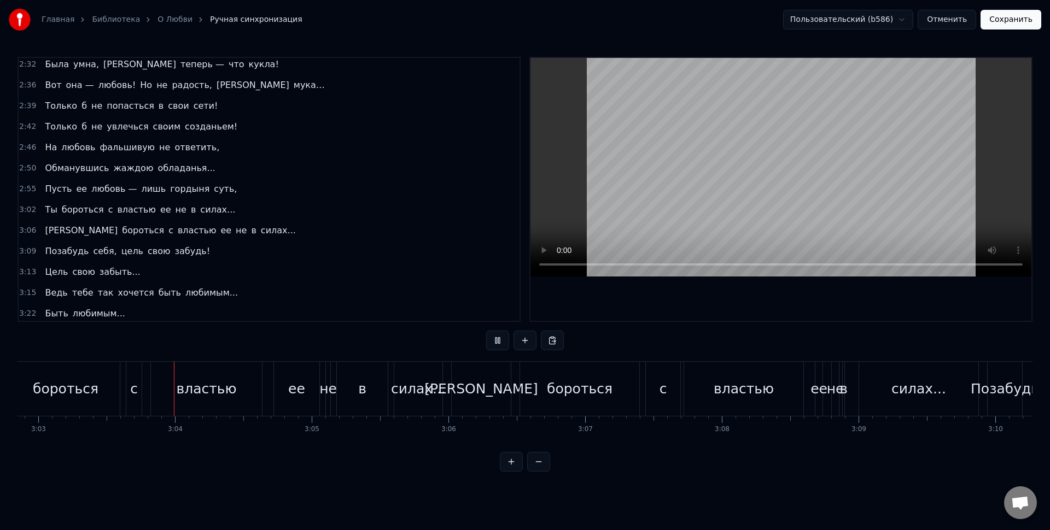
scroll to position [0, 25000]
click at [459, 396] on div "[PERSON_NAME]" at bounding box center [476, 389] width 59 height 54
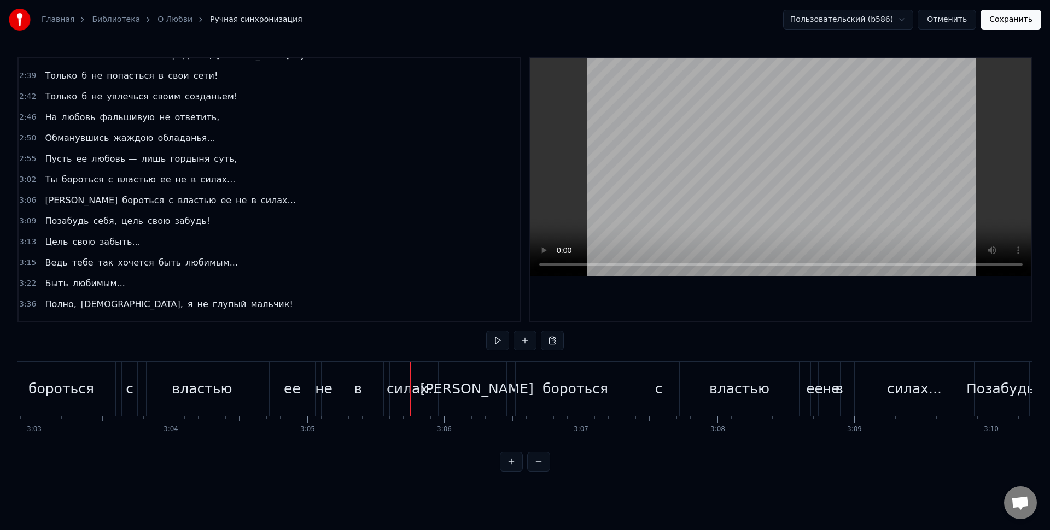
scroll to position [503, 0]
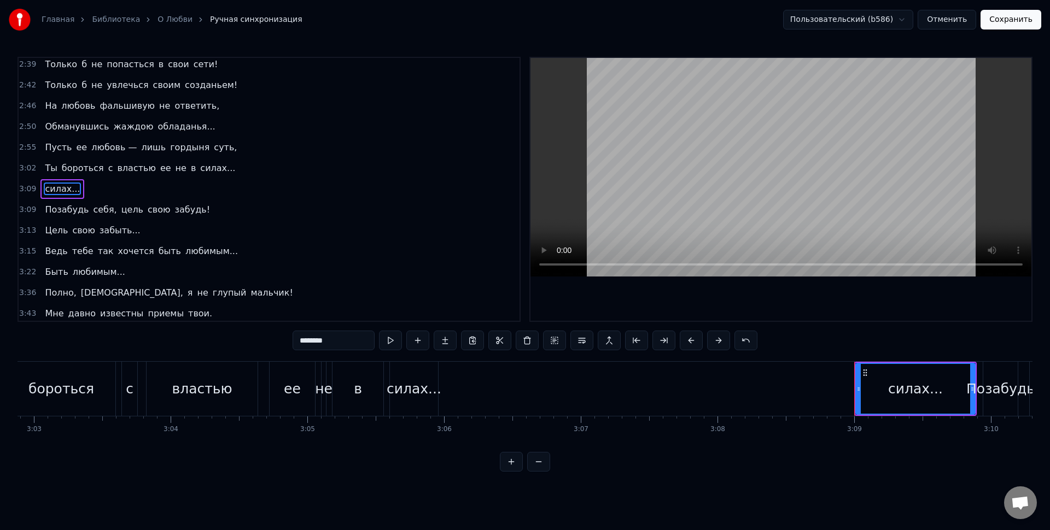
type input "********"
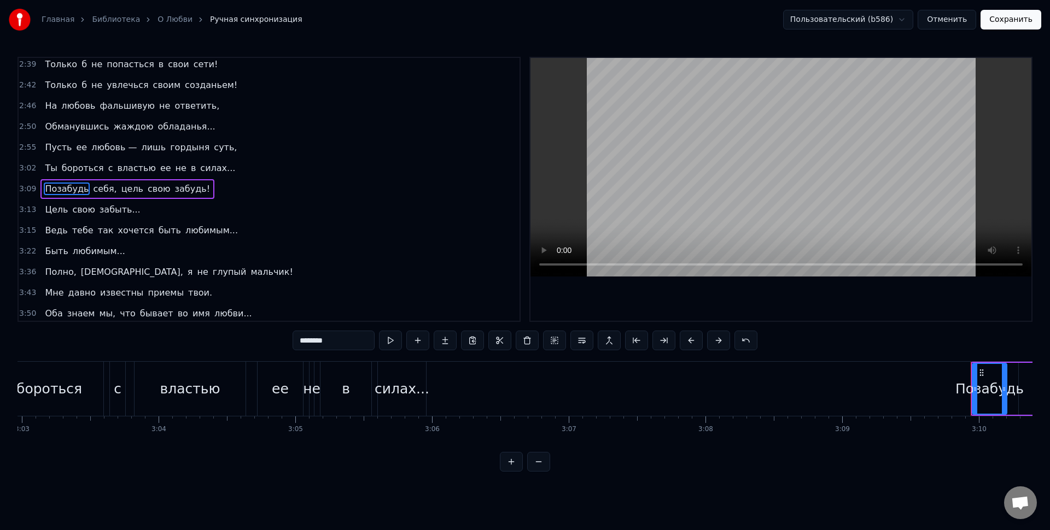
scroll to position [0, 24674]
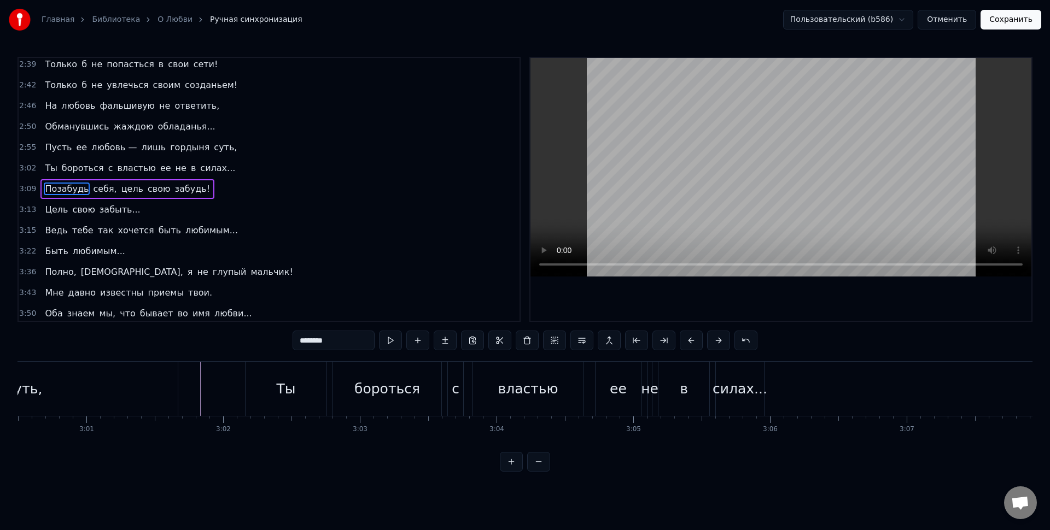
click at [655, 407] on div "Ты бороться с властью ее не в силах..." at bounding box center [506, 389] width 522 height 54
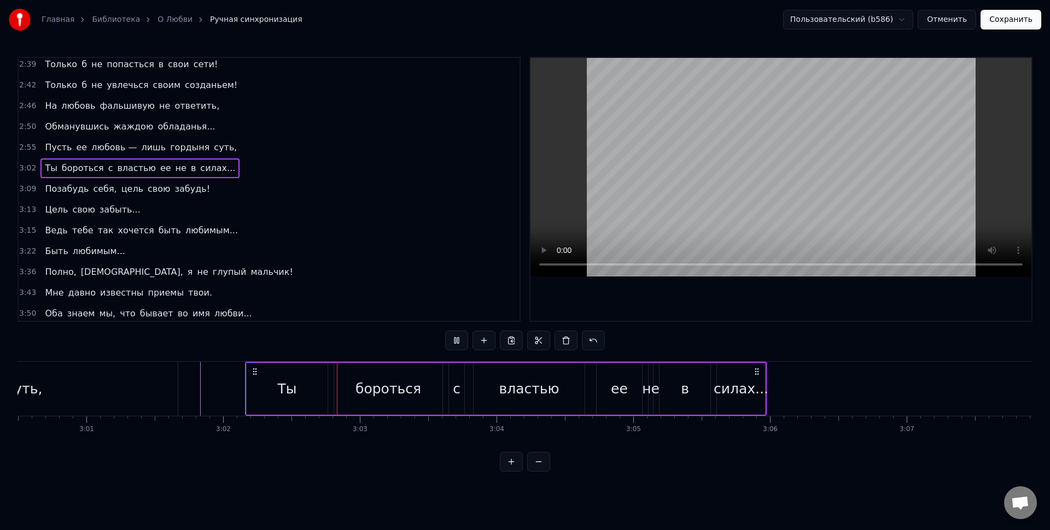
click at [673, 399] on div "в" at bounding box center [684, 389] width 51 height 52
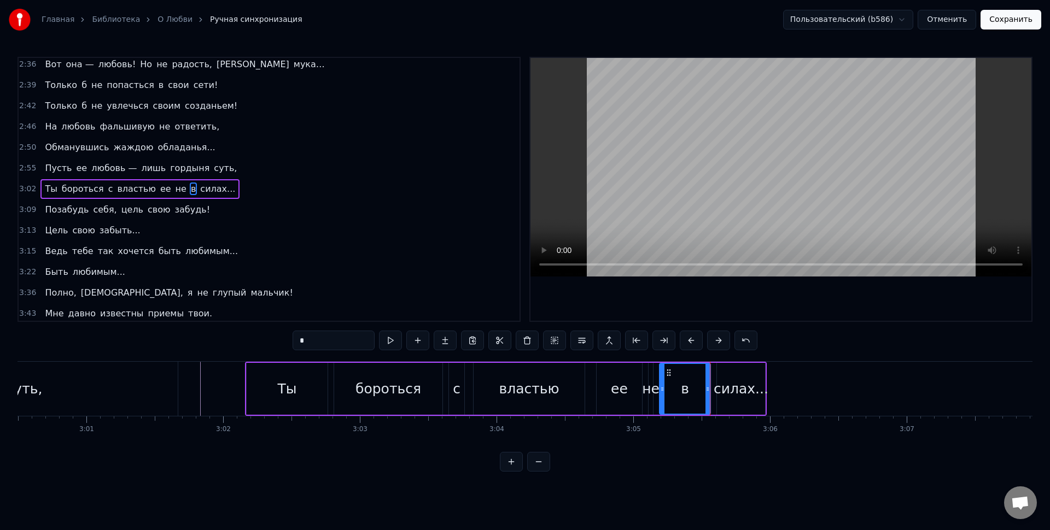
click at [696, 396] on div "в" at bounding box center [685, 389] width 50 height 50
click at [738, 398] on div "силах..." at bounding box center [741, 389] width 55 height 21
type input "********"
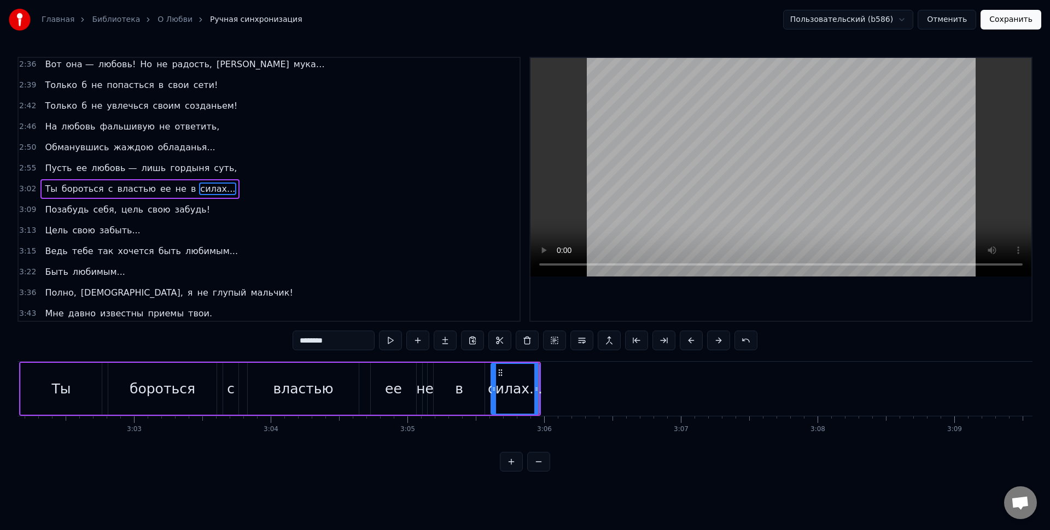
click at [361, 410] on div "Ты бороться с властью ее не в силах..." at bounding box center [280, 389] width 522 height 54
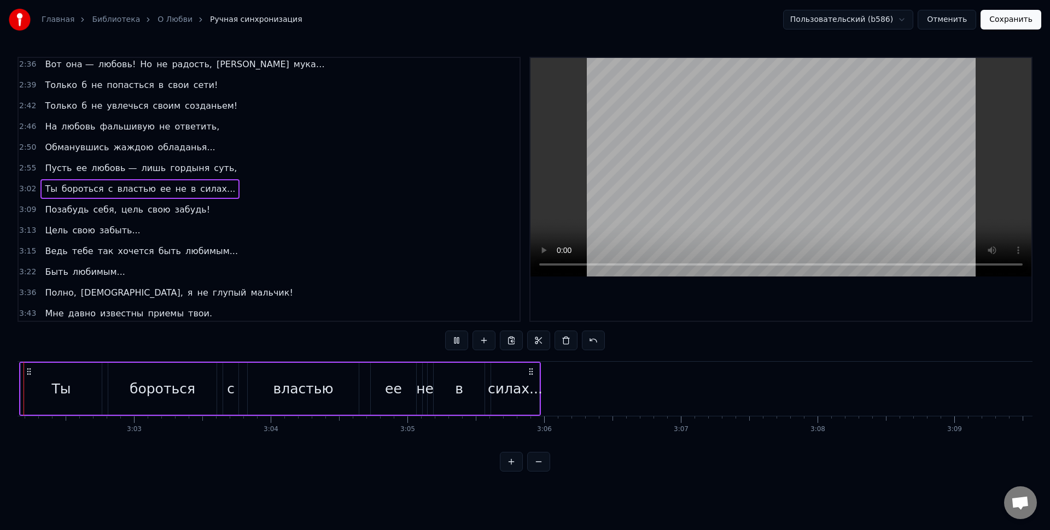
scroll to position [0, 24847]
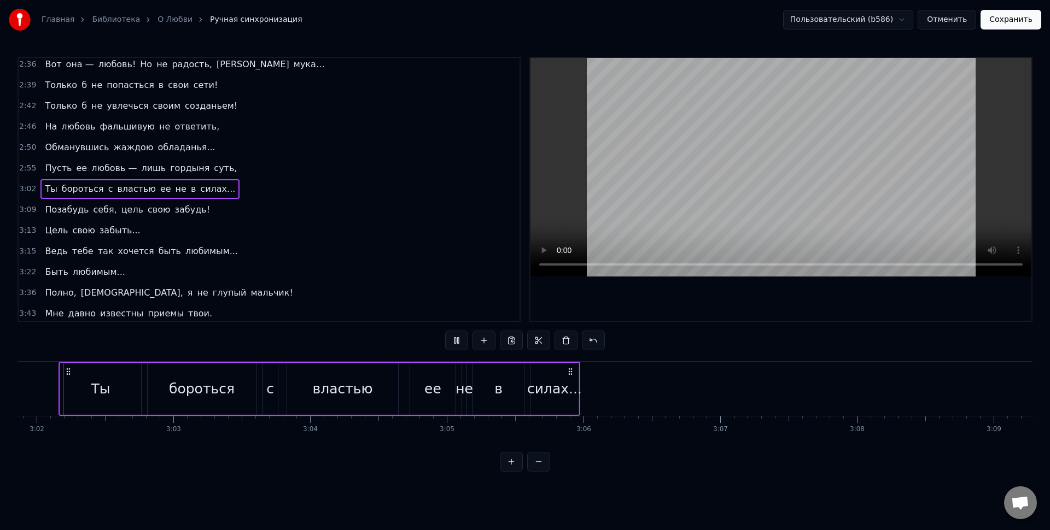
click at [342, 403] on div "властью" at bounding box center [342, 389] width 111 height 52
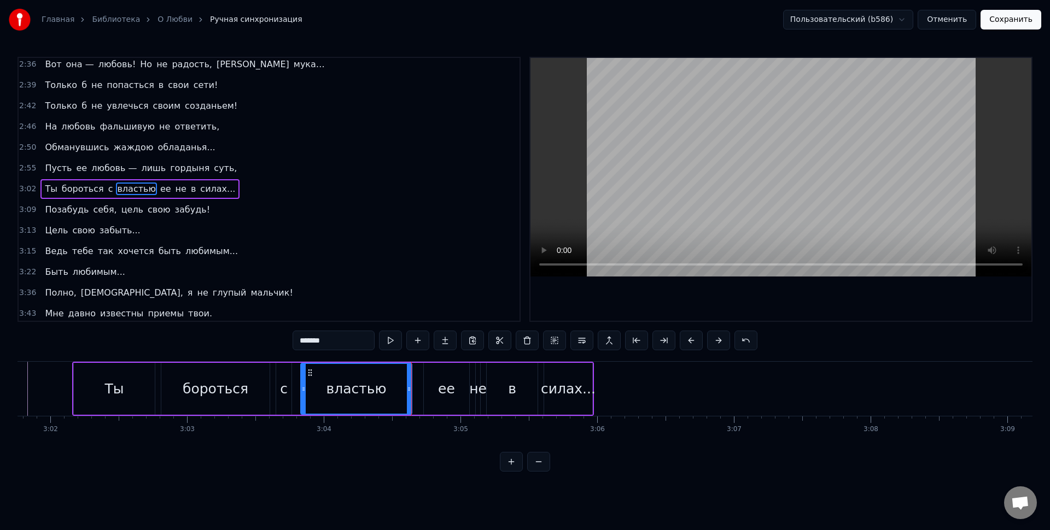
click at [453, 396] on div "ее" at bounding box center [446, 389] width 17 height 21
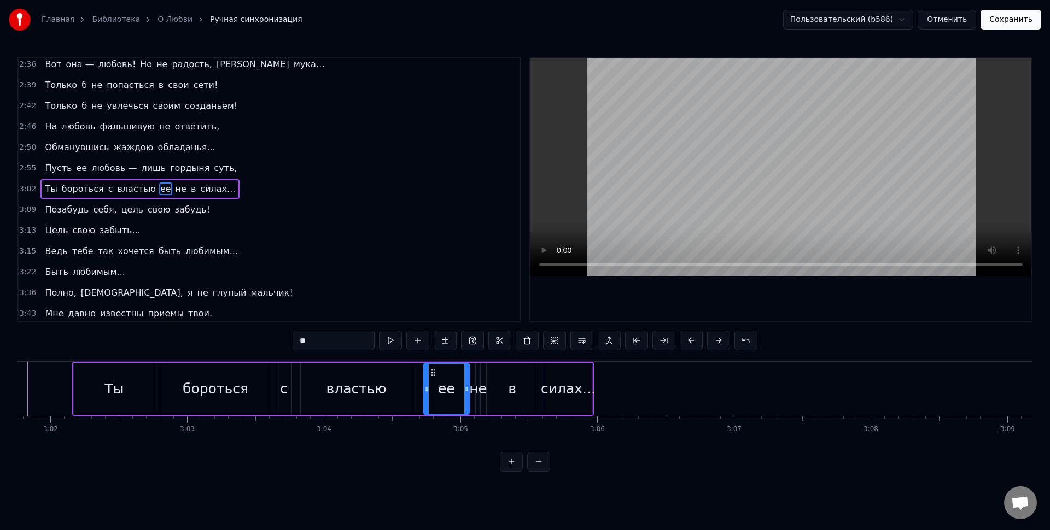
click at [502, 393] on div "в" at bounding box center [512, 389] width 51 height 52
click at [552, 374] on div "силах..." at bounding box center [568, 389] width 48 height 52
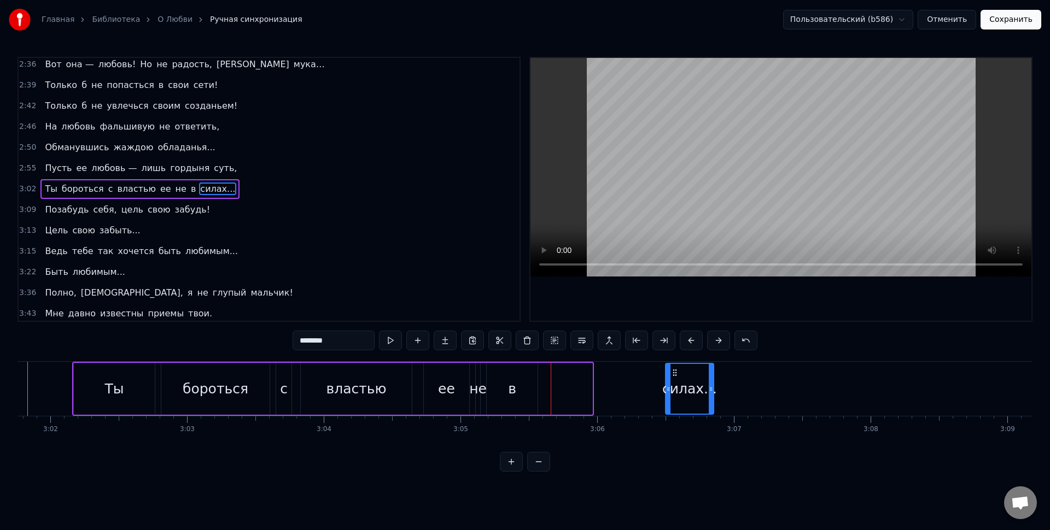
drag, startPoint x: 555, startPoint y: 373, endPoint x: 679, endPoint y: 375, distance: 124.1
click at [679, 375] on icon at bounding box center [674, 373] width 9 height 9
click at [524, 374] on div "в" at bounding box center [512, 389] width 51 height 52
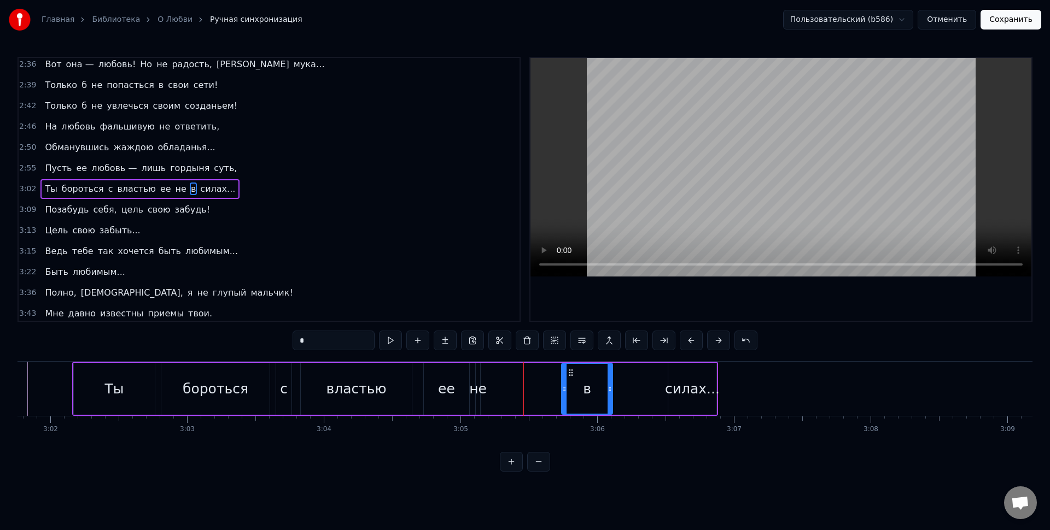
drag, startPoint x: 495, startPoint y: 375, endPoint x: 610, endPoint y: 378, distance: 114.9
click at [612, 378] on div "в" at bounding box center [587, 389] width 50 height 50
click at [479, 377] on div "не" at bounding box center [478, 389] width 4 height 52
drag, startPoint x: 487, startPoint y: 375, endPoint x: 586, endPoint y: 380, distance: 99.7
click at [586, 380] on div "Ты бороться с властью ее не в силах..." at bounding box center [395, 389] width 646 height 54
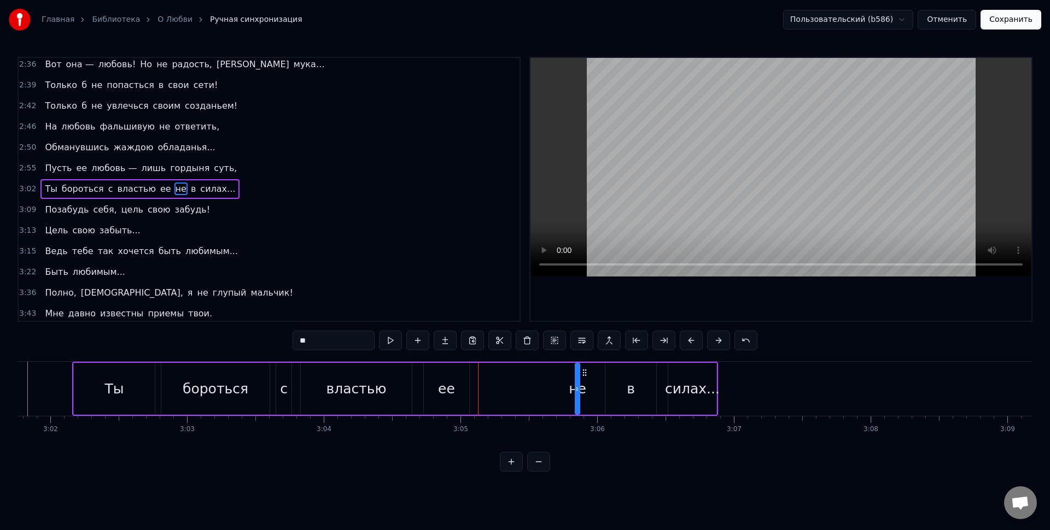
click at [427, 384] on div "ее" at bounding box center [446, 389] width 45 height 52
type input "**"
drag, startPoint x: 501, startPoint y: 392, endPoint x: 531, endPoint y: 390, distance: 30.1
click at [531, 390] on icon at bounding box center [529, 389] width 4 height 9
click at [489, 391] on div "ее" at bounding box center [477, 389] width 107 height 50
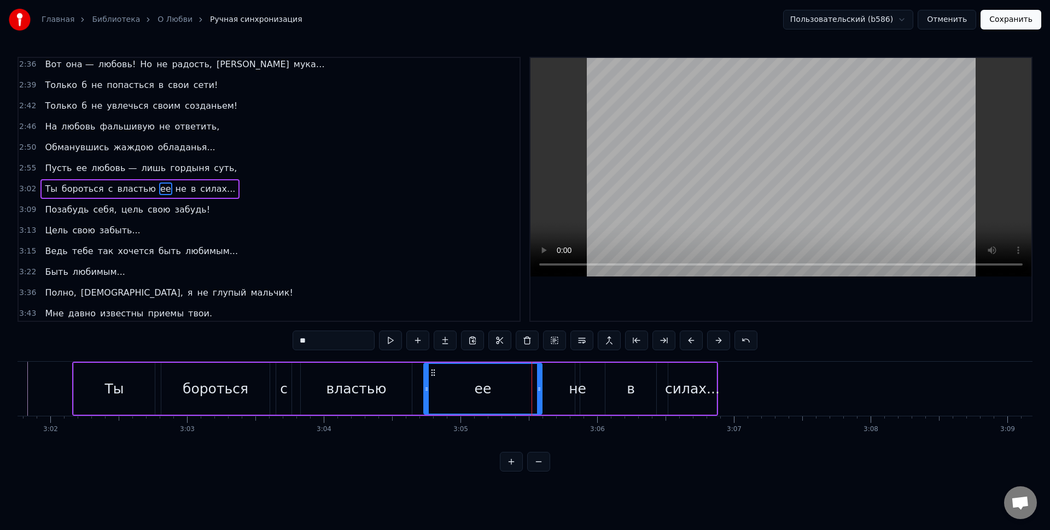
drag, startPoint x: 530, startPoint y: 390, endPoint x: 540, endPoint y: 393, distance: 10.4
click at [540, 393] on icon at bounding box center [539, 389] width 4 height 9
click at [516, 390] on div "ее" at bounding box center [482, 389] width 117 height 50
click at [558, 390] on div "Ты бороться с властью ее не в силах..." at bounding box center [395, 389] width 646 height 54
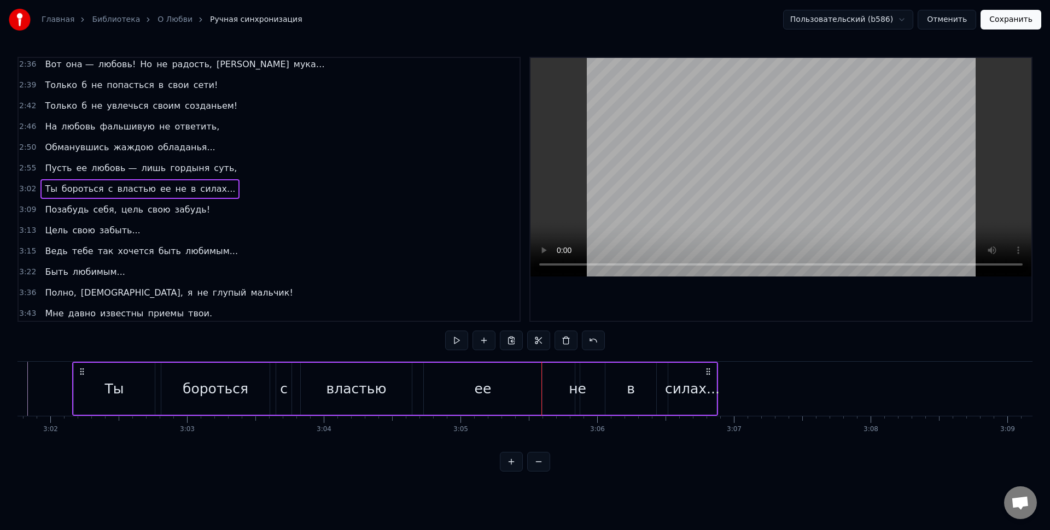
click at [559, 387] on div "Ты бороться с властью ее не в силах..." at bounding box center [395, 389] width 646 height 54
click at [576, 390] on div "не" at bounding box center [577, 389] width 17 height 21
click at [544, 390] on div "Ты бороться с властью ее не в силах..." at bounding box center [395, 389] width 646 height 54
click at [578, 390] on div "не" at bounding box center [574, 389] width 17 height 21
drag, startPoint x: 580, startPoint y: 390, endPoint x: 574, endPoint y: 390, distance: 6.0
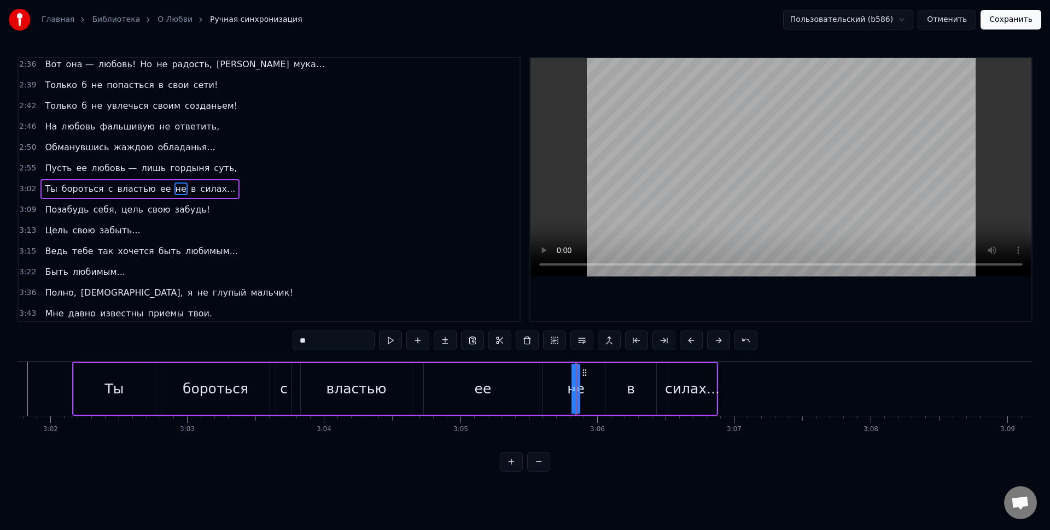
click at [577, 392] on icon at bounding box center [578, 389] width 4 height 9
drag, startPoint x: 576, startPoint y: 389, endPoint x: 550, endPoint y: 386, distance: 26.5
click at [548, 387] on icon at bounding box center [549, 389] width 4 height 9
click at [559, 386] on div "не" at bounding box center [559, 389] width 17 height 21
drag, startPoint x: 573, startPoint y: 391, endPoint x: 586, endPoint y: 393, distance: 13.8
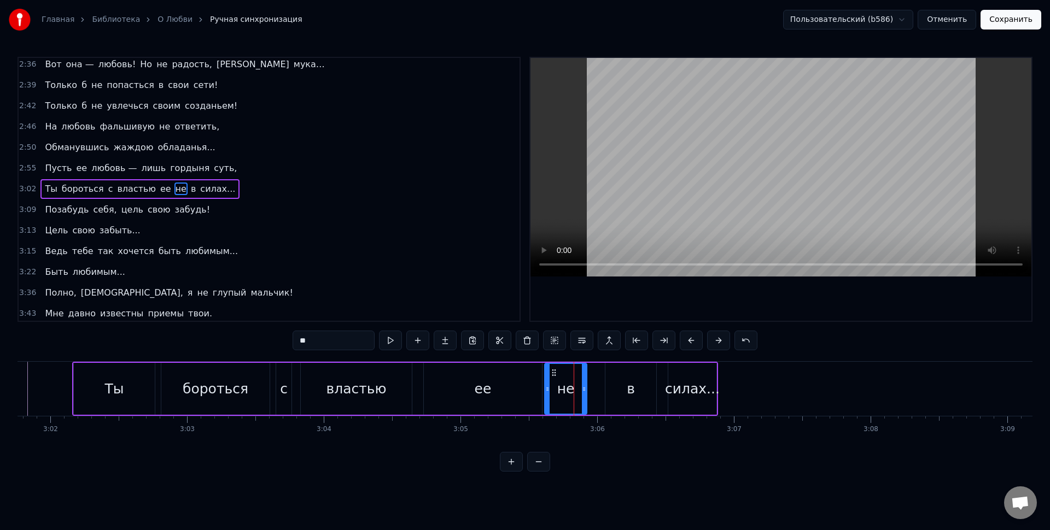
click at [586, 393] on icon at bounding box center [584, 389] width 4 height 9
click at [569, 388] on div "не" at bounding box center [566, 389] width 17 height 21
drag, startPoint x: 553, startPoint y: 373, endPoint x: 590, endPoint y: 379, distance: 37.1
click at [590, 378] on div "не" at bounding box center [599, 389] width 42 height 50
click at [591, 380] on div "не" at bounding box center [603, 389] width 42 height 50
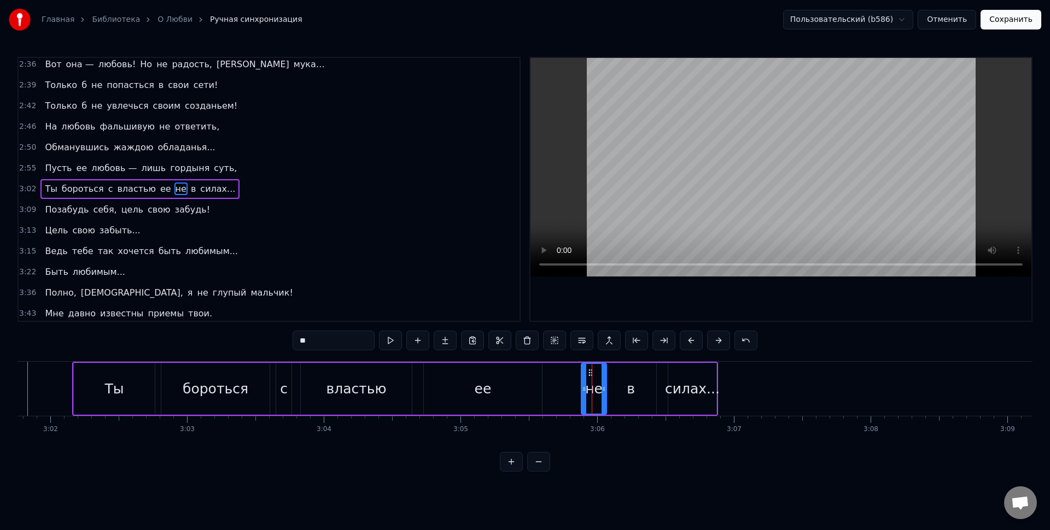
drag, startPoint x: 620, startPoint y: 388, endPoint x: 604, endPoint y: 385, distance: 16.1
click at [603, 387] on icon at bounding box center [603, 389] width 4 height 9
click at [624, 385] on div "в" at bounding box center [630, 389] width 51 height 52
type input "*"
click at [661, 379] on div "Ты бороться с властью ее не в силах..." at bounding box center [395, 389] width 646 height 54
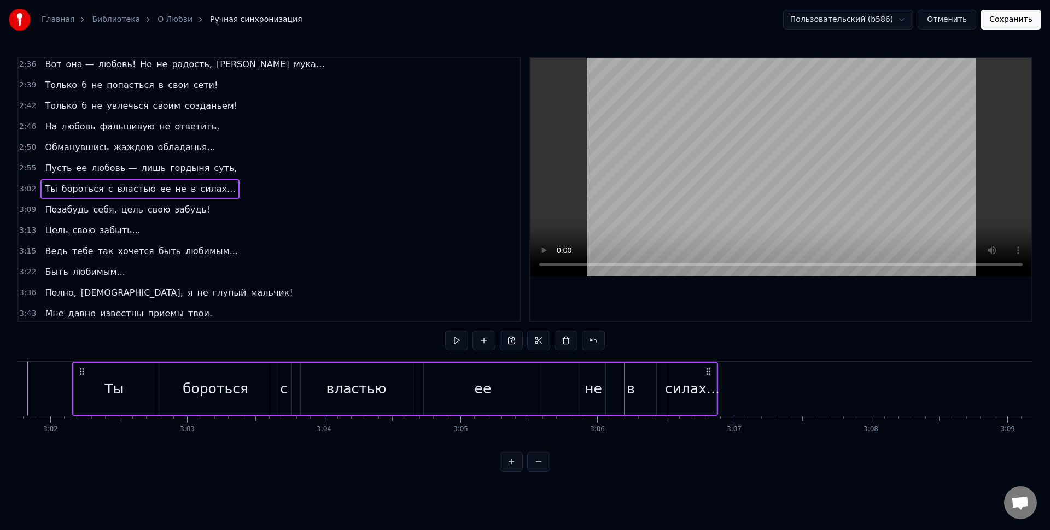
click at [673, 379] on div "силах..." at bounding box center [692, 389] width 55 height 21
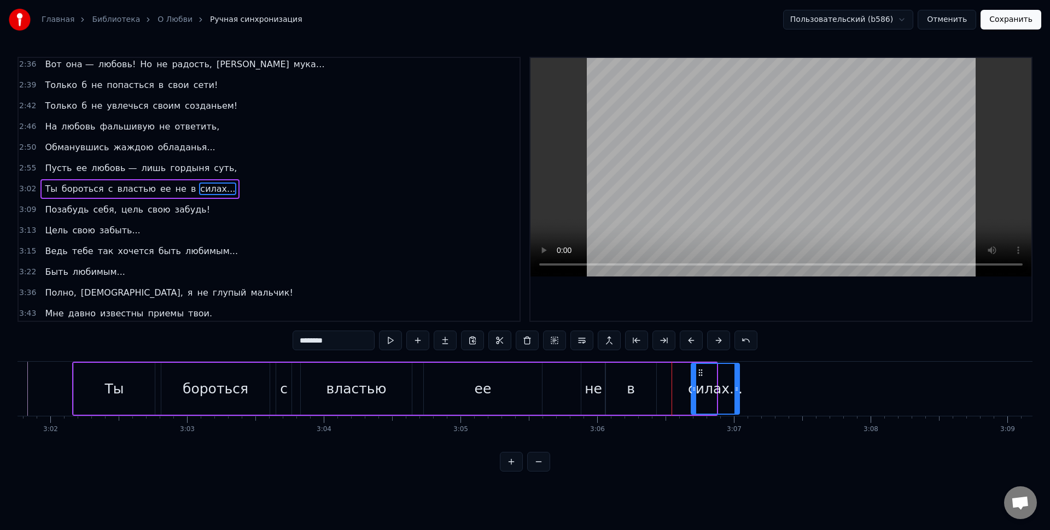
drag, startPoint x: 679, startPoint y: 376, endPoint x: 702, endPoint y: 376, distance: 23.0
click at [705, 377] on icon at bounding box center [700, 373] width 9 height 9
click at [658, 375] on div "Ты бороться с властью ее не в силах..." at bounding box center [411, 389] width 678 height 54
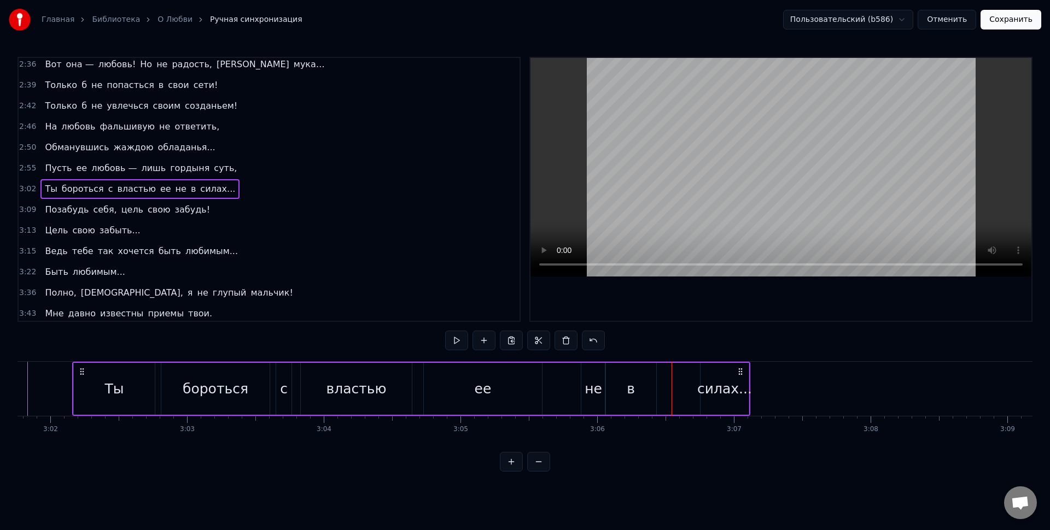
click at [620, 377] on div "в" at bounding box center [630, 389] width 51 height 52
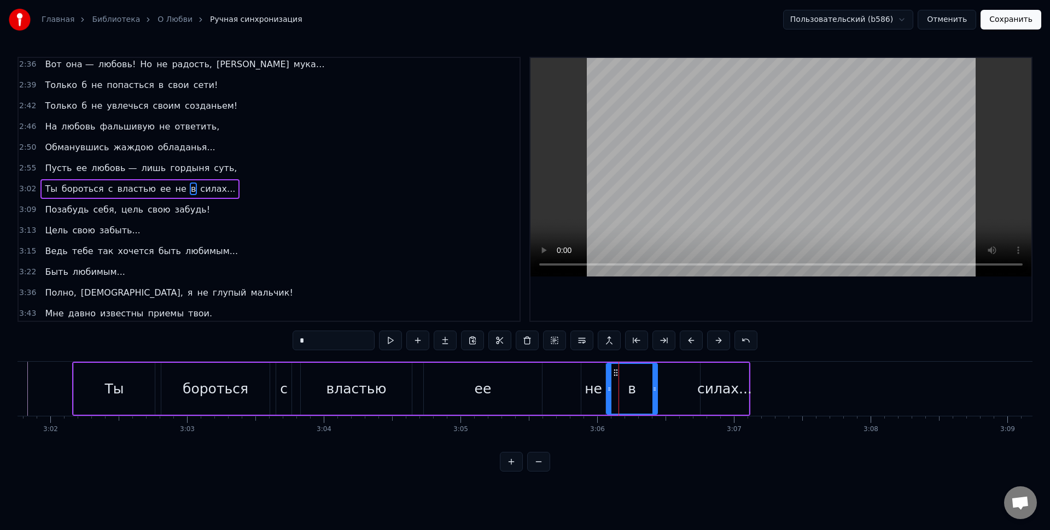
drag, startPoint x: 617, startPoint y: 374, endPoint x: 634, endPoint y: 376, distance: 17.1
click at [620, 376] on icon at bounding box center [615, 373] width 9 height 9
click at [597, 375] on div "не" at bounding box center [593, 389] width 24 height 52
drag, startPoint x: 594, startPoint y: 372, endPoint x: 601, endPoint y: 374, distance: 7.8
click at [601, 374] on icon at bounding box center [603, 373] width 9 height 9
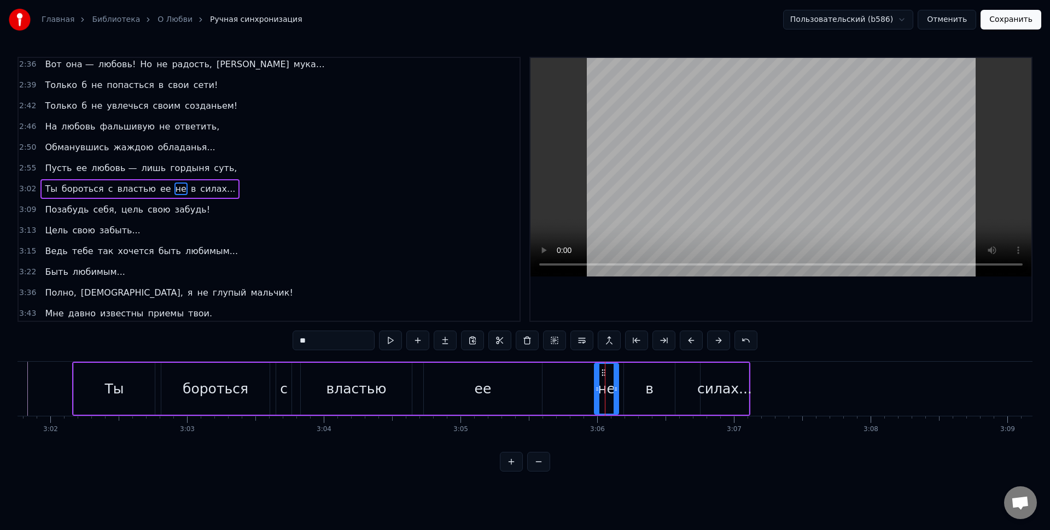
click at [604, 382] on div "не" at bounding box center [606, 389] width 17 height 21
drag, startPoint x: 616, startPoint y: 390, endPoint x: 637, endPoint y: 390, distance: 21.3
click at [641, 391] on icon at bounding box center [642, 389] width 4 height 9
click at [653, 391] on div "в" at bounding box center [649, 389] width 51 height 52
drag, startPoint x: 631, startPoint y: 386, endPoint x: 649, endPoint y: 389, distance: 18.3
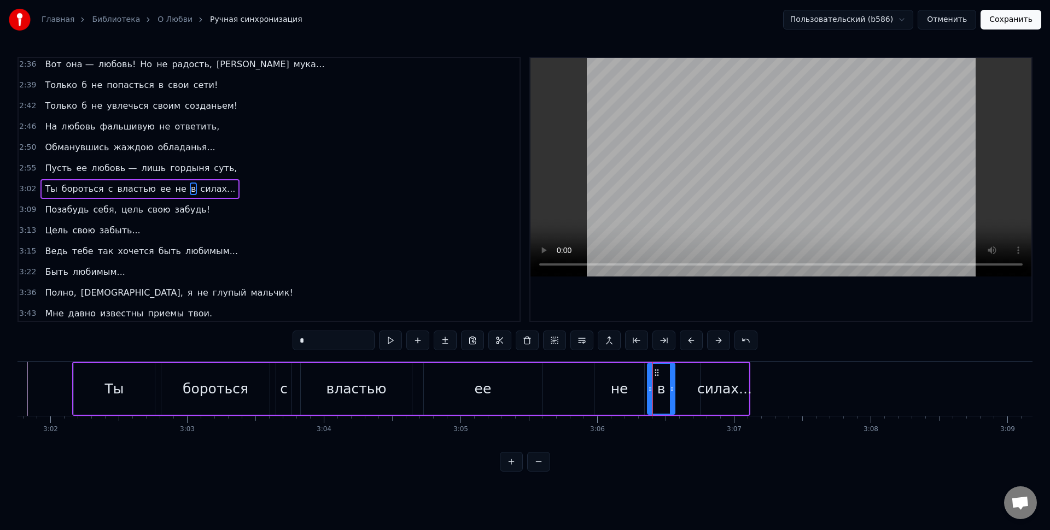
click at [649, 389] on icon at bounding box center [650, 389] width 4 height 9
click at [631, 385] on div "не" at bounding box center [619, 389] width 50 height 52
click at [658, 388] on div "в" at bounding box center [661, 389] width 8 height 21
drag, startPoint x: 659, startPoint y: 375, endPoint x: 700, endPoint y: 380, distance: 40.8
click at [700, 380] on div "в" at bounding box center [700, 389] width 26 height 50
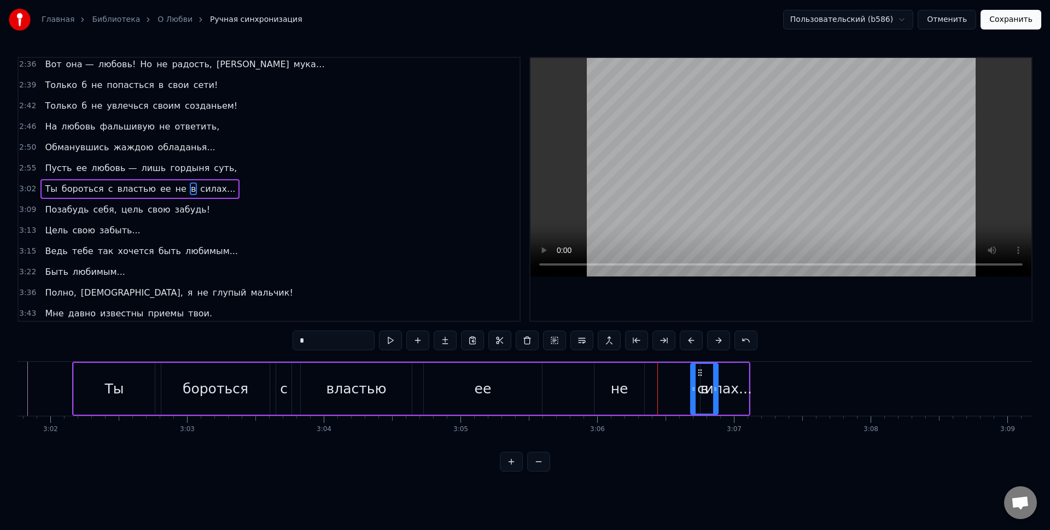
click at [633, 379] on div "не" at bounding box center [619, 389] width 50 height 52
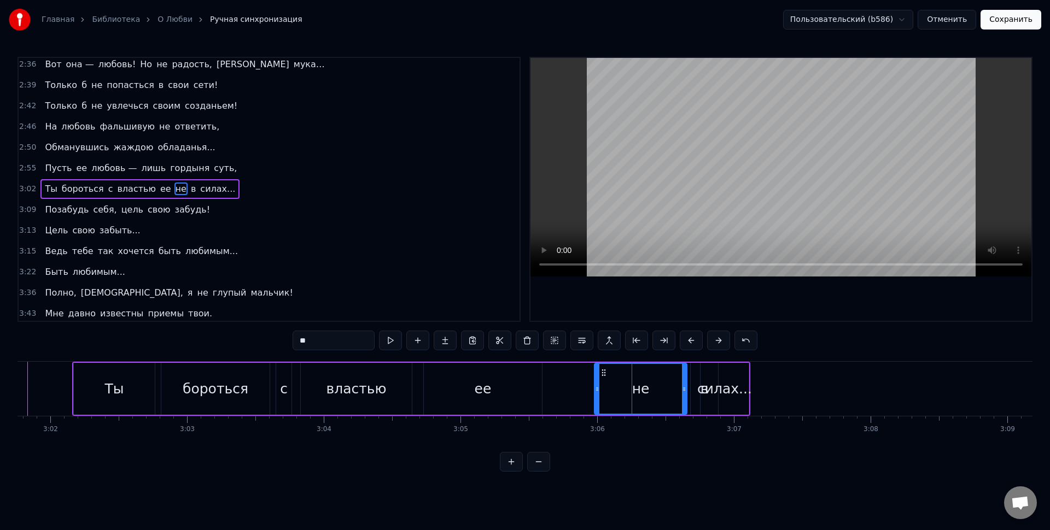
drag, startPoint x: 643, startPoint y: 387, endPoint x: 685, endPoint y: 388, distance: 42.1
click at [685, 388] on icon at bounding box center [684, 389] width 4 height 9
click at [662, 389] on div "не" at bounding box center [640, 389] width 91 height 50
click at [682, 387] on icon at bounding box center [684, 389] width 4 height 9
drag, startPoint x: 684, startPoint y: 390, endPoint x: 676, endPoint y: 389, distance: 7.7
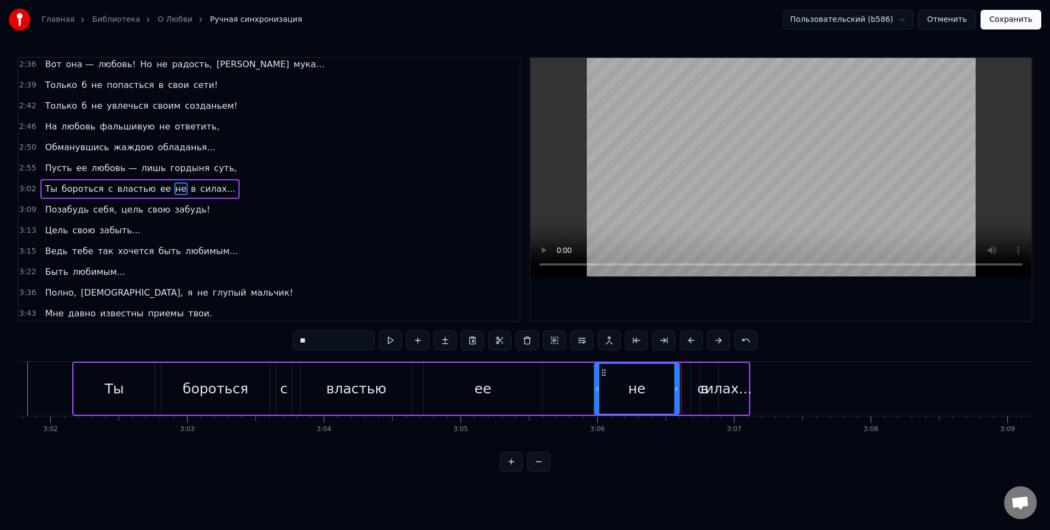
click at [676, 389] on icon at bounding box center [676, 389] width 4 height 9
click at [702, 387] on div "силах..." at bounding box center [724, 389] width 55 height 21
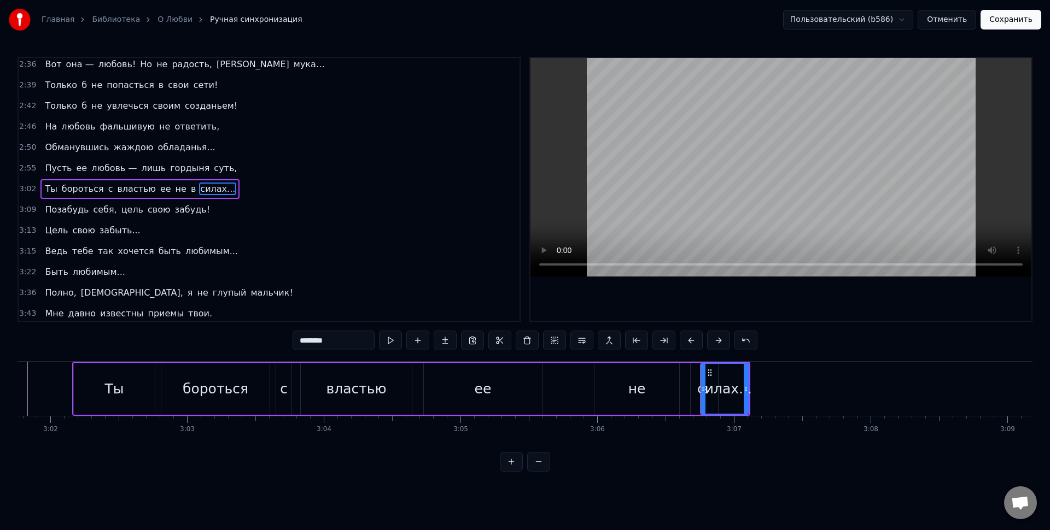
click at [696, 384] on div "в" at bounding box center [704, 389] width 27 height 52
drag, startPoint x: 698, startPoint y: 376, endPoint x: 683, endPoint y: 377, distance: 15.3
click at [683, 377] on icon at bounding box center [683, 373] width 9 height 9
click at [669, 373] on div "не" at bounding box center [636, 389] width 85 height 52
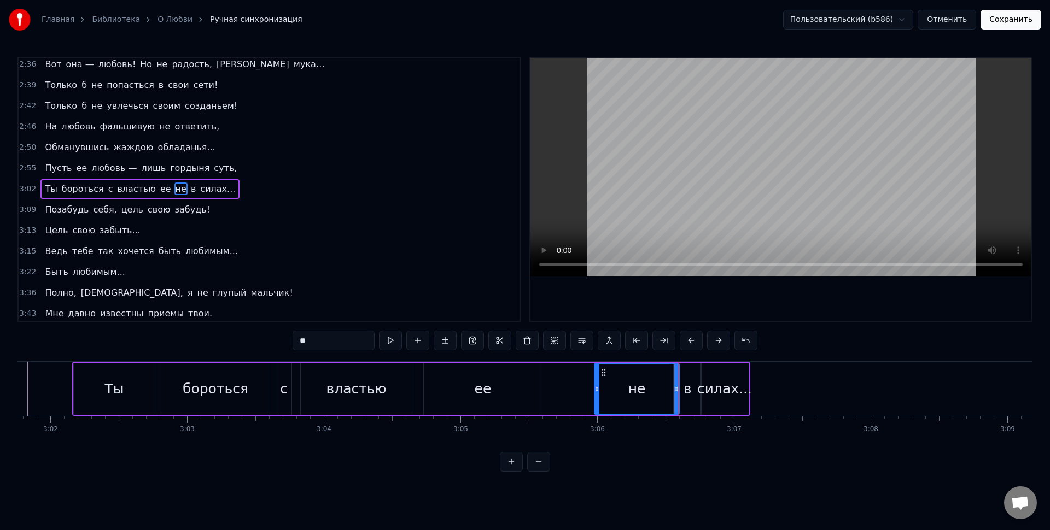
click at [694, 388] on div "в" at bounding box center [687, 389] width 27 height 52
click at [719, 389] on div "силах..." at bounding box center [724, 389] width 55 height 21
type input "********"
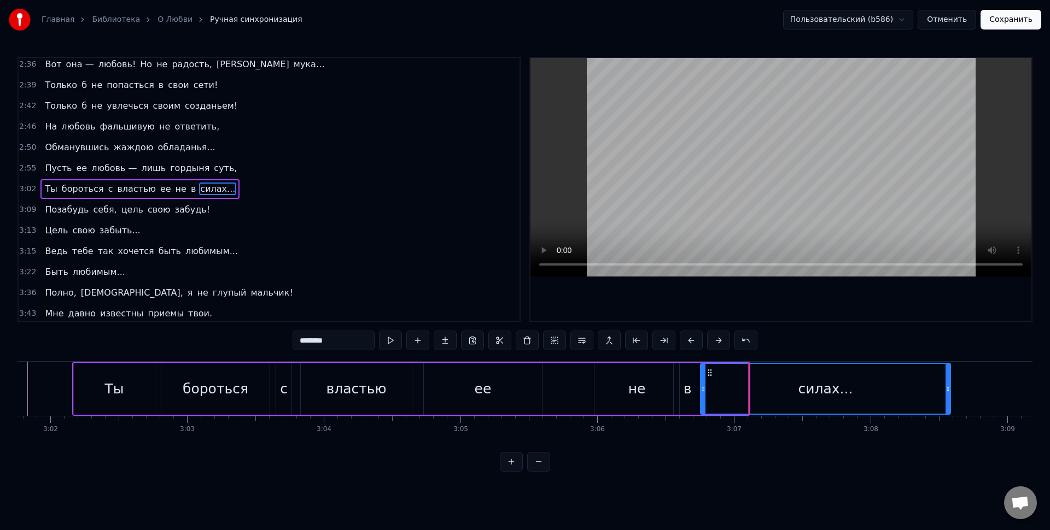
drag, startPoint x: 746, startPoint y: 391, endPoint x: 860, endPoint y: 393, distance: 113.7
click at [945, 389] on icon at bounding box center [947, 389] width 4 height 9
click at [754, 400] on div "силах..." at bounding box center [821, 389] width 241 height 50
click at [726, 387] on div "силах..." at bounding box center [821, 389] width 241 height 50
click at [156, 365] on div "Ты бороться с властью ее не в силах..." at bounding box center [508, 389] width 872 height 54
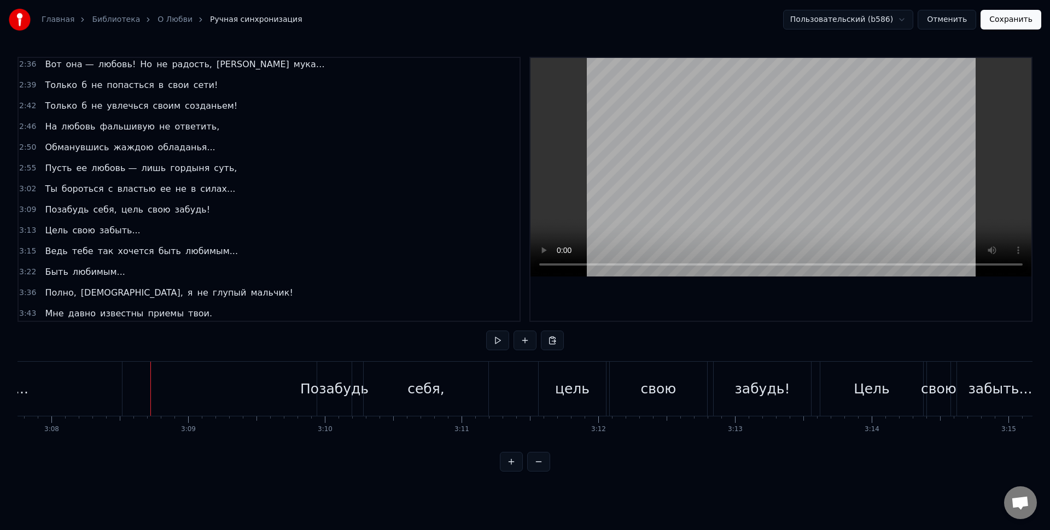
scroll to position [0, 25575]
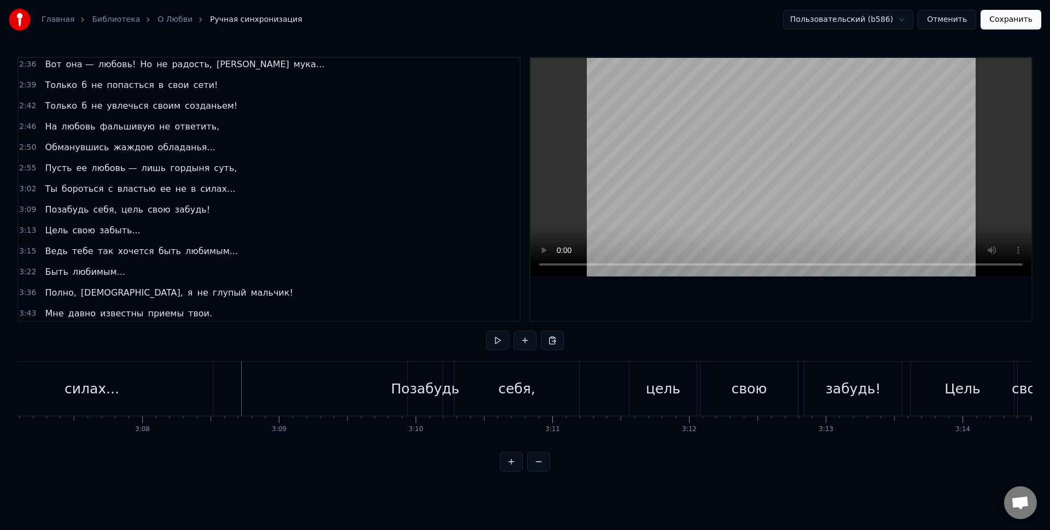
click at [407, 386] on div "Позабудь" at bounding box center [425, 389] width 68 height 21
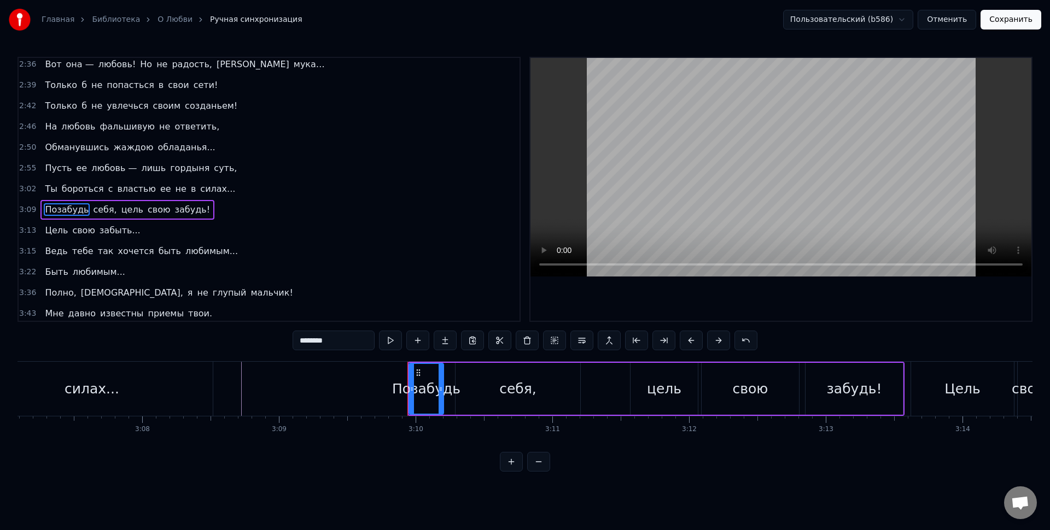
scroll to position [503, 0]
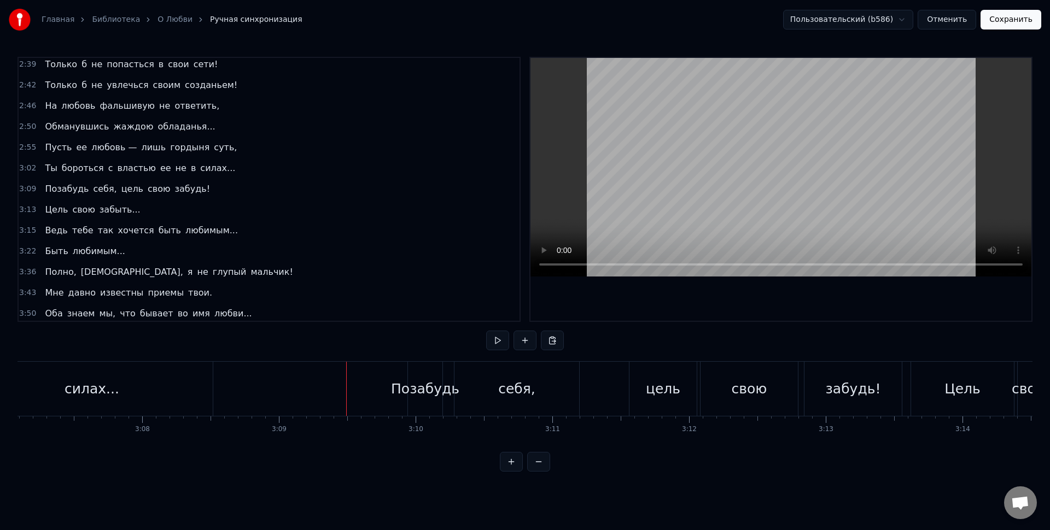
click at [435, 381] on div "Позабудь" at bounding box center [425, 389] width 68 height 21
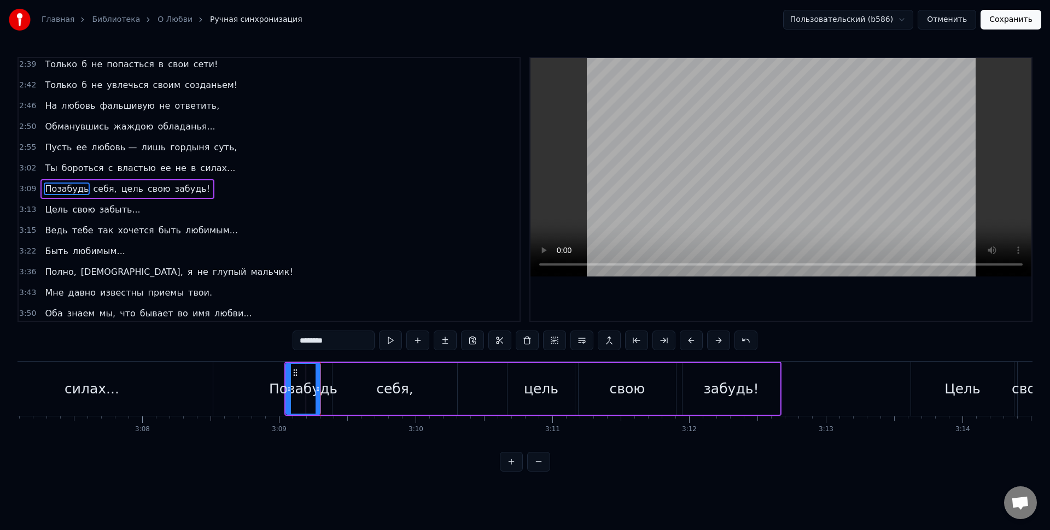
click at [375, 392] on div "себя," at bounding box center [394, 389] width 125 height 52
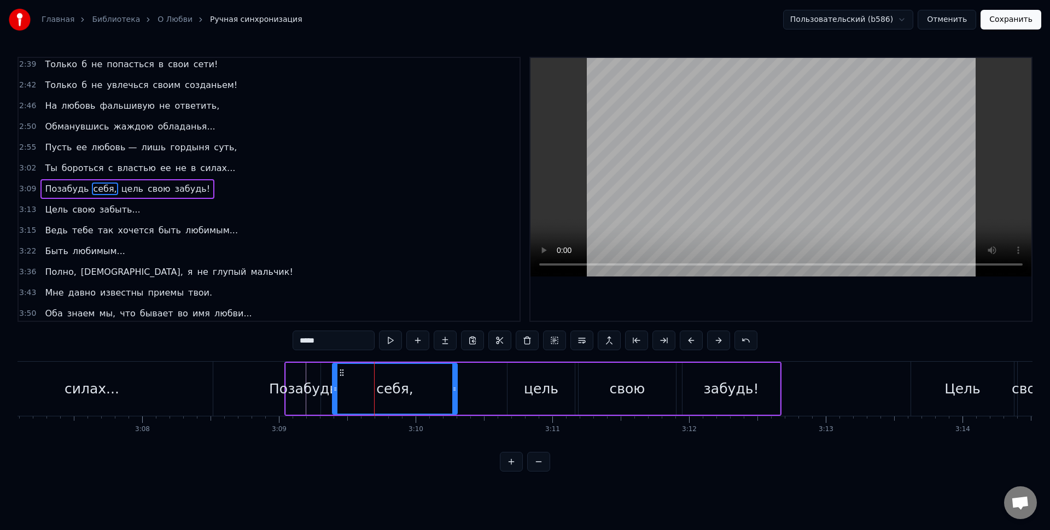
click at [320, 382] on div "Позабудь" at bounding box center [303, 389] width 68 height 21
type input "********"
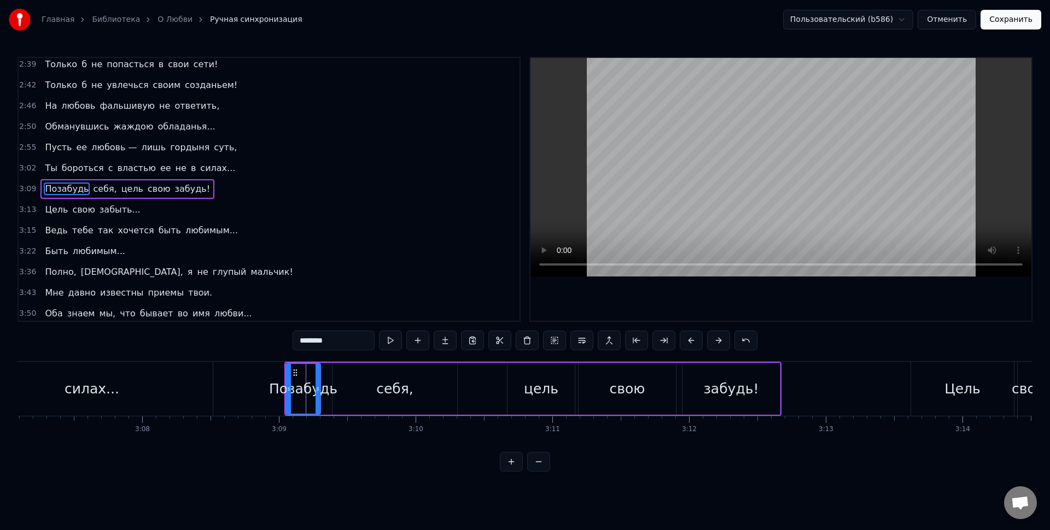
click at [322, 385] on div "Позабудь" at bounding box center [303, 389] width 68 height 21
drag, startPoint x: 348, startPoint y: 388, endPoint x: 459, endPoint y: 390, distance: 111.0
click at [459, 390] on icon at bounding box center [459, 389] width 4 height 9
click at [459, 390] on circle at bounding box center [459, 390] width 1 height 1
drag, startPoint x: 458, startPoint y: 390, endPoint x: 466, endPoint y: 388, distance: 8.6
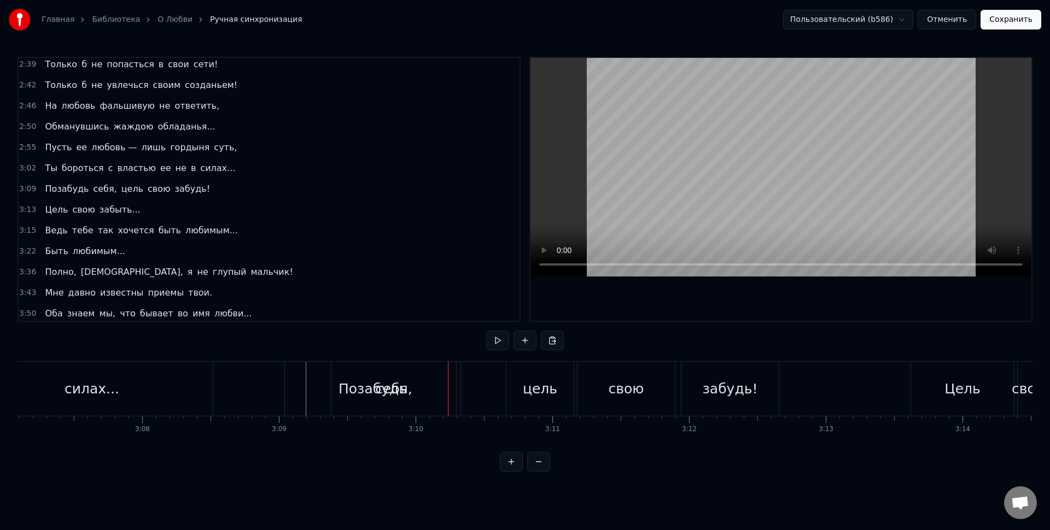
click at [427, 386] on div "себя," at bounding box center [393, 389] width 125 height 54
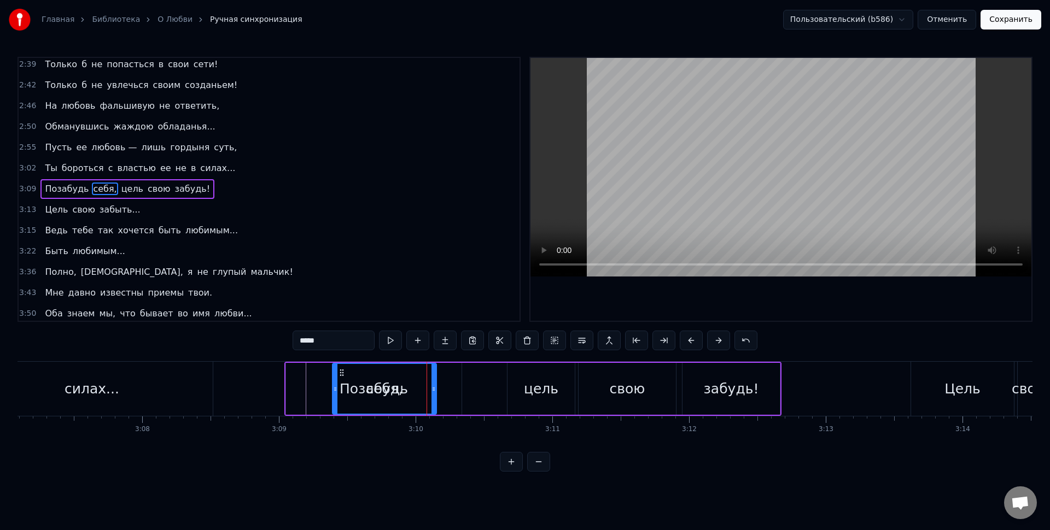
drag, startPoint x: 454, startPoint y: 389, endPoint x: 433, endPoint y: 389, distance: 20.8
click at [433, 389] on circle at bounding box center [433, 389] width 1 height 1
click at [450, 390] on div "Позабудь" at bounding box center [374, 389] width 176 height 52
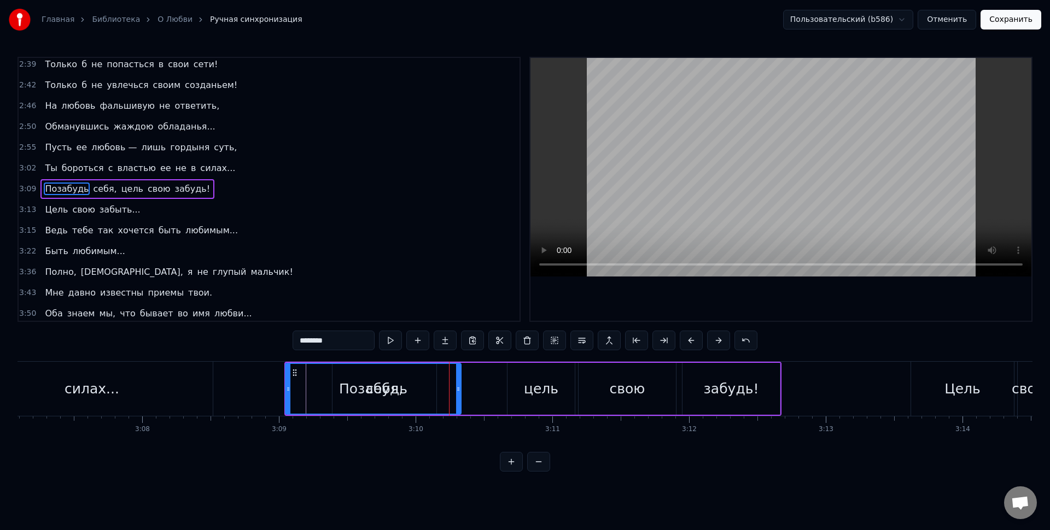
drag, startPoint x: 295, startPoint y: 376, endPoint x: 302, endPoint y: 377, distance: 6.7
click at [295, 377] on icon at bounding box center [294, 373] width 9 height 9
click at [405, 385] on div "Позабудь" at bounding box center [373, 389] width 174 height 50
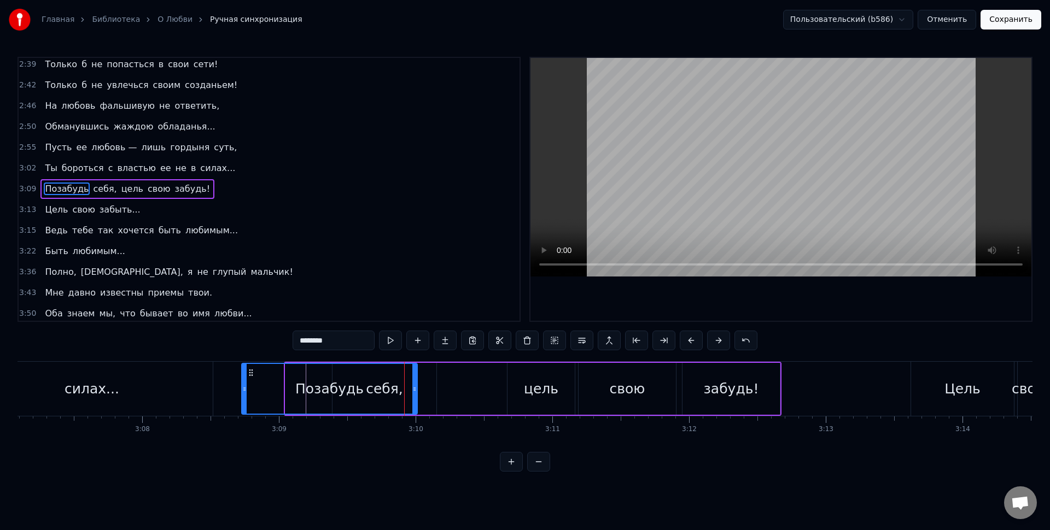
drag, startPoint x: 294, startPoint y: 373, endPoint x: 249, endPoint y: 369, distance: 44.6
click at [249, 369] on icon at bounding box center [251, 373] width 9 height 9
click at [422, 388] on div "себя," at bounding box center [384, 389] width 104 height 52
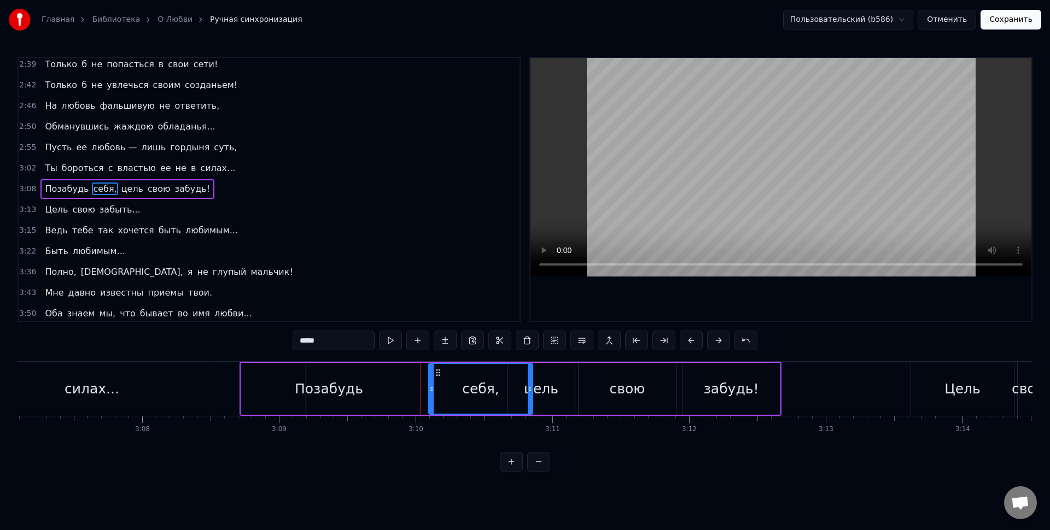
drag, startPoint x: 343, startPoint y: 375, endPoint x: 438, endPoint y: 381, distance: 94.8
click at [449, 382] on div "себя," at bounding box center [480, 389] width 103 height 50
click at [273, 378] on div "Позабудь" at bounding box center [329, 389] width 176 height 52
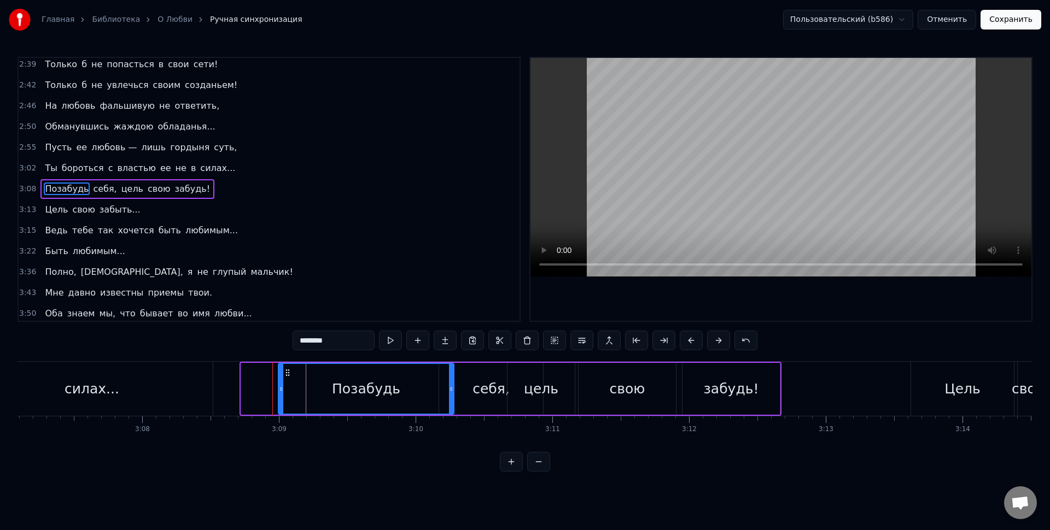
drag, startPoint x: 254, startPoint y: 375, endPoint x: 283, endPoint y: 376, distance: 29.0
click at [283, 376] on icon at bounding box center [287, 373] width 9 height 9
click at [359, 396] on div "Позабудь" at bounding box center [360, 389] width 68 height 21
drag, startPoint x: 446, startPoint y: 392, endPoint x: 427, endPoint y: 391, distance: 19.2
click at [427, 391] on icon at bounding box center [427, 389] width 4 height 9
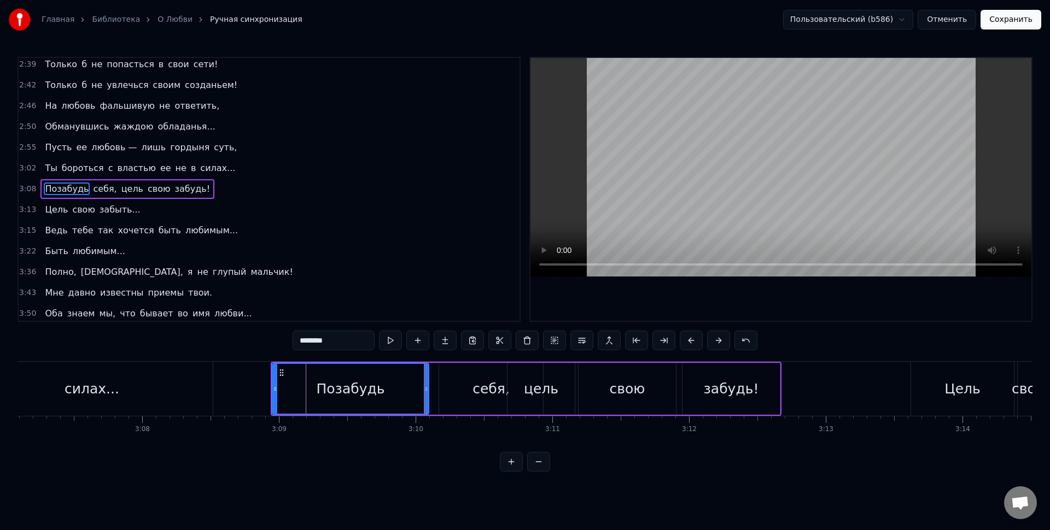
click at [461, 386] on div "себя," at bounding box center [491, 389] width 104 height 52
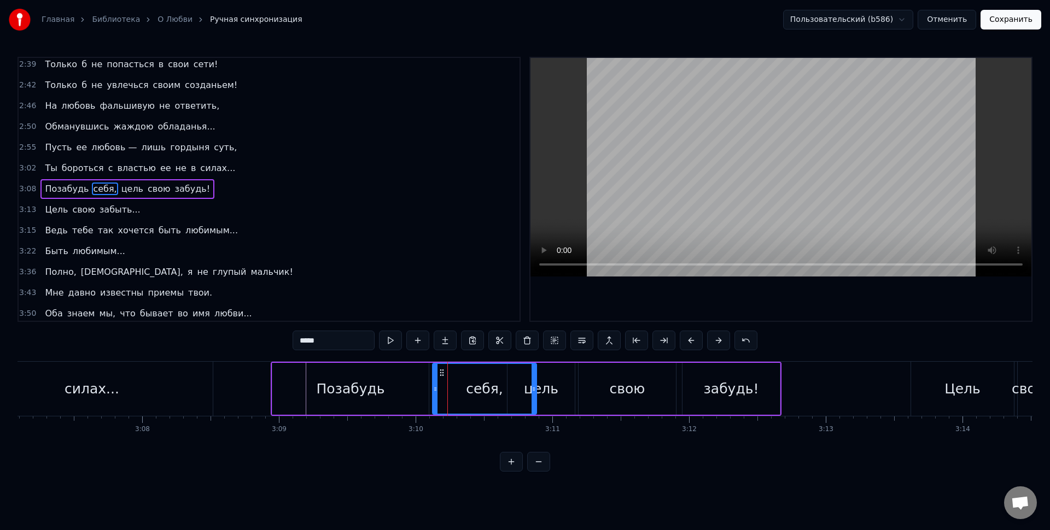
drag, startPoint x: 449, startPoint y: 376, endPoint x: 443, endPoint y: 375, distance: 6.1
click at [443, 375] on icon at bounding box center [441, 373] width 9 height 9
drag, startPoint x: 463, startPoint y: 390, endPoint x: 469, endPoint y: 389, distance: 6.1
click at [464, 390] on div "себя," at bounding box center [484, 389] width 103 height 50
click at [509, 396] on div "себя," at bounding box center [484, 389] width 103 height 50
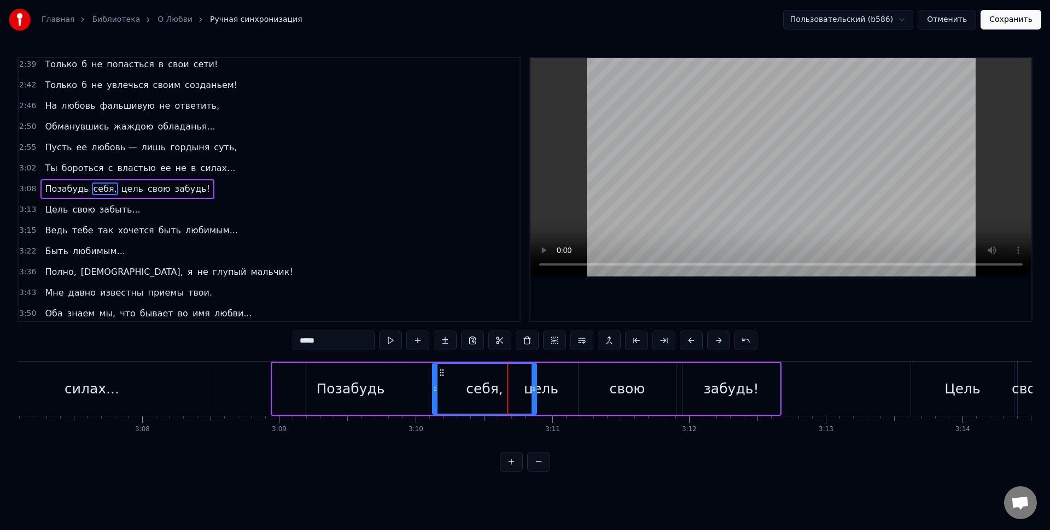
click at [558, 393] on div "цель" at bounding box center [540, 389] width 67 height 52
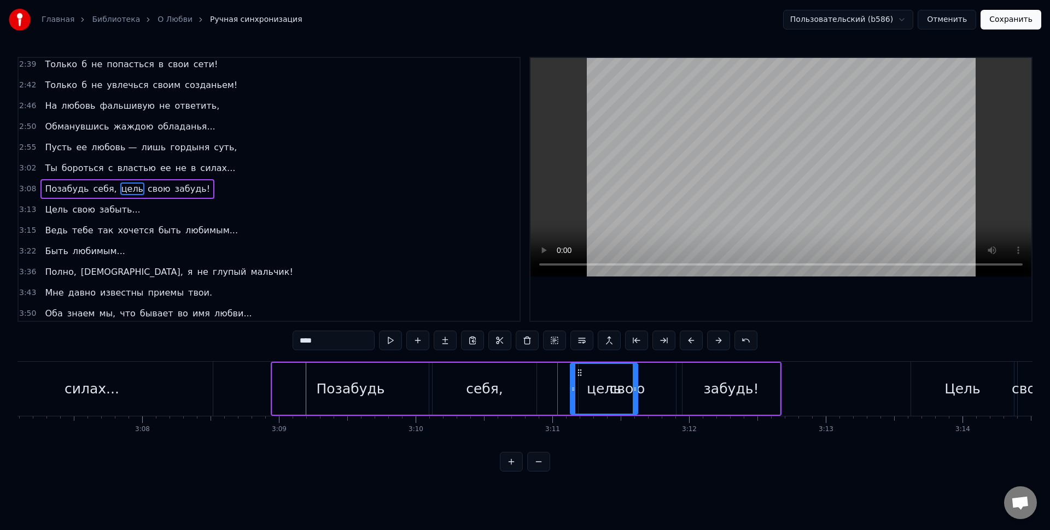
drag, startPoint x: 525, startPoint y: 376, endPoint x: 562, endPoint y: 384, distance: 38.1
click at [499, 393] on div "себя," at bounding box center [484, 389] width 37 height 21
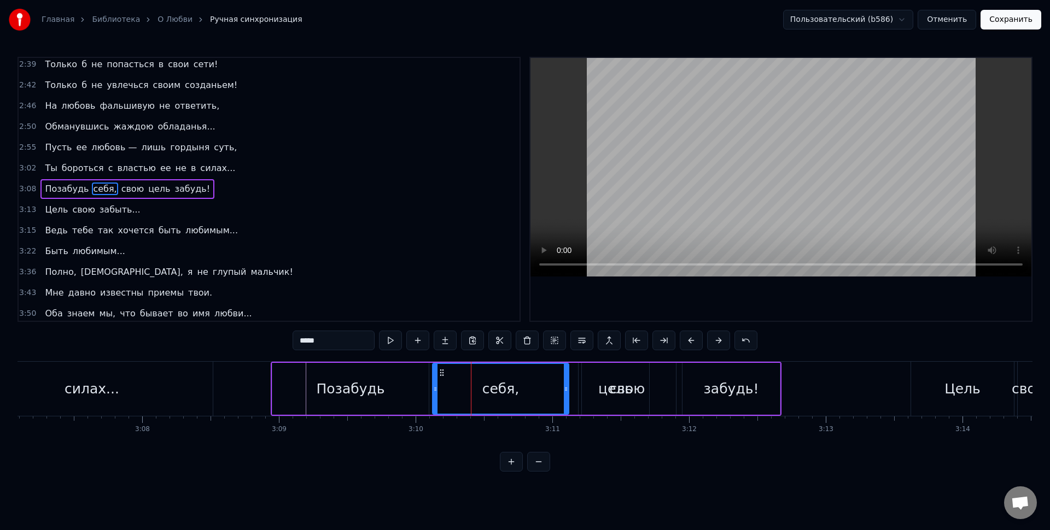
drag, startPoint x: 535, startPoint y: 388, endPoint x: 566, endPoint y: 391, distance: 31.3
click at [566, 391] on icon at bounding box center [566, 389] width 4 height 9
click at [554, 389] on div "себя," at bounding box center [500, 389] width 135 height 50
click at [571, 393] on icon at bounding box center [570, 389] width 4 height 9
click at [605, 390] on div "цель" at bounding box center [615, 389] width 34 height 21
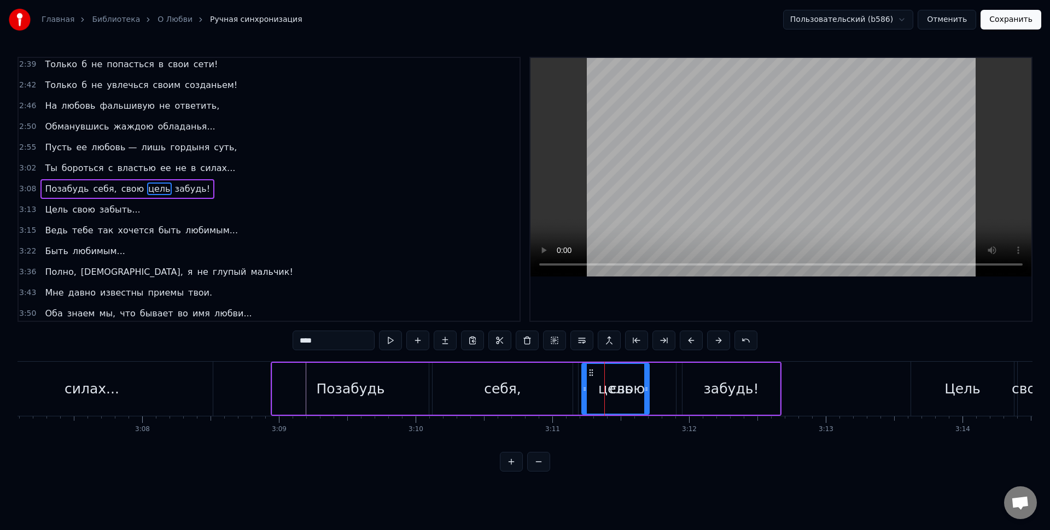
click at [654, 382] on div "свою" at bounding box center [627, 389] width 97 height 52
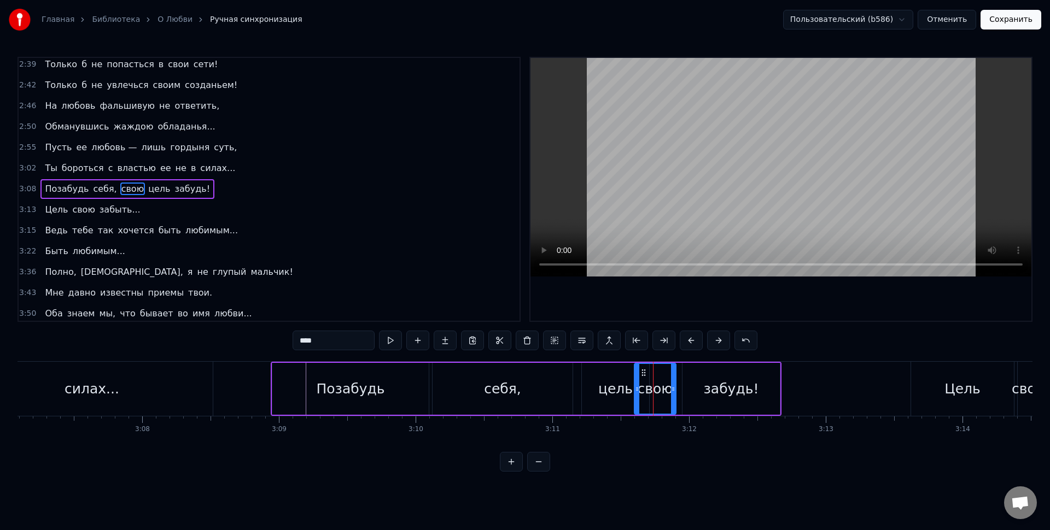
drag, startPoint x: 595, startPoint y: 387, endPoint x: 636, endPoint y: 386, distance: 40.5
click at [660, 384] on div "свою" at bounding box center [656, 389] width 36 height 21
drag, startPoint x: 644, startPoint y: 374, endPoint x: 668, endPoint y: 376, distance: 24.1
click at [668, 376] on icon at bounding box center [667, 373] width 9 height 9
click at [735, 381] on div "забудь!" at bounding box center [731, 389] width 55 height 21
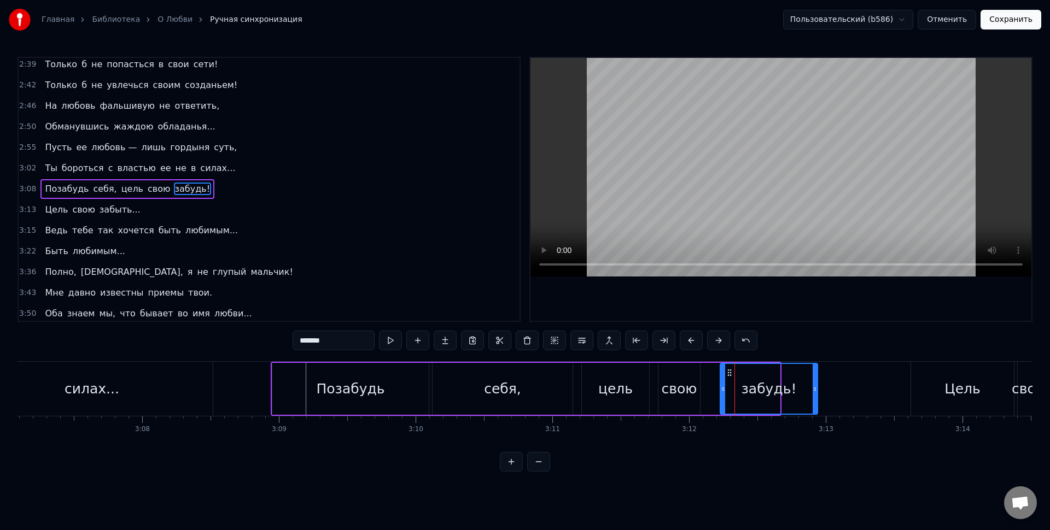
drag, startPoint x: 689, startPoint y: 372, endPoint x: 726, endPoint y: 378, distance: 37.6
click at [726, 378] on div "забудь!" at bounding box center [769, 389] width 96 height 50
click at [670, 386] on div "свою" at bounding box center [680, 389] width 36 height 21
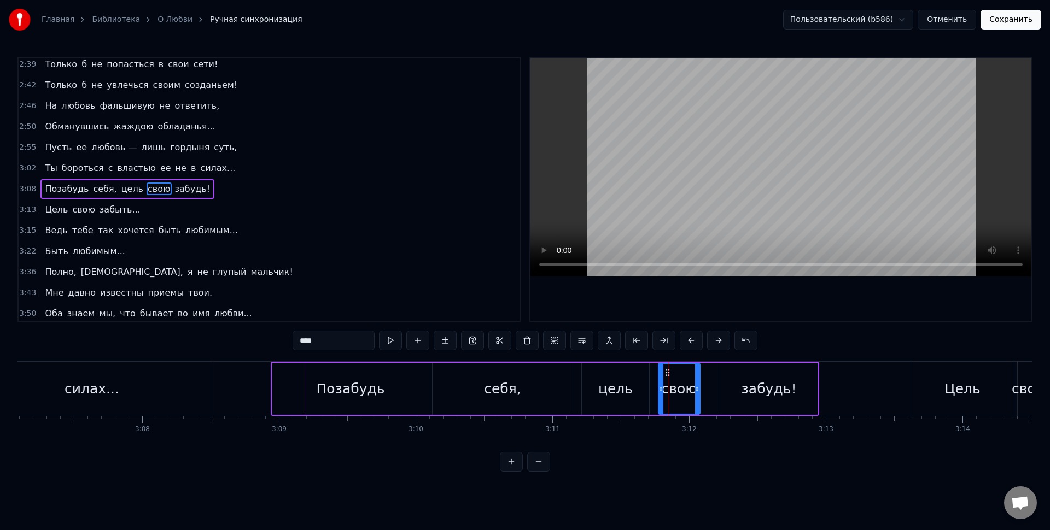
click at [622, 384] on div "цель" at bounding box center [615, 389] width 34 height 21
drag, startPoint x: 597, startPoint y: 375, endPoint x: 628, endPoint y: 376, distance: 31.2
click at [628, 376] on icon at bounding box center [627, 373] width 9 height 9
click at [667, 380] on div "цель" at bounding box center [652, 389] width 34 height 21
click at [693, 385] on div "свою" at bounding box center [680, 389] width 36 height 21
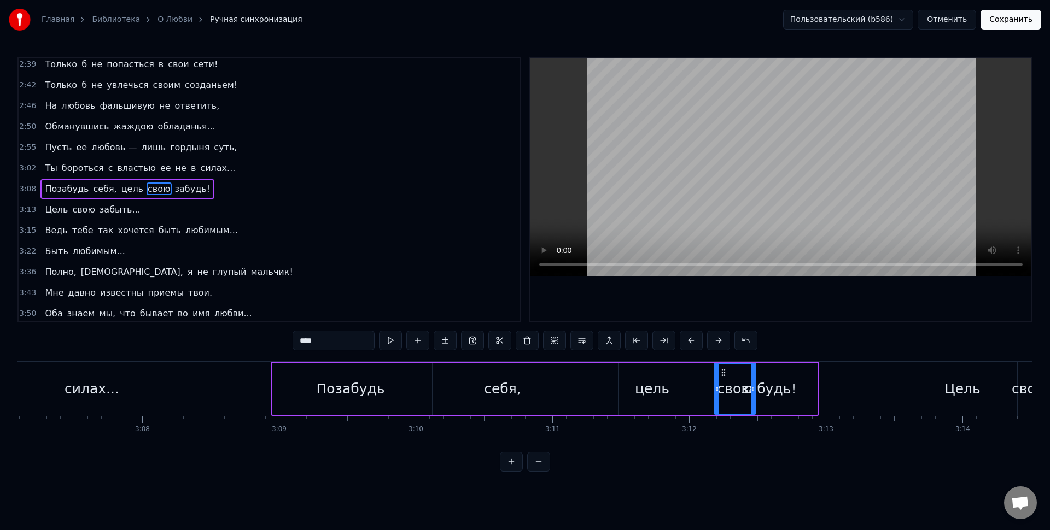
drag, startPoint x: 671, startPoint y: 372, endPoint x: 709, endPoint y: 376, distance: 38.5
click at [726, 376] on icon at bounding box center [723, 373] width 9 height 9
click at [651, 383] on div "цель" at bounding box center [652, 389] width 34 height 21
type input "****"
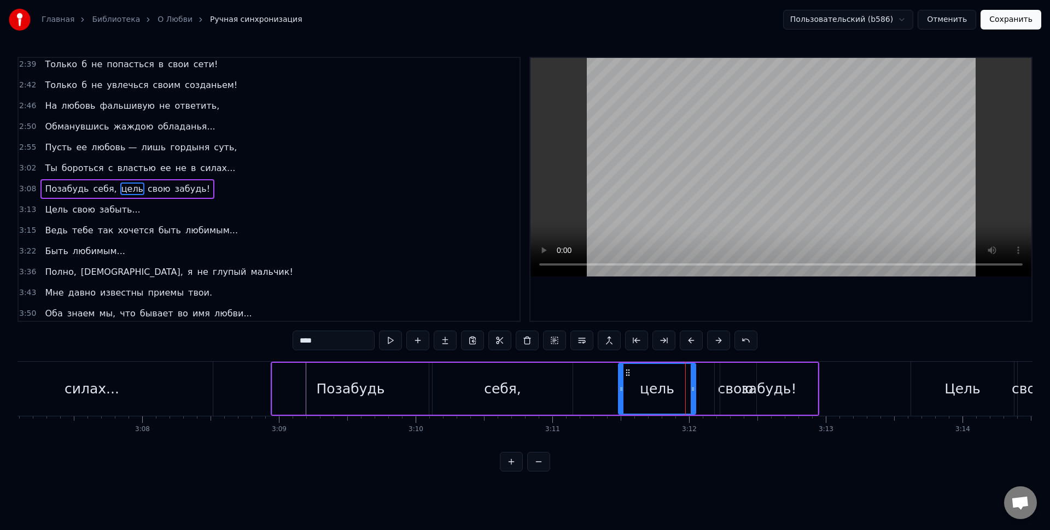
drag, startPoint x: 682, startPoint y: 391, endPoint x: 692, endPoint y: 392, distance: 9.9
click at [692, 392] on icon at bounding box center [693, 389] width 4 height 9
click at [682, 389] on div "цель" at bounding box center [657, 389] width 76 height 50
click at [703, 391] on div "Позабудь себя, цель свою забудь!" at bounding box center [545, 389] width 548 height 54
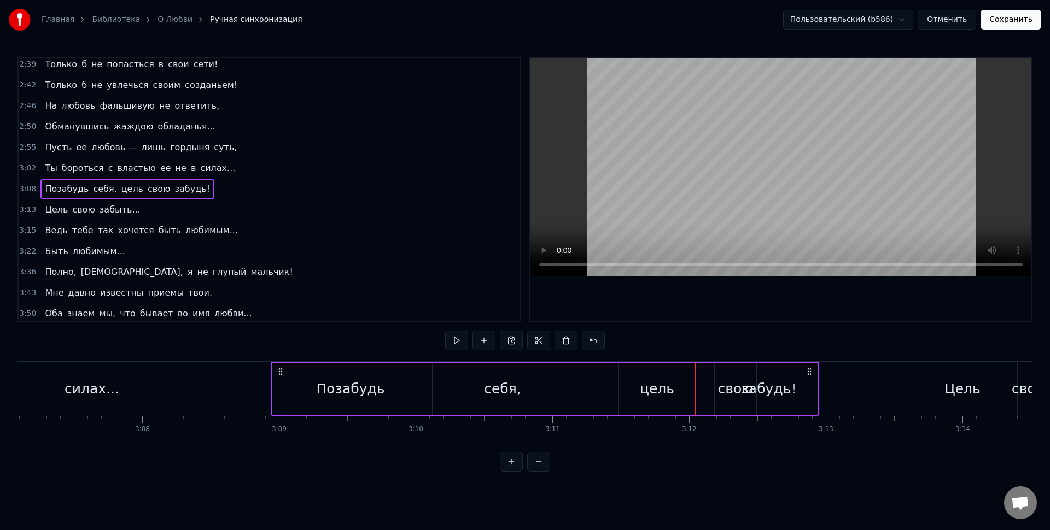
click at [725, 388] on div "забудь!" at bounding box center [768, 389] width 97 height 52
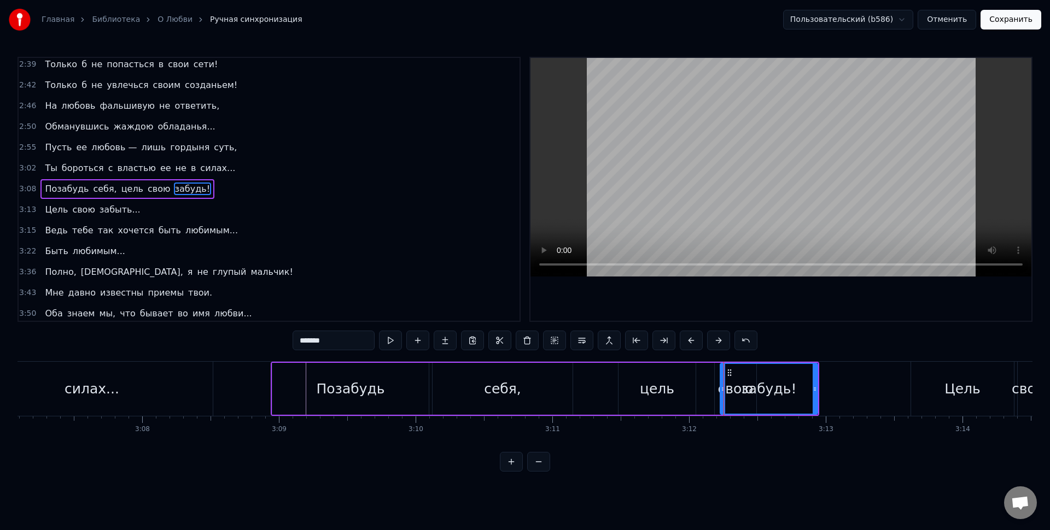
click at [718, 373] on div "свою" at bounding box center [736, 389] width 42 height 52
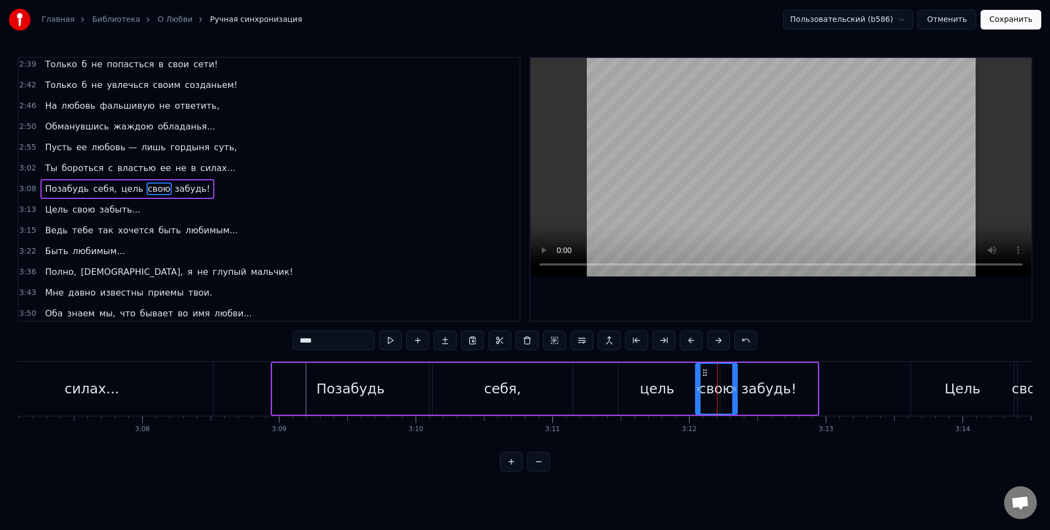
drag, startPoint x: 722, startPoint y: 372, endPoint x: 704, endPoint y: 372, distance: 17.5
click at [704, 372] on icon at bounding box center [704, 373] width 9 height 9
click at [745, 382] on div "забудь!" at bounding box center [768, 389] width 55 height 21
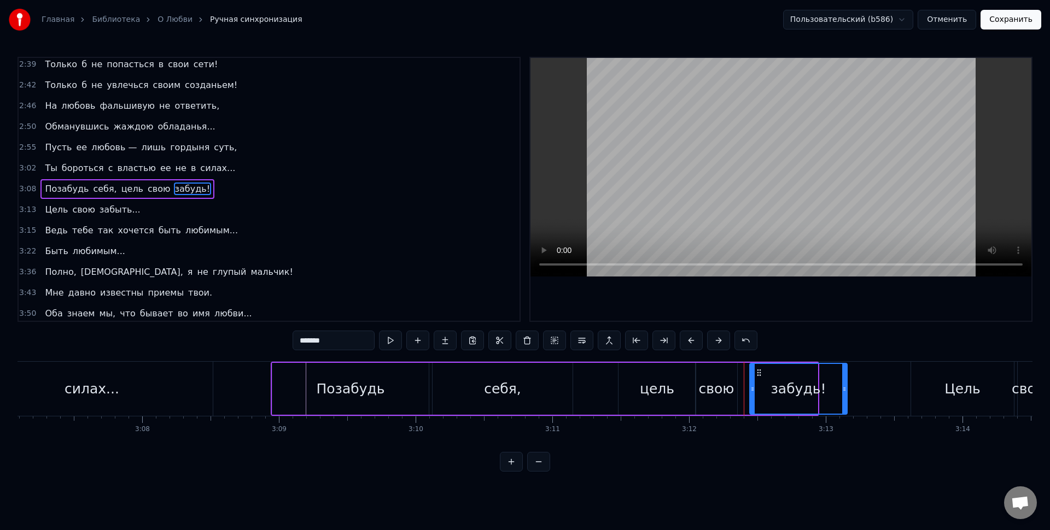
drag, startPoint x: 731, startPoint y: 373, endPoint x: 761, endPoint y: 376, distance: 30.2
click at [761, 376] on icon at bounding box center [759, 373] width 9 height 9
click at [719, 379] on div "свою" at bounding box center [717, 389] width 36 height 21
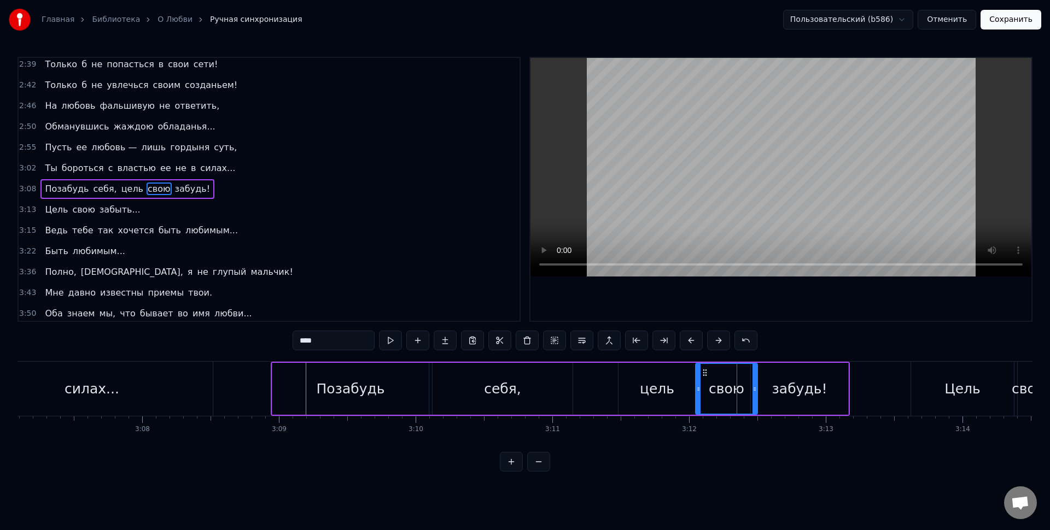
drag, startPoint x: 735, startPoint y: 389, endPoint x: 769, endPoint y: 390, distance: 33.9
click at [757, 390] on icon at bounding box center [754, 389] width 4 height 9
click at [725, 384] on div "свою" at bounding box center [734, 389] width 36 height 21
click at [797, 389] on div "забудь!" at bounding box center [799, 389] width 55 height 21
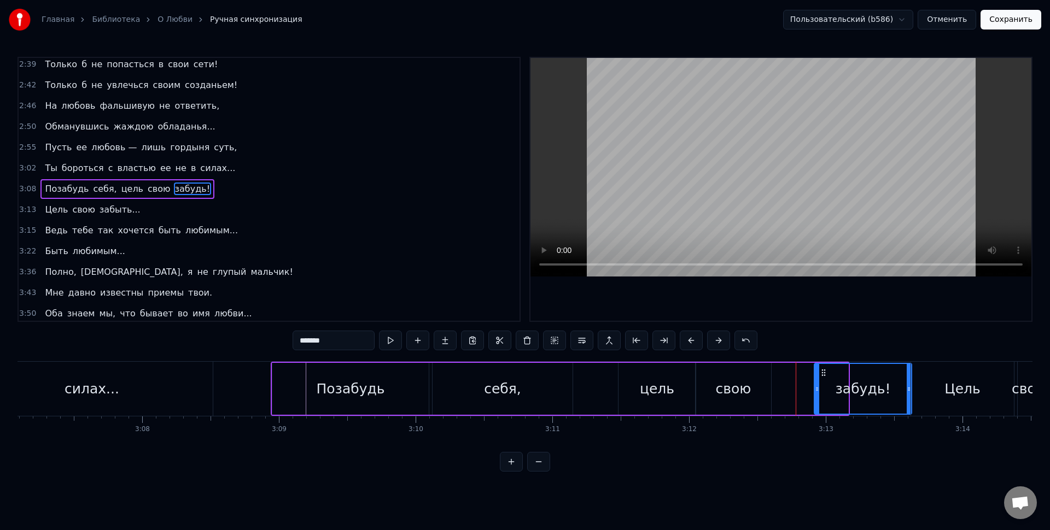
drag, startPoint x: 766, startPoint y: 375, endPoint x: 823, endPoint y: 377, distance: 57.5
click at [823, 377] on div "забудь!" at bounding box center [863, 389] width 96 height 50
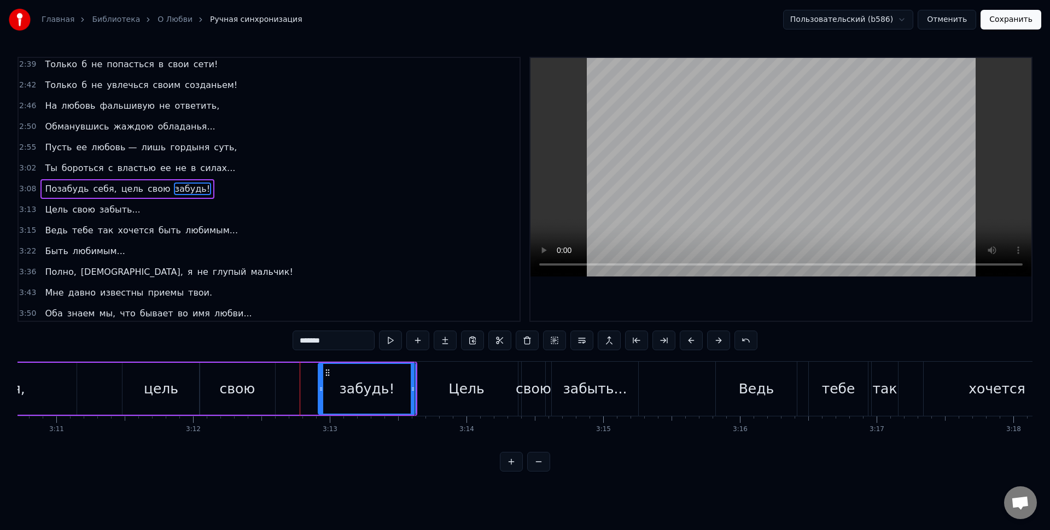
scroll to position [0, 25981]
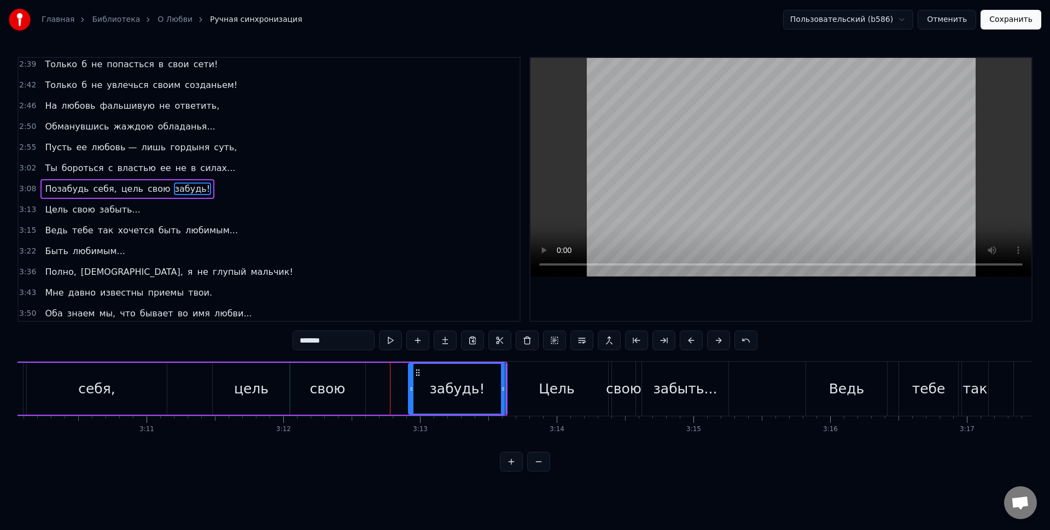
click at [591, 387] on div "Цель" at bounding box center [556, 389] width 103 height 54
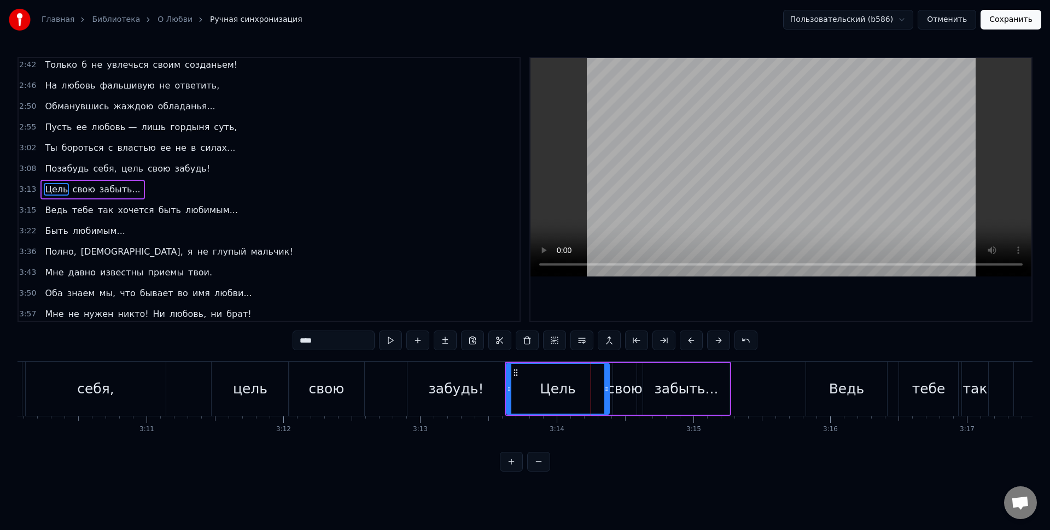
scroll to position [523, 0]
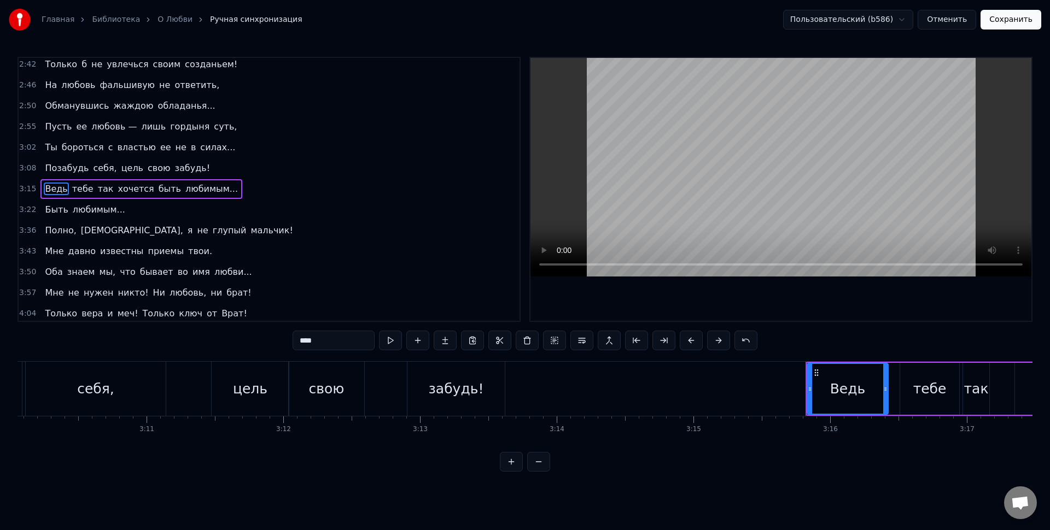
click at [494, 396] on div "забудь!" at bounding box center [455, 389] width 97 height 54
type input "*******"
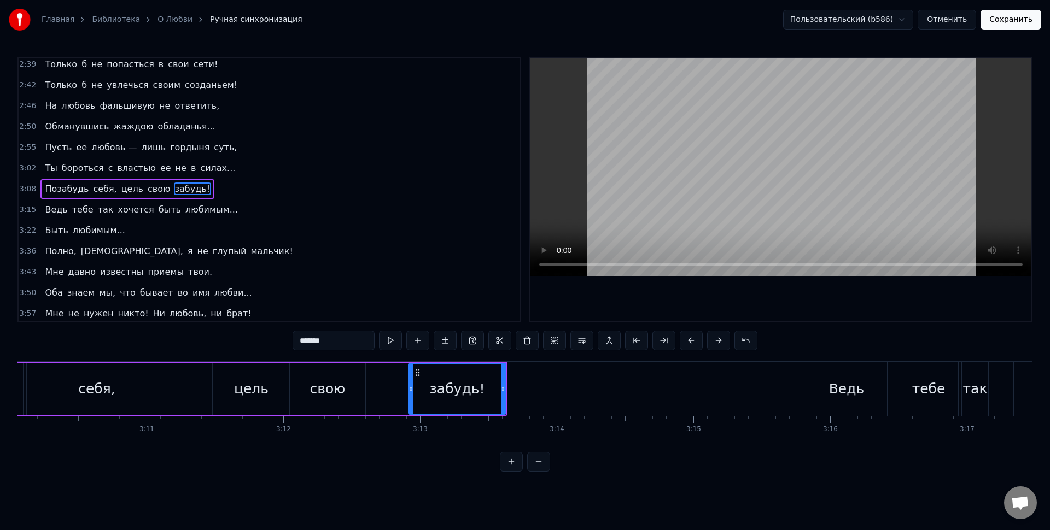
click at [378, 384] on div "Позабудь себя, цель свою забудь!" at bounding box center [186, 389] width 642 height 54
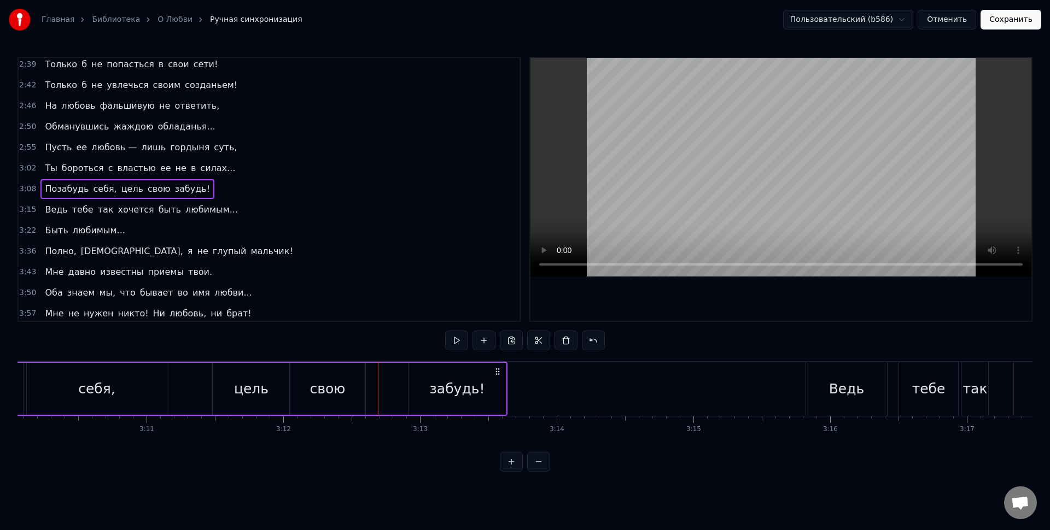
click at [349, 383] on div "свою" at bounding box center [327, 389] width 75 height 52
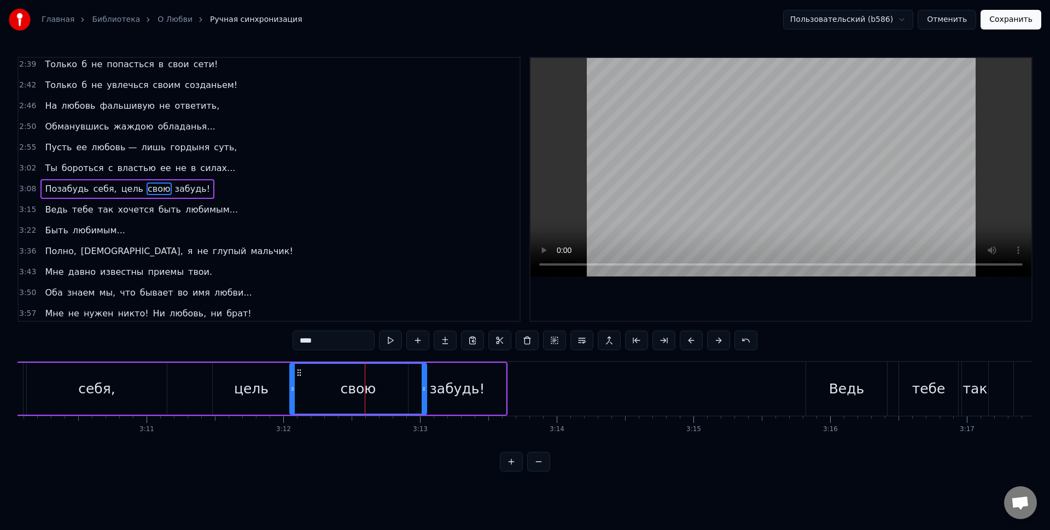
drag, startPoint x: 364, startPoint y: 390, endPoint x: 425, endPoint y: 394, distance: 61.4
click at [425, 394] on div at bounding box center [424, 389] width 4 height 50
drag, startPoint x: 425, startPoint y: 391, endPoint x: 396, endPoint y: 390, distance: 28.4
click at [396, 390] on icon at bounding box center [395, 389] width 4 height 9
drag, startPoint x: 394, startPoint y: 390, endPoint x: 384, endPoint y: 391, distance: 9.9
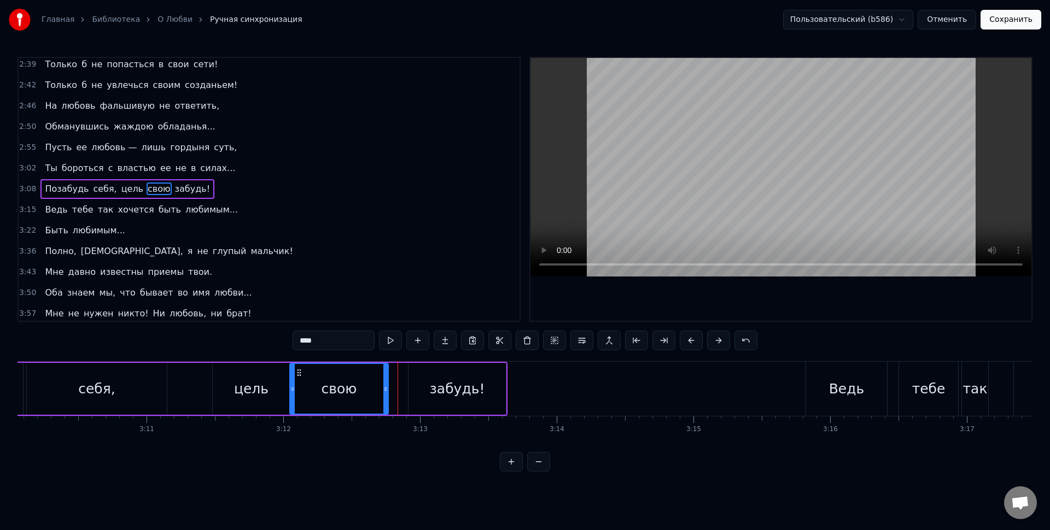
click at [384, 391] on icon at bounding box center [385, 389] width 4 height 9
click at [380, 389] on div "свою" at bounding box center [338, 389] width 97 height 50
click at [387, 389] on icon at bounding box center [385, 389] width 4 height 9
click at [385, 391] on div "свою" at bounding box center [339, 389] width 100 height 52
click at [383, 390] on icon at bounding box center [384, 389] width 4 height 9
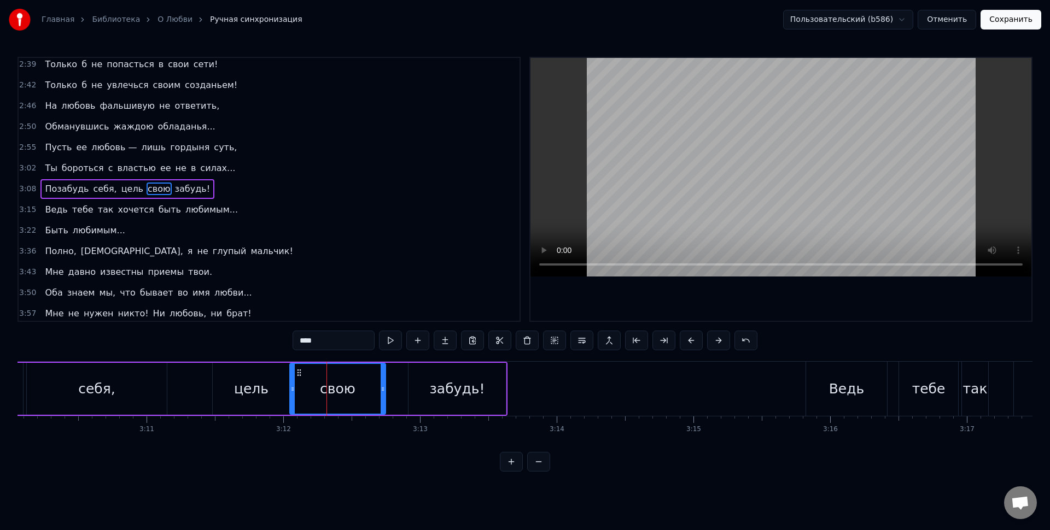
click at [424, 387] on div "забудь!" at bounding box center [456, 389] width 97 height 52
type input "*******"
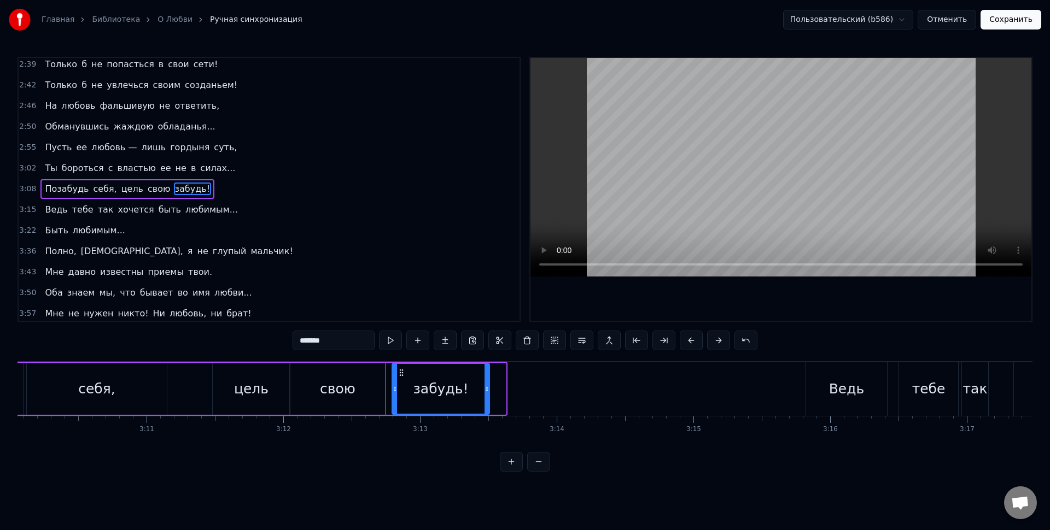
drag, startPoint x: 418, startPoint y: 373, endPoint x: 401, endPoint y: 376, distance: 17.7
click at [398, 375] on icon at bounding box center [401, 373] width 9 height 9
click at [409, 379] on div "забудь!" at bounding box center [436, 389] width 96 height 50
click at [408, 382] on div "забудь!" at bounding box center [436, 389] width 96 height 50
click at [393, 373] on icon at bounding box center [393, 373] width 9 height 9
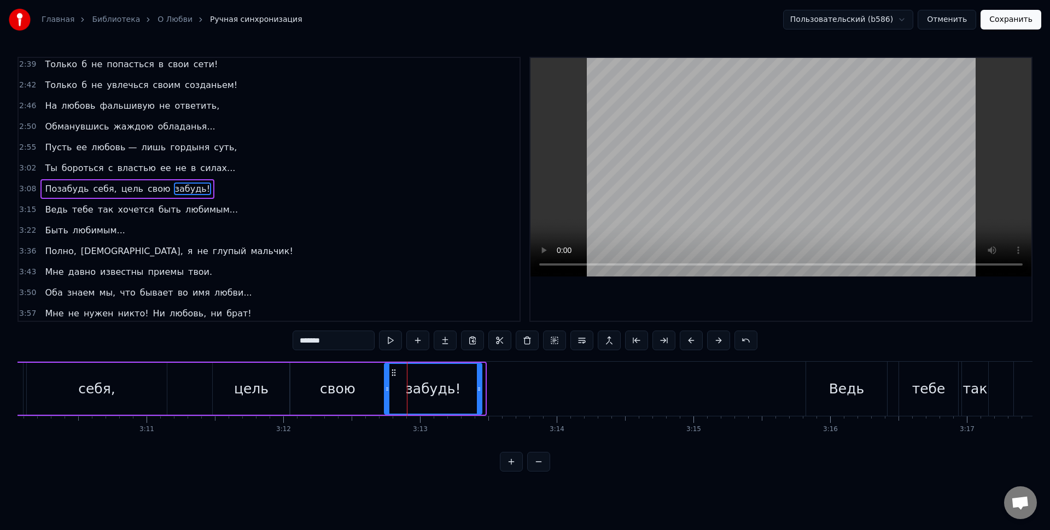
click at [401, 382] on div "забудь!" at bounding box center [433, 389] width 96 height 50
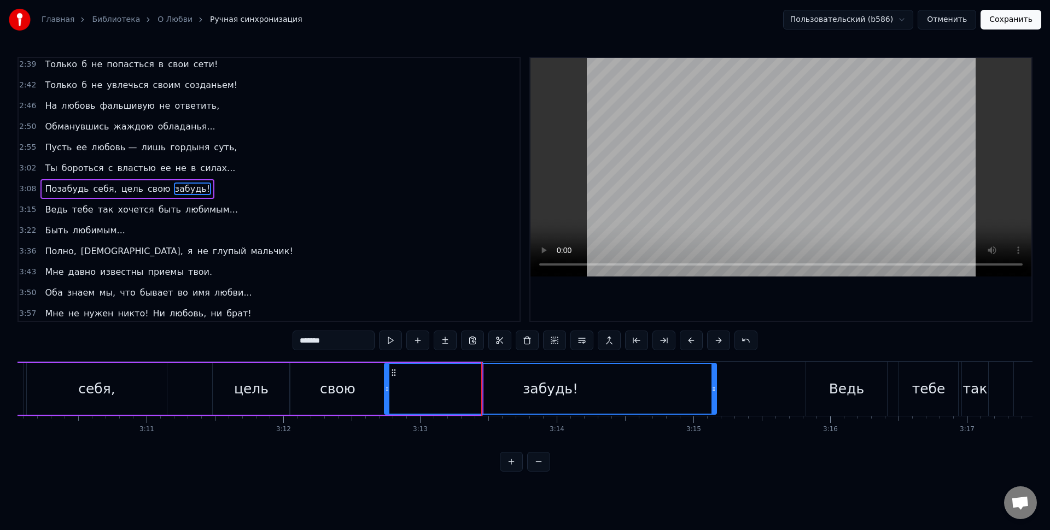
drag, startPoint x: 483, startPoint y: 392, endPoint x: 709, endPoint y: 384, distance: 225.4
click at [711, 384] on div at bounding box center [713, 389] width 4 height 50
click at [620, 385] on div "забудь!" at bounding box center [548, 389] width 326 height 50
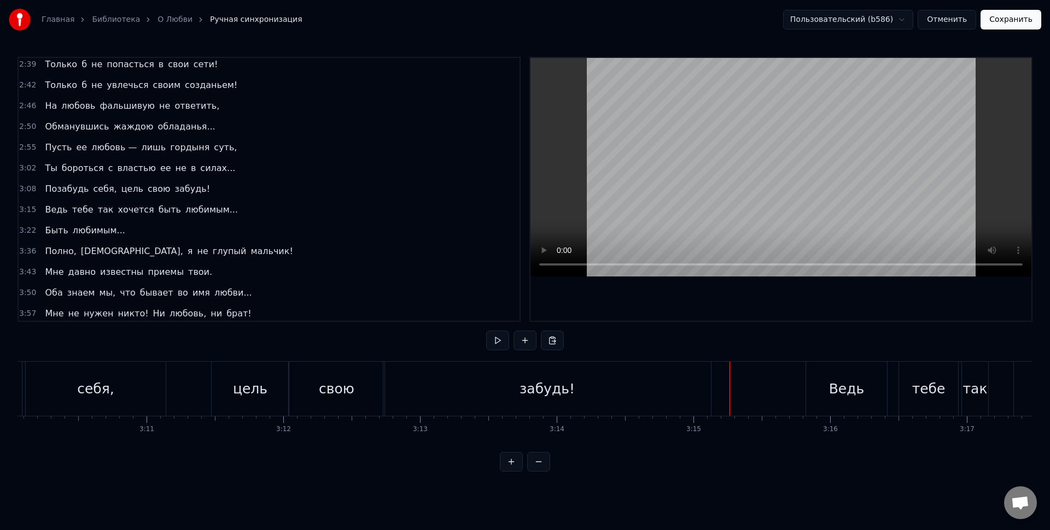
click at [820, 382] on div "Ведь" at bounding box center [846, 389] width 81 height 54
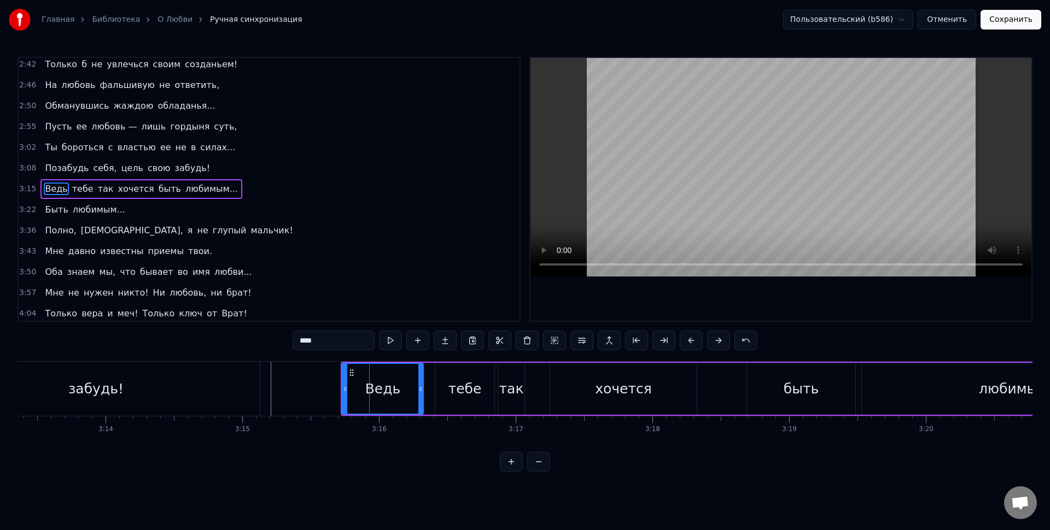
scroll to position [0, 26499]
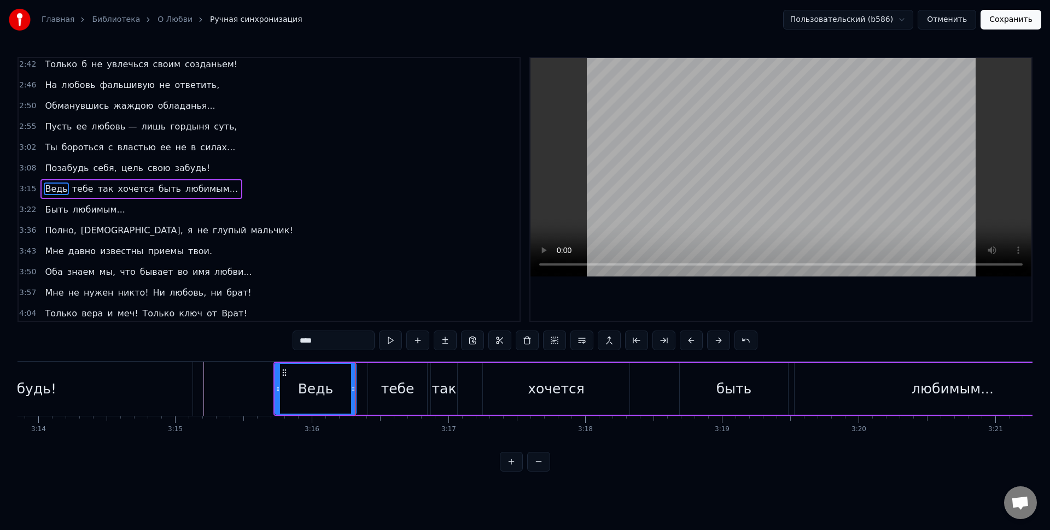
click at [377, 393] on div "тебе" at bounding box center [397, 389] width 59 height 52
type input "****"
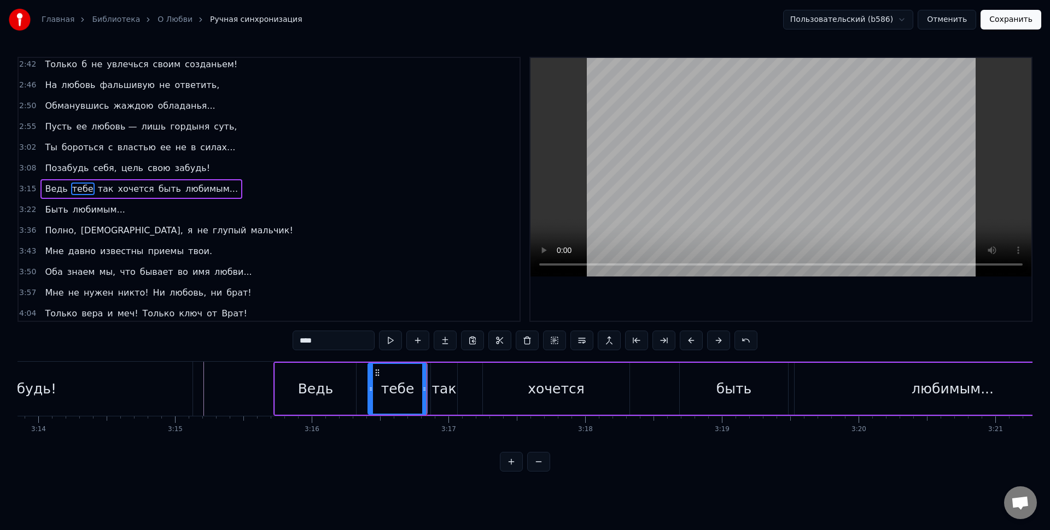
click at [462, 387] on div "Ведь тебе так хочется быть любимым..." at bounding box center [692, 389] width 839 height 54
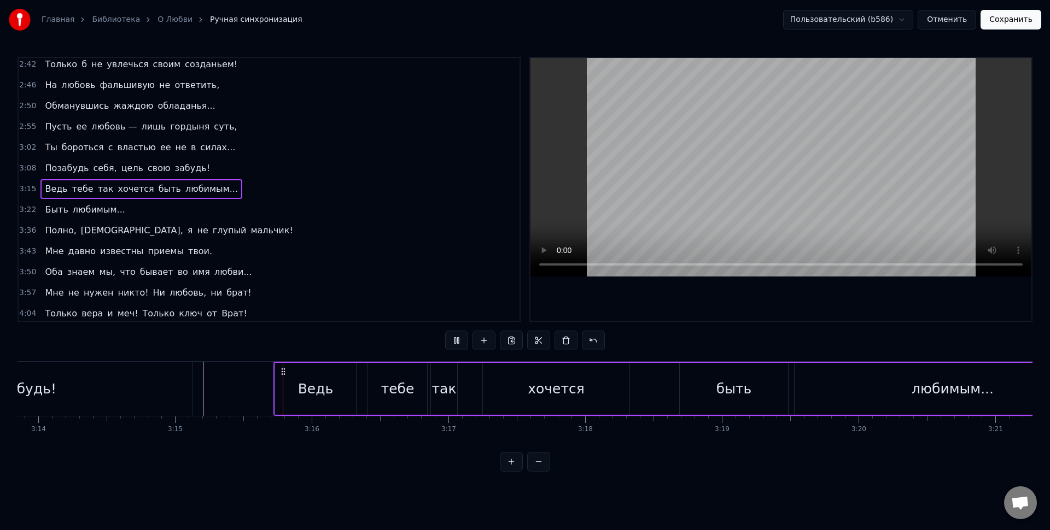
click at [447, 389] on div "так" at bounding box center [444, 389] width 25 height 21
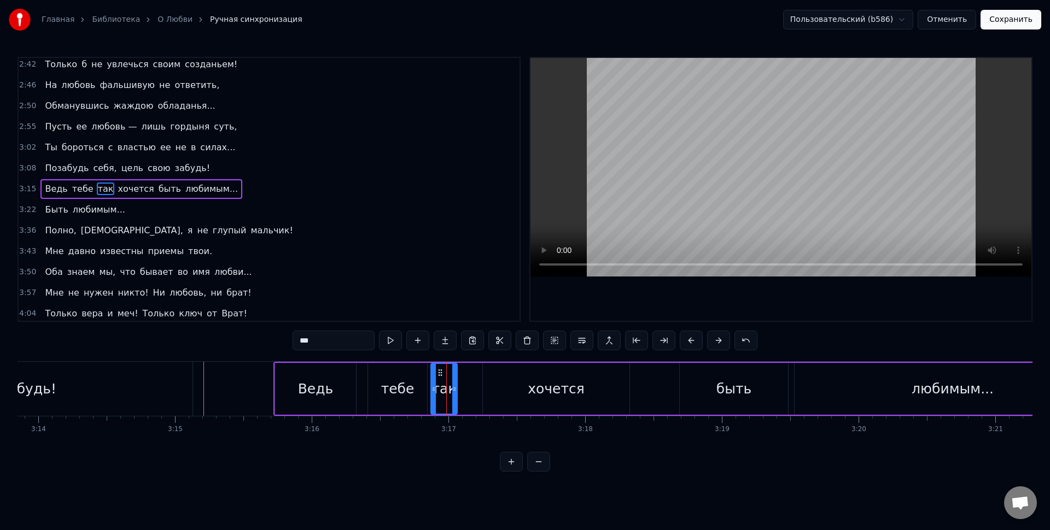
click at [366, 369] on div "Ведь тебе так хочется быть любимым..." at bounding box center [692, 389] width 839 height 54
click at [721, 387] on div "быть" at bounding box center [733, 389] width 35 height 21
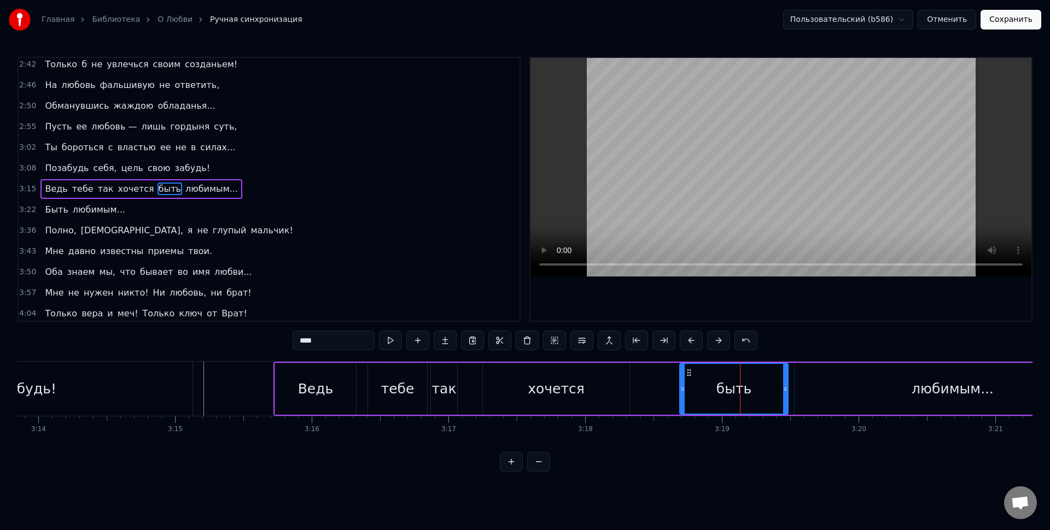
click at [700, 377] on div "быть" at bounding box center [733, 389] width 107 height 50
drag, startPoint x: 689, startPoint y: 373, endPoint x: 709, endPoint y: 375, distance: 19.8
click at [709, 375] on icon at bounding box center [707, 373] width 9 height 9
click at [804, 389] on div "быть" at bounding box center [753, 389] width 109 height 52
drag, startPoint x: 805, startPoint y: 389, endPoint x: 786, endPoint y: 388, distance: 18.6
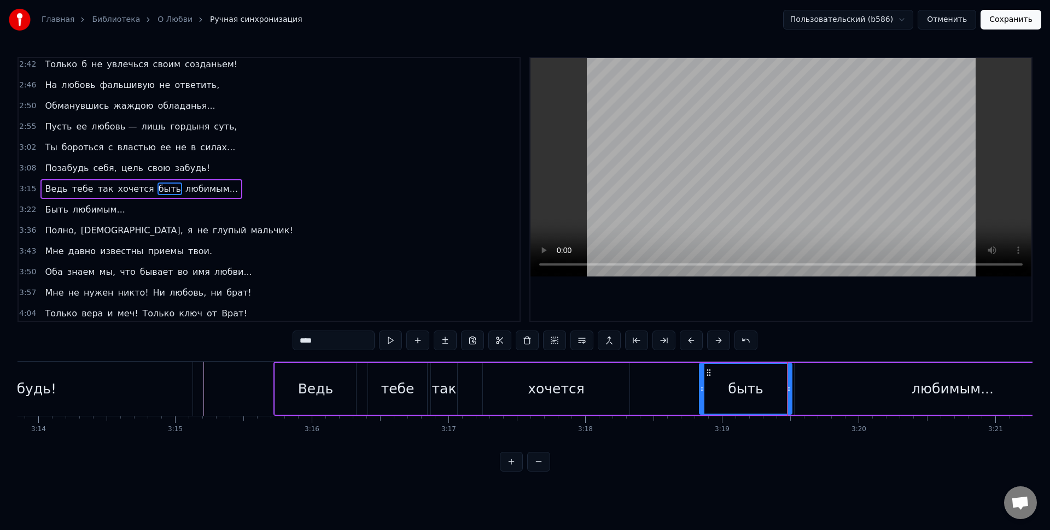
click at [787, 388] on icon at bounding box center [789, 389] width 4 height 9
click at [735, 387] on div "быть" at bounding box center [744, 389] width 35 height 21
click at [611, 390] on div "хочется" at bounding box center [556, 389] width 147 height 52
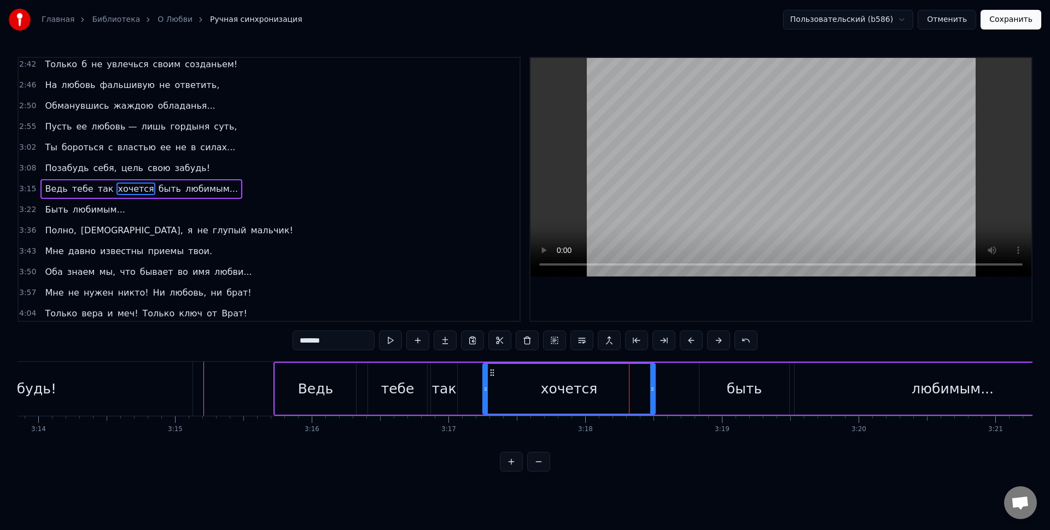
drag, startPoint x: 640, startPoint y: 389, endPoint x: 656, endPoint y: 392, distance: 16.0
click at [655, 392] on icon at bounding box center [652, 389] width 4 height 9
drag, startPoint x: 655, startPoint y: 389, endPoint x: 662, endPoint y: 389, distance: 7.7
click at [662, 389] on icon at bounding box center [664, 389] width 4 height 9
click at [655, 389] on div "хочется" at bounding box center [574, 389] width 183 height 50
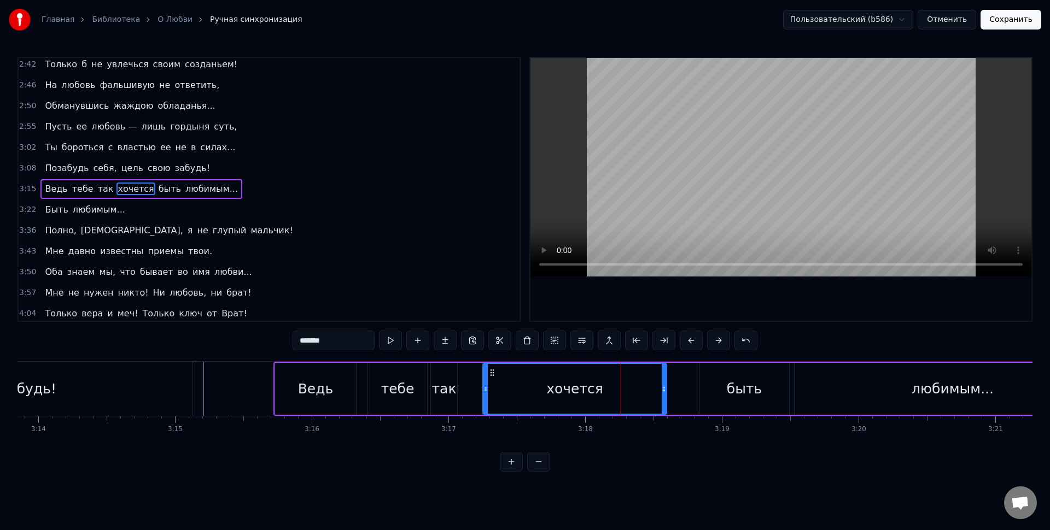
click at [452, 379] on div "так" at bounding box center [444, 389] width 25 height 21
type input "***"
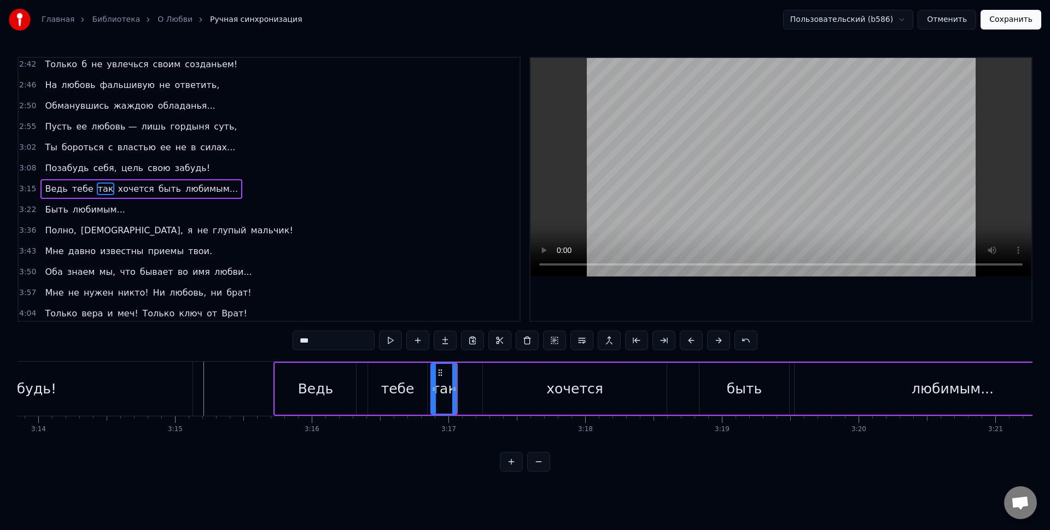
click at [459, 390] on div "Ведь тебе так хочется быть любимым..." at bounding box center [692, 389] width 839 height 54
click at [453, 388] on div "так" at bounding box center [444, 389] width 25 height 21
drag, startPoint x: 454, startPoint y: 389, endPoint x: 473, endPoint y: 390, distance: 18.6
click at [472, 390] on icon at bounding box center [470, 389] width 4 height 9
click at [464, 388] on div "так" at bounding box center [455, 389] width 25 height 21
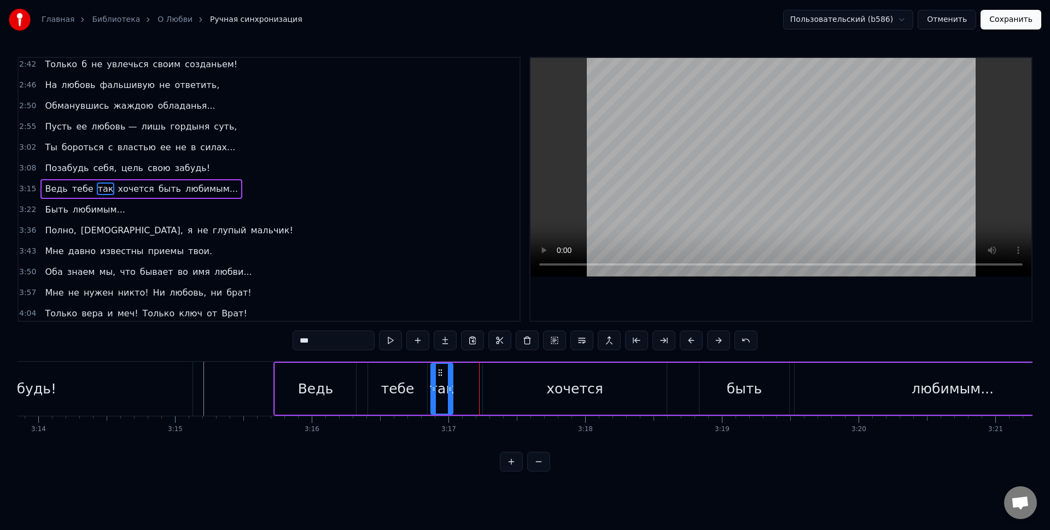
drag, startPoint x: 476, startPoint y: 390, endPoint x: 448, endPoint y: 389, distance: 27.9
click at [448, 389] on icon at bounding box center [450, 389] width 4 height 9
click at [503, 384] on div "хочется" at bounding box center [575, 389] width 184 height 52
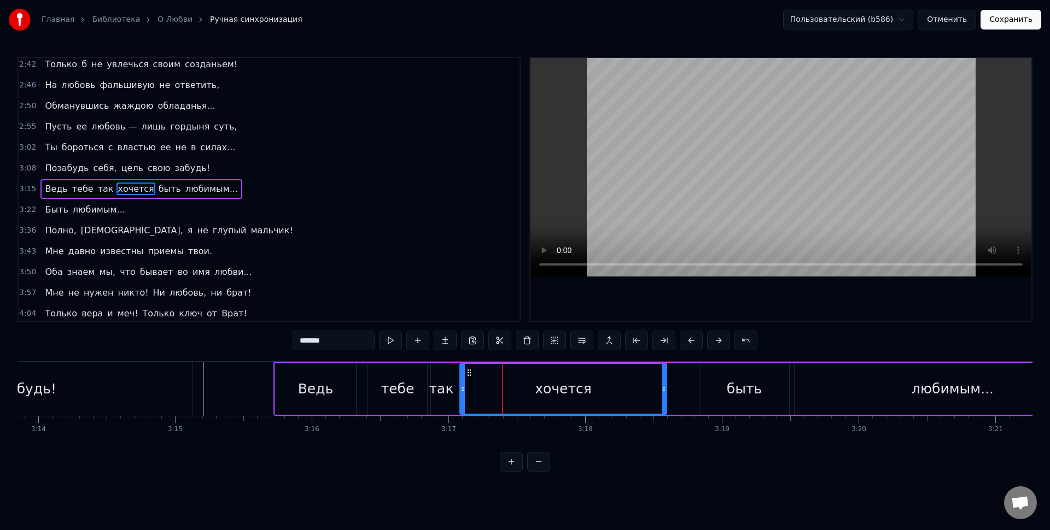
drag, startPoint x: 485, startPoint y: 390, endPoint x: 455, endPoint y: 389, distance: 29.5
click at [460, 389] on icon at bounding box center [462, 389] width 4 height 9
click at [466, 387] on div "хочется" at bounding box center [560, 389] width 212 height 50
click at [477, 392] on div "хочется" at bounding box center [560, 389] width 212 height 50
drag, startPoint x: 457, startPoint y: 390, endPoint x: 482, endPoint y: 393, distance: 25.2
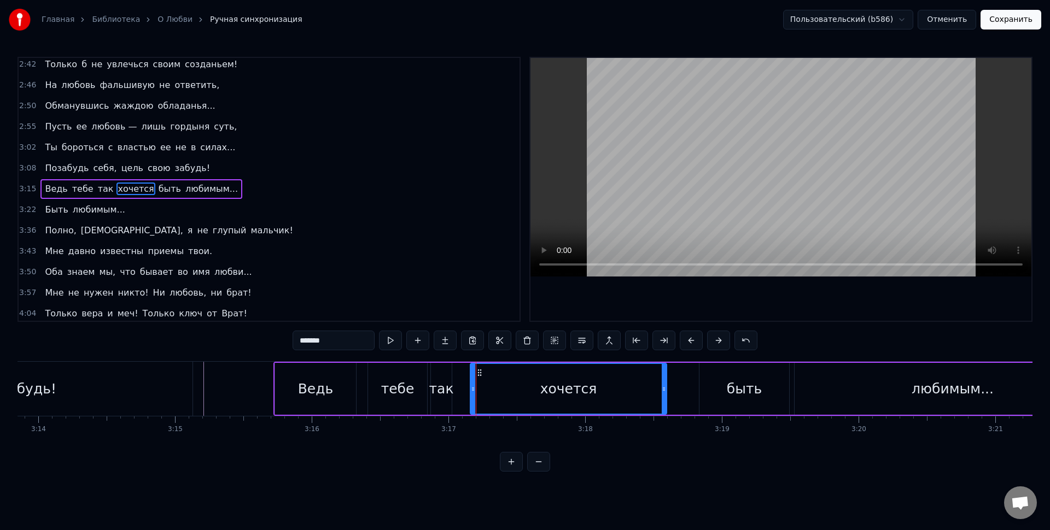
click at [475, 393] on icon at bounding box center [473, 389] width 4 height 9
click at [490, 392] on div "хочется" at bounding box center [570, 389] width 192 height 50
click at [447, 389] on div "так" at bounding box center [441, 389] width 25 height 21
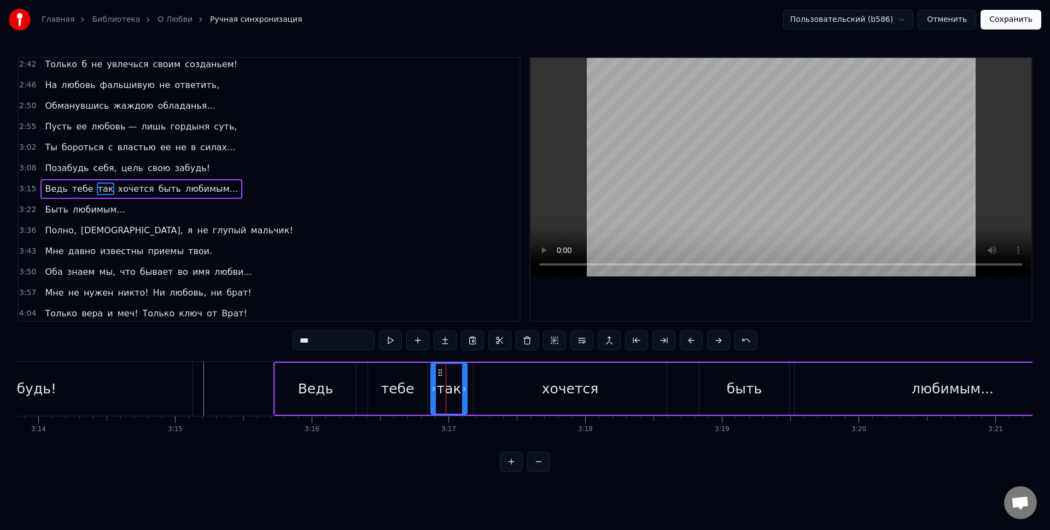
drag, startPoint x: 450, startPoint y: 389, endPoint x: 465, endPoint y: 392, distance: 15.6
click at [465, 392] on icon at bounding box center [464, 389] width 4 height 9
click at [458, 390] on div "так" at bounding box center [449, 389] width 25 height 21
click at [498, 390] on div "хочется" at bounding box center [570, 389] width 193 height 52
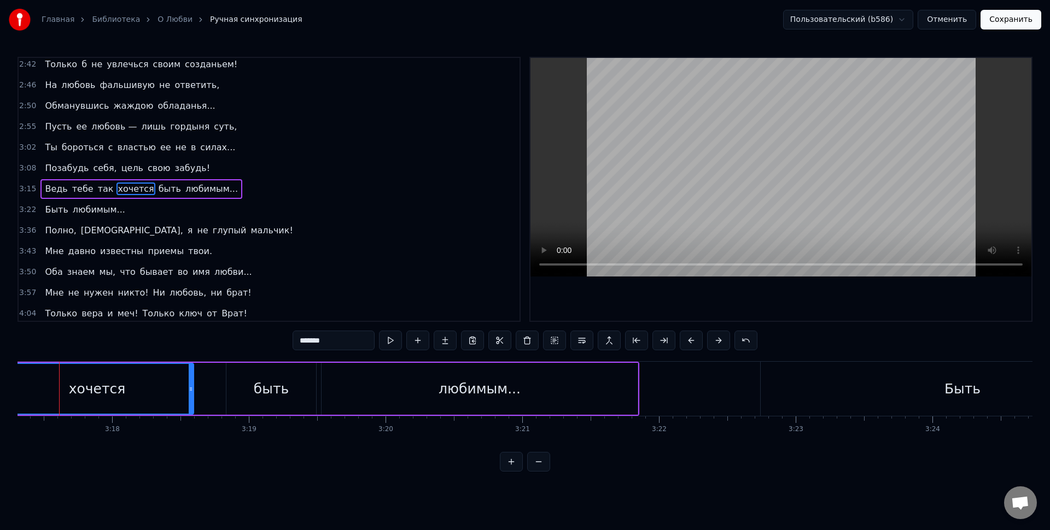
scroll to position [0, 26883]
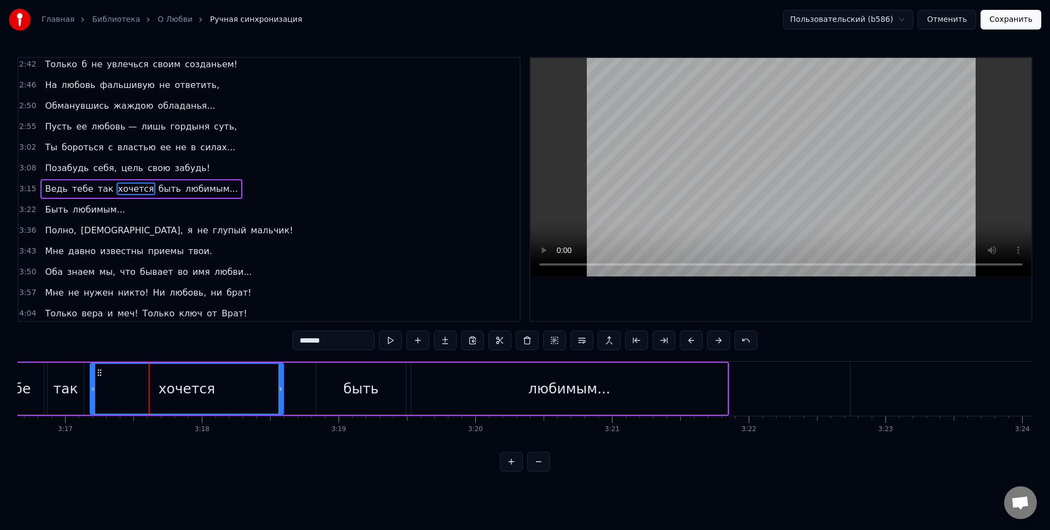
click at [351, 383] on div "быть" at bounding box center [360, 389] width 35 height 21
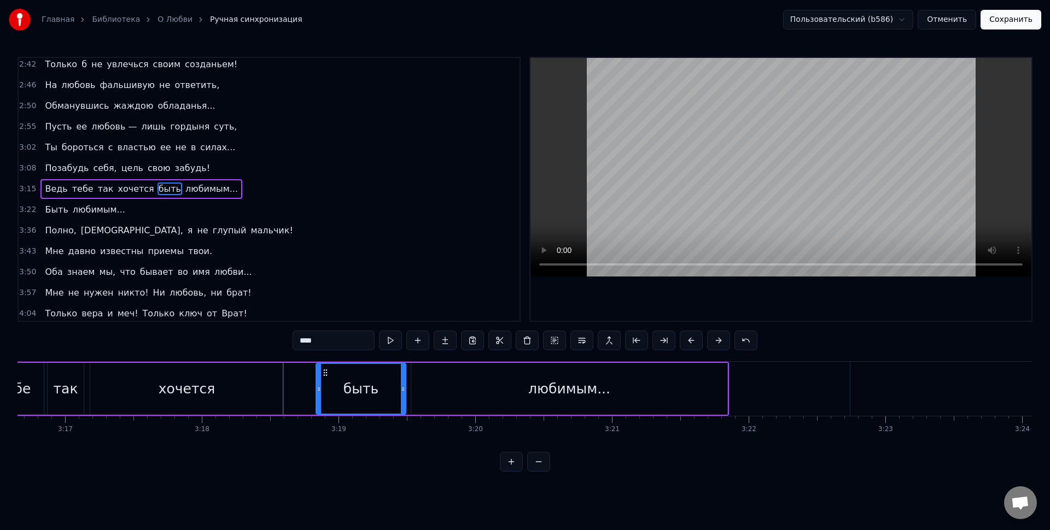
click at [383, 393] on div "быть" at bounding box center [361, 389] width 89 height 50
click at [462, 396] on div "любимым..." at bounding box center [569, 389] width 316 height 52
type input "**********"
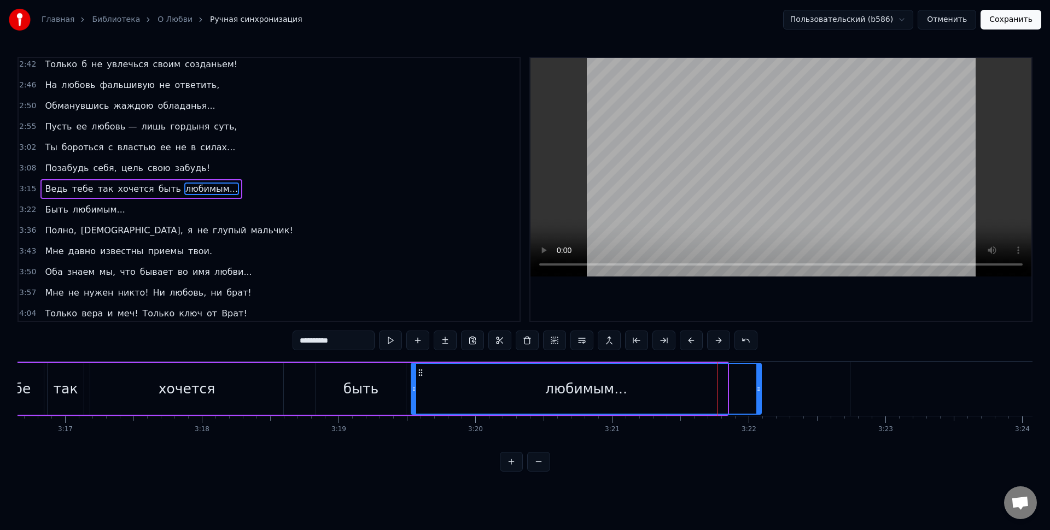
drag, startPoint x: 726, startPoint y: 389, endPoint x: 760, endPoint y: 392, distance: 34.1
click at [760, 392] on icon at bounding box center [758, 389] width 4 height 9
click at [727, 392] on div "любимым..." at bounding box center [586, 389] width 349 height 50
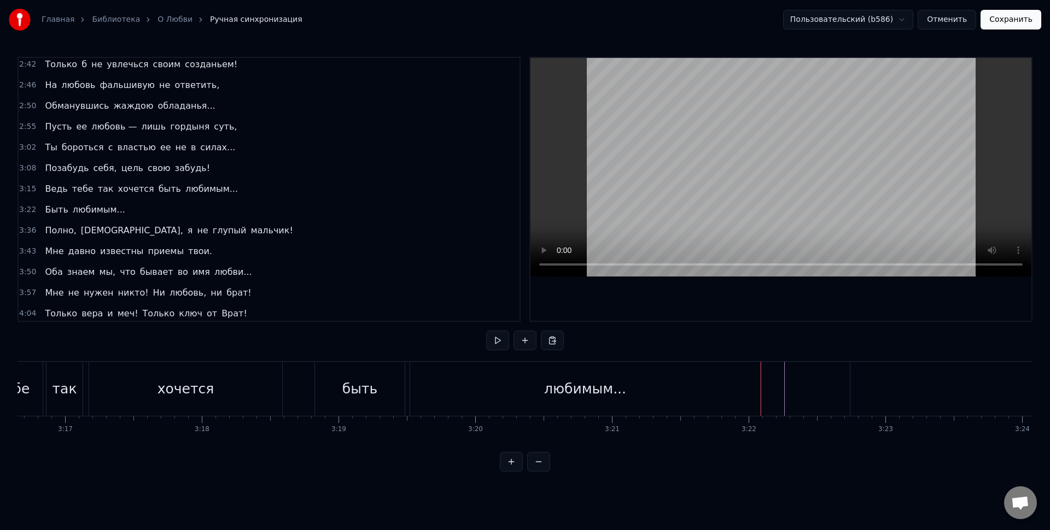
click at [751, 393] on div "любимым..." at bounding box center [585, 389] width 350 height 54
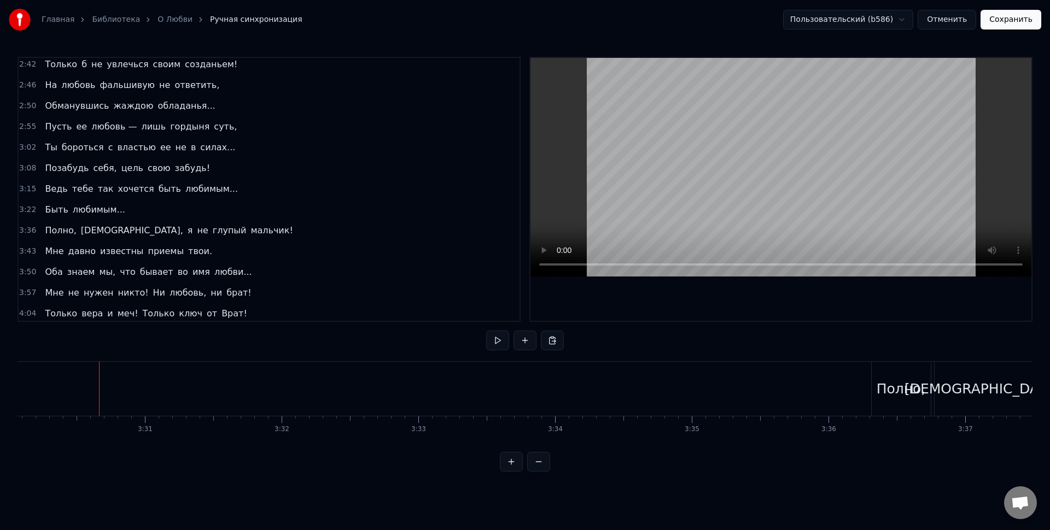
scroll to position [0, 28719]
click at [1007, 25] on button "Сохранить" at bounding box center [1010, 20] width 61 height 20
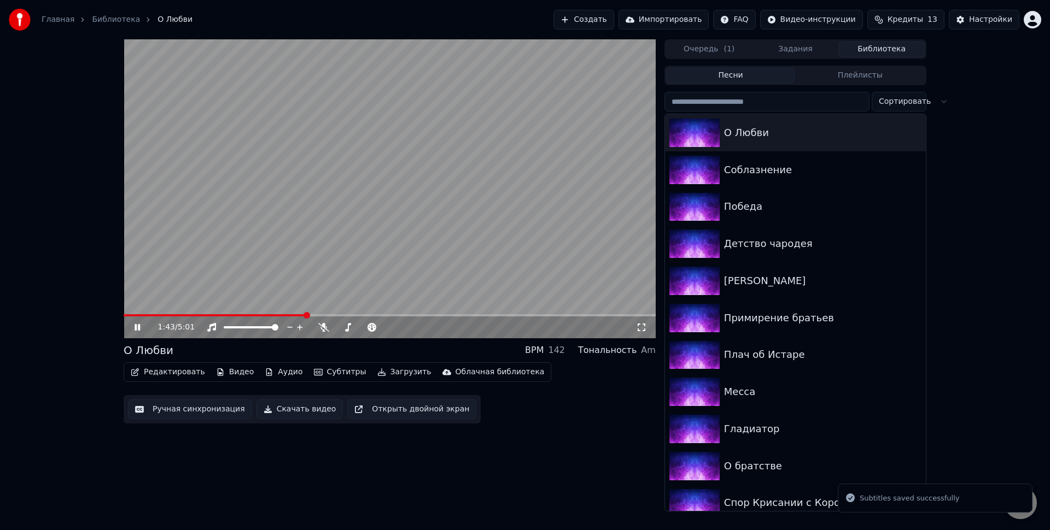
click at [306, 315] on span at bounding box center [390, 315] width 532 height 2
click at [290, 313] on video at bounding box center [390, 188] width 532 height 299
click at [284, 316] on span at bounding box center [217, 315] width 187 height 2
click at [294, 314] on span at bounding box center [390, 315] width 532 height 2
click at [294, 288] on video at bounding box center [390, 188] width 532 height 299
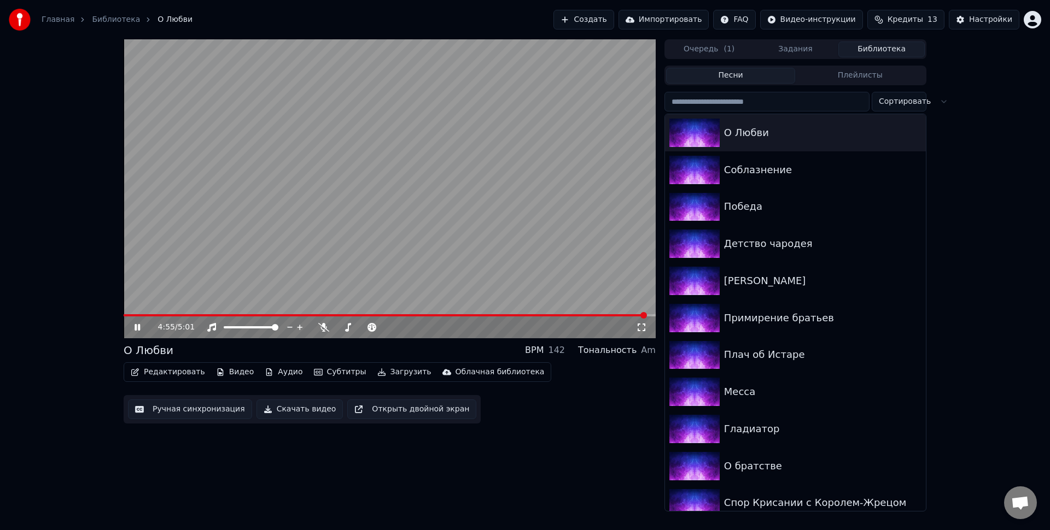
click at [324, 330] on icon at bounding box center [323, 327] width 11 height 9
click at [331, 372] on button "Субтитры" at bounding box center [339, 372] width 61 height 15
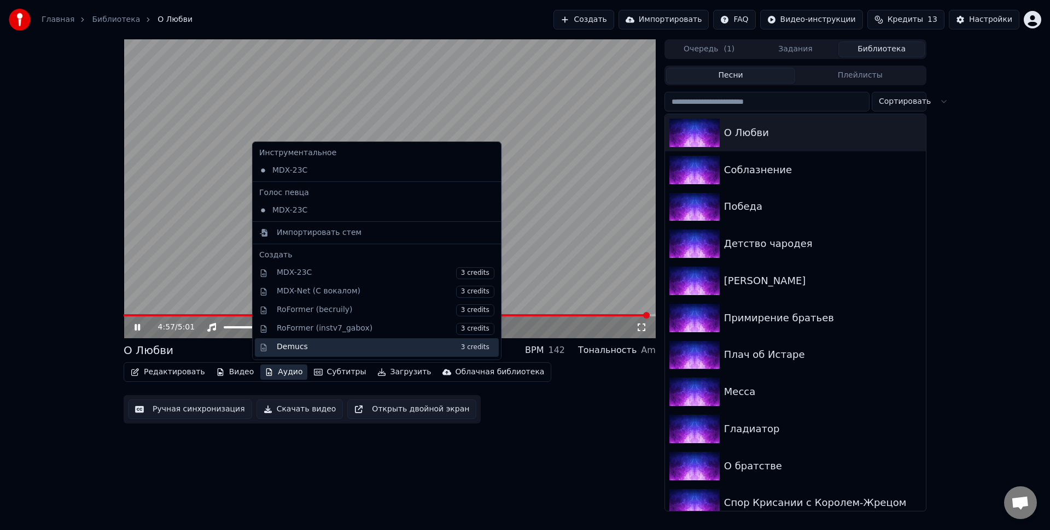
click at [318, 354] on div "Demucs 3 credits" at bounding box center [377, 347] width 244 height 19
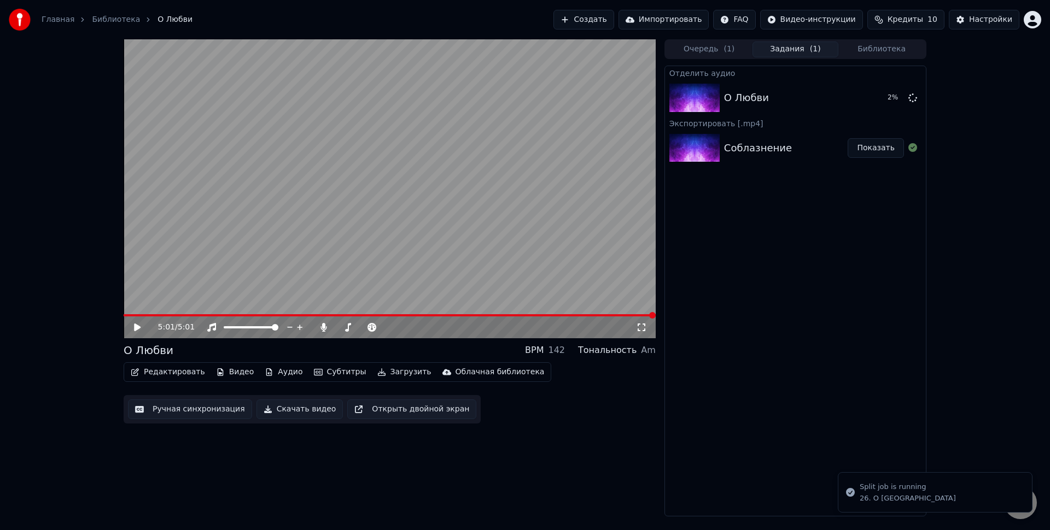
click at [284, 375] on button "Аудио" at bounding box center [283, 372] width 46 height 15
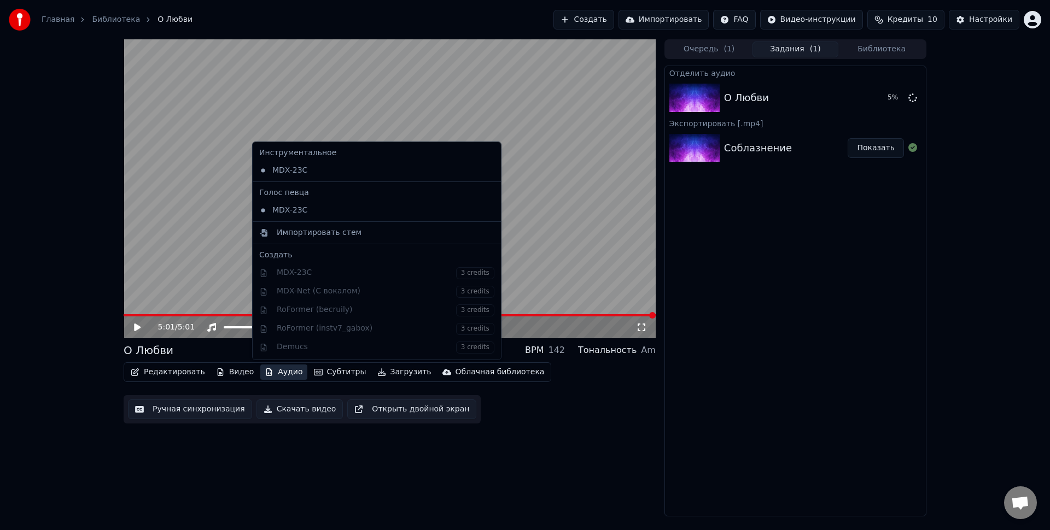
click at [878, 182] on div "Отделить аудио О Любви 5 % Экспортировать [.mp4] Соблазнение Показать" at bounding box center [795, 291] width 262 height 451
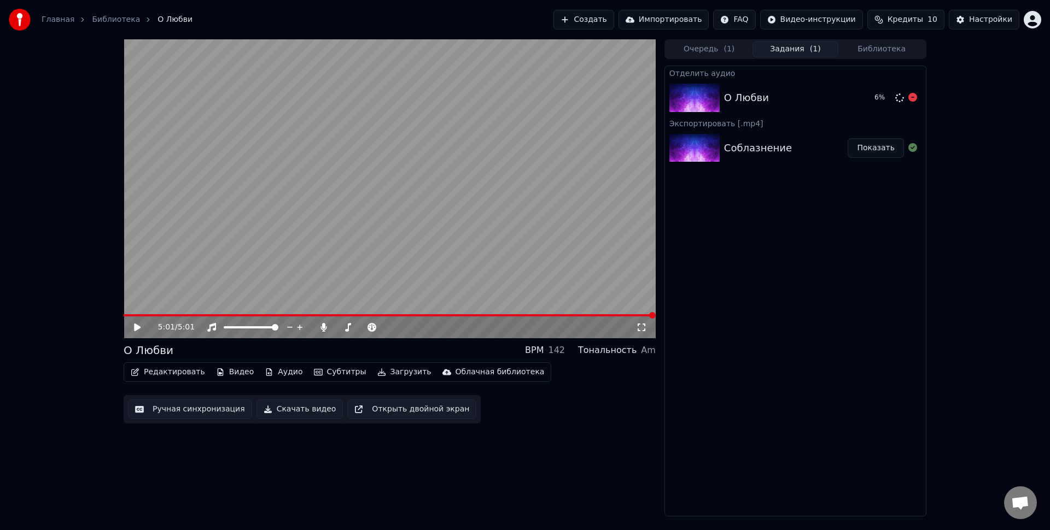
click at [908, 101] on div "6 %" at bounding box center [893, 97] width 47 height 13
click at [914, 100] on icon at bounding box center [912, 97] width 9 height 9
click at [378, 376] on icon "button" at bounding box center [382, 373] width 8 height 8
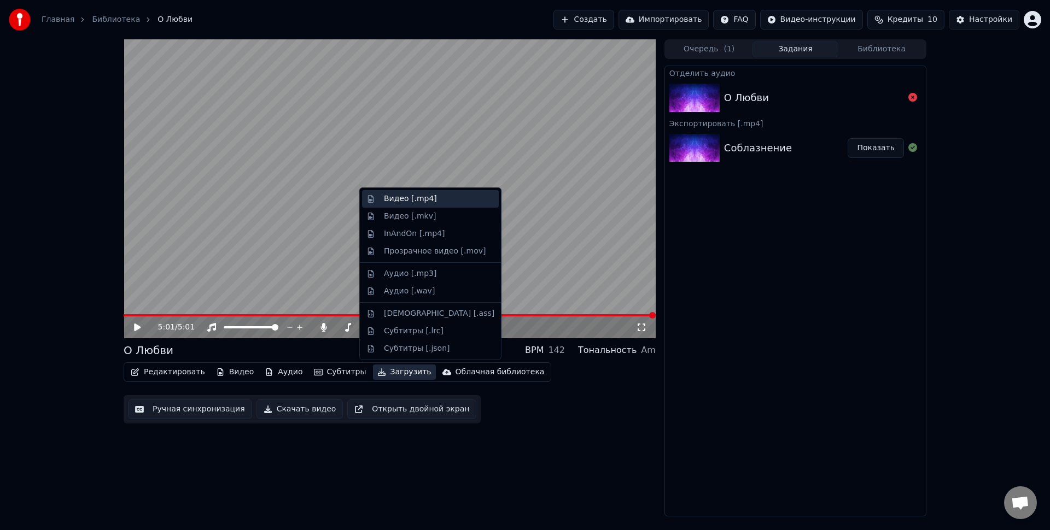
click at [397, 194] on div "Видео [.mp4]" at bounding box center [410, 199] width 53 height 11
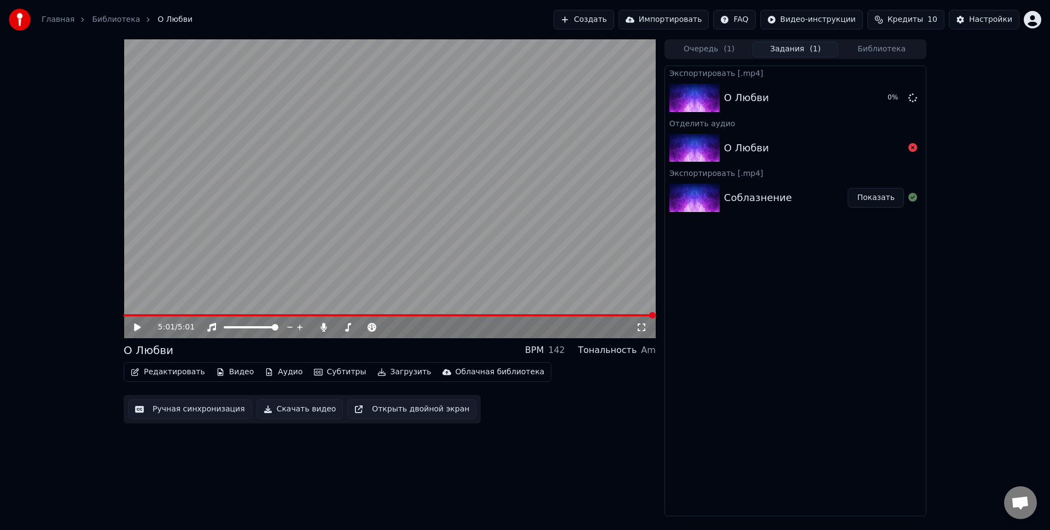
drag, startPoint x: 786, startPoint y: 325, endPoint x: 804, endPoint y: 155, distance: 171.6
click at [787, 318] on div "Экспортировать [.mp4] О Любви 0 % Отделить аудио О Любви Экспортировать [.mp4] …" at bounding box center [795, 291] width 262 height 451
click at [722, 48] on button "Очередь ( 1 )" at bounding box center [709, 50] width 86 height 16
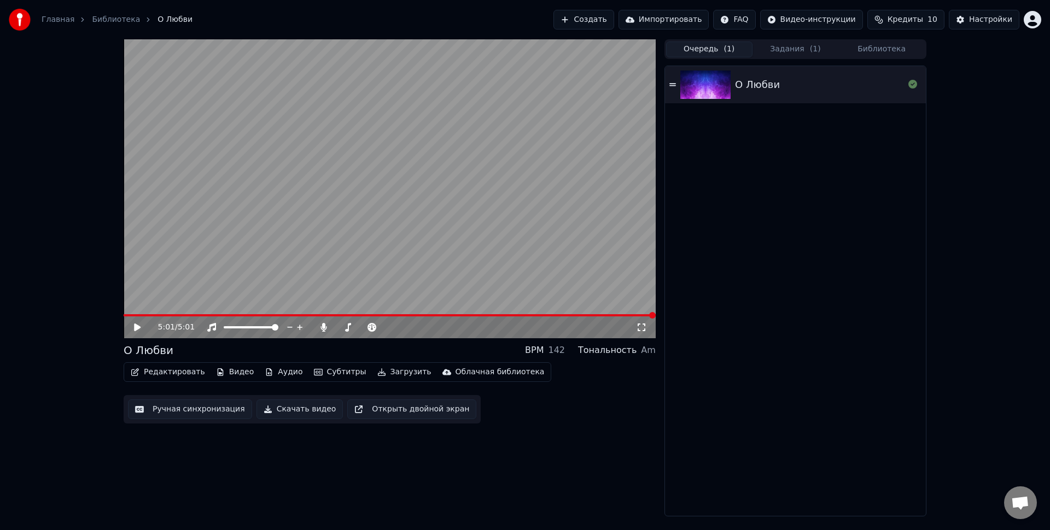
click at [860, 47] on button "Библиотека" at bounding box center [881, 50] width 86 height 16
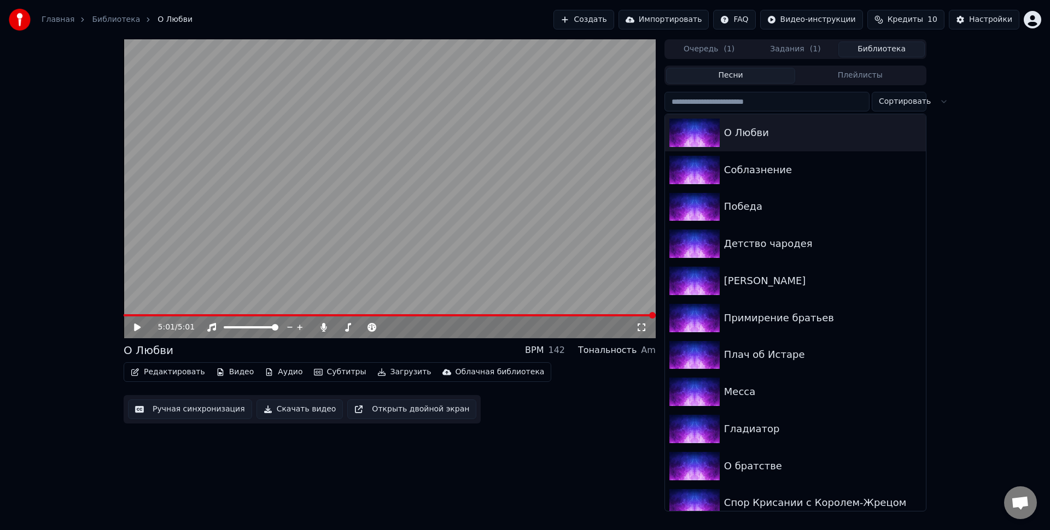
click at [462, 469] on div "5:01 / 5:01 О Любви BPM 142 Тональность Am Редактировать Видео Аудио Субтитры З…" at bounding box center [390, 275] width 532 height 472
